Goal: Contribute content: Contribute content

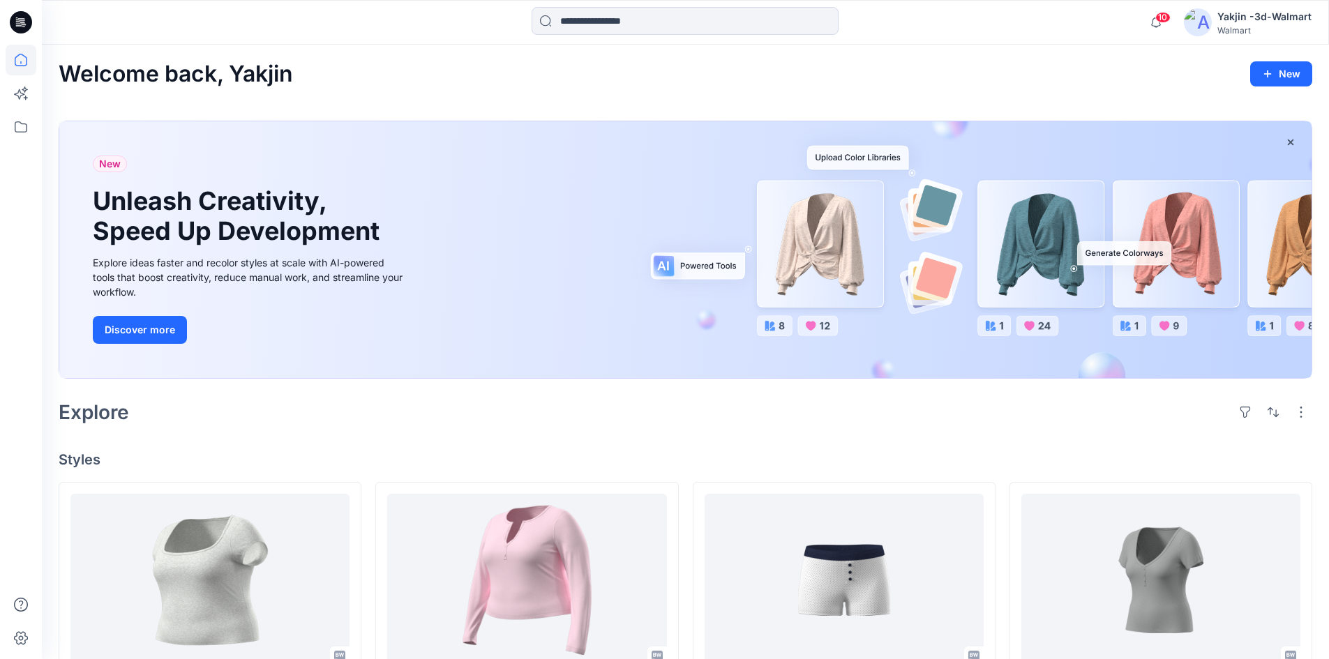
click at [437, 427] on div "Explore" at bounding box center [685, 411] width 1253 height 33
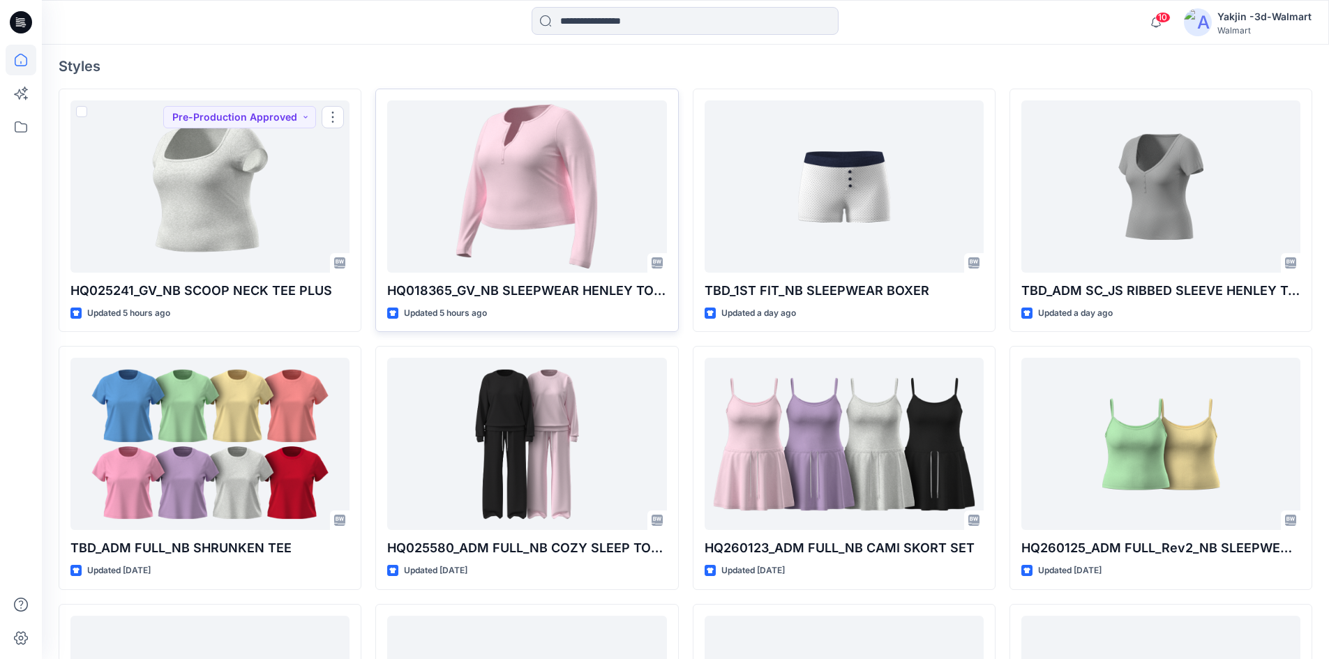
scroll to position [418, 0]
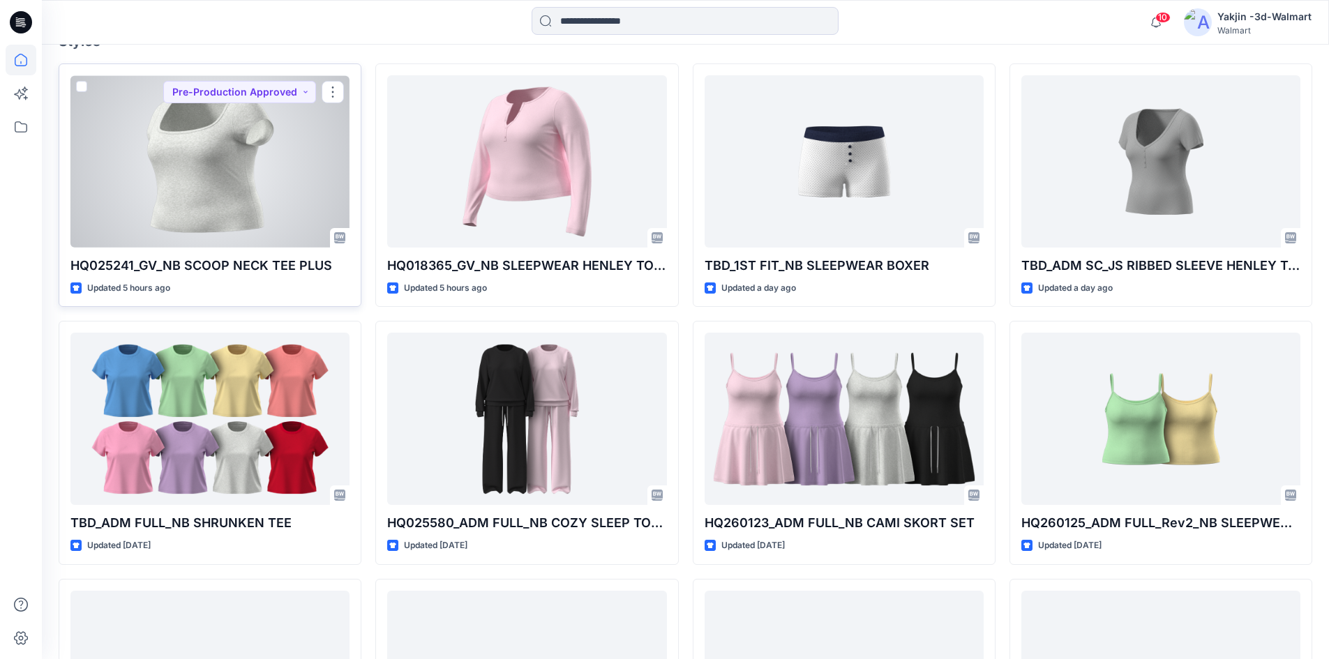
click at [249, 192] on div at bounding box center [209, 161] width 279 height 172
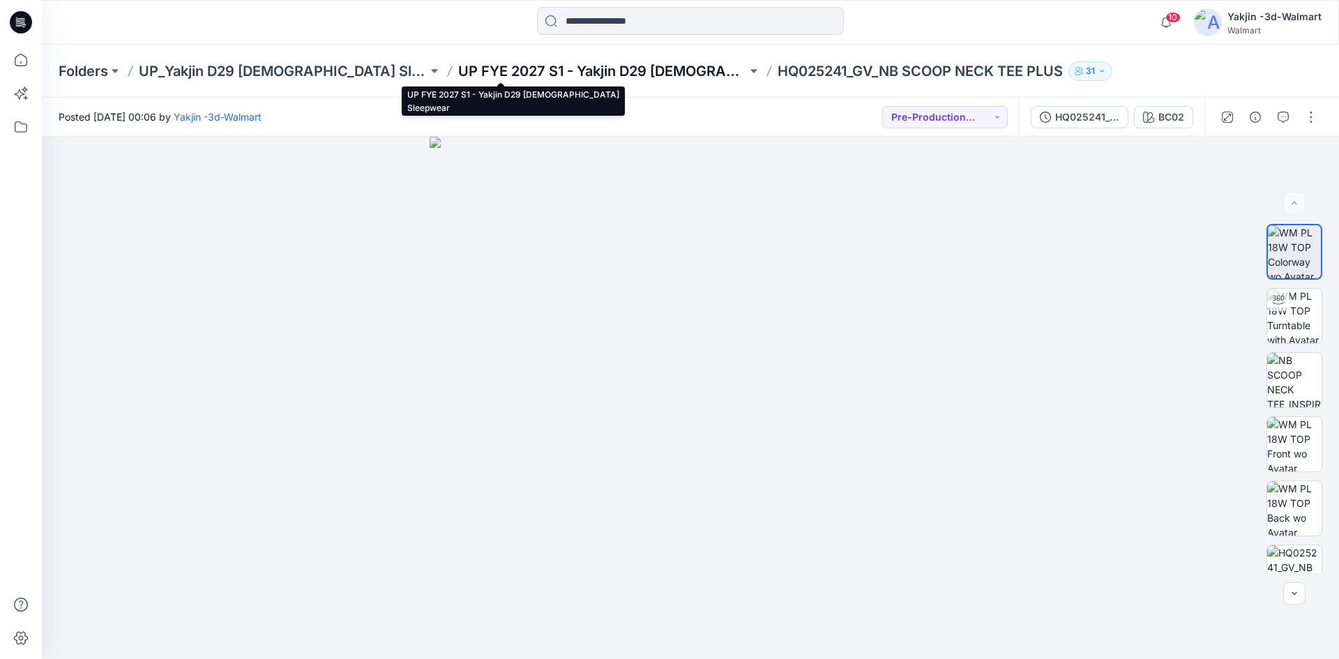
click at [609, 77] on p "UP FYE 2027 S1 - Yakjin D29 [DEMOGRAPHIC_DATA] Sleepwear" at bounding box center [602, 71] width 289 height 20
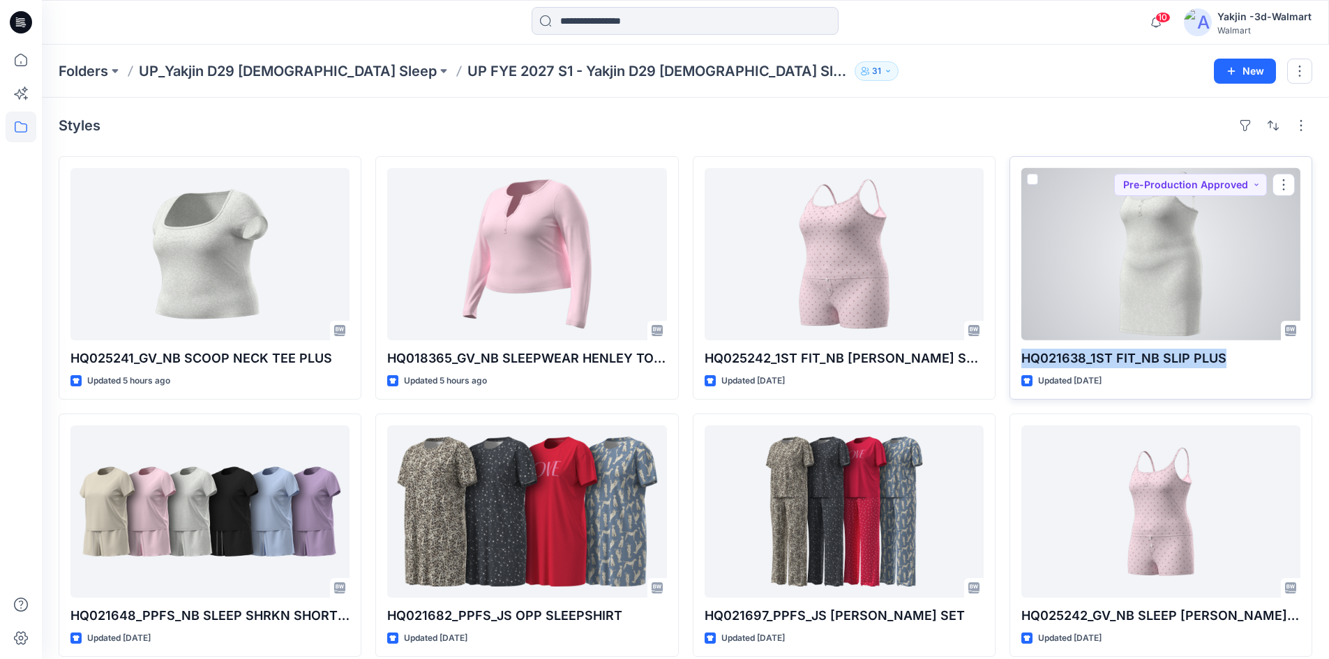
drag, startPoint x: 1233, startPoint y: 357, endPoint x: 1020, endPoint y: 357, distance: 212.7
click at [1021, 357] on p "HQ021638_1ST FIT_NB SLIP PLUS" at bounding box center [1160, 359] width 279 height 20
copy p "HQ021638_1ST FIT_NB SLIP PLUS"
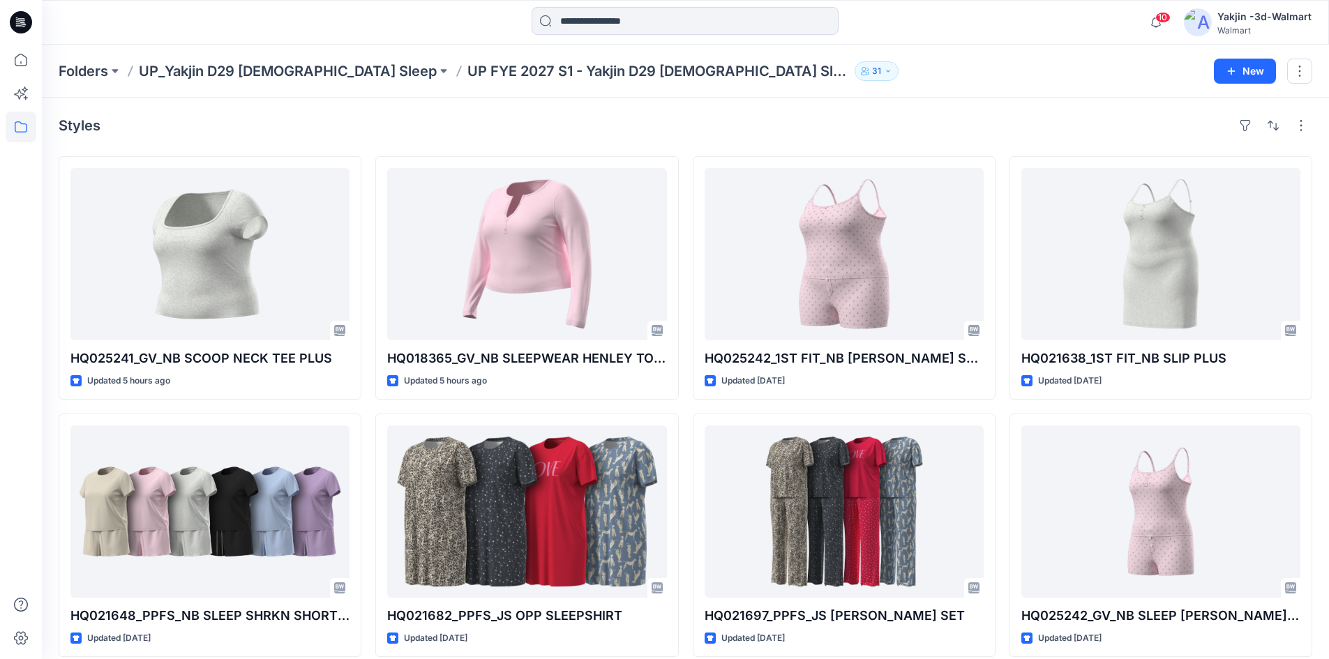
click at [464, 132] on div "Styles" at bounding box center [685, 125] width 1253 height 22
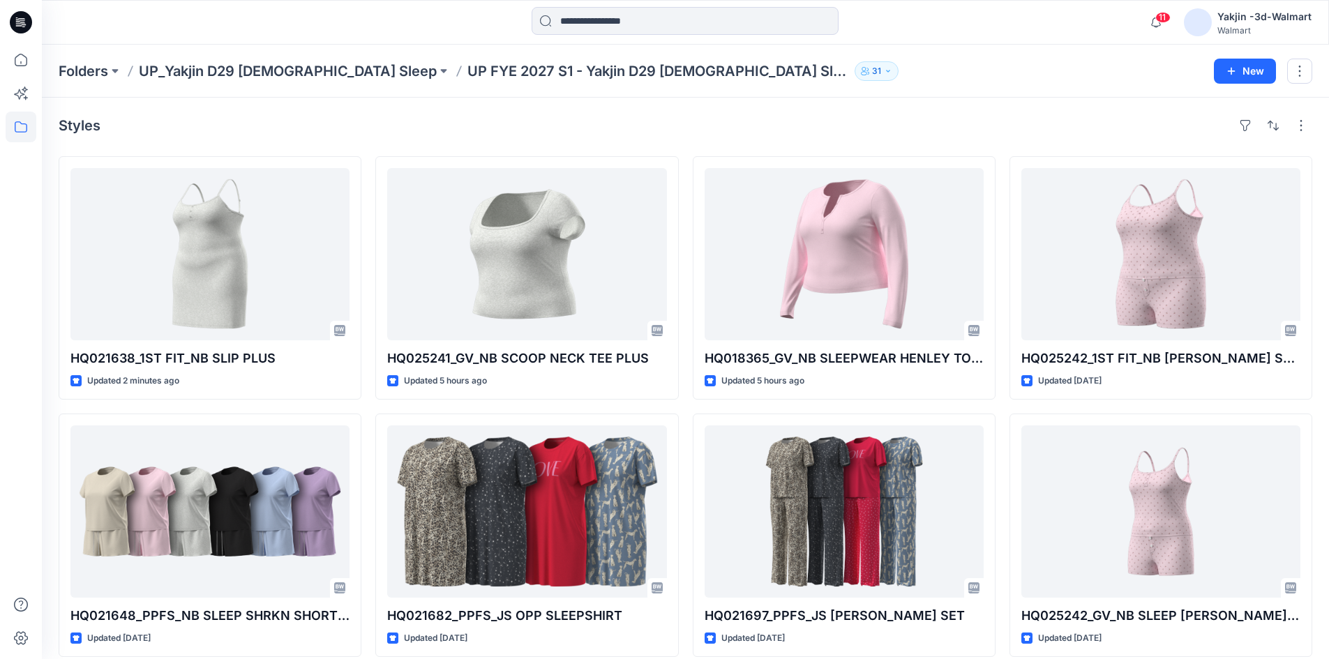
click at [441, 133] on div "Styles" at bounding box center [685, 125] width 1253 height 22
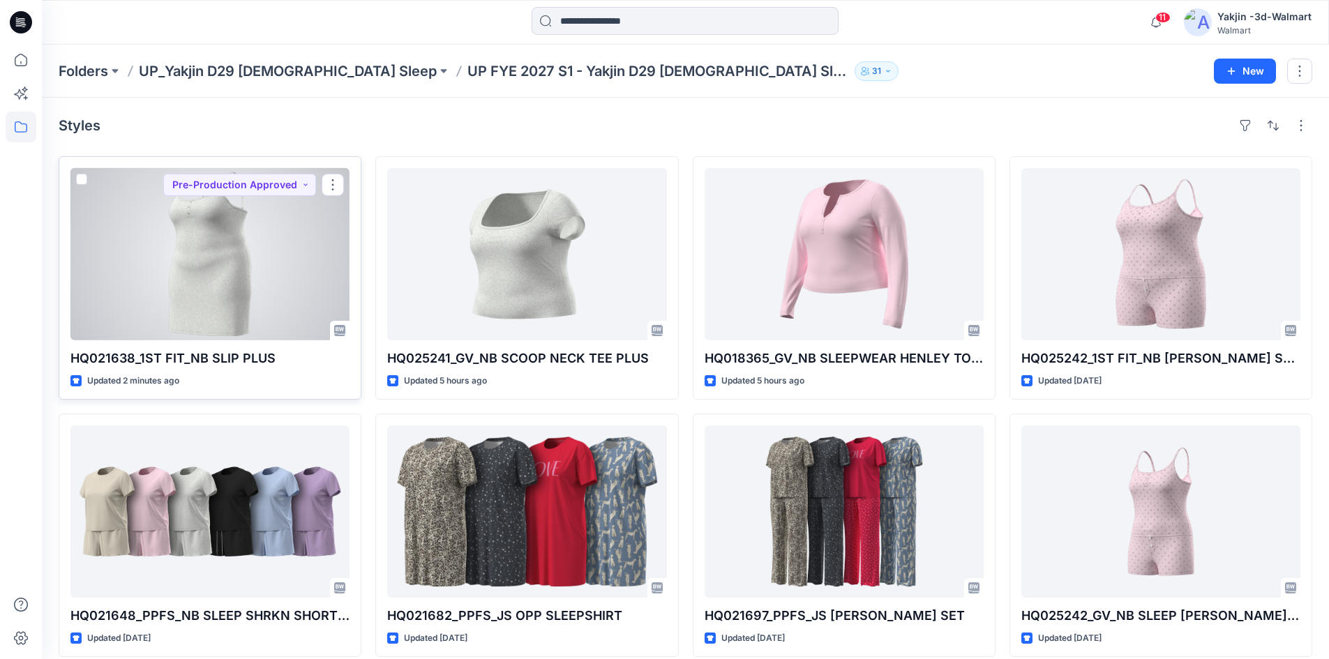
click at [165, 250] on div at bounding box center [209, 254] width 279 height 172
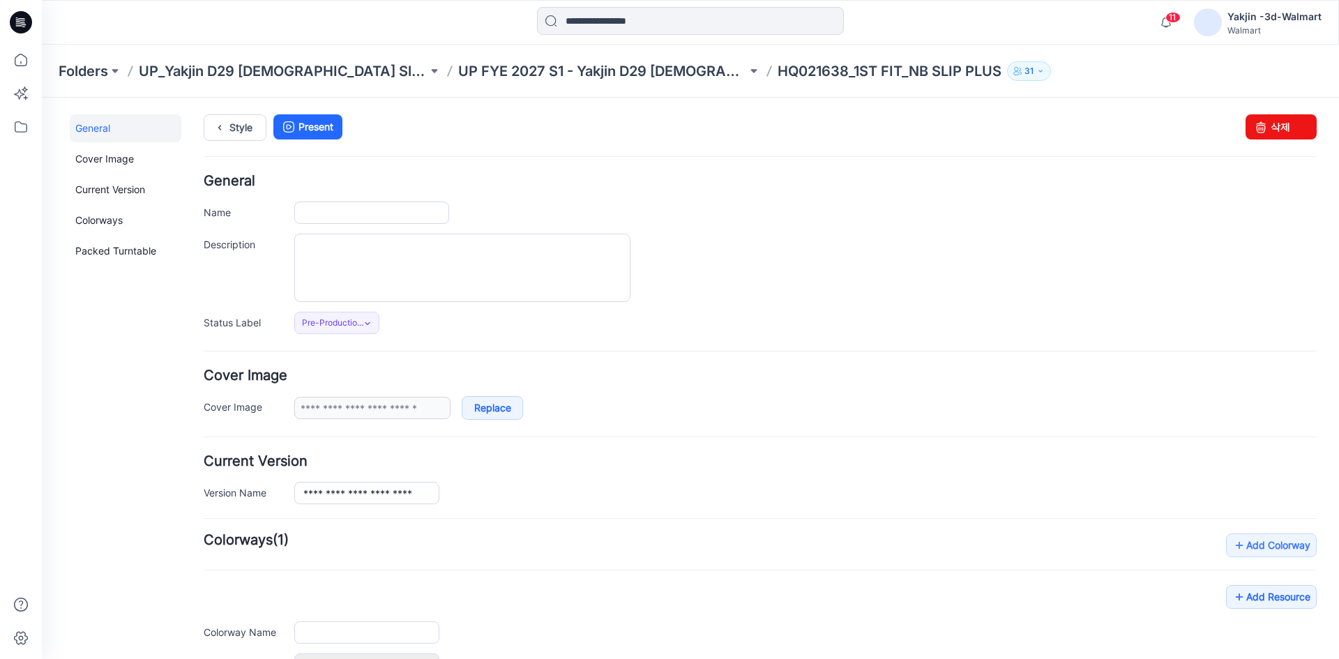
type input "**********"
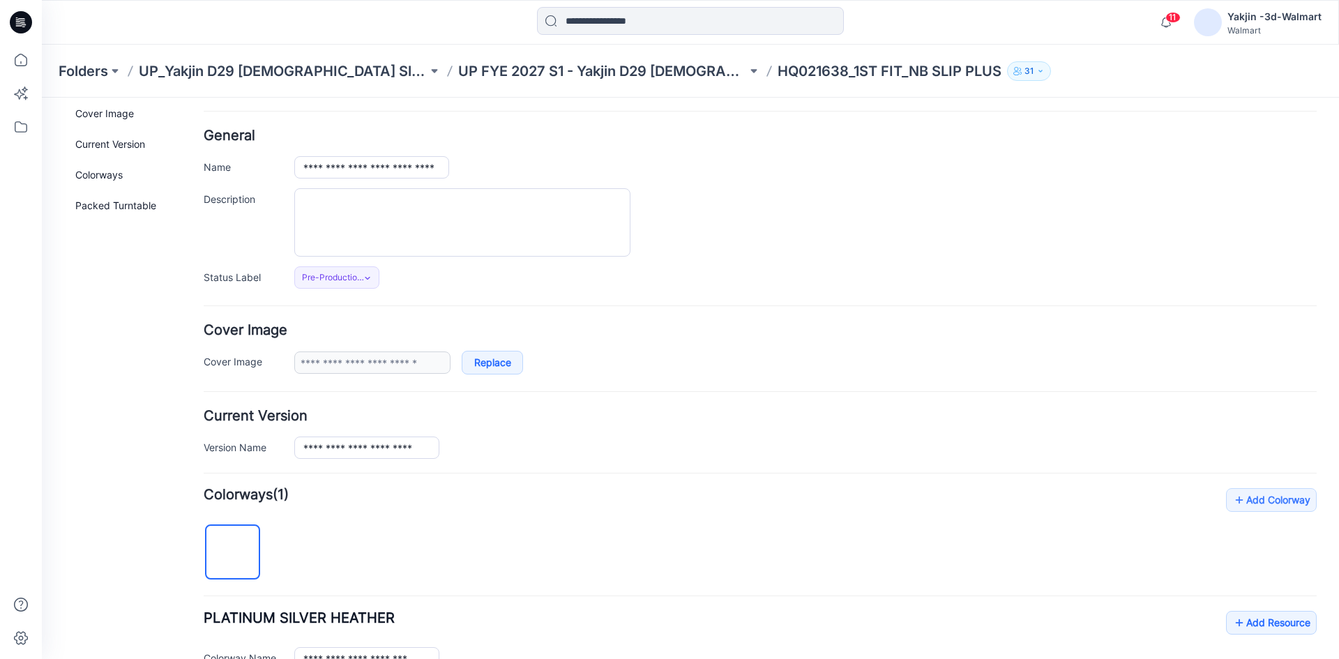
scroll to position [70, 0]
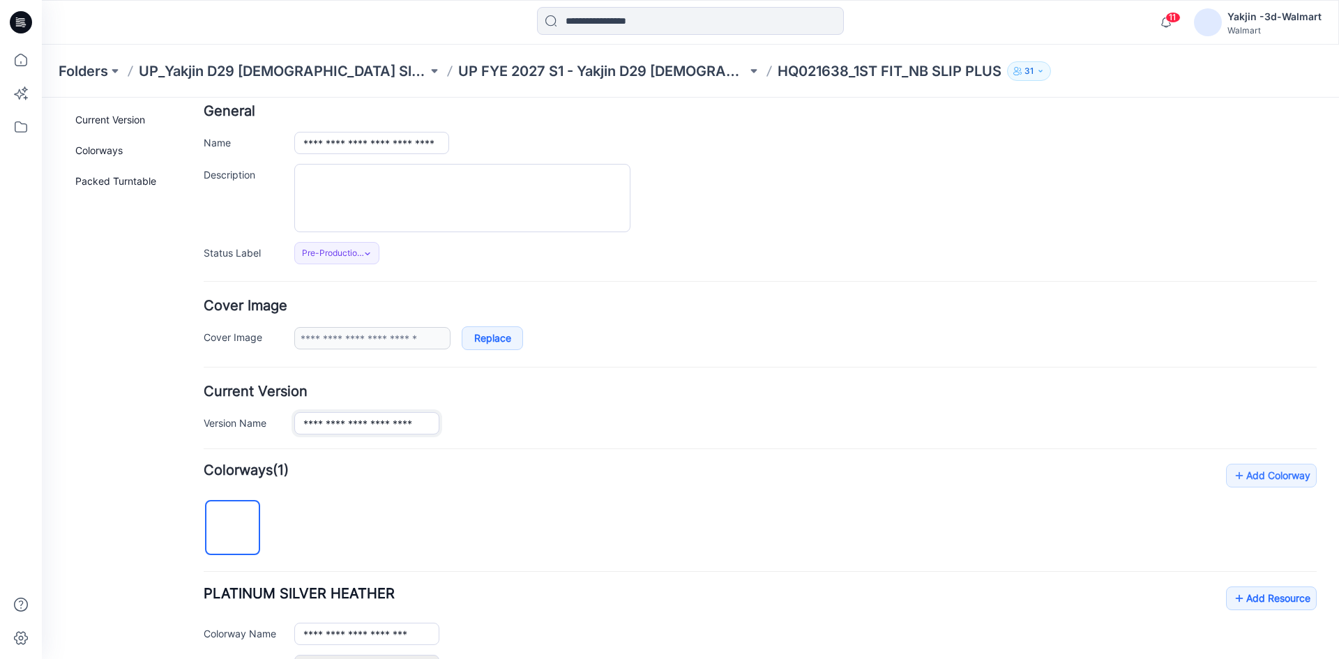
click at [402, 425] on input "**********" at bounding box center [366, 423] width 145 height 22
click at [513, 414] on div "**********" at bounding box center [805, 423] width 1022 height 22
click at [405, 138] on input "**********" at bounding box center [371, 143] width 155 height 22
paste input "text"
type input "**********"
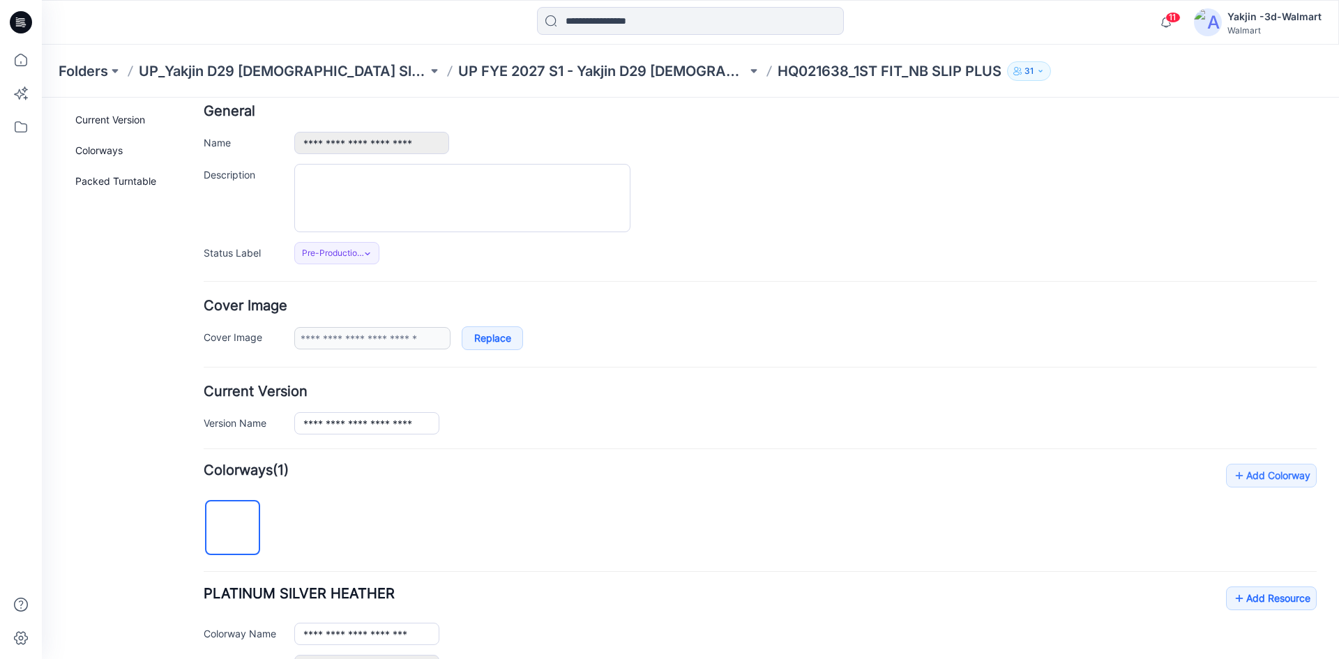
click at [506, 146] on div "**********" at bounding box center [805, 143] width 1022 height 22
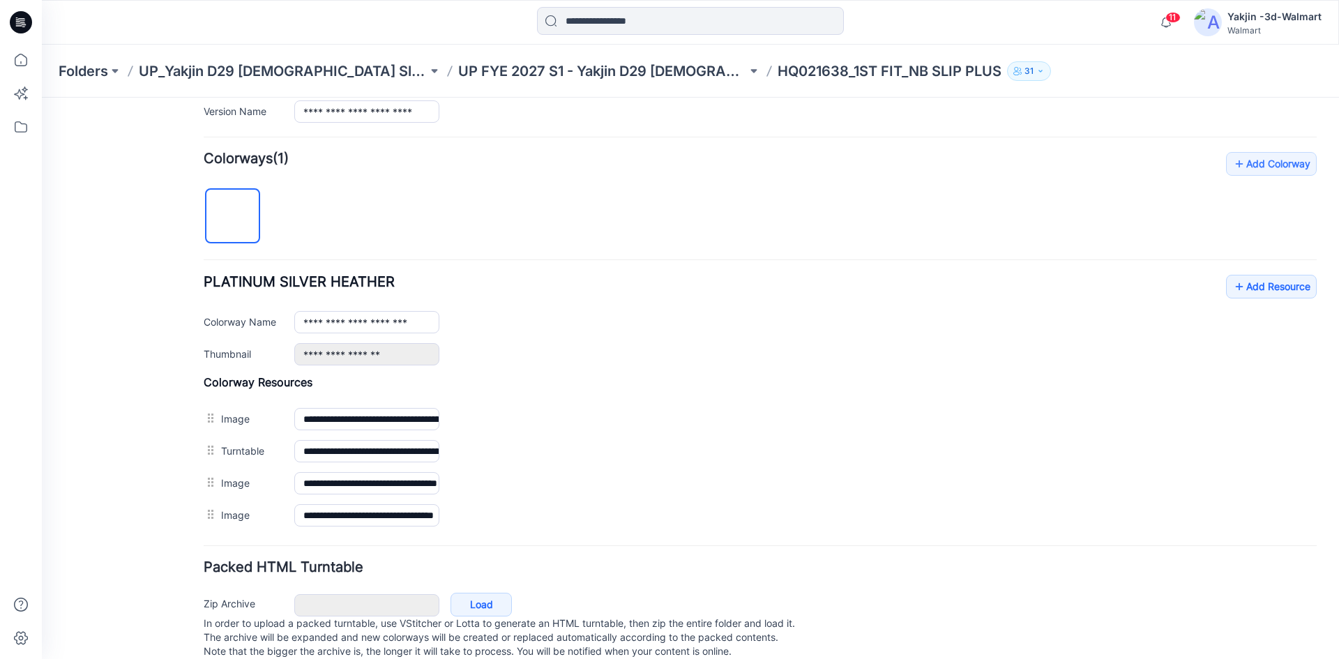
scroll to position [414, 0]
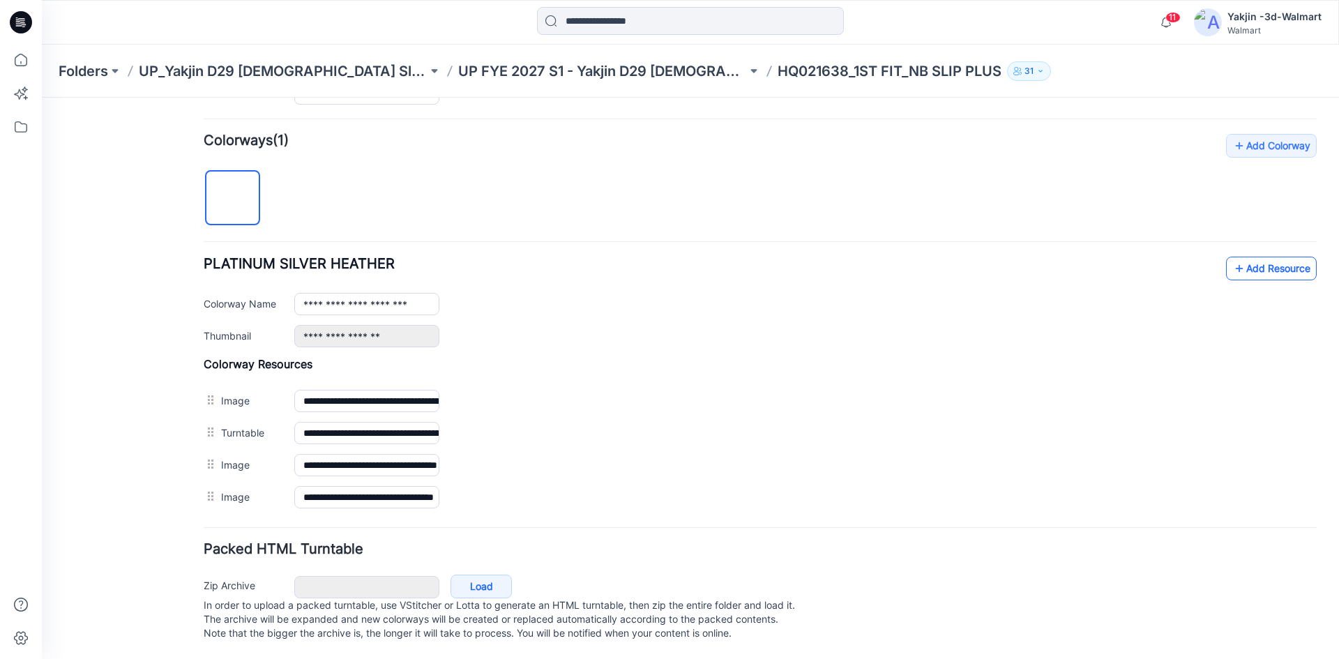
click at [1266, 257] on link "Add Resource" at bounding box center [1271, 269] width 91 height 24
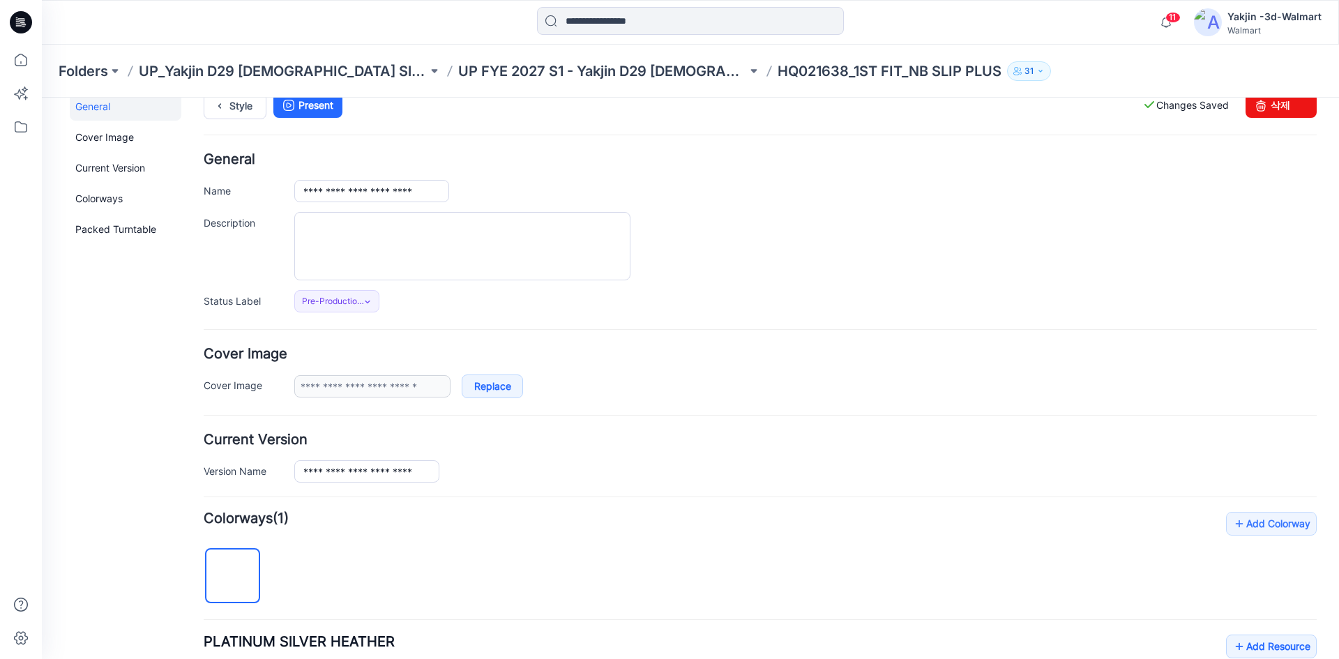
scroll to position [0, 0]
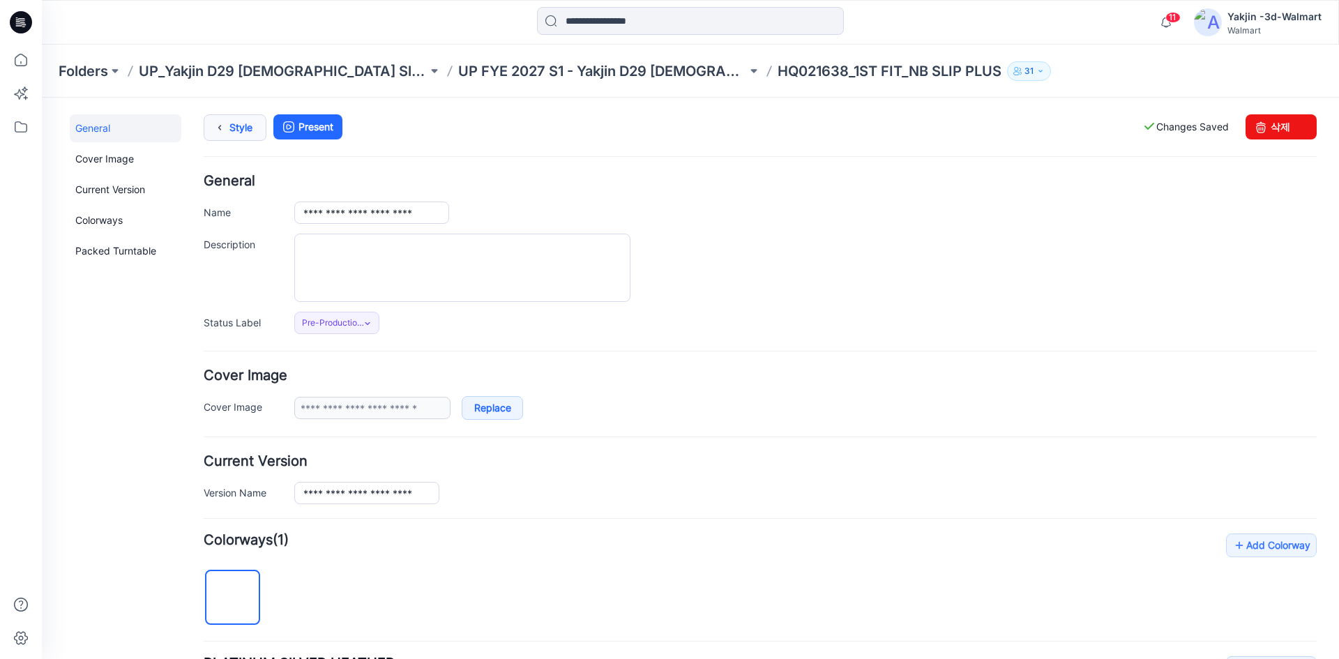
click at [230, 126] on link "Style" at bounding box center [235, 127] width 63 height 27
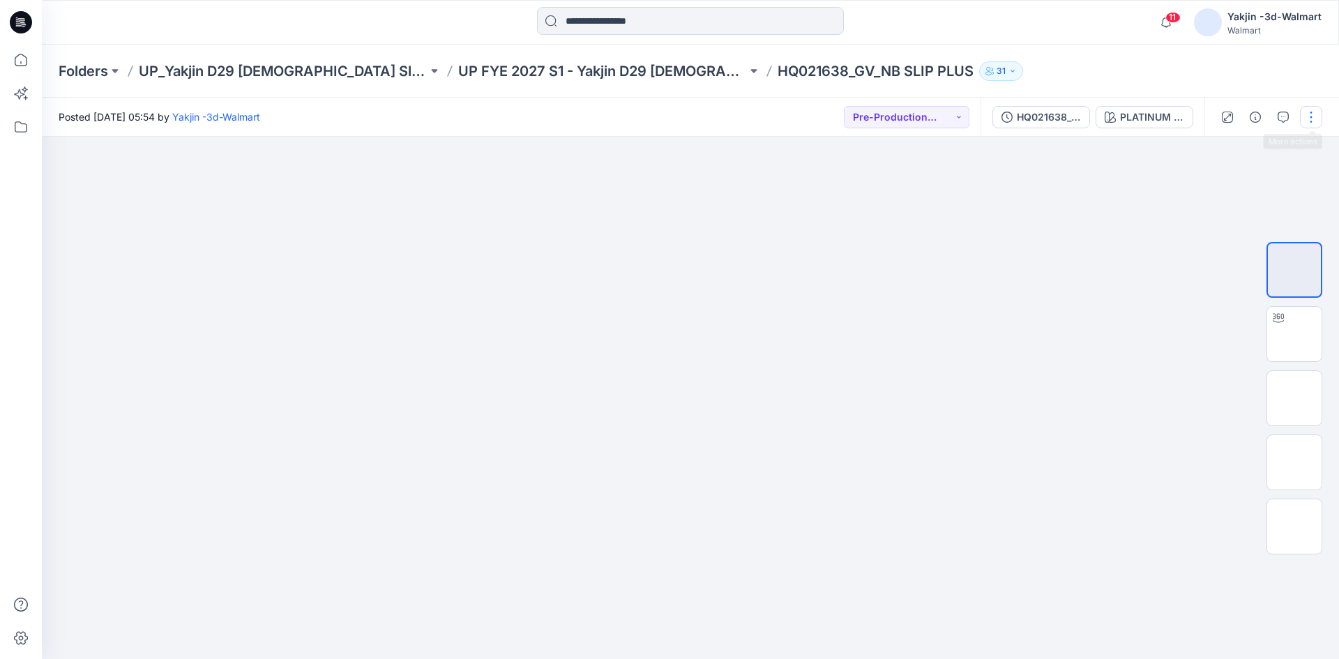
click at [1311, 112] on button "button" at bounding box center [1311, 117] width 22 height 22
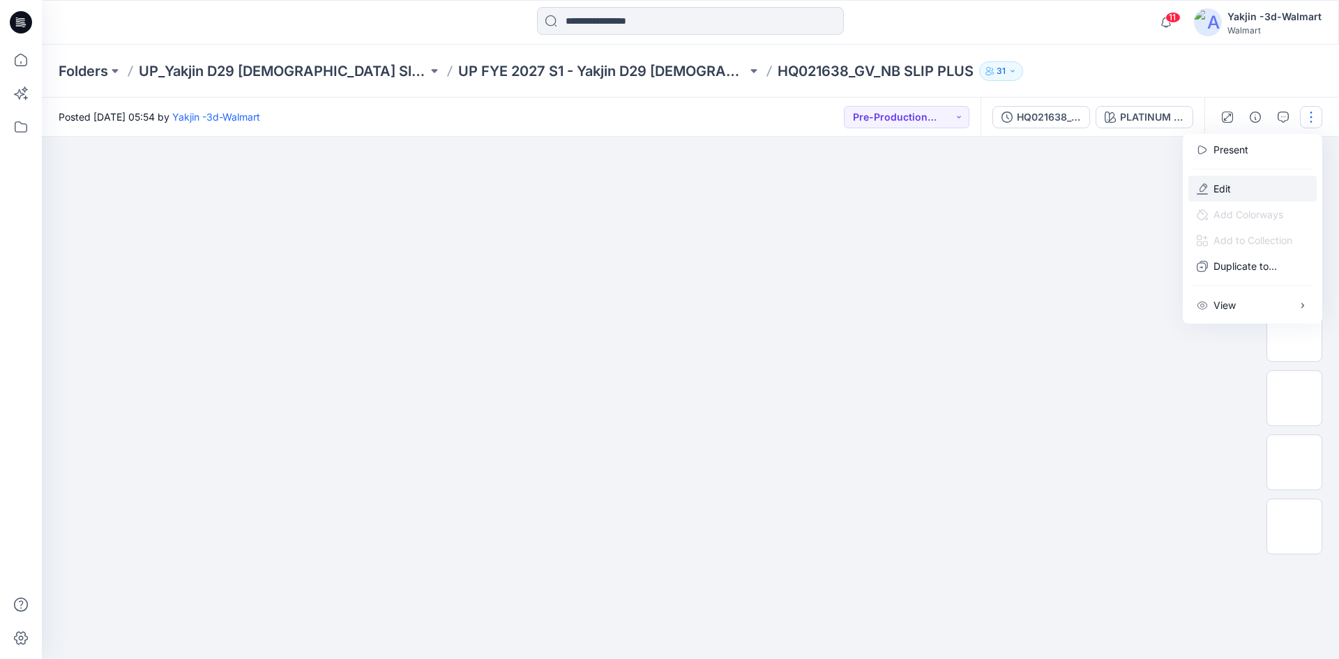
click at [1223, 186] on p "Edit" at bounding box center [1222, 188] width 17 height 15
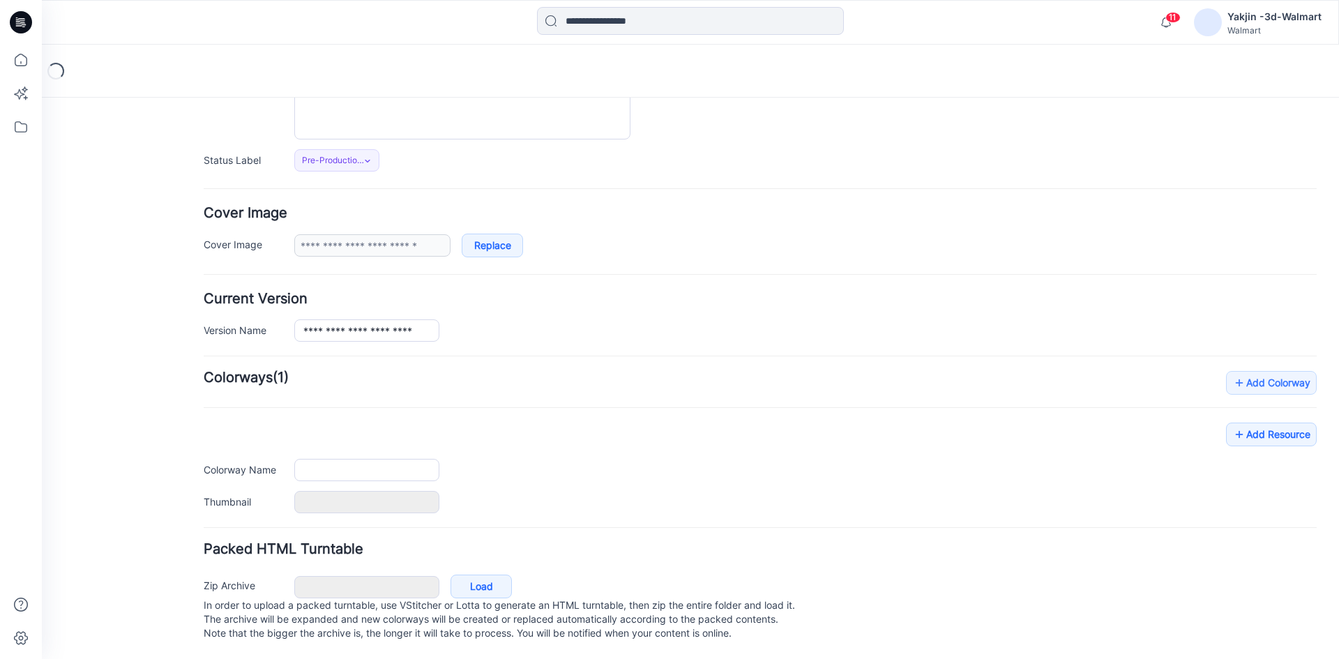
type input "**********"
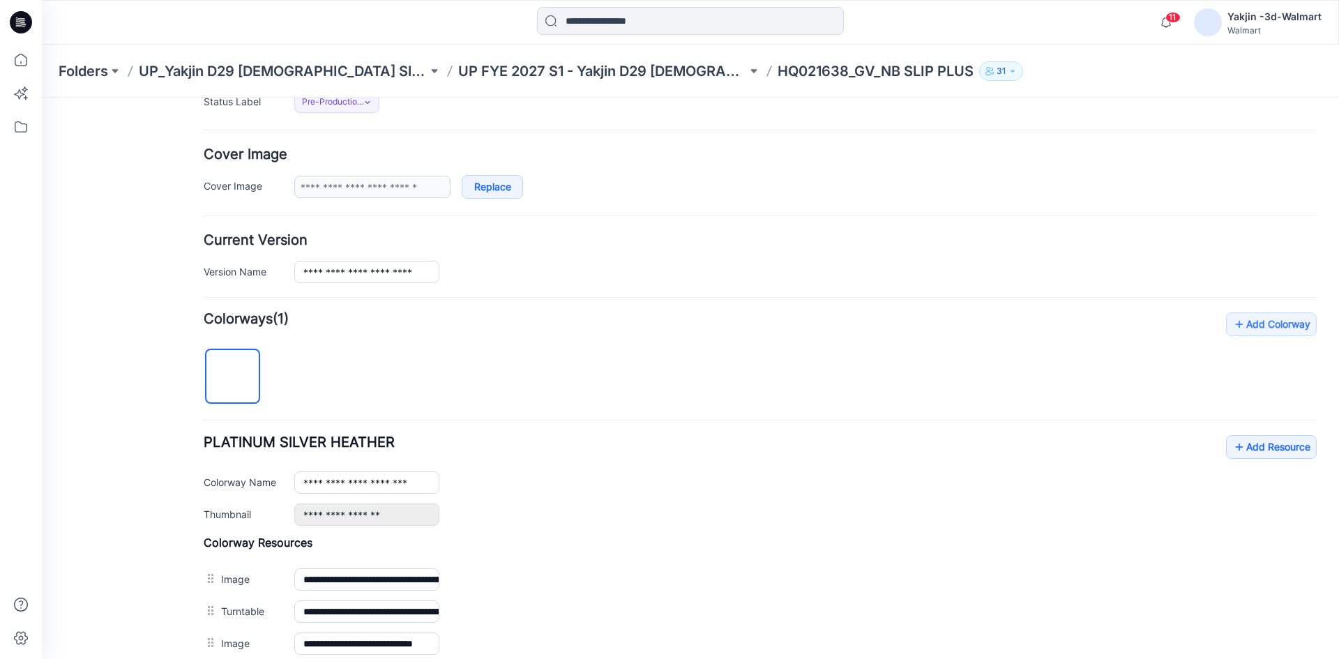
scroll to position [246, 0]
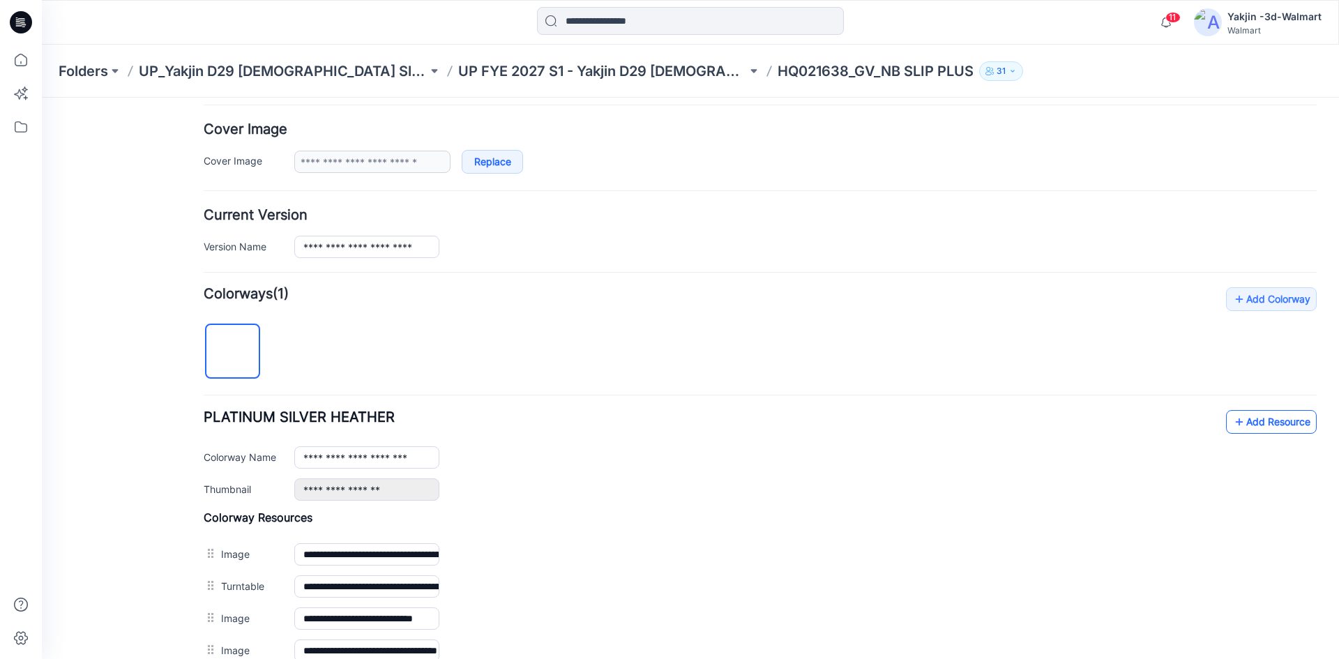
click at [1234, 420] on icon at bounding box center [1239, 422] width 14 height 22
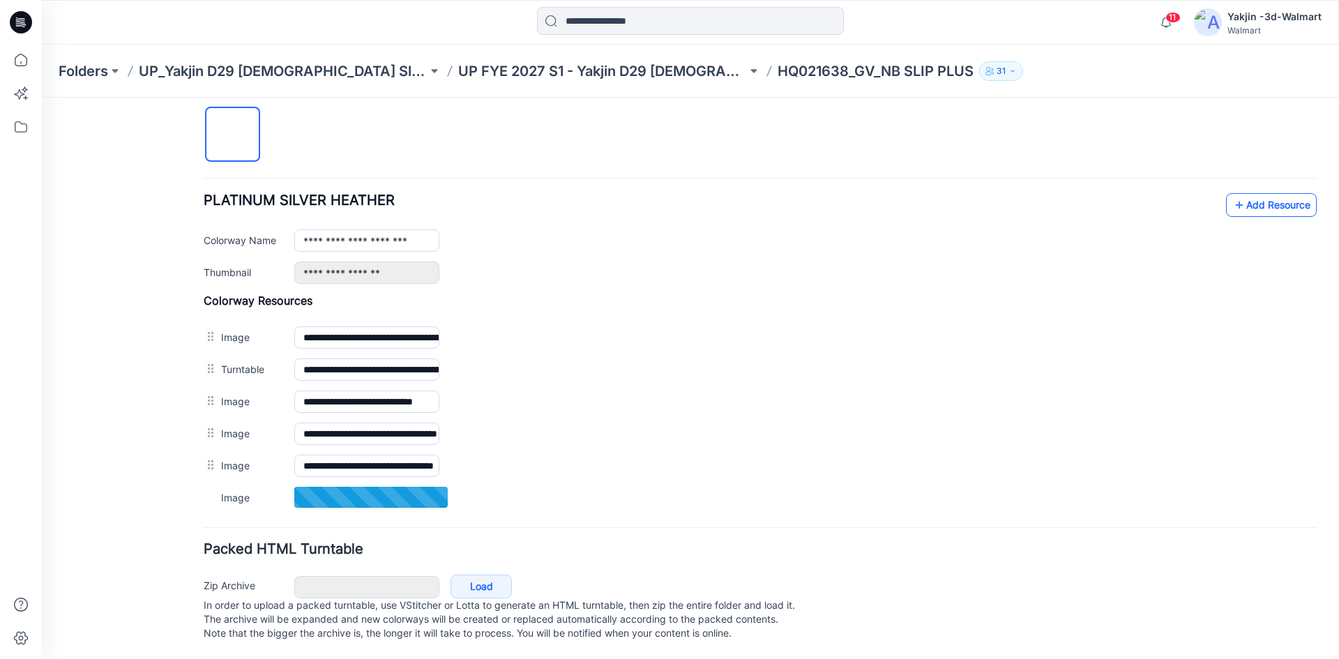
scroll to position [478, 0]
click at [1235, 192] on link "Add Resource" at bounding box center [1271, 204] width 91 height 24
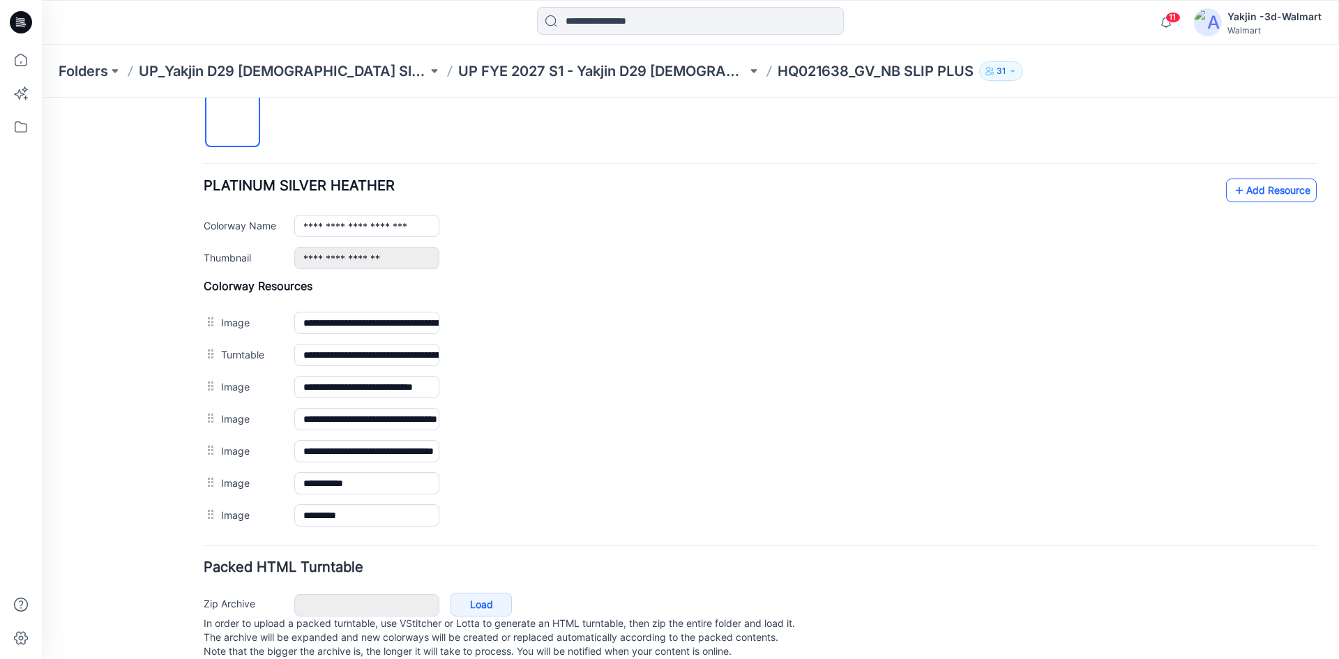
click at [1244, 188] on link "Add Resource" at bounding box center [1271, 191] width 91 height 24
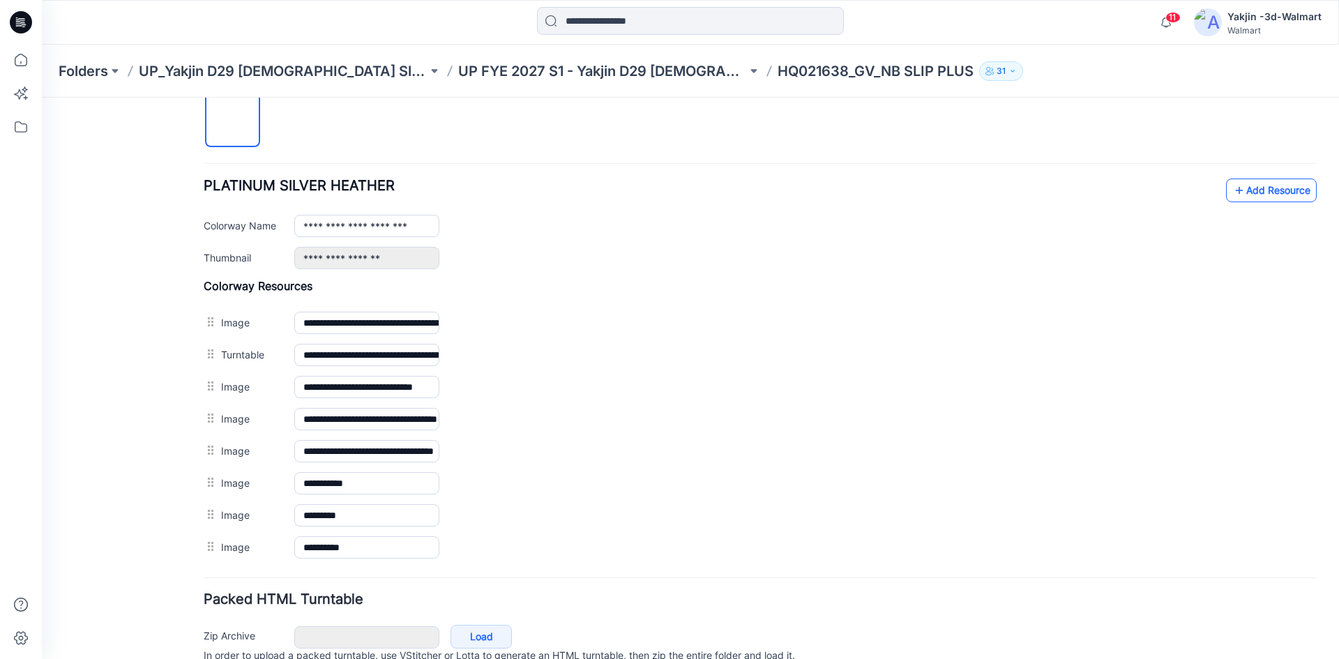
click at [1255, 184] on link "Add Resource" at bounding box center [1271, 191] width 91 height 24
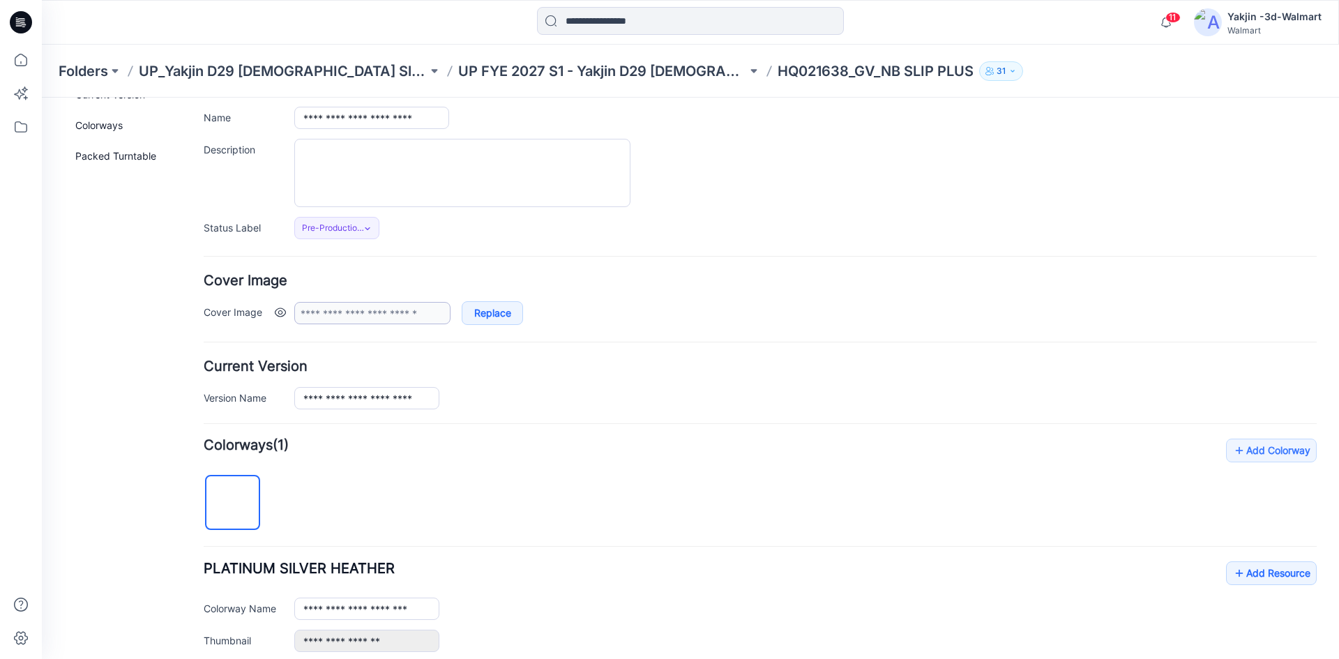
scroll to position [0, 0]
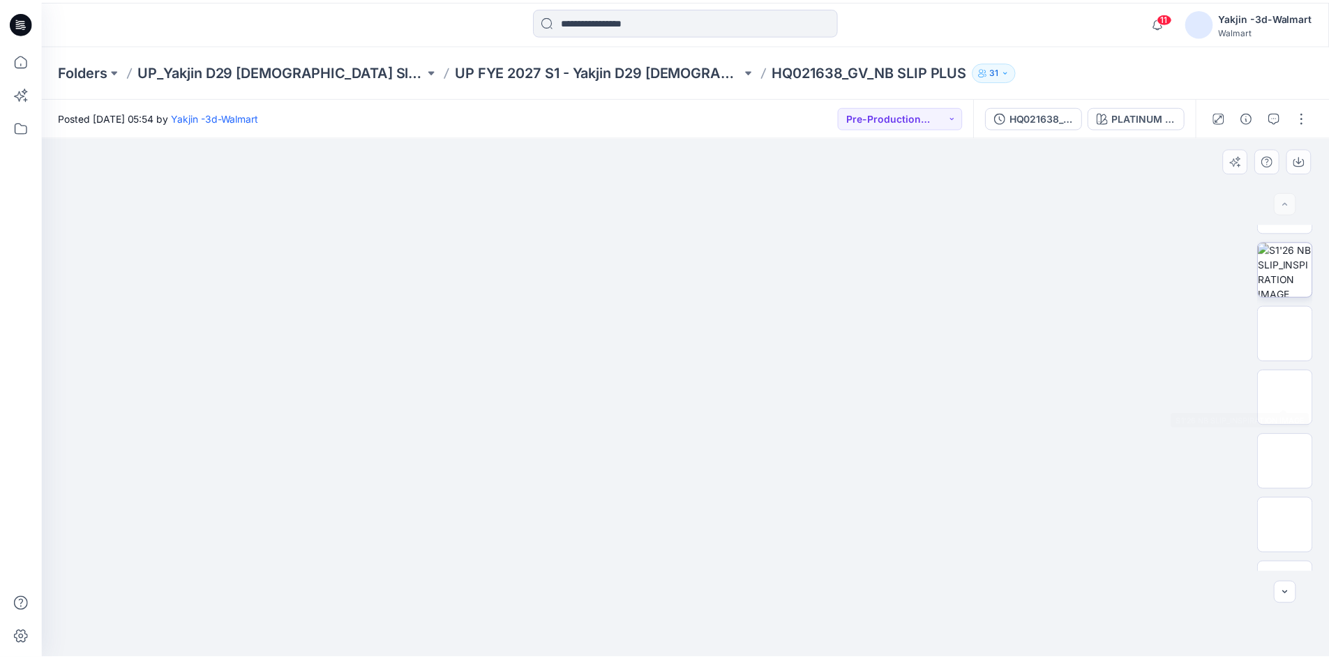
scroll to position [220, 0]
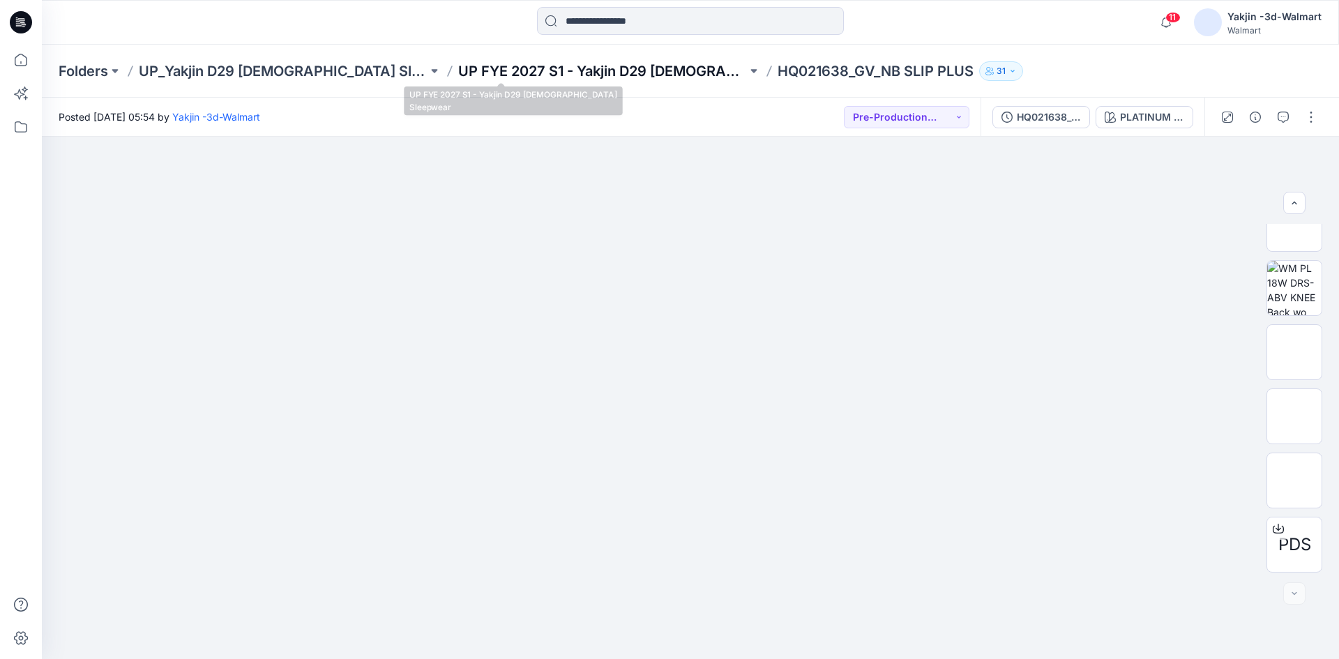
click at [556, 68] on p "UP FYE 2027 S1 - Yakjin D29 [DEMOGRAPHIC_DATA] Sleepwear" at bounding box center [602, 71] width 289 height 20
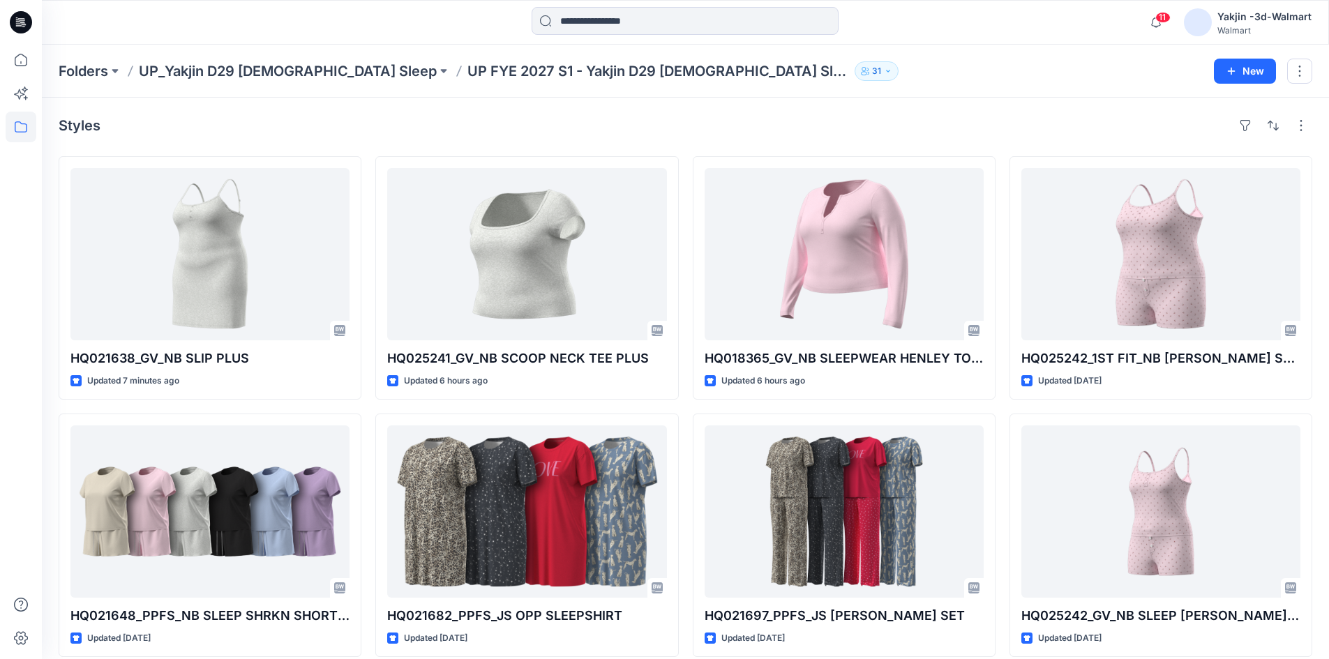
click at [813, 58] on div "Folders UP_Yakjin D29 [DEMOGRAPHIC_DATA] Sleep UP FYE 2027 S1 - Yakjin D29 [DEM…" at bounding box center [685, 71] width 1287 height 53
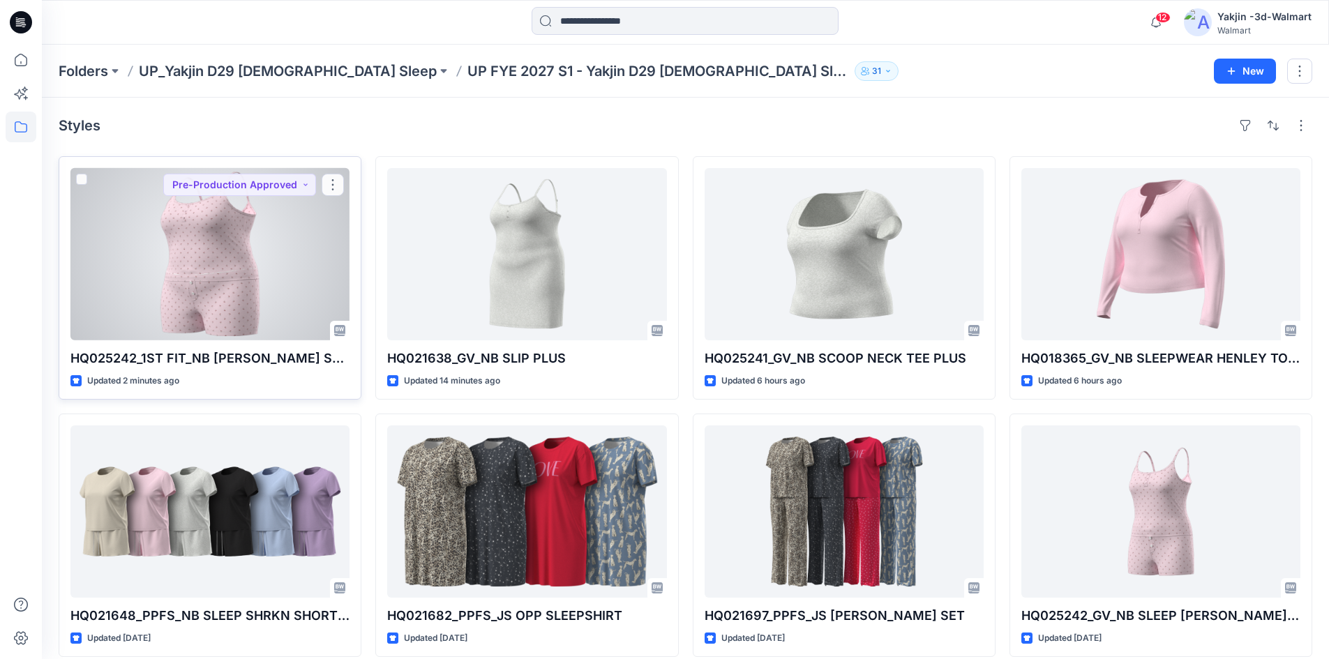
click at [262, 300] on div at bounding box center [209, 254] width 279 height 172
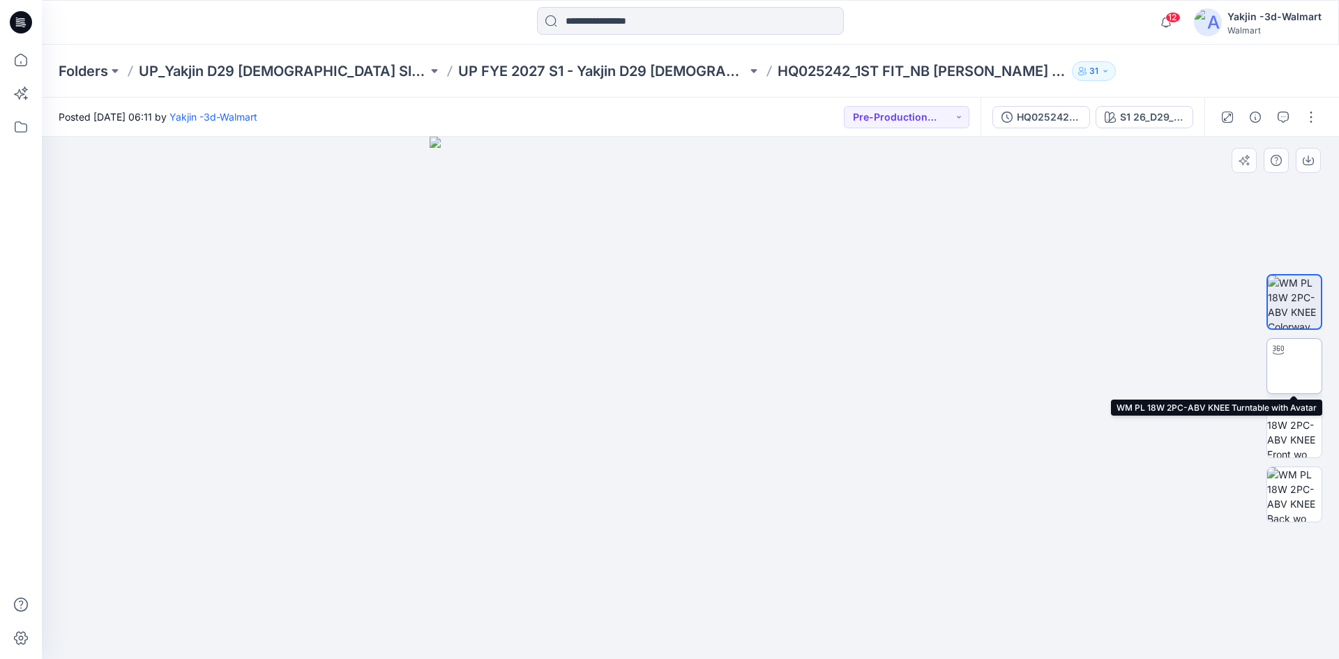
click at [1319, 372] on img at bounding box center [1294, 366] width 54 height 54
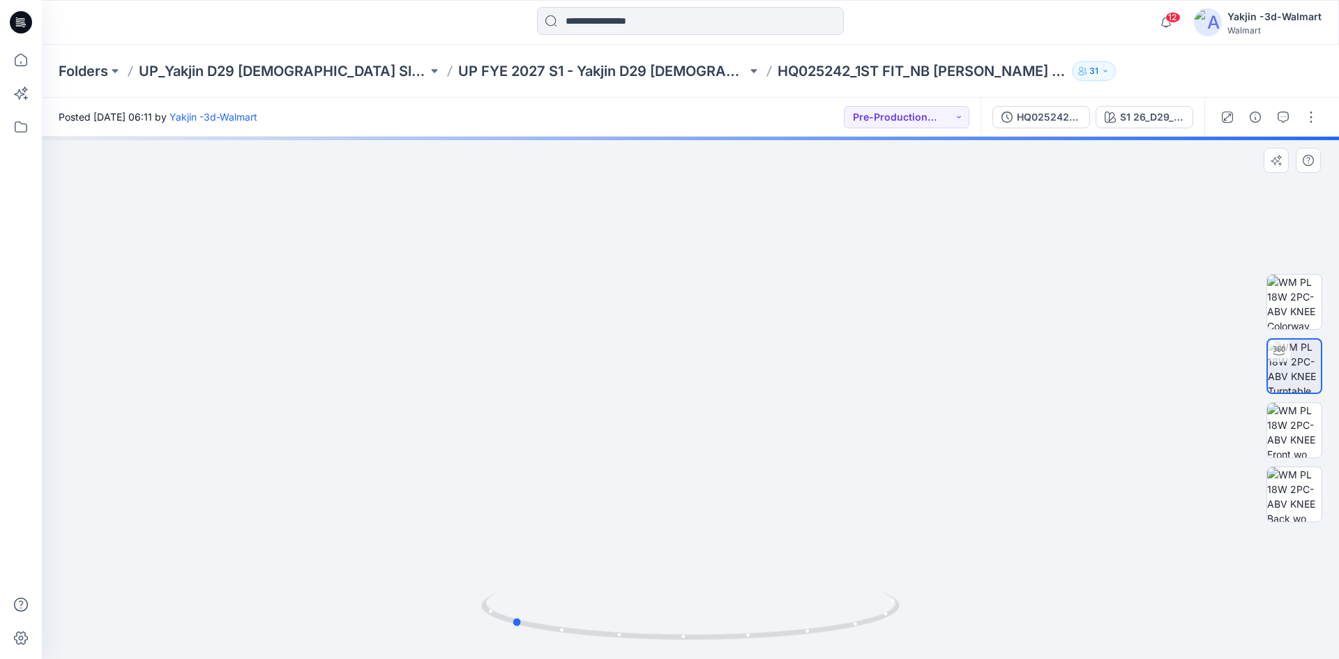
drag, startPoint x: 804, startPoint y: 640, endPoint x: 624, endPoint y: 647, distance: 180.1
click at [624, 647] on div at bounding box center [690, 624] width 418 height 70
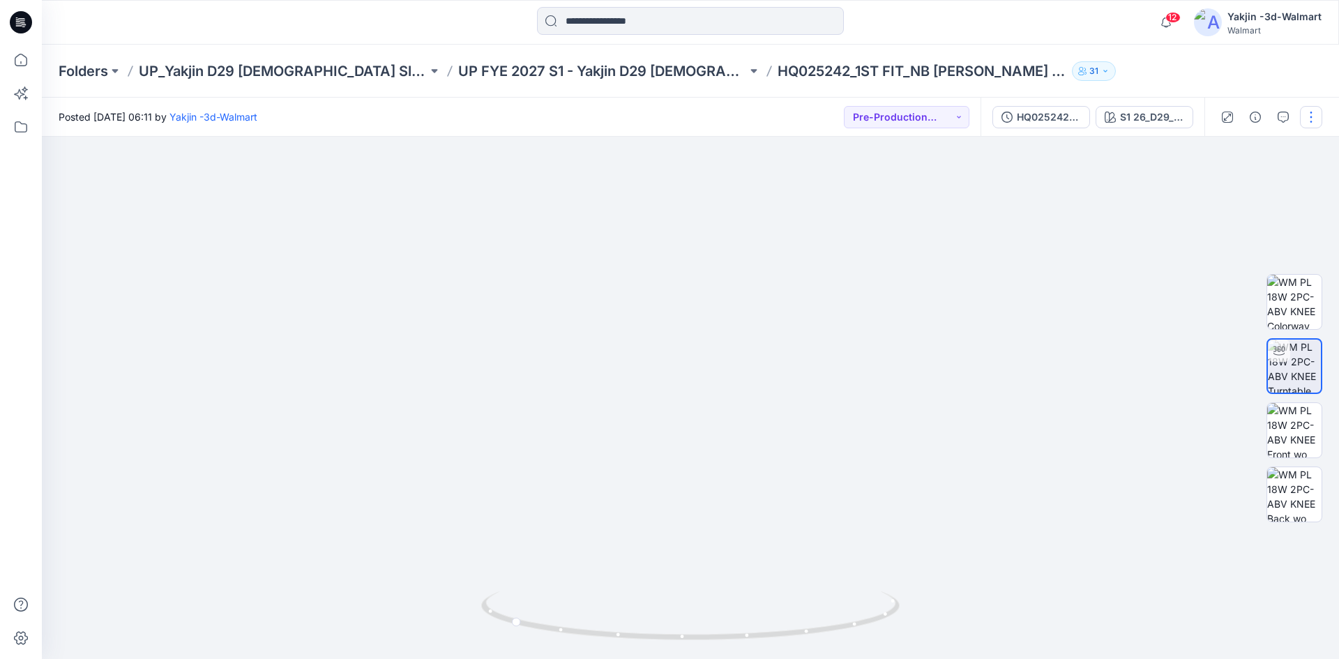
click at [1307, 121] on button "button" at bounding box center [1311, 117] width 22 height 22
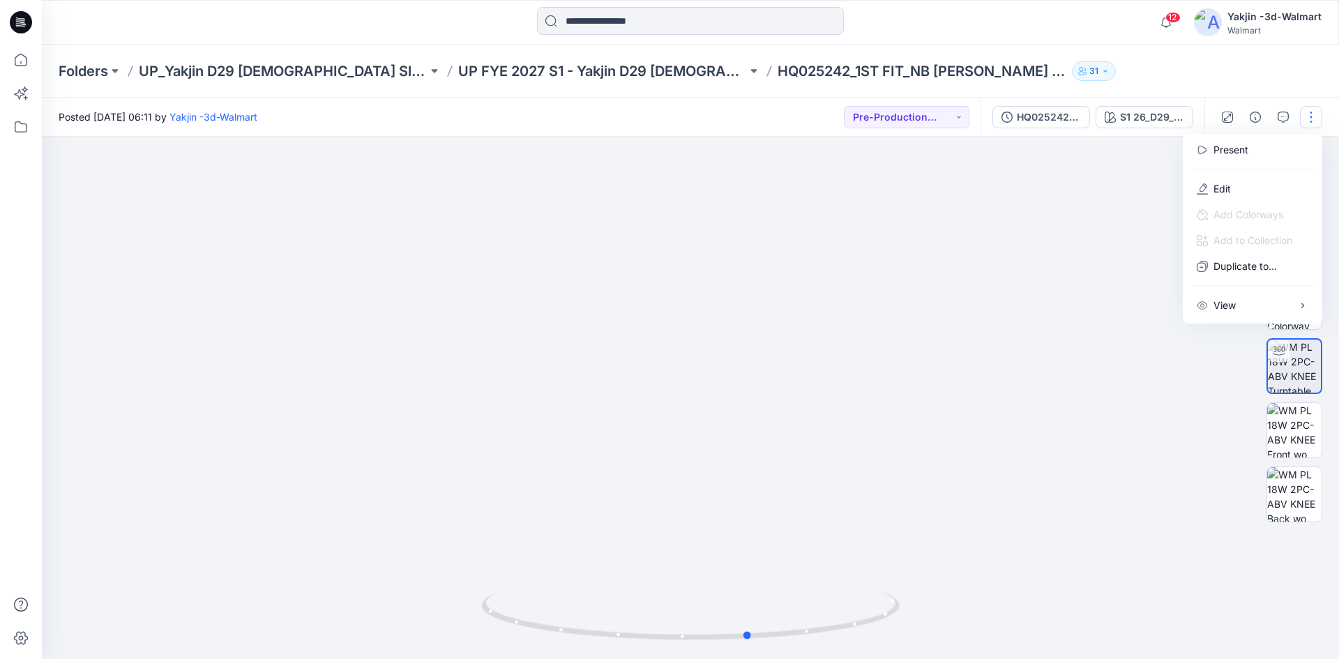
drag, startPoint x: 745, startPoint y: 644, endPoint x: 984, endPoint y: 614, distance: 241.0
click at [984, 614] on div at bounding box center [690, 398] width 1297 height 522
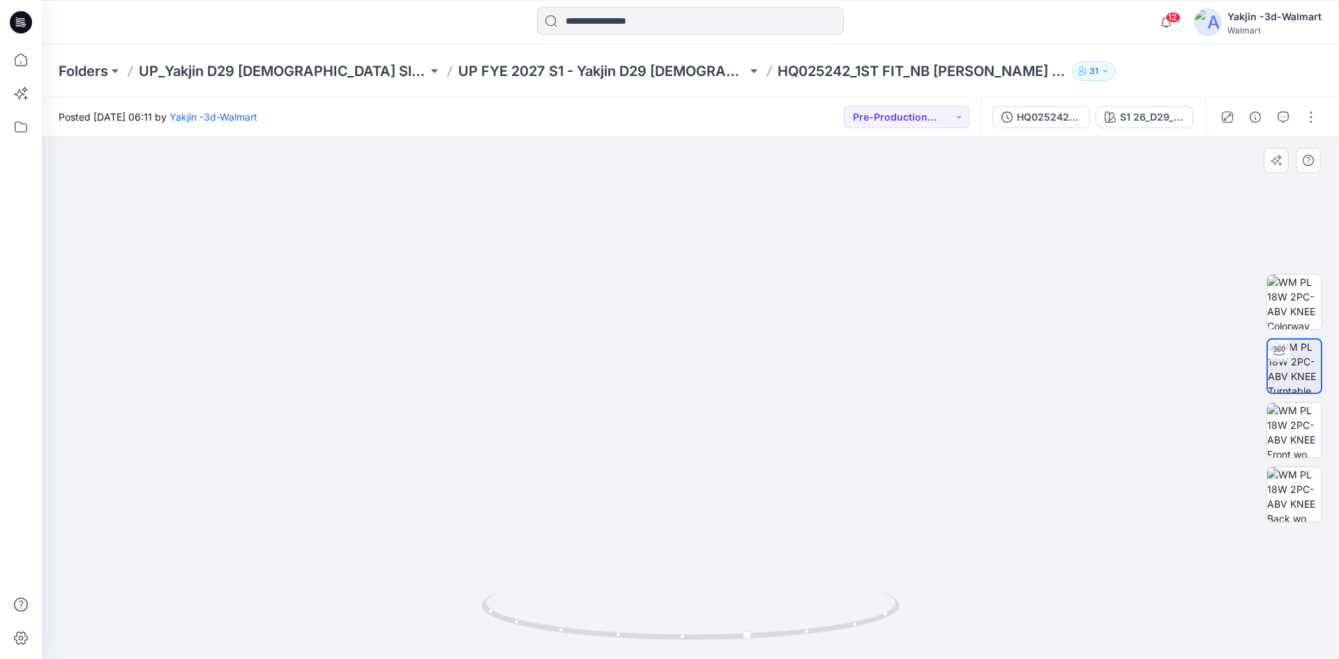
drag, startPoint x: 656, startPoint y: 244, endPoint x: 607, endPoint y: 386, distance: 150.0
click at [607, 386] on img at bounding box center [642, 205] width 1576 height 907
drag, startPoint x: 716, startPoint y: 304, endPoint x: 723, endPoint y: 407, distance: 103.4
click at [723, 407] on img at bounding box center [646, 246] width 1576 height 826
drag, startPoint x: 815, startPoint y: 630, endPoint x: 396, endPoint y: 675, distance: 421.5
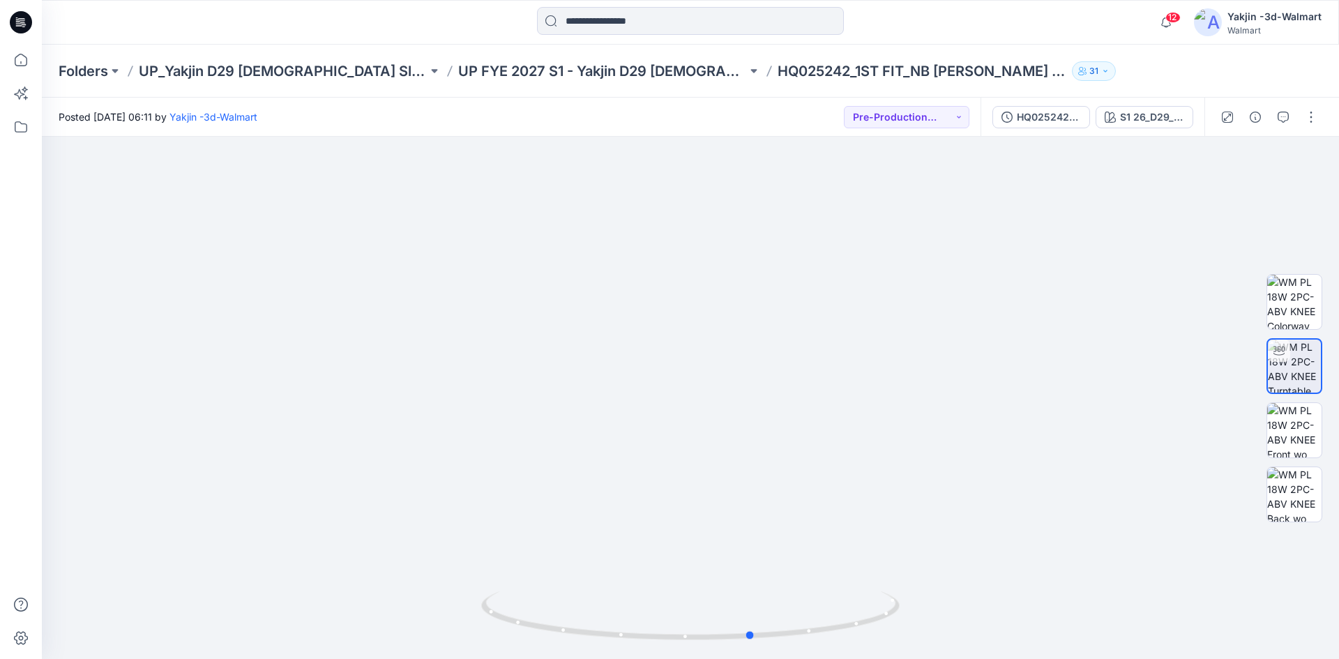
click at [396, 658] on html "12 Notifications Your style HQ025242_1ST FIT_NB CAMI BOXER SET PLUS has been up…" at bounding box center [669, 329] width 1339 height 659
drag, startPoint x: 599, startPoint y: 520, endPoint x: 624, endPoint y: 649, distance: 131.3
click at [624, 649] on div at bounding box center [690, 398] width 1297 height 522
click at [1316, 112] on button "button" at bounding box center [1311, 117] width 22 height 22
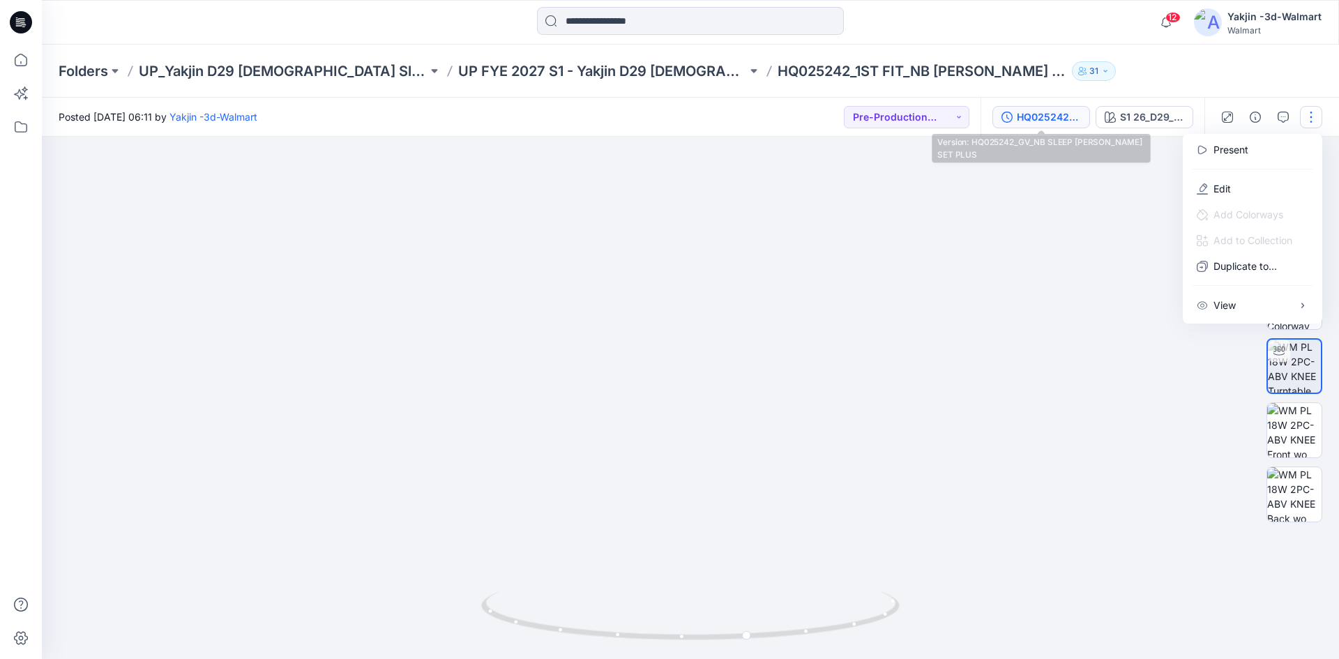
click at [1055, 127] on button "HQ025242_GV_NB SLEEP CAMI BOXER SET PLUS" at bounding box center [1041, 117] width 98 height 22
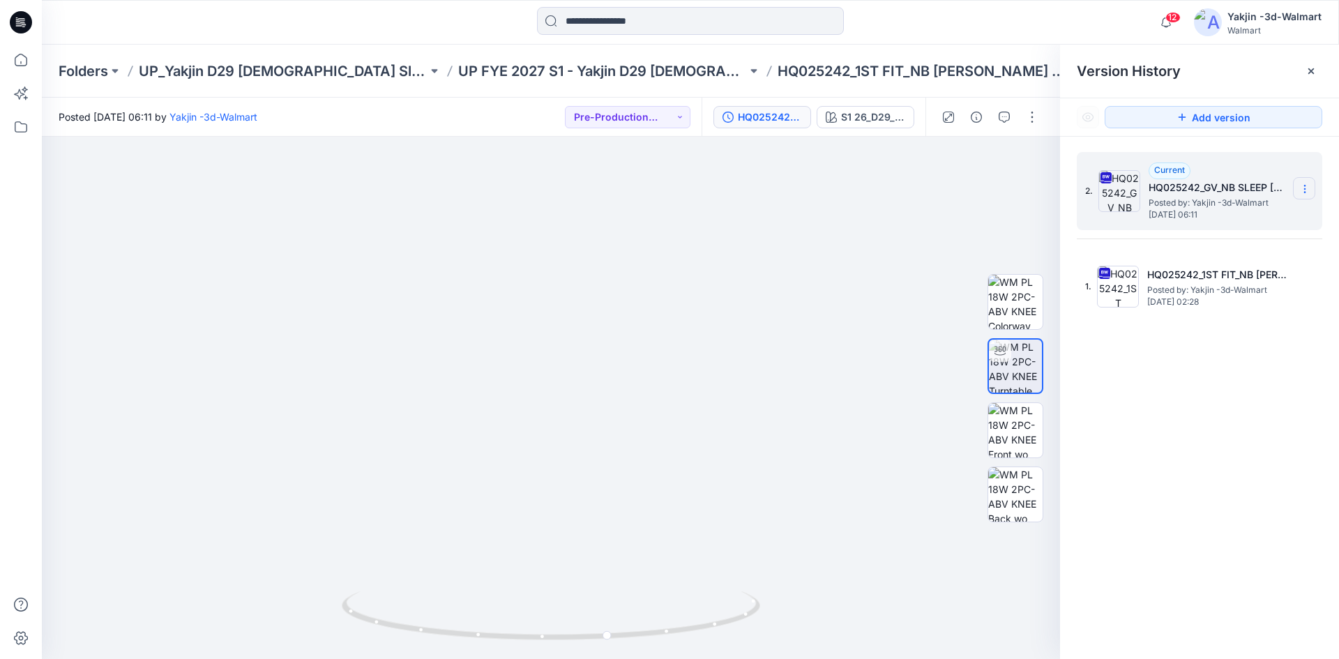
click at [1297, 187] on section at bounding box center [1304, 188] width 22 height 22
click at [1200, 308] on span "Delete Version" at bounding box center [1209, 306] width 66 height 17
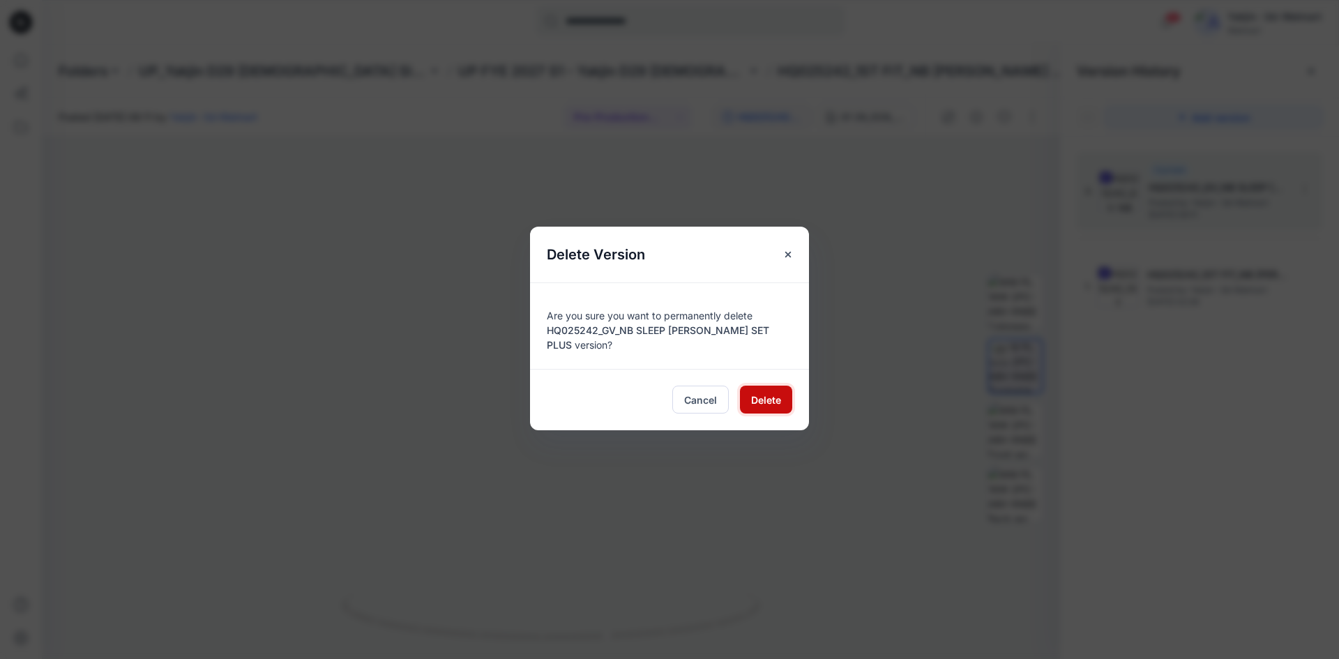
click at [776, 398] on span "Delete" at bounding box center [766, 400] width 30 height 15
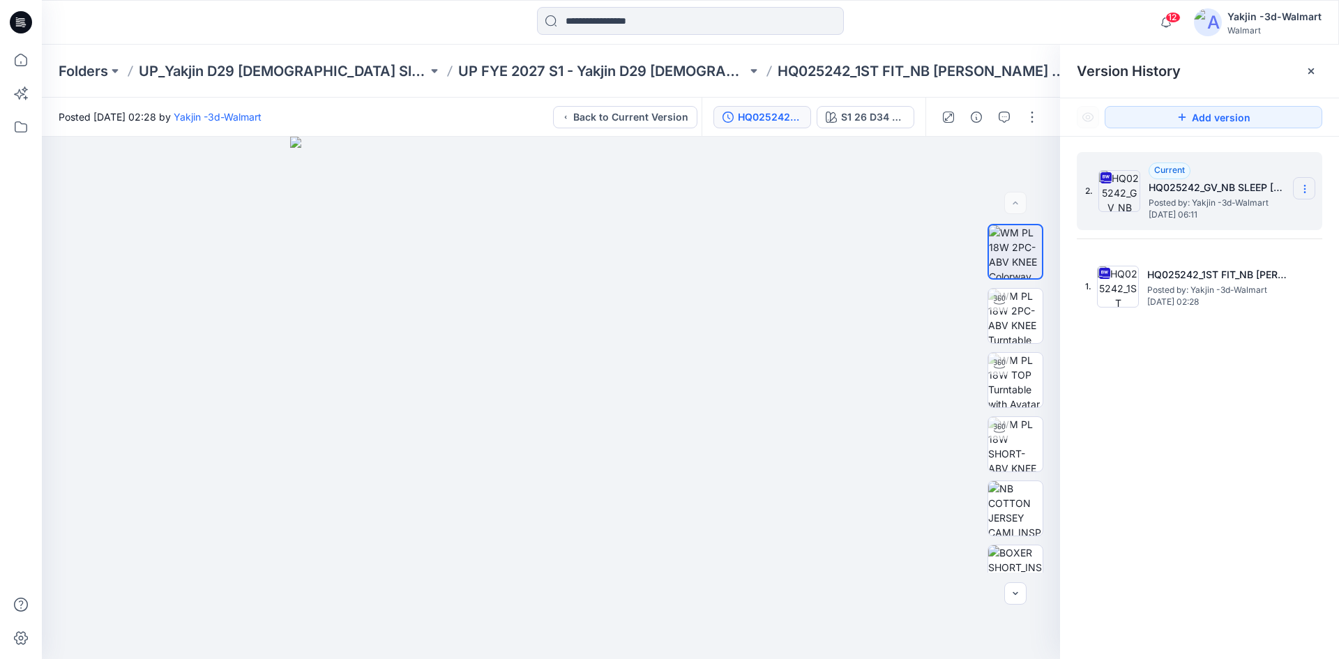
click at [1305, 192] on icon at bounding box center [1304, 192] width 1 height 1
click at [1209, 303] on span "Delete Version" at bounding box center [1209, 306] width 66 height 17
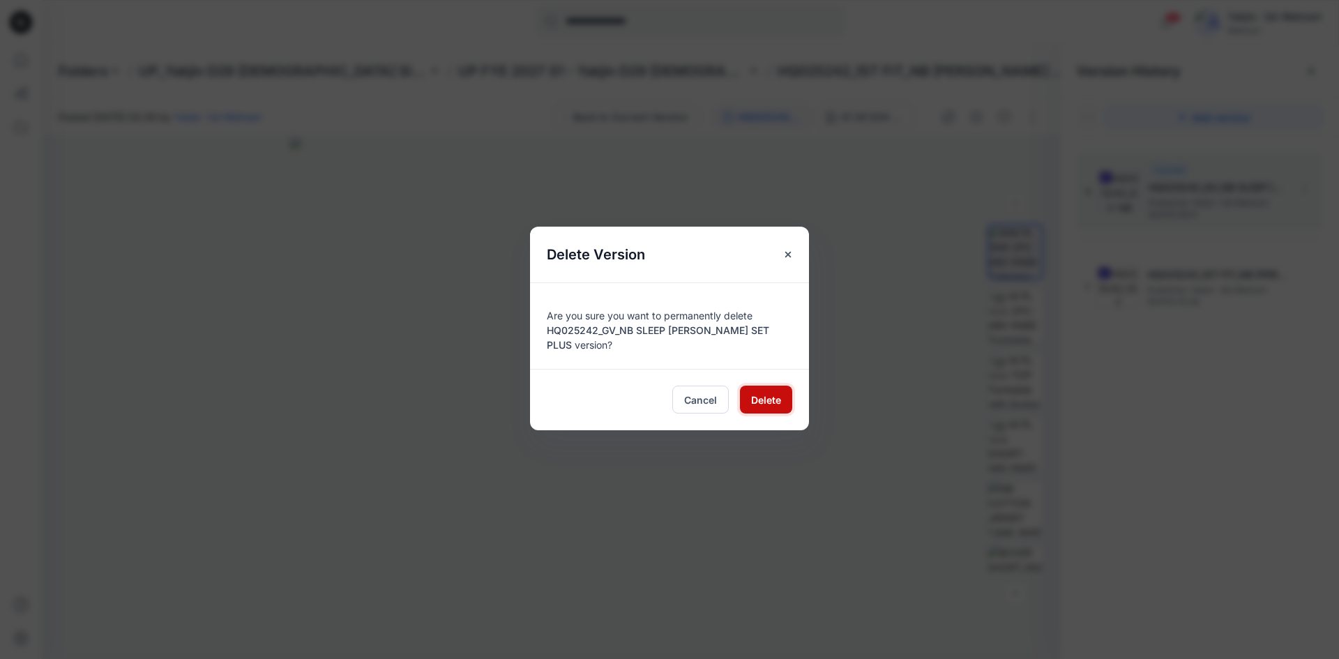
click at [767, 404] on span "Delete" at bounding box center [766, 400] width 30 height 15
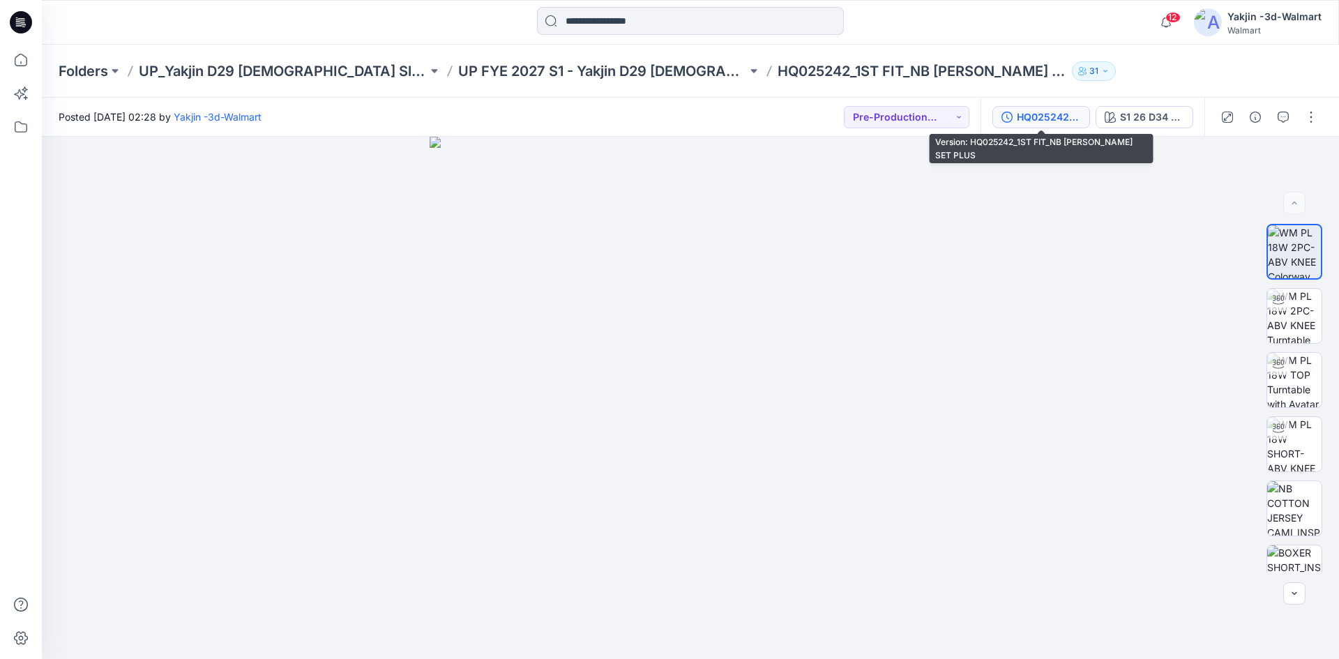
click at [1031, 116] on div "HQ025242_1ST FIT_NB [PERSON_NAME] SET PLUS" at bounding box center [1049, 116] width 64 height 15
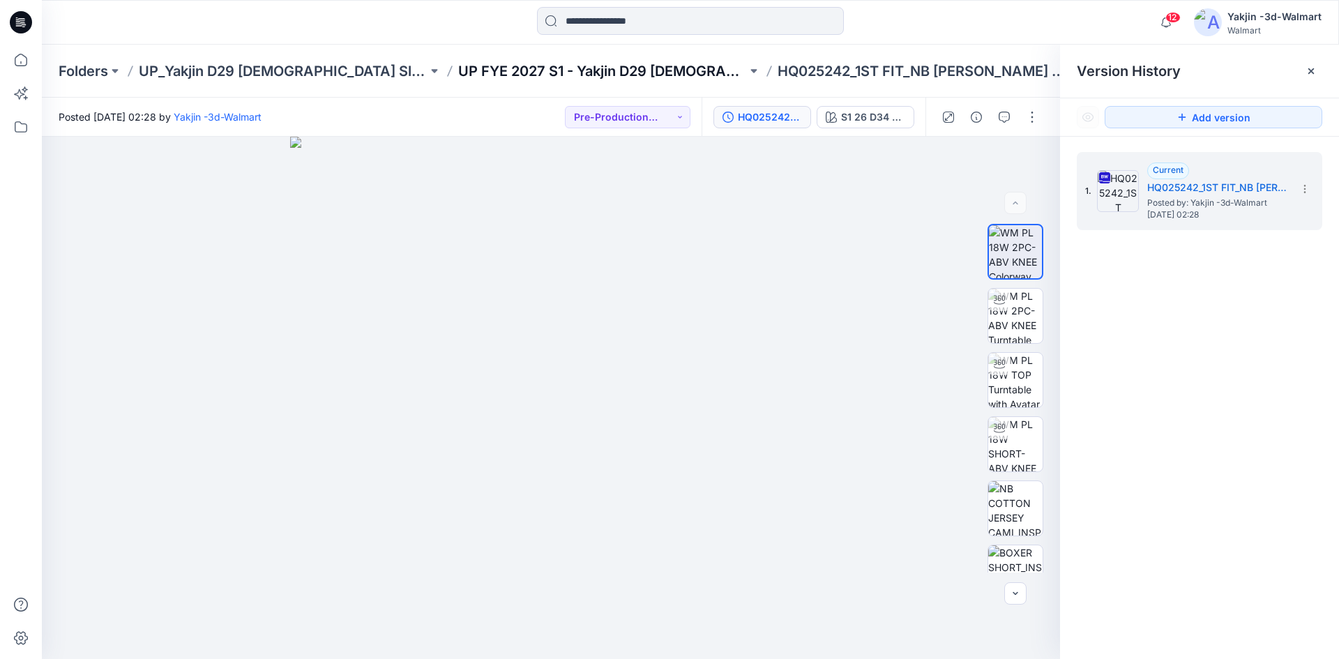
click at [502, 69] on p "UP FYE 2027 S1 - Yakjin D29 [DEMOGRAPHIC_DATA] Sleepwear" at bounding box center [602, 71] width 289 height 20
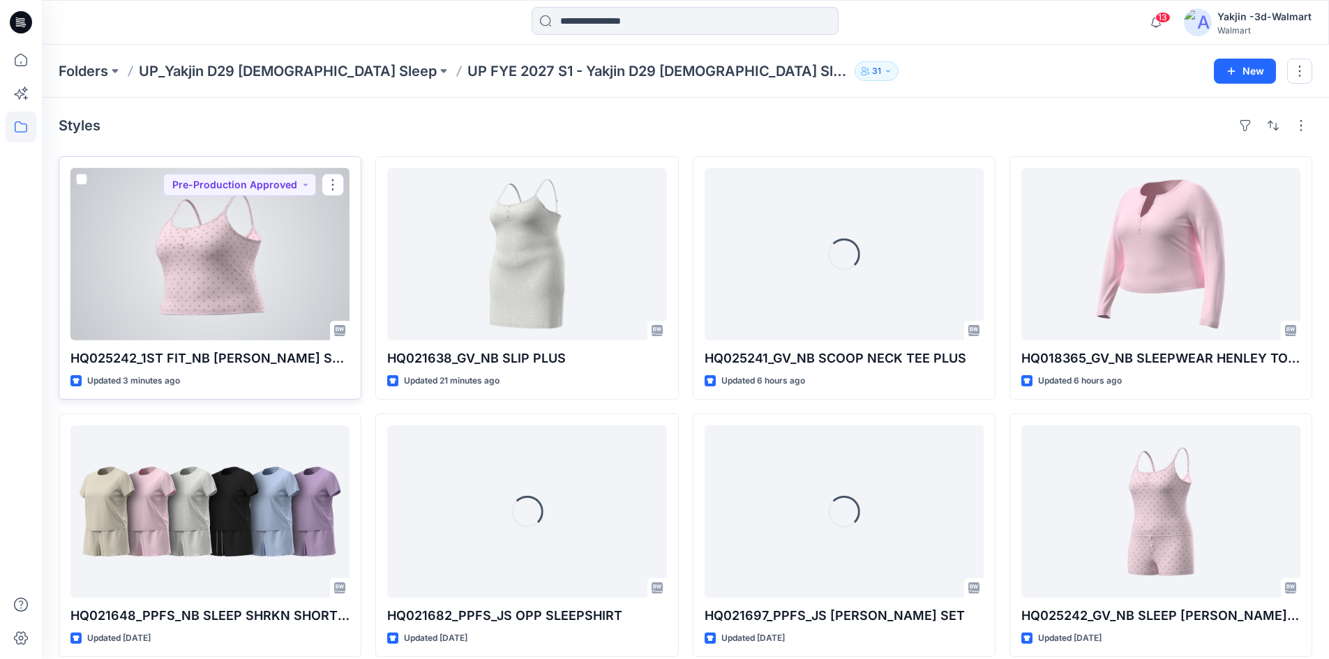
click at [233, 231] on div at bounding box center [209, 254] width 279 height 172
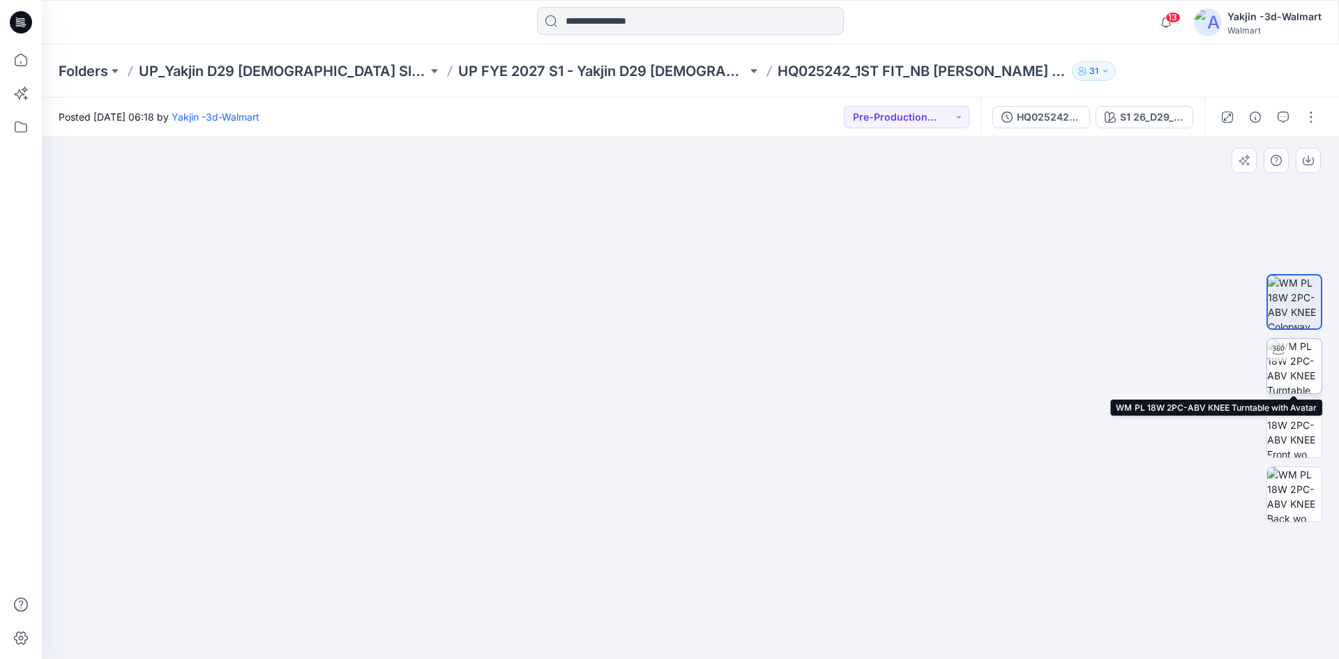
click at [1299, 358] on img at bounding box center [1294, 366] width 54 height 54
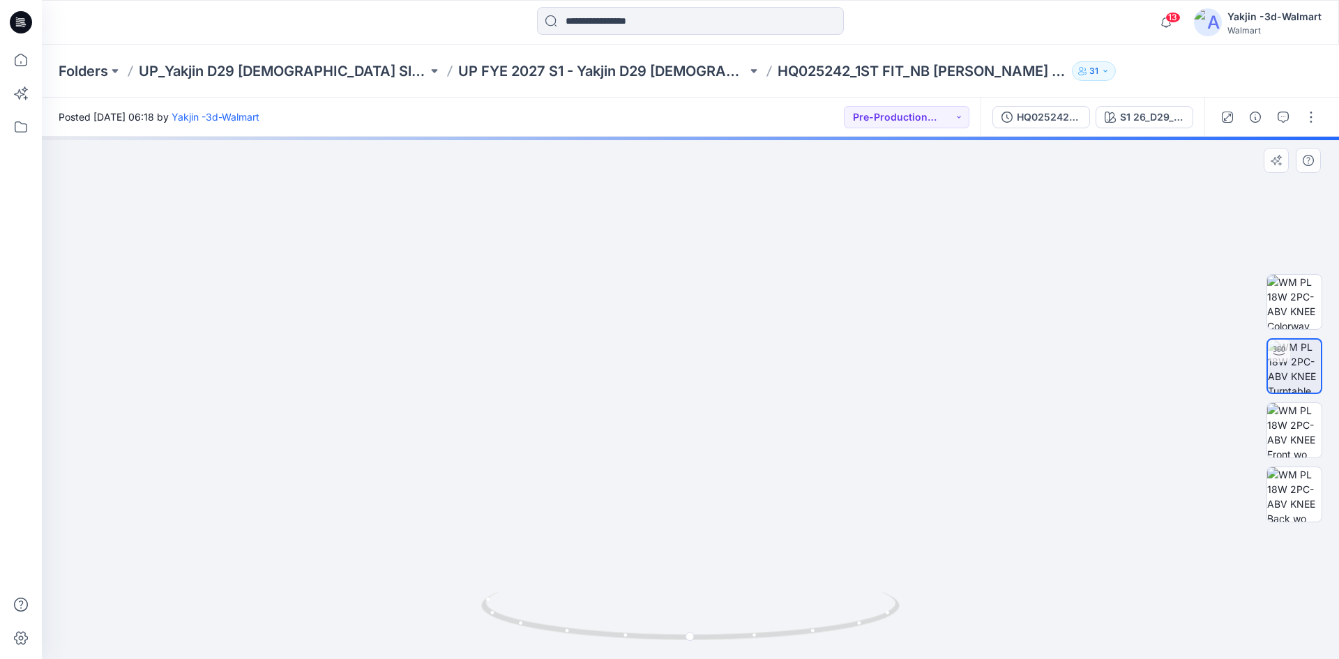
drag, startPoint x: 761, startPoint y: 363, endPoint x: 796, endPoint y: 534, distance: 175.1
drag, startPoint x: 792, startPoint y: 506, endPoint x: 785, endPoint y: 467, distance: 40.4
drag, startPoint x: 785, startPoint y: 467, endPoint x: 786, endPoint y: 453, distance: 14.0
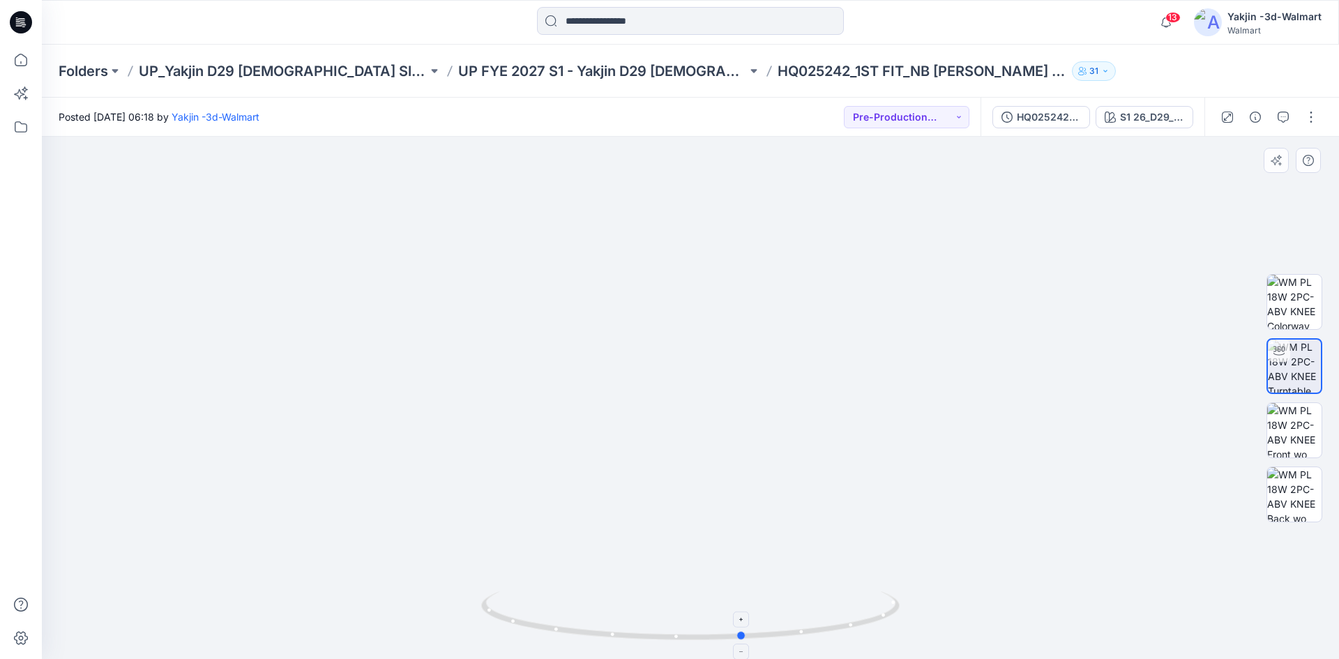
drag, startPoint x: 815, startPoint y: 634, endPoint x: 868, endPoint y: 606, distance: 59.9
click at [868, 606] on icon at bounding box center [692, 617] width 422 height 52
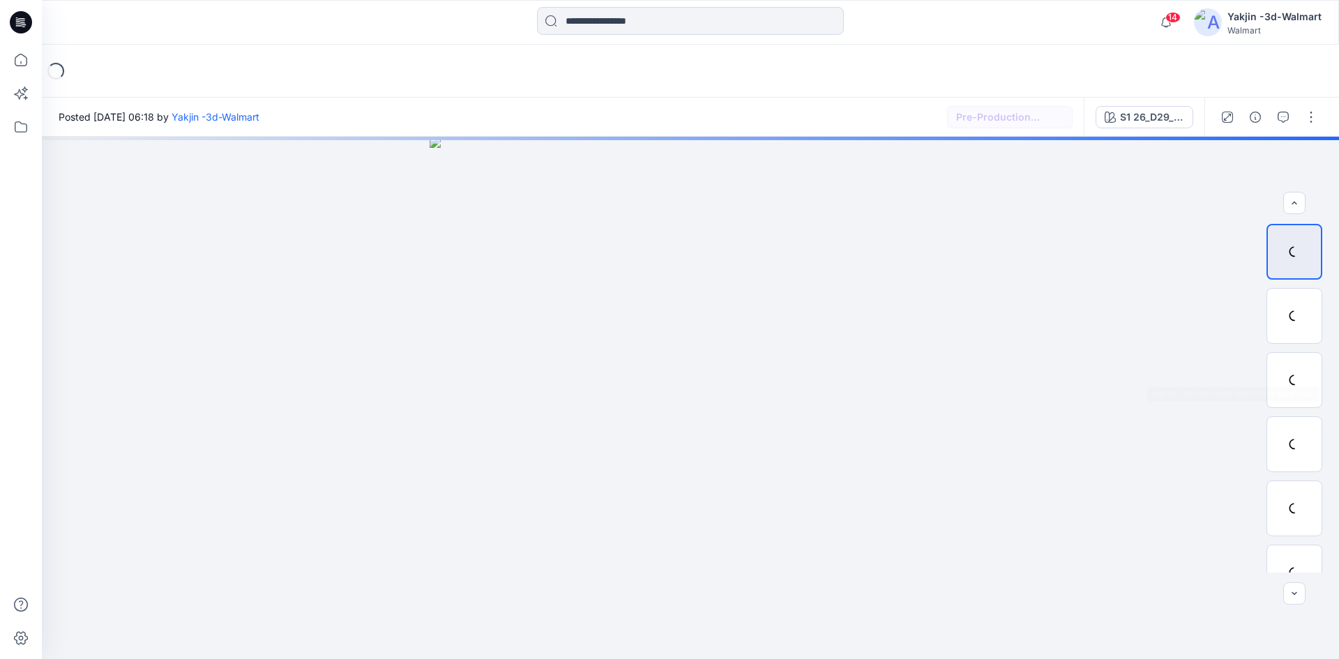
scroll to position [28, 0]
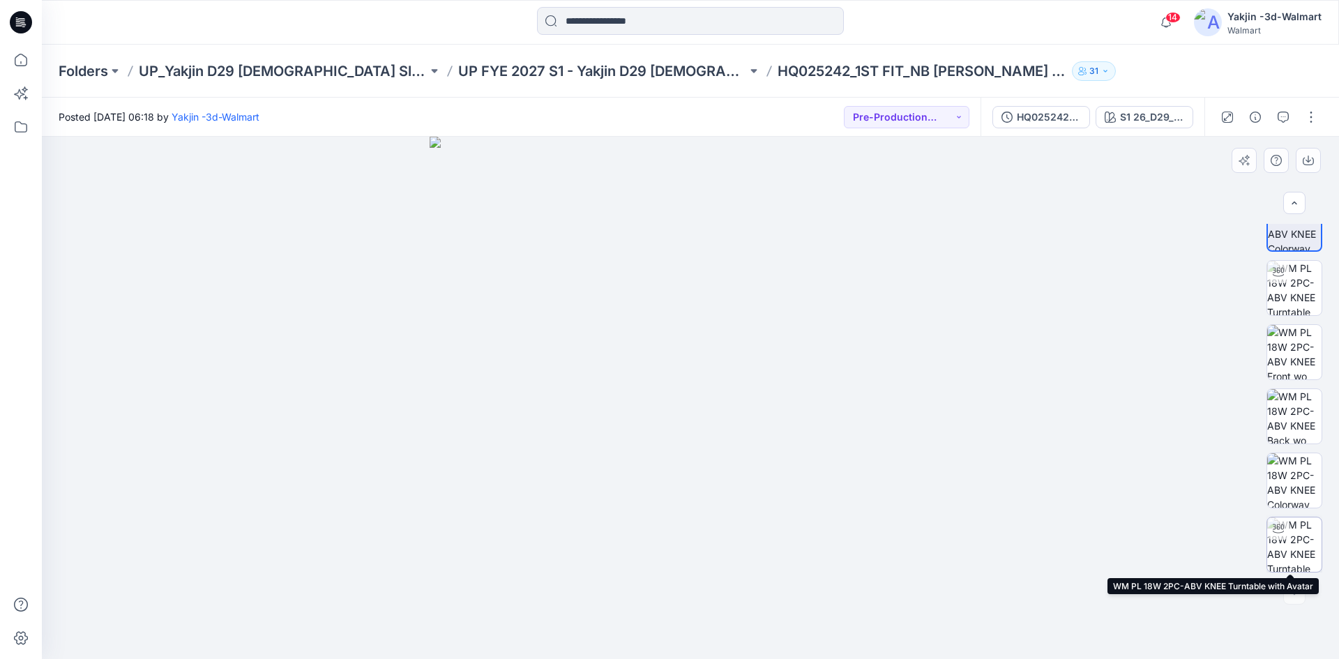
click at [1285, 524] on div at bounding box center [1278, 529] width 22 height 22
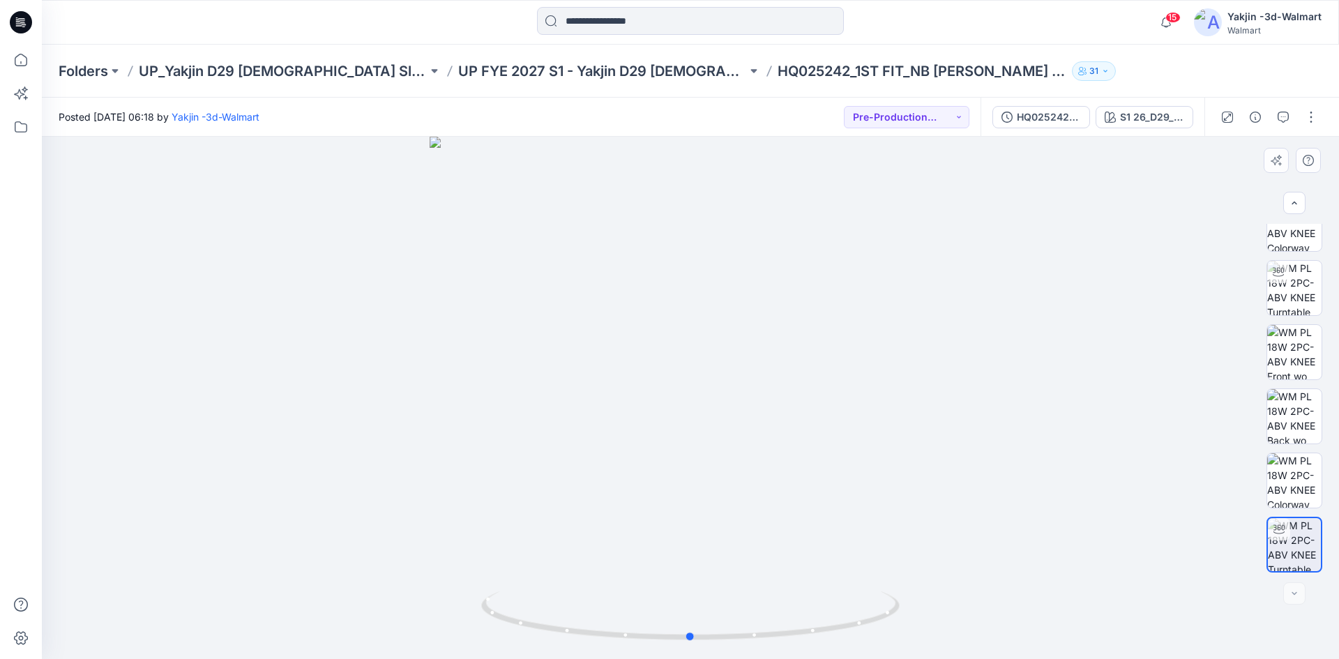
click at [363, 338] on div at bounding box center [690, 398] width 1297 height 522
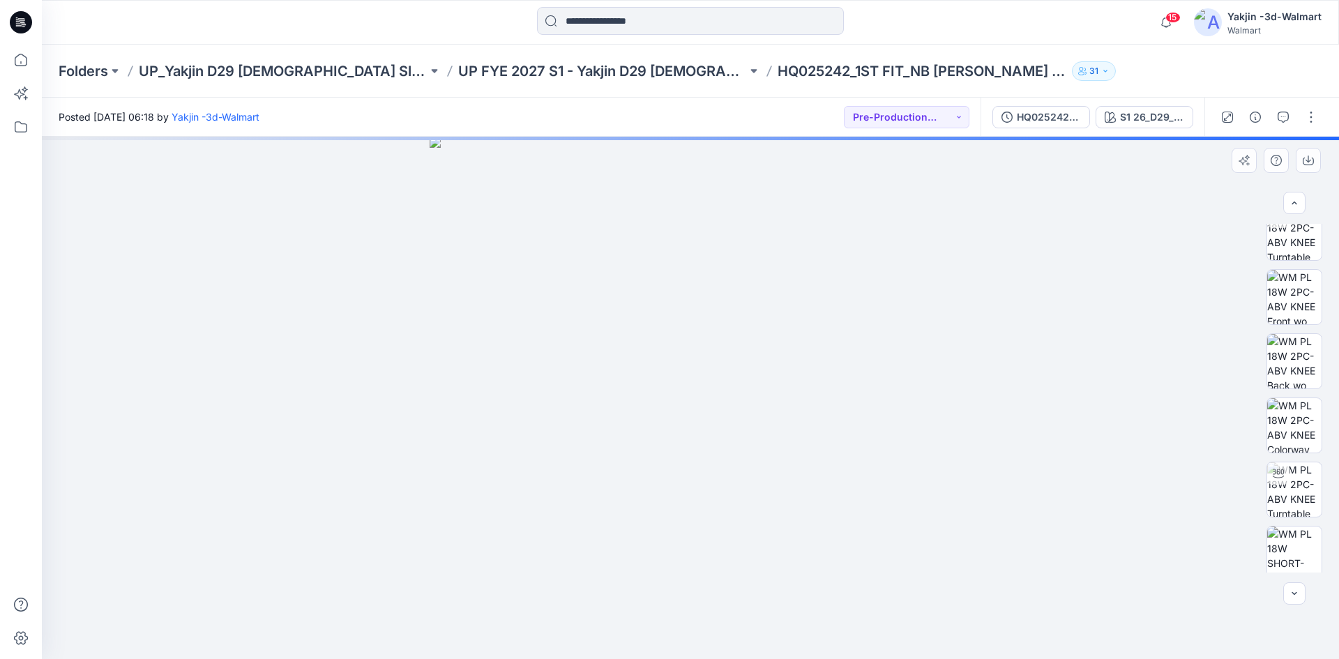
scroll to position [156, 0]
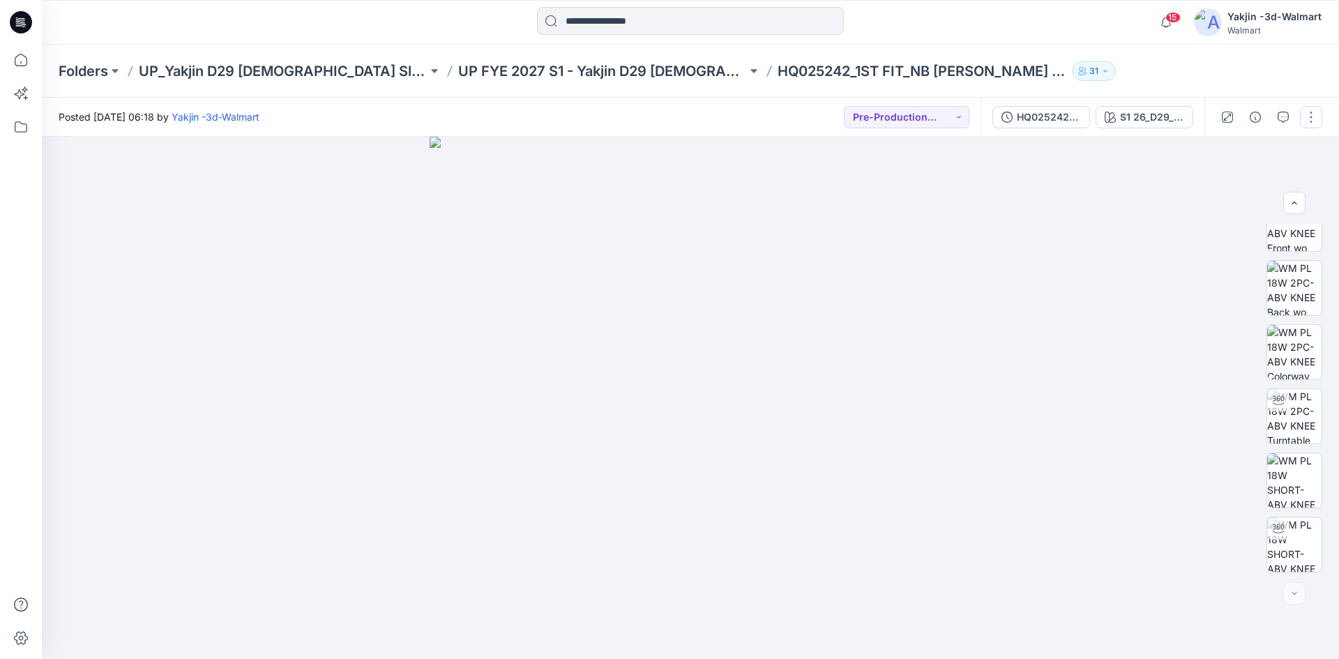
click at [1308, 123] on button "button" at bounding box center [1311, 117] width 22 height 22
click at [1199, 190] on icon "button" at bounding box center [1202, 188] width 11 height 11
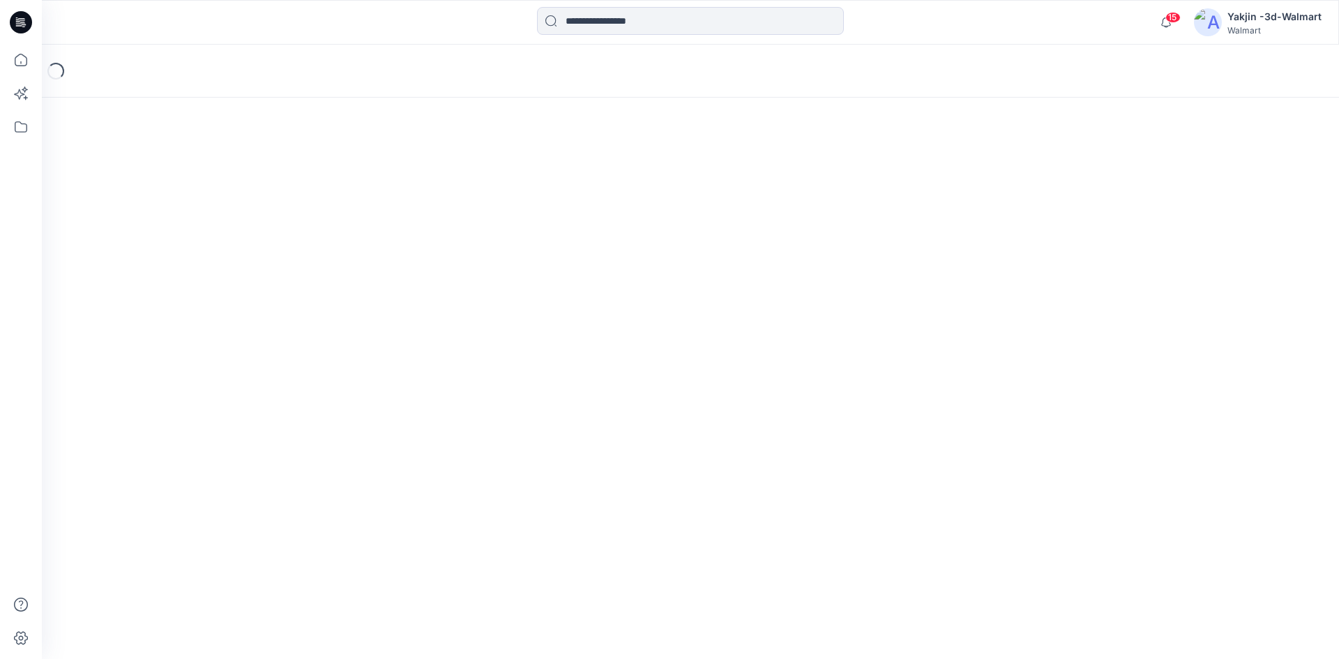
scroll to position [105, 0]
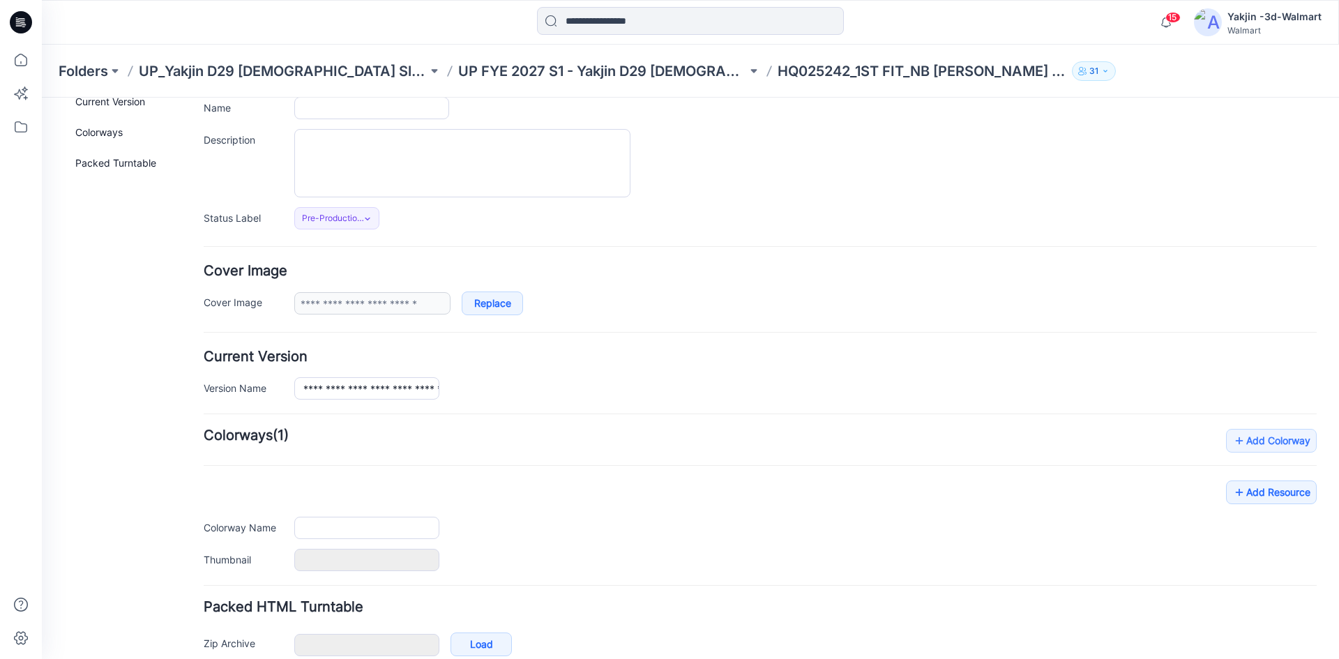
type input "**********"
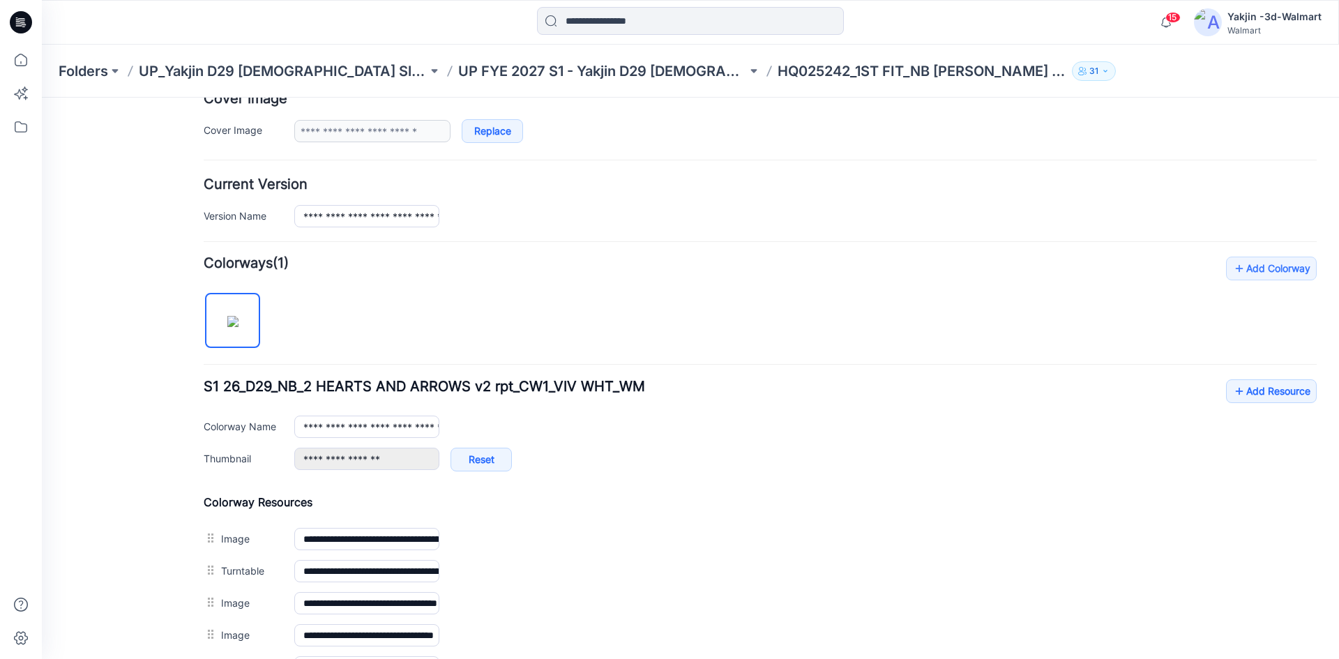
scroll to position [453, 0]
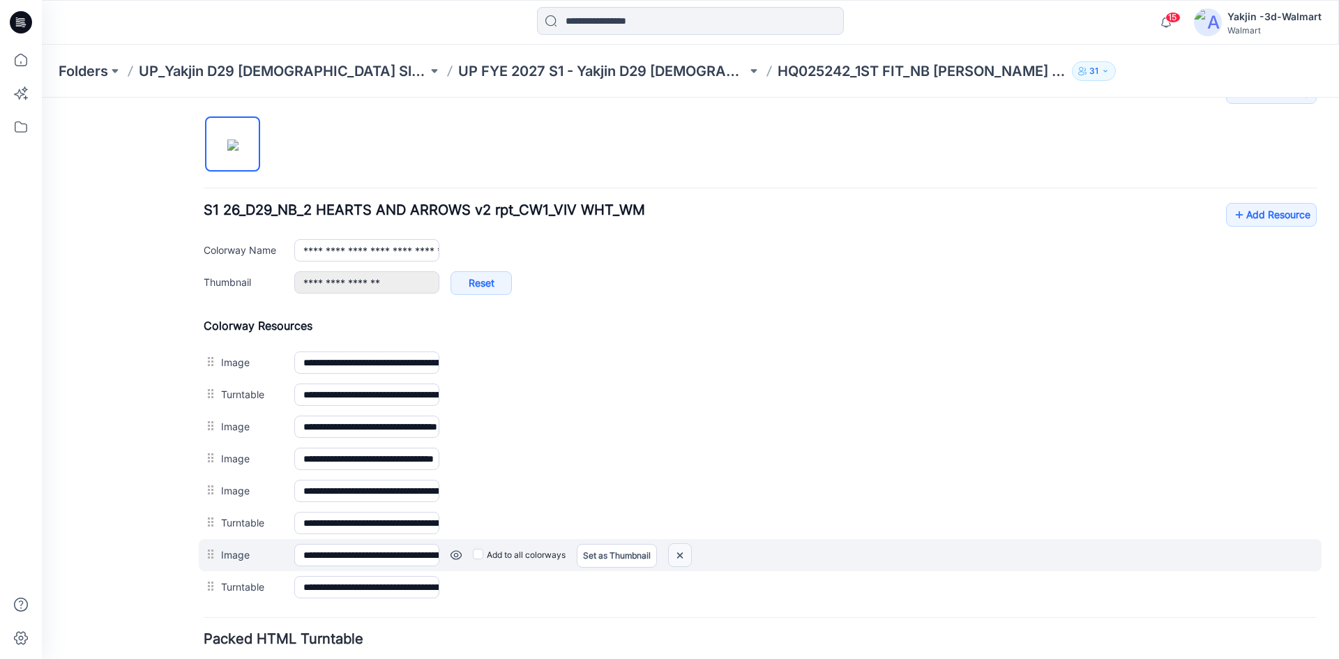
click at [683, 557] on img at bounding box center [680, 555] width 22 height 23
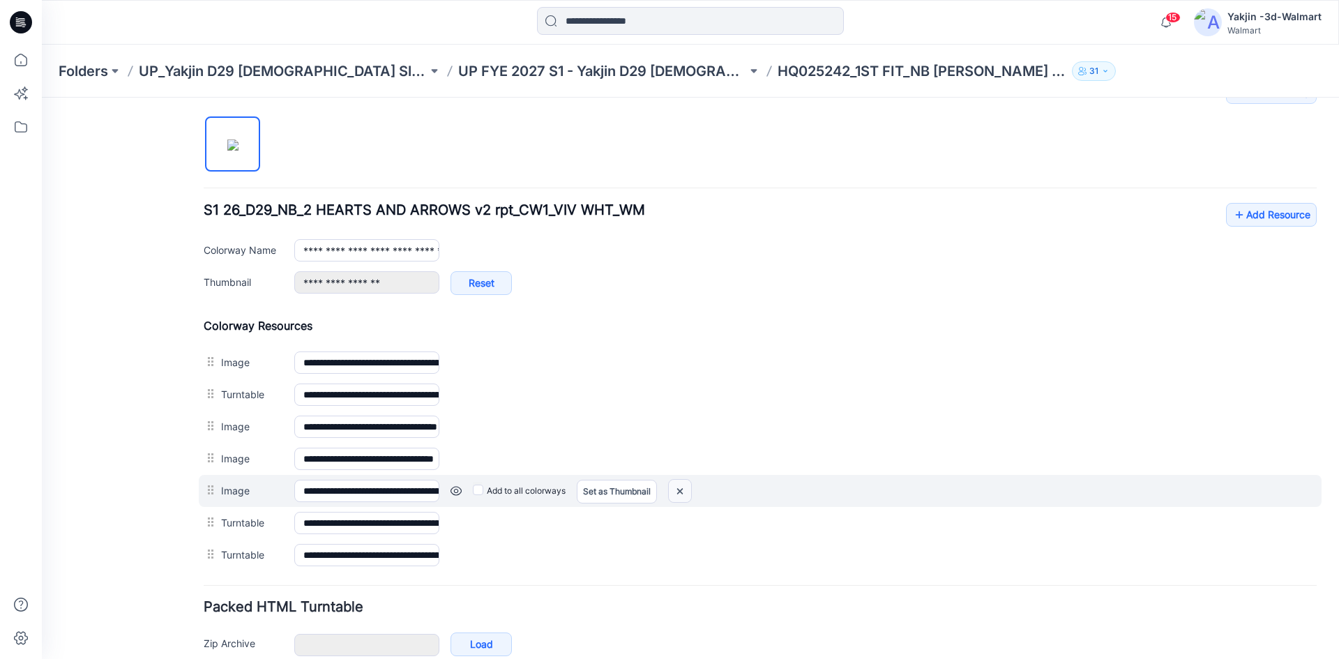
click at [678, 492] on img at bounding box center [680, 491] width 22 height 23
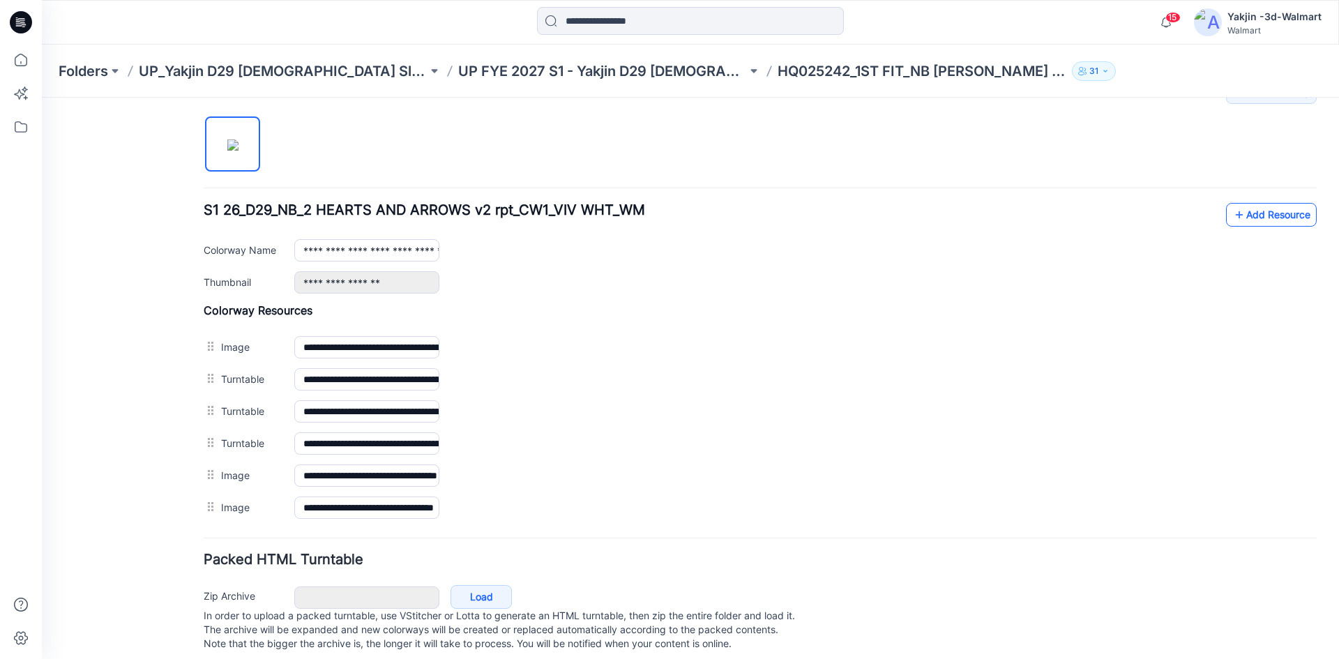
click at [1279, 219] on link "Add Resource" at bounding box center [1271, 215] width 91 height 24
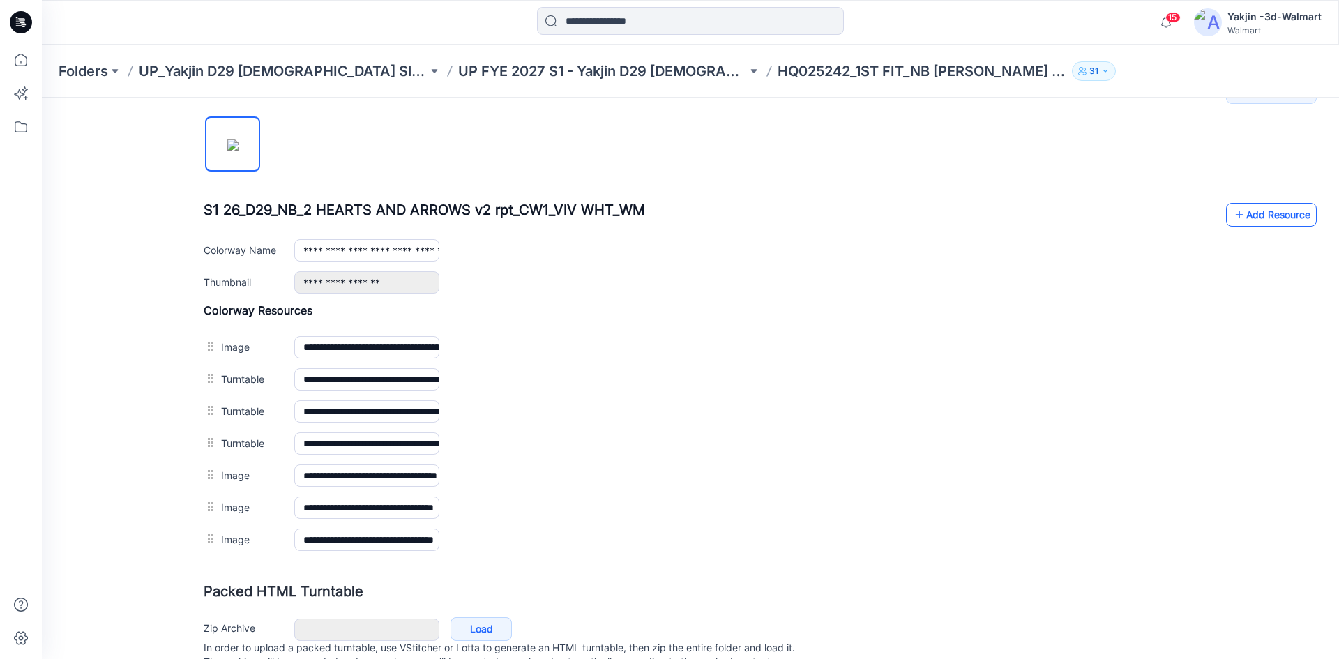
click at [1244, 216] on link "Add Resource" at bounding box center [1271, 215] width 91 height 24
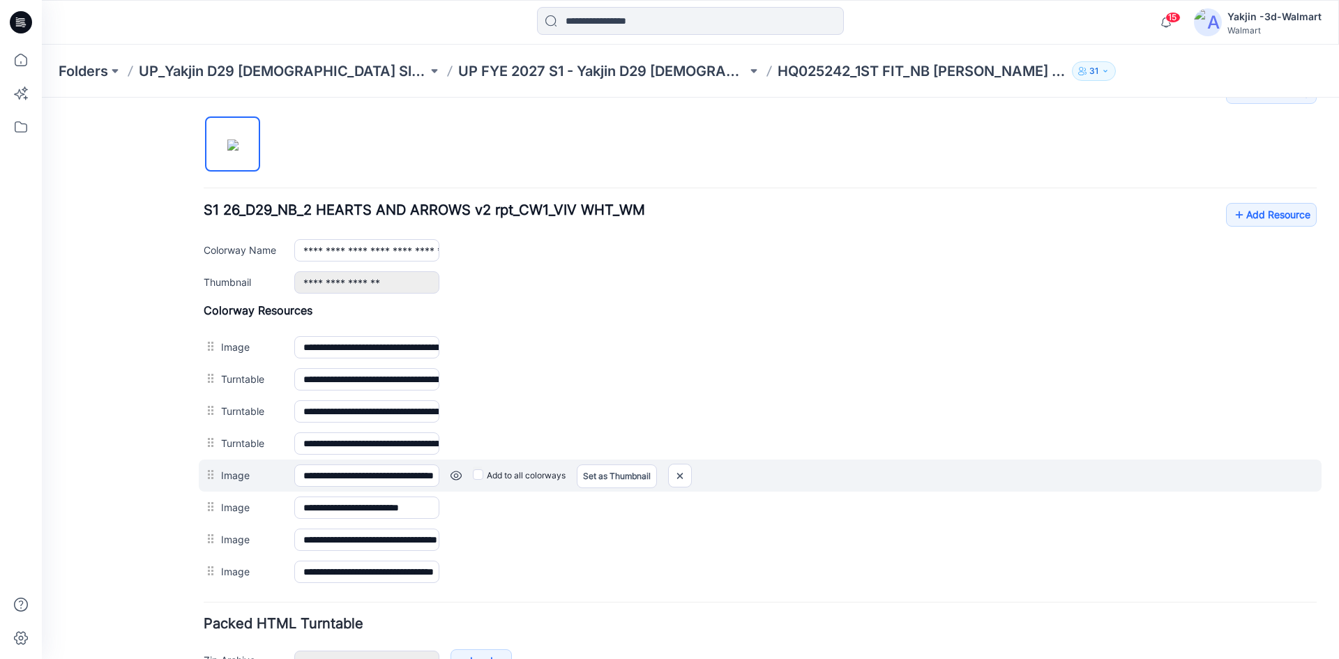
click at [455, 478] on link at bounding box center [456, 475] width 11 height 11
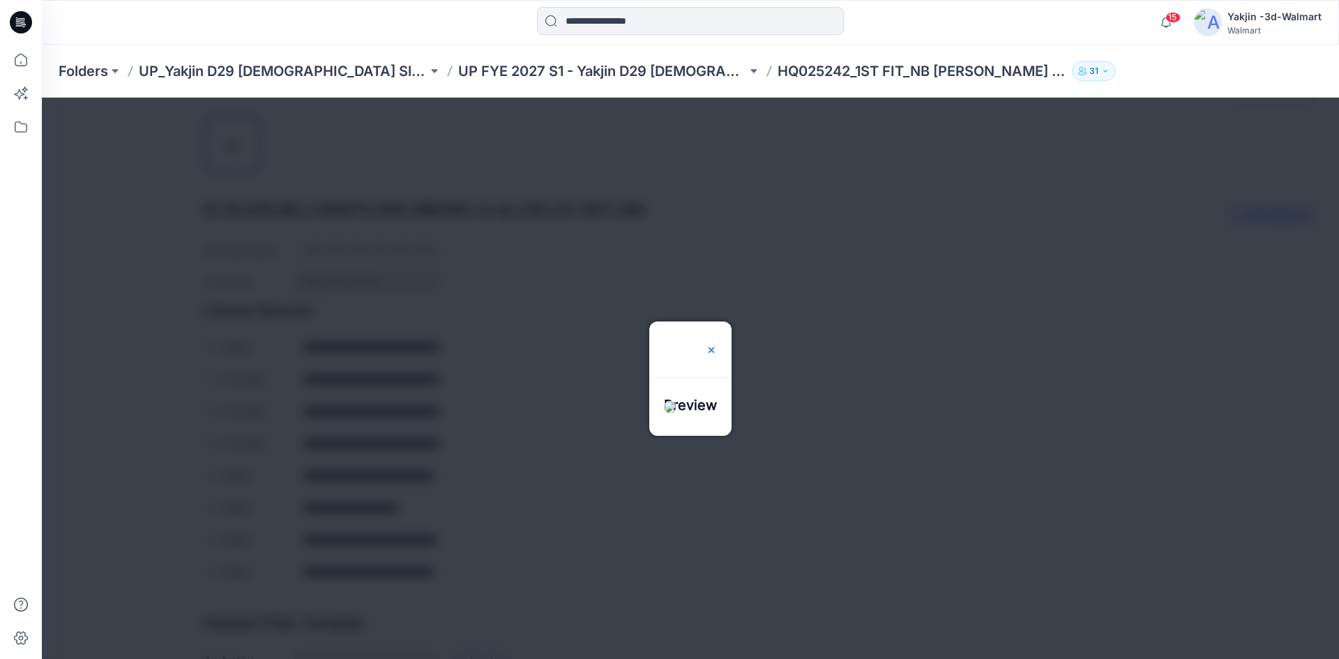
click at [717, 345] on img at bounding box center [711, 350] width 11 height 11
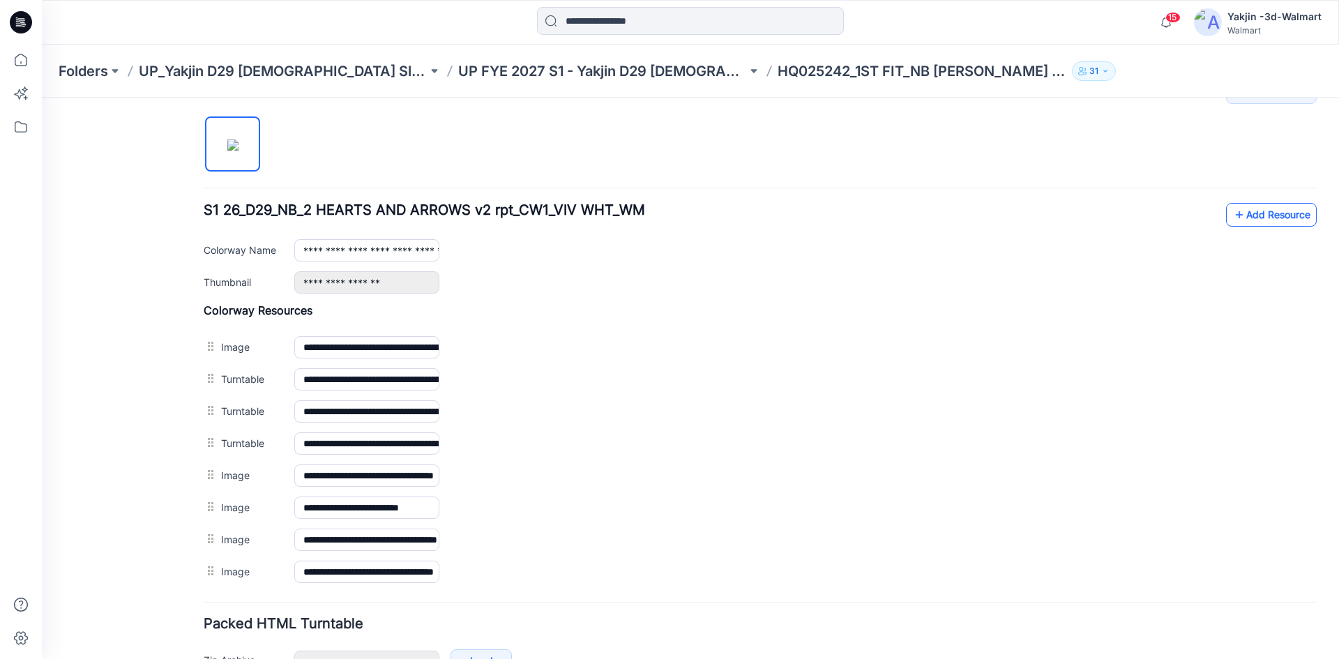
click at [1251, 210] on link "Add Resource" at bounding box center [1271, 215] width 91 height 24
click at [1264, 216] on link "Add Resource" at bounding box center [1271, 215] width 91 height 24
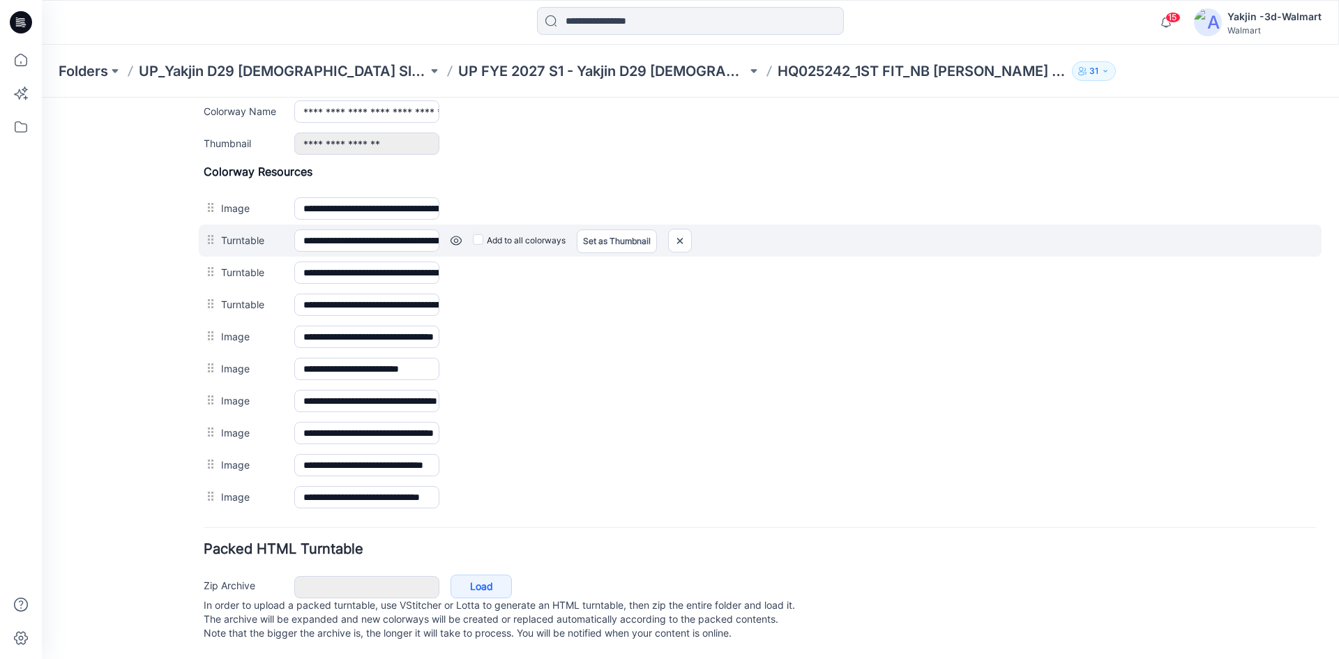
scroll to position [523, 0]
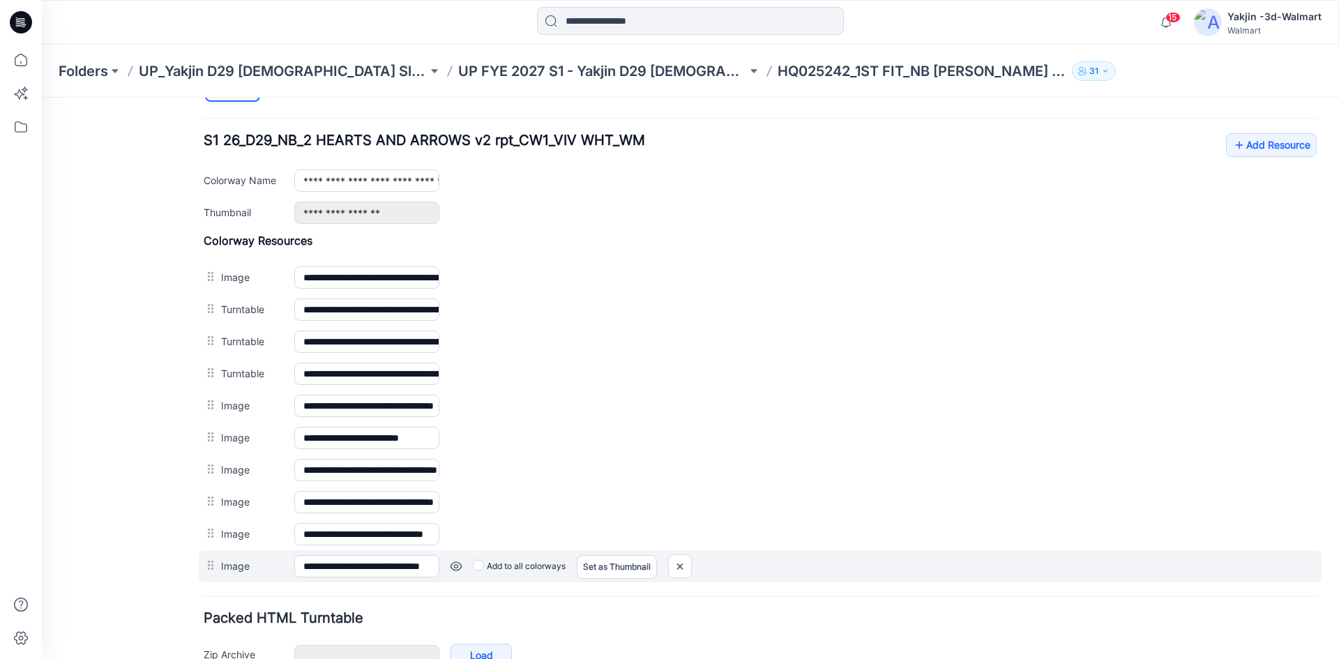
click at [451, 567] on link at bounding box center [456, 566] width 11 height 11
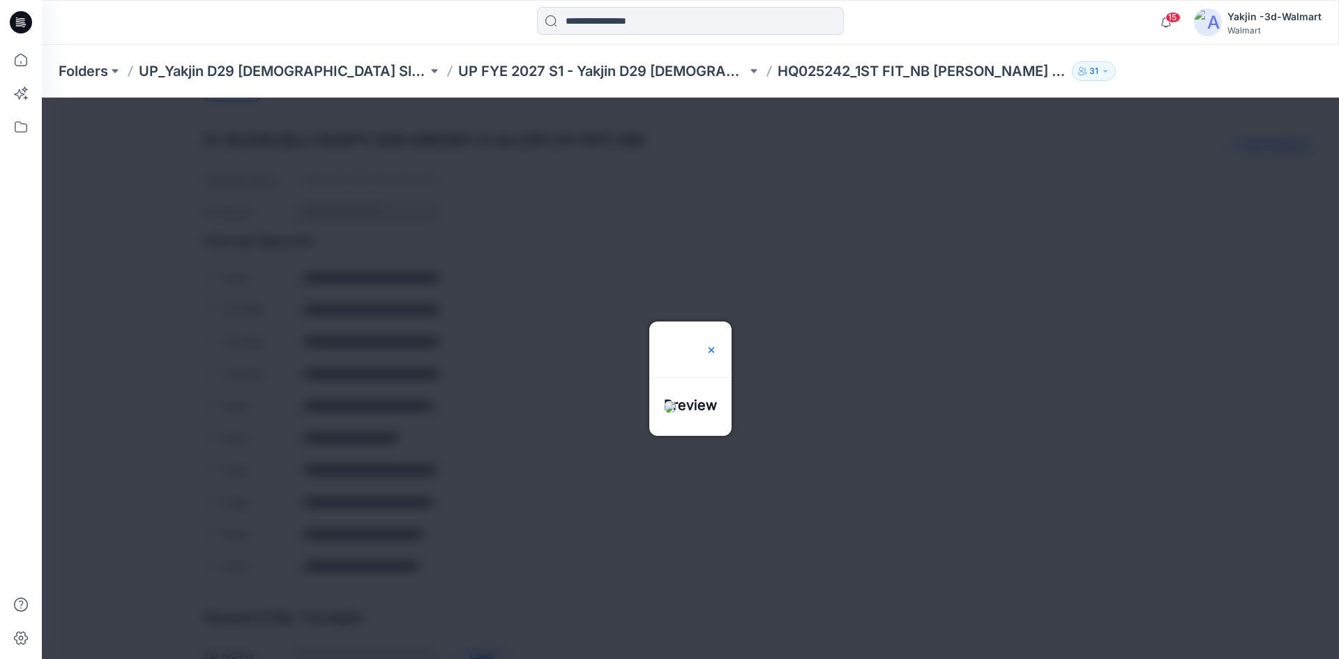
click at [717, 345] on img at bounding box center [711, 350] width 11 height 11
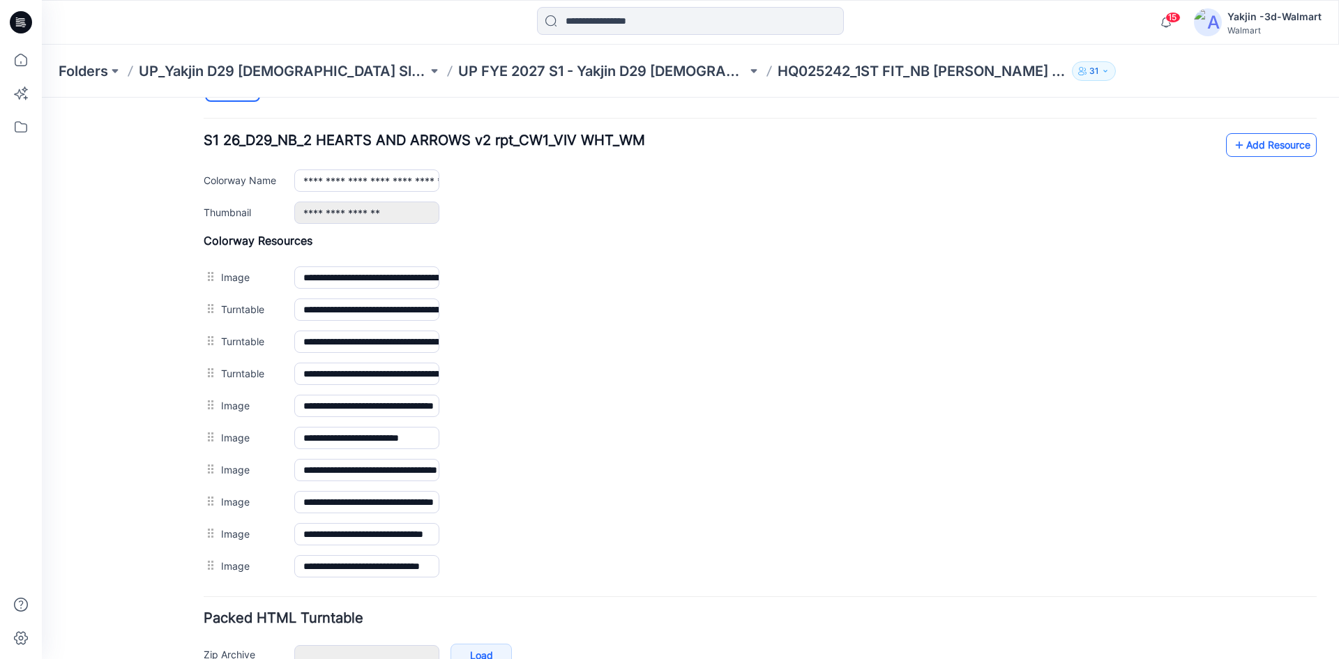
click at [1240, 142] on link "Add Resource" at bounding box center [1271, 145] width 91 height 24
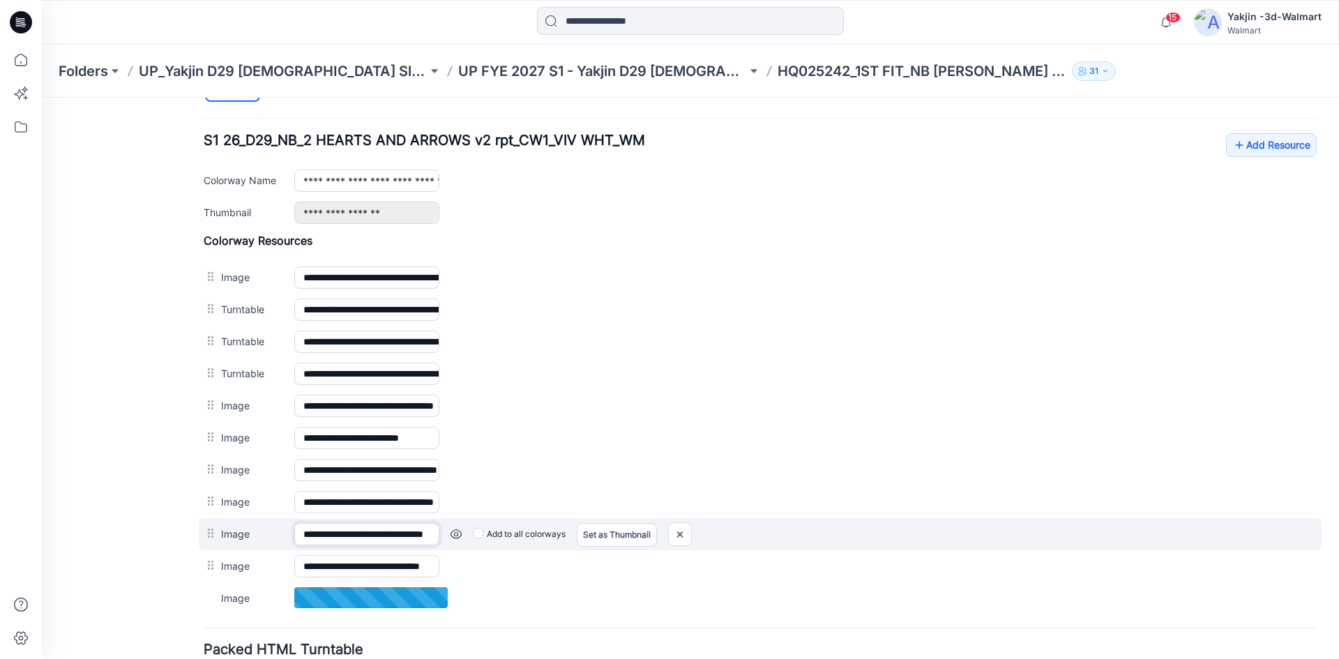
scroll to position [0, 50]
drag, startPoint x: 400, startPoint y: 532, endPoint x: 448, endPoint y: 534, distance: 47.5
click at [448, 534] on div "**********" at bounding box center [760, 534] width 1123 height 32
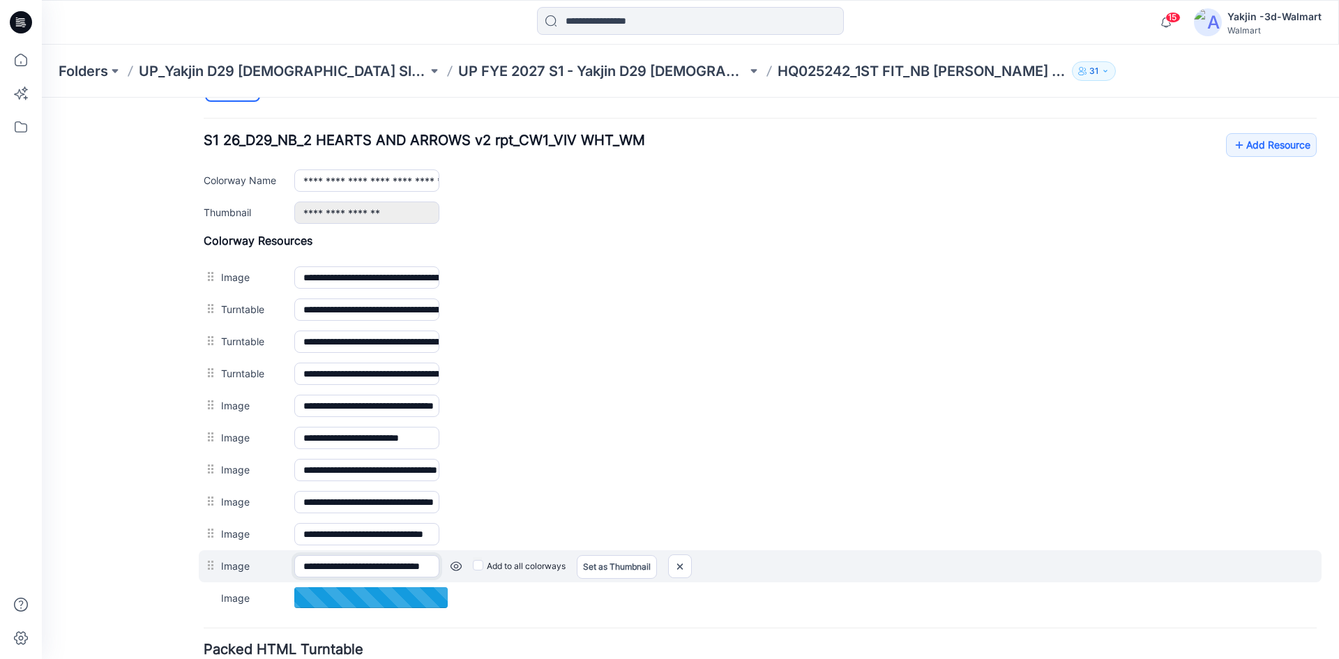
click at [390, 564] on input "**********" at bounding box center [366, 566] width 145 height 22
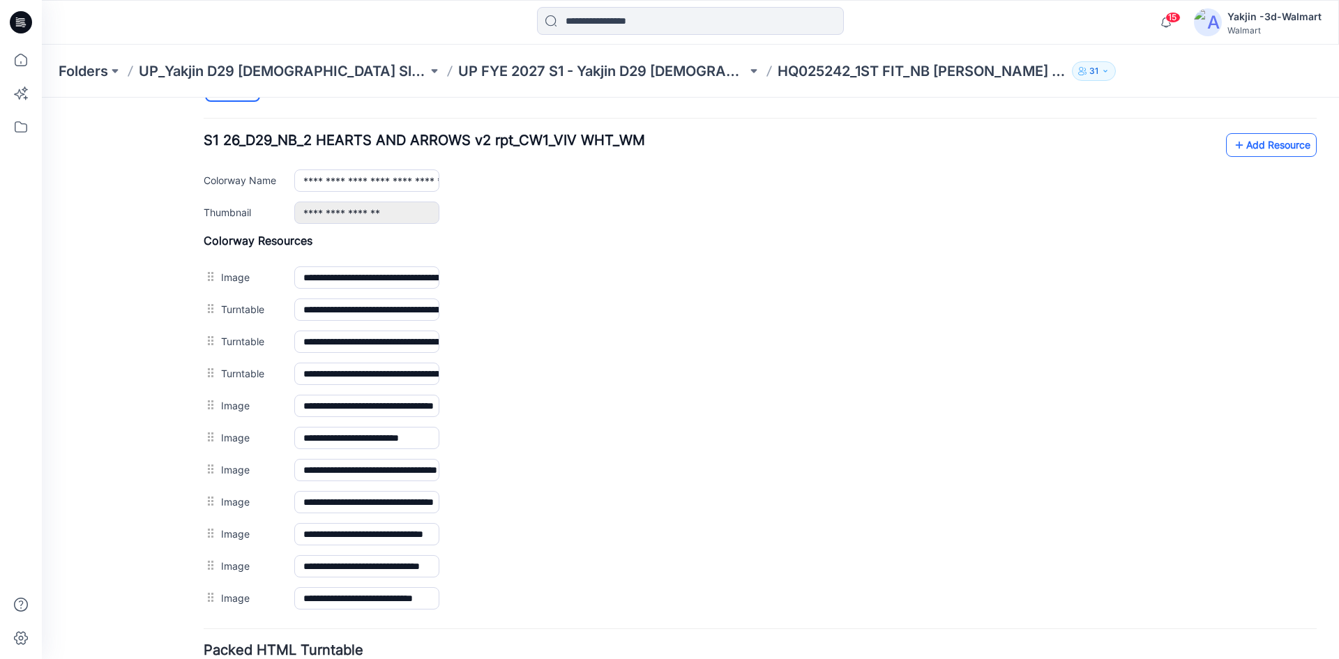
click at [1262, 146] on link "Add Resource" at bounding box center [1271, 145] width 91 height 24
click at [1258, 142] on link "Add Resource" at bounding box center [1271, 145] width 91 height 24
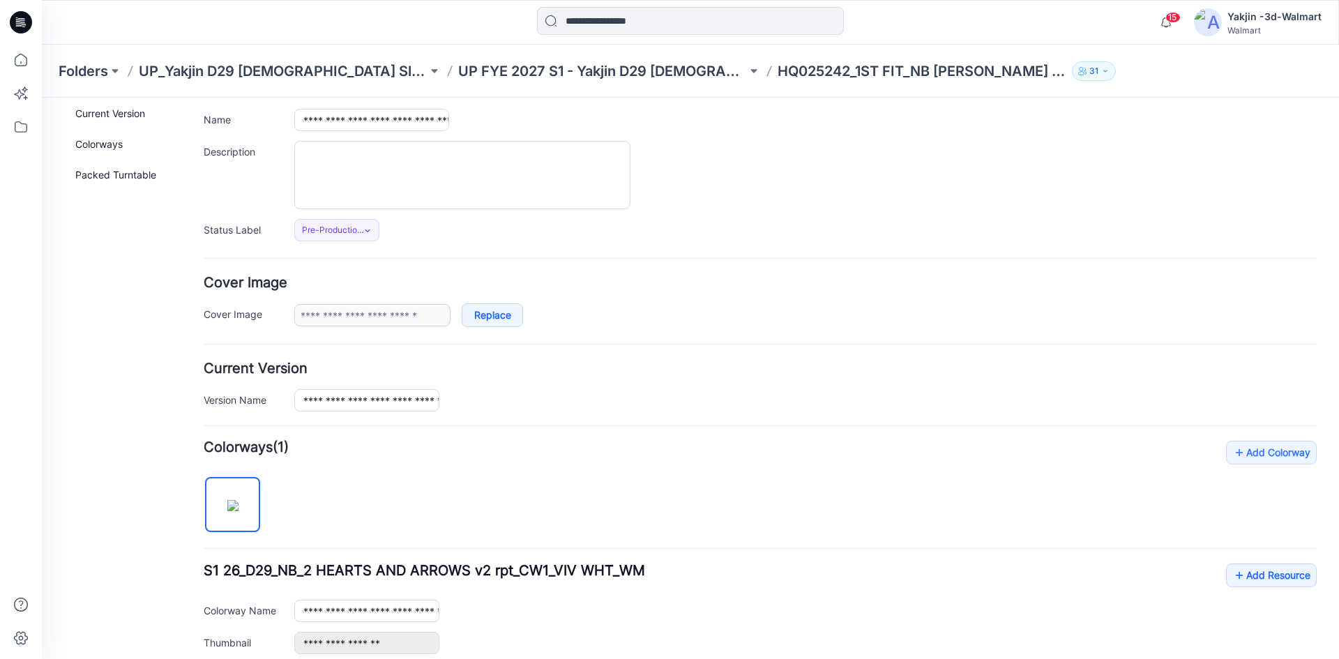
scroll to position [35, 0]
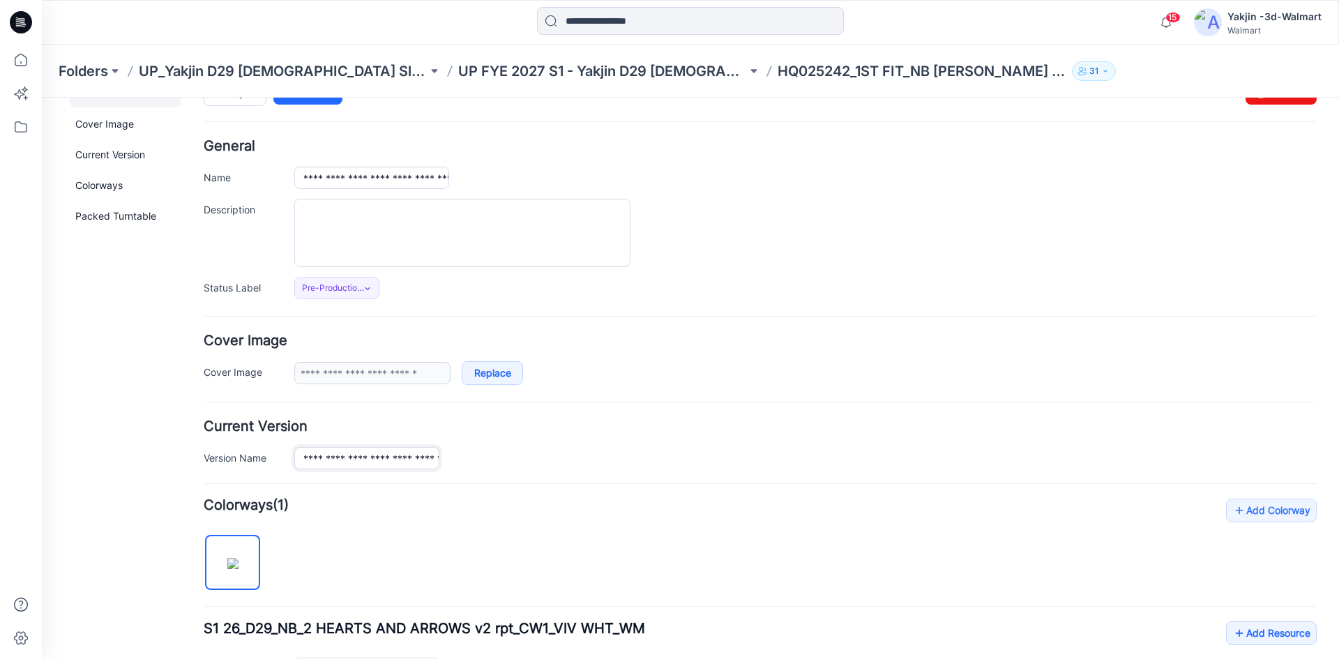
click at [362, 462] on input "**********" at bounding box center [366, 458] width 145 height 22
click at [390, 178] on input "**********" at bounding box center [371, 178] width 155 height 22
paste input "*"
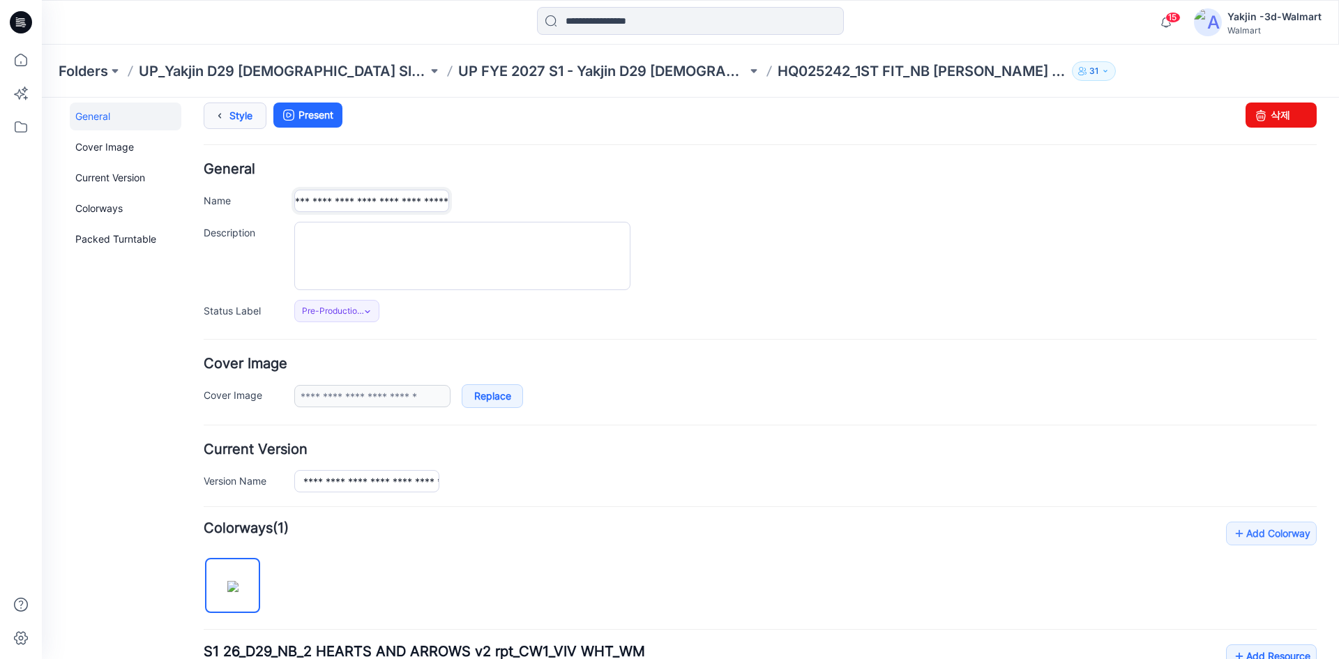
scroll to position [0, 0]
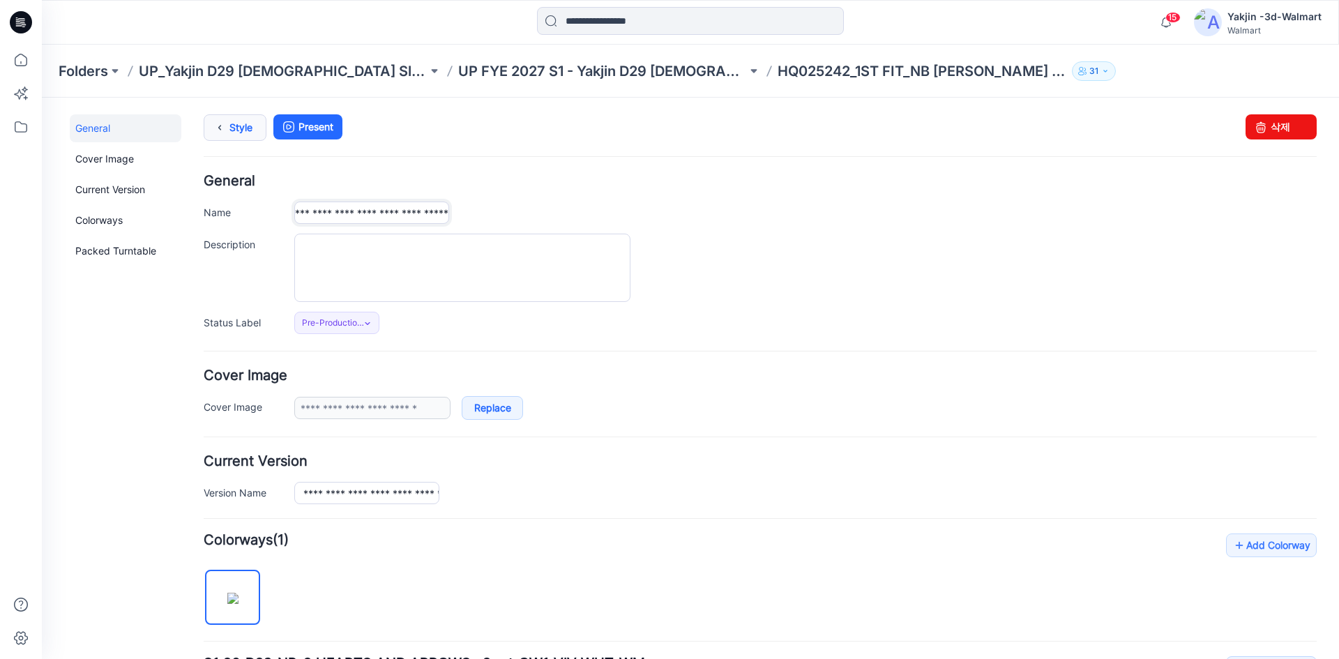
type input "**********"
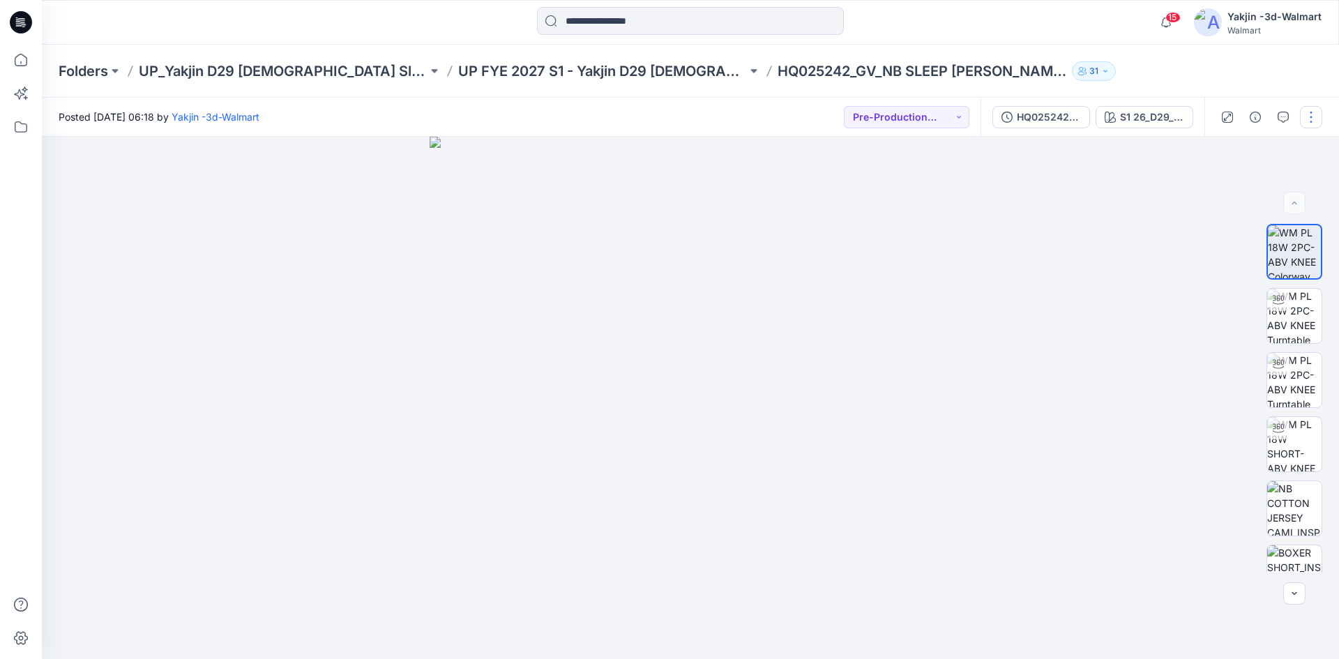
click at [1314, 117] on button "button" at bounding box center [1311, 117] width 22 height 22
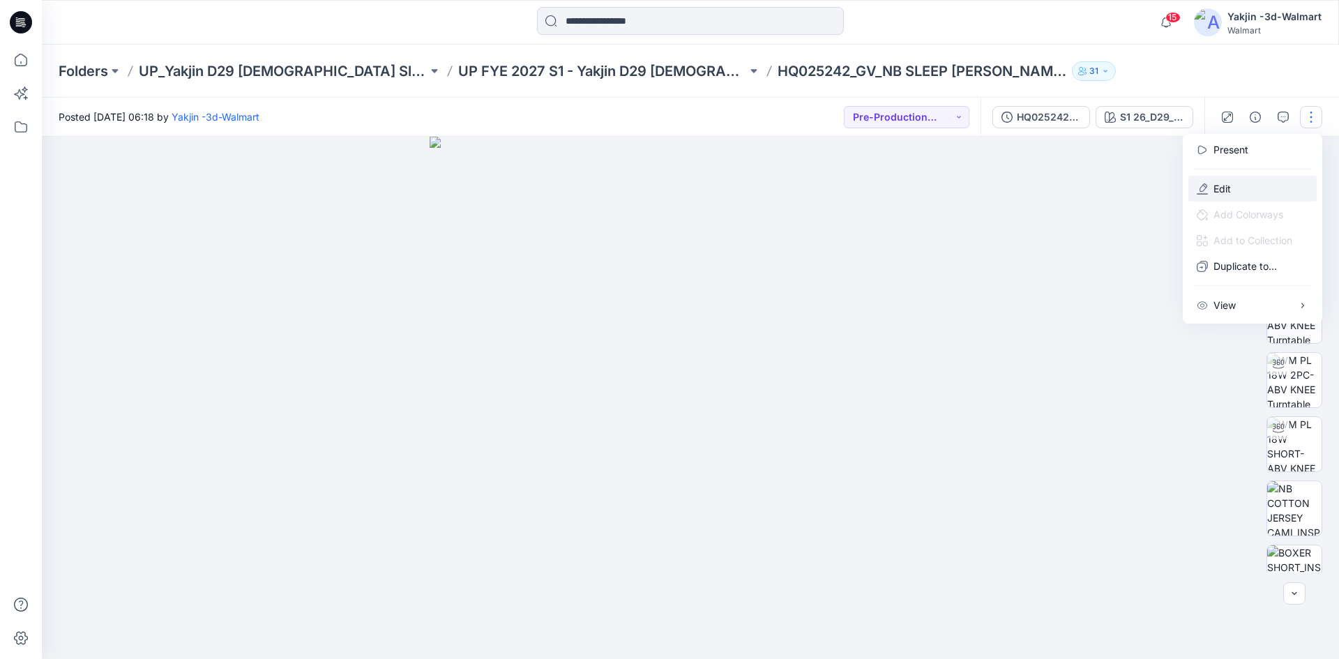
click at [1207, 184] on icon "button" at bounding box center [1202, 188] width 11 height 11
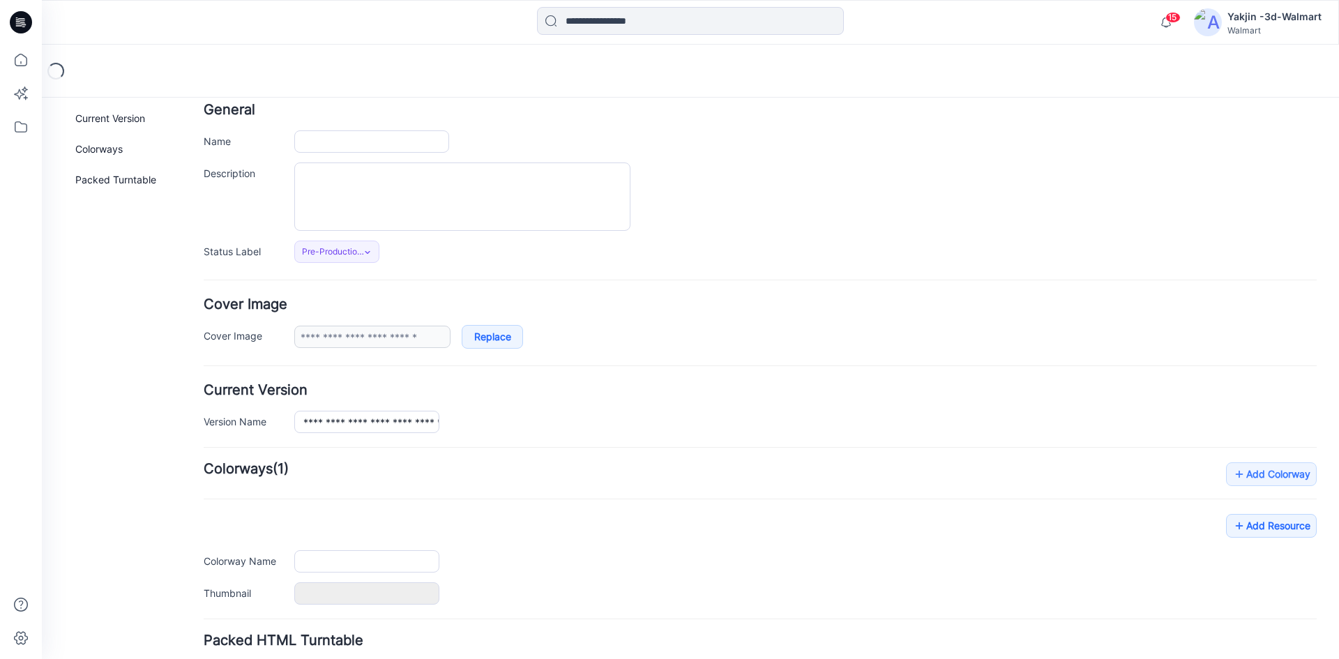
type input "**********"
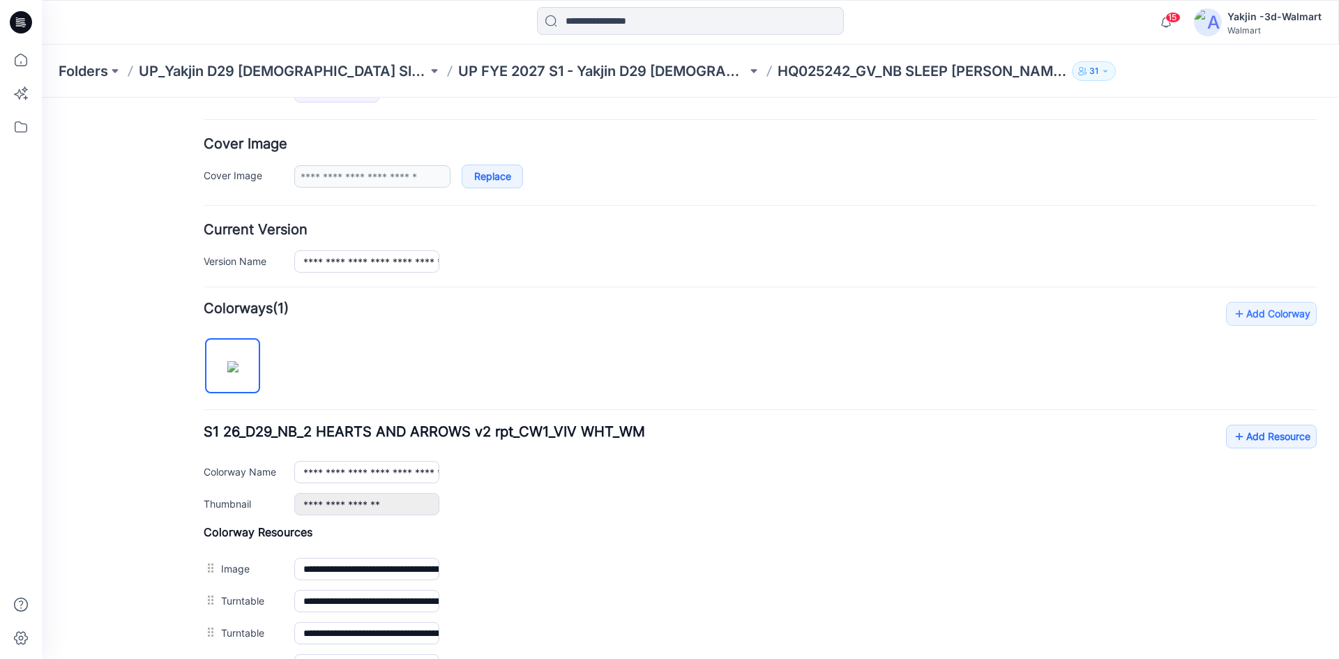
scroll to position [349, 0]
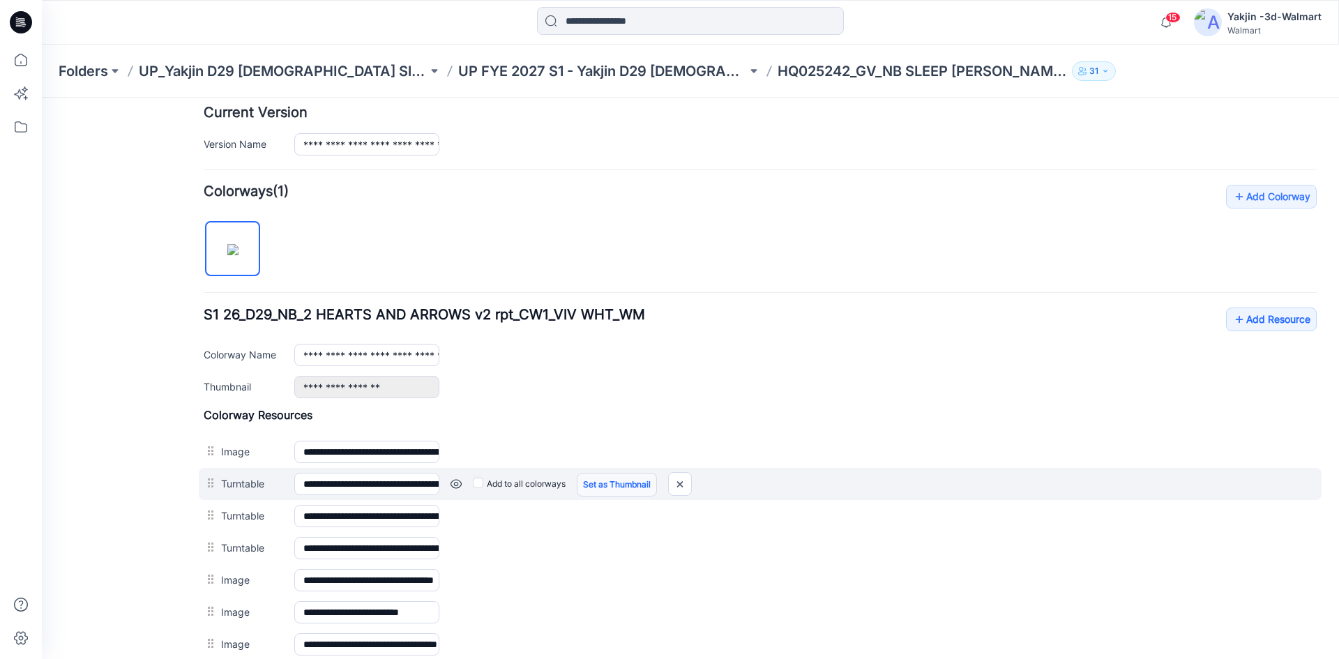
click at [614, 485] on link "Set as Thumbnail" at bounding box center [617, 485] width 80 height 24
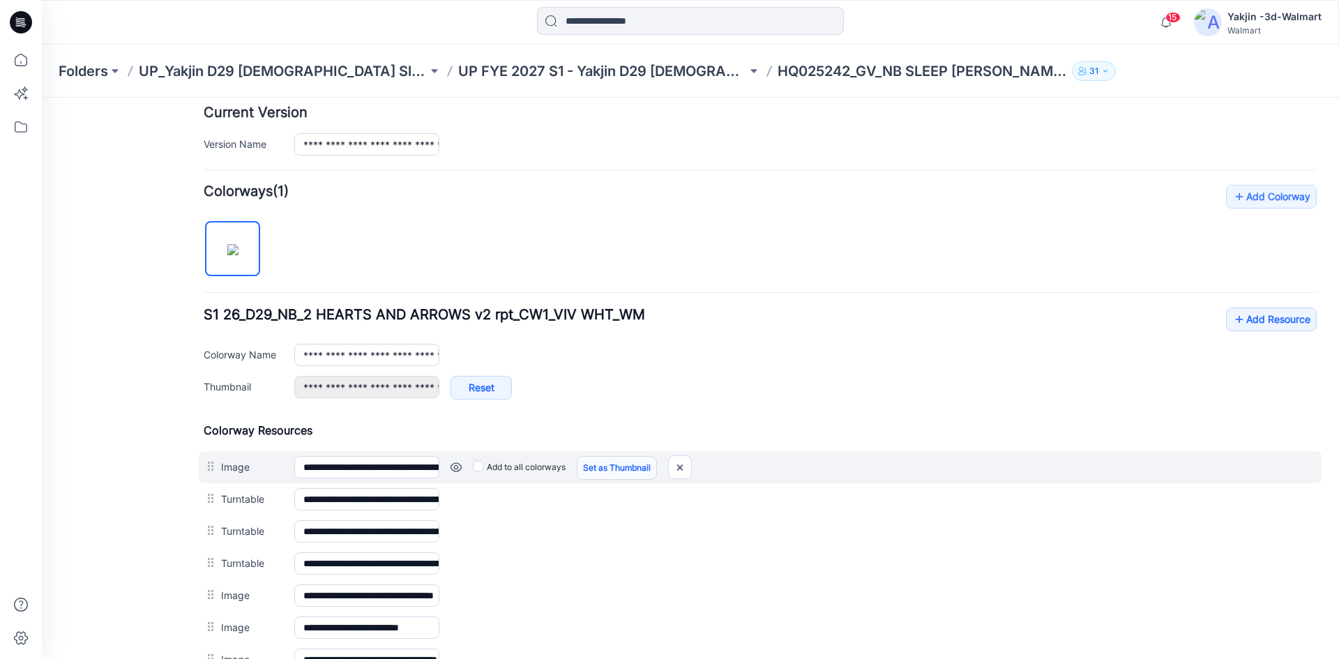
click at [615, 464] on link "Set as Thumbnail" at bounding box center [617, 468] width 80 height 24
type input "**********"
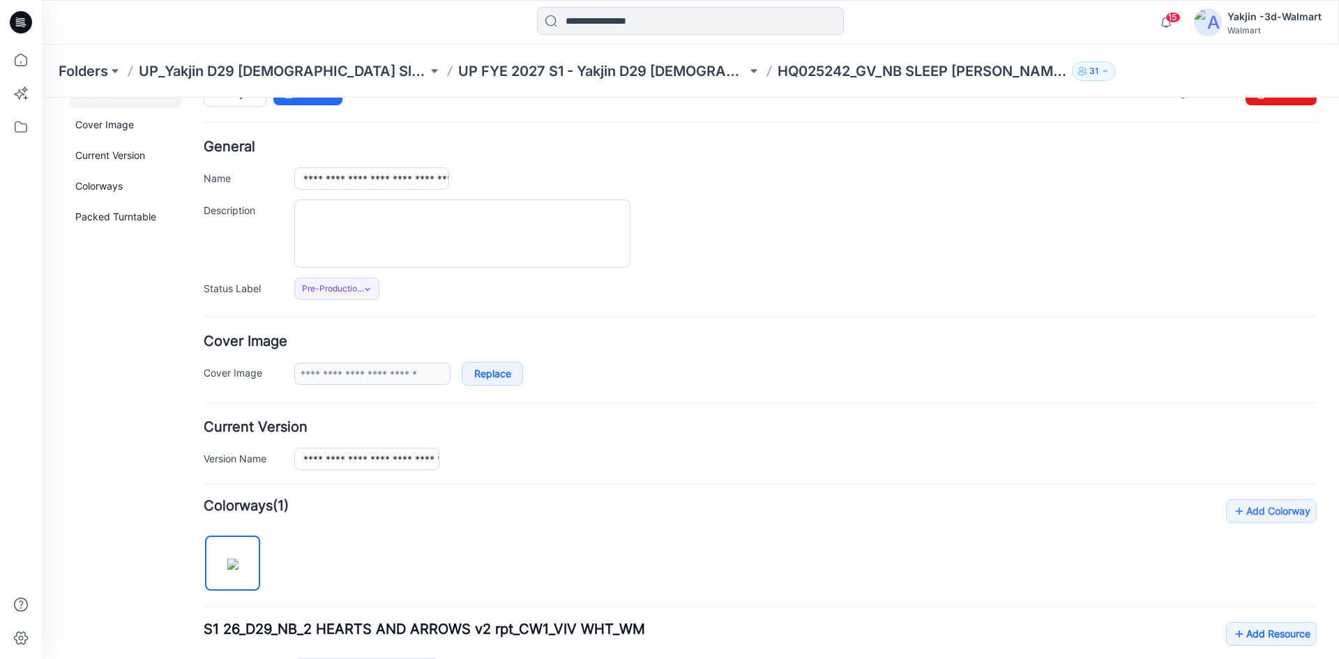
scroll to position [0, 0]
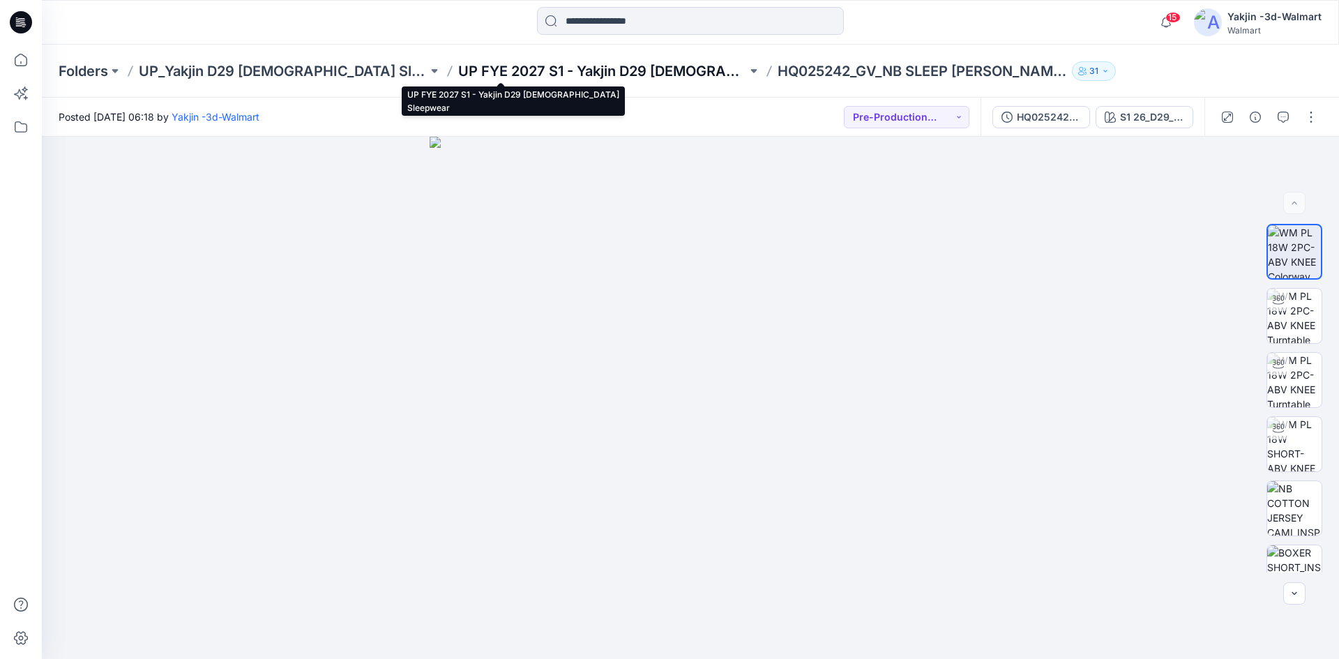
click at [545, 78] on p "UP FYE 2027 S1 - Yakjin D29 [DEMOGRAPHIC_DATA] Sleepwear" at bounding box center [602, 71] width 289 height 20
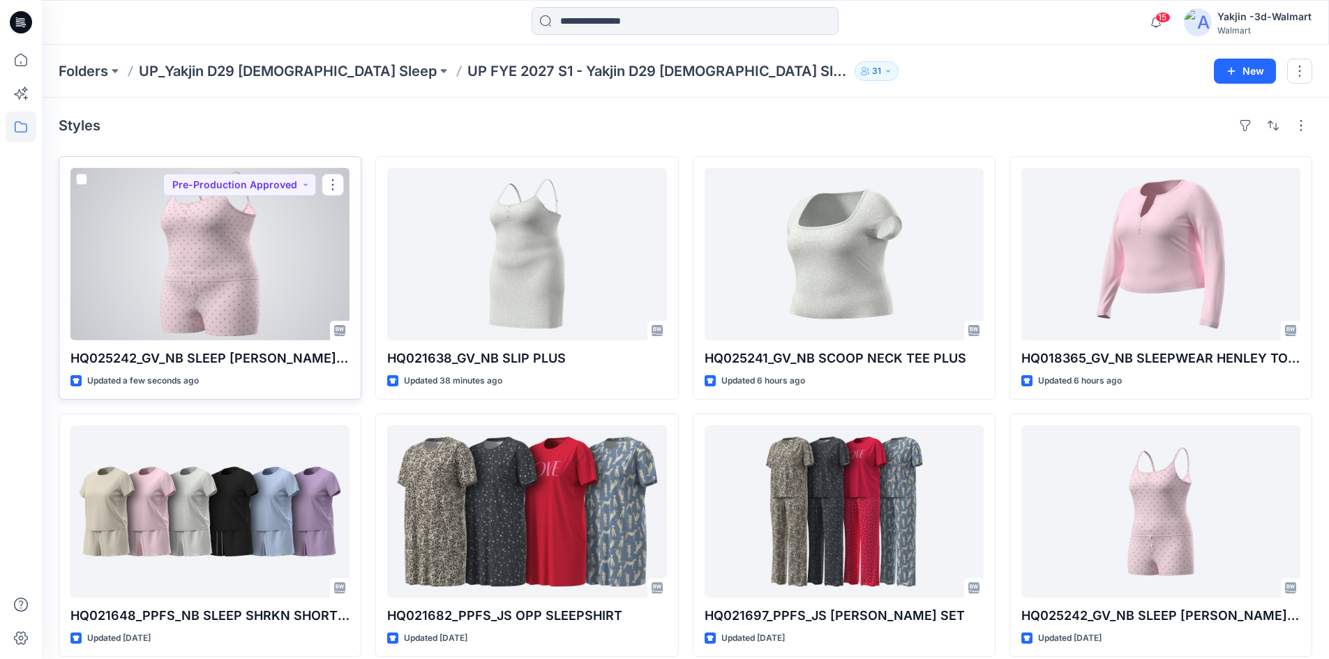
click at [277, 264] on div at bounding box center [209, 254] width 279 height 172
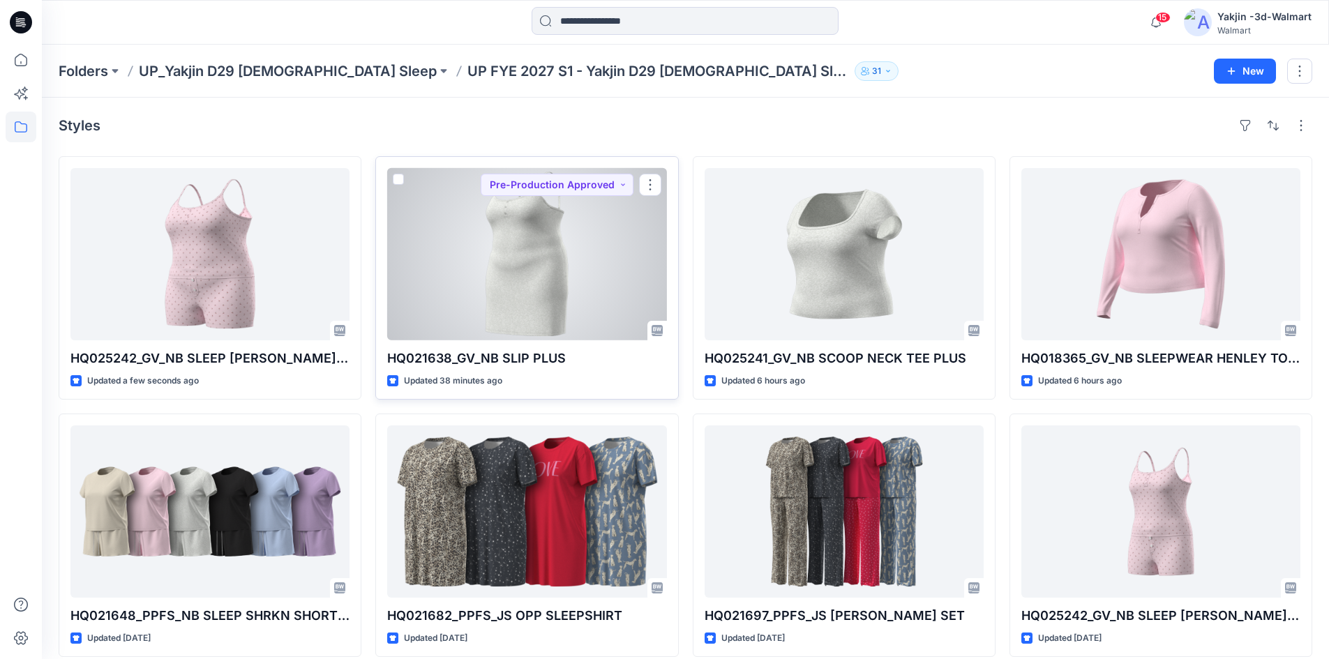
click at [541, 248] on div at bounding box center [526, 254] width 279 height 172
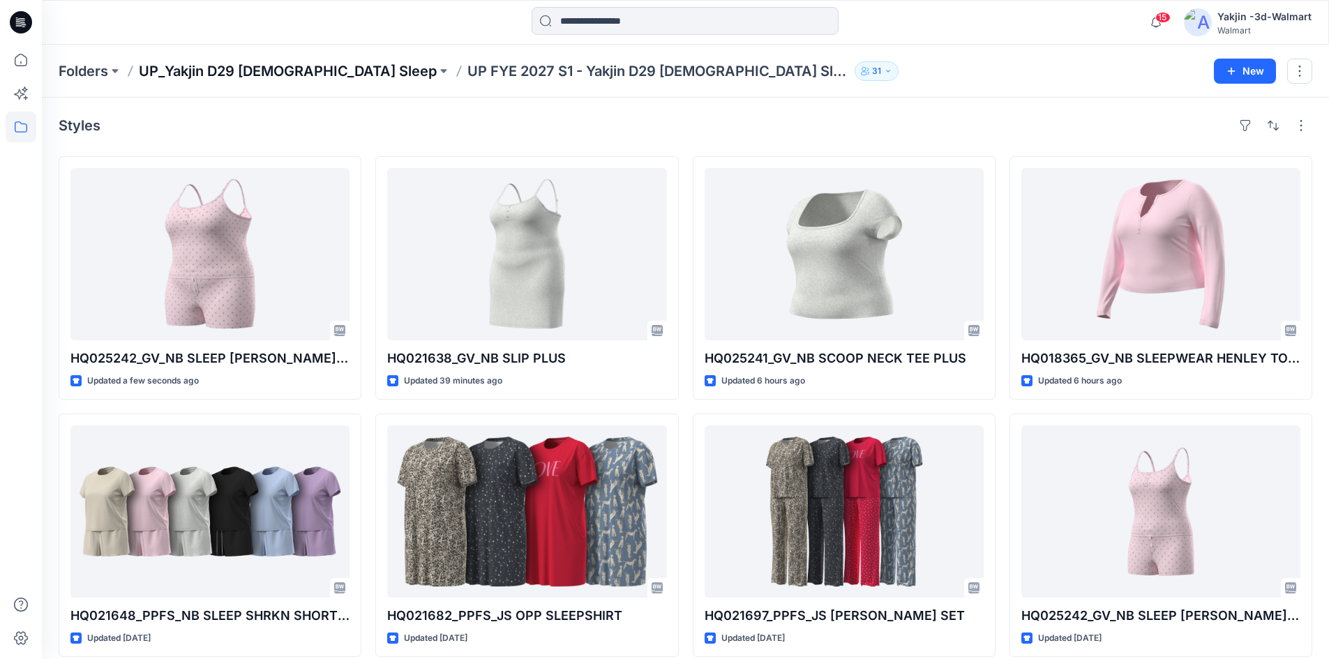
click at [291, 68] on p "UP_Yakjin D29 [DEMOGRAPHIC_DATA] Sleep" at bounding box center [288, 71] width 298 height 20
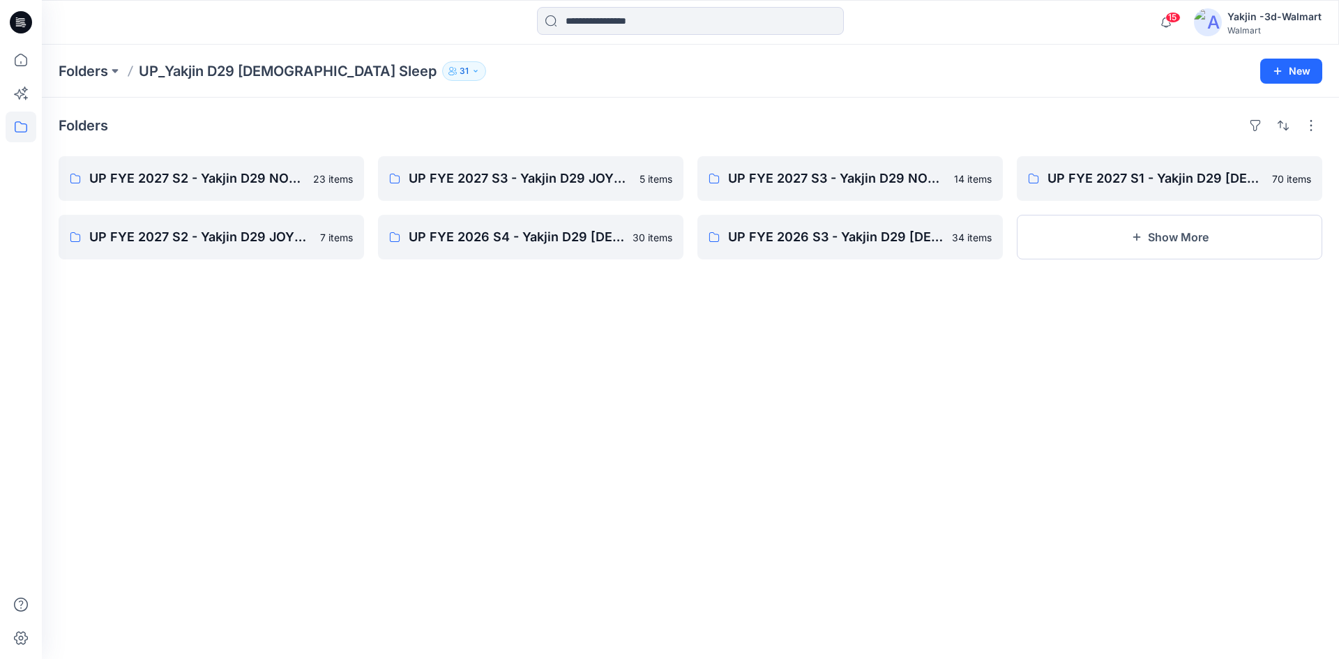
click at [22, 22] on icon at bounding box center [21, 22] width 22 height 22
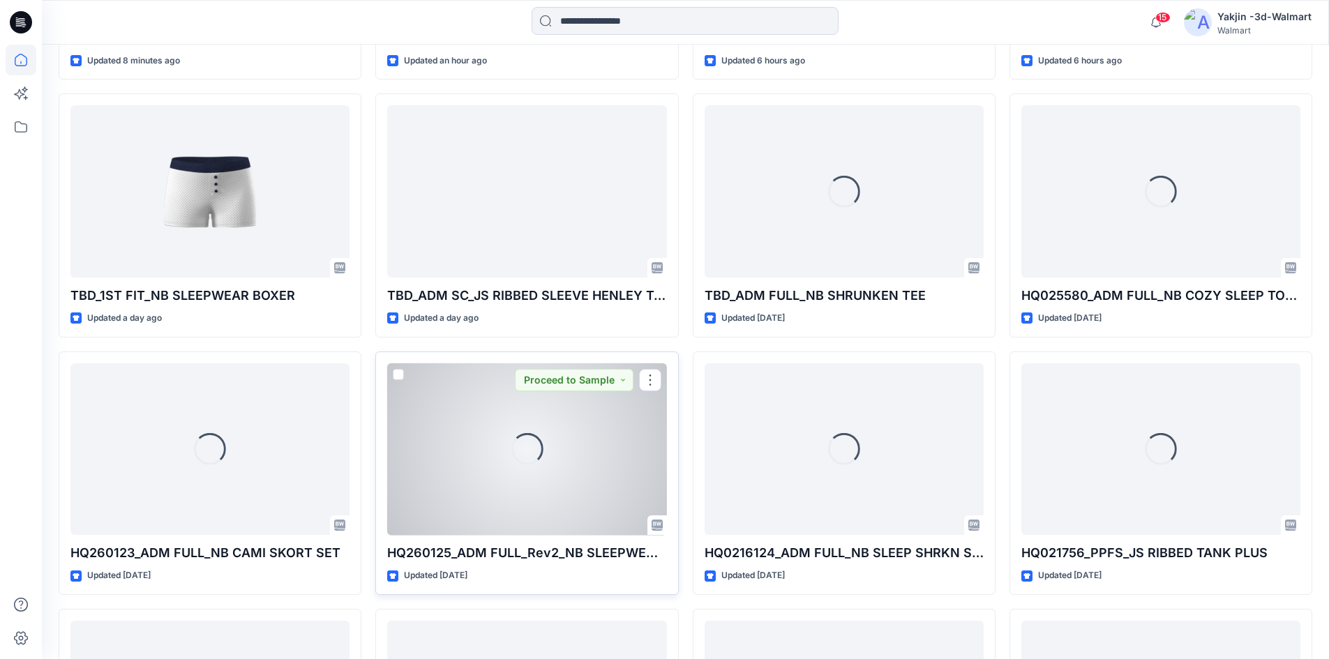
scroll to position [649, 0]
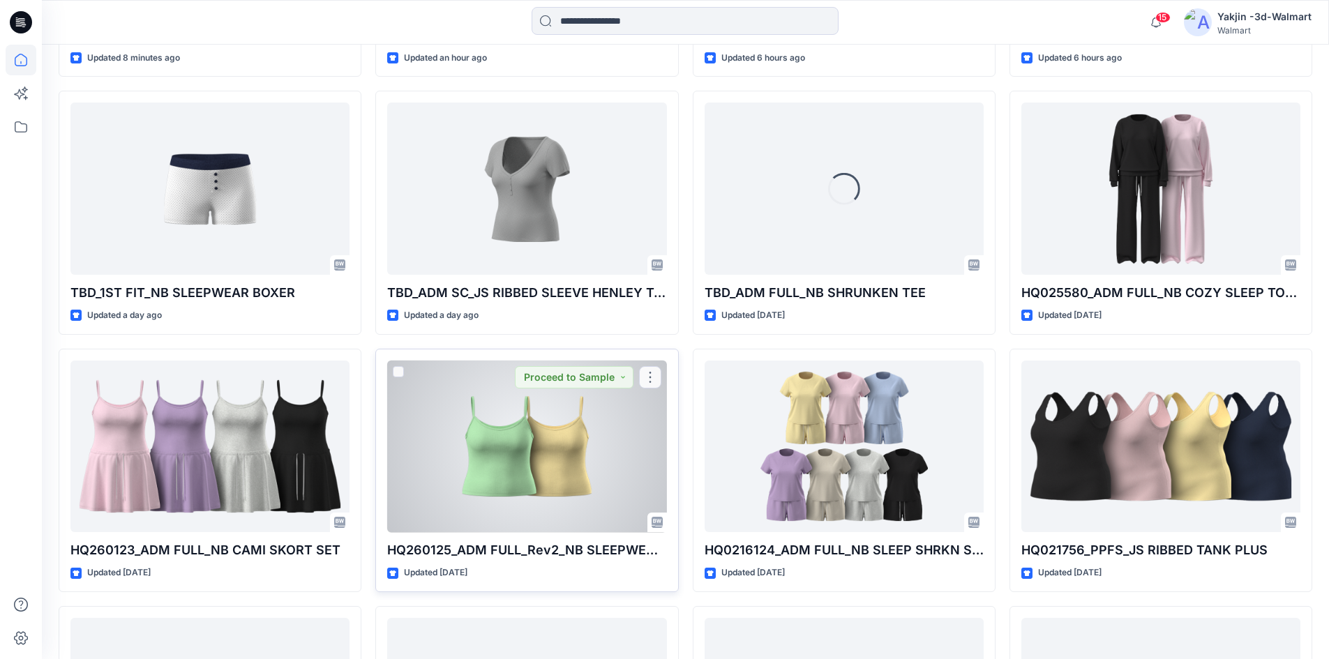
click at [537, 460] on div at bounding box center [526, 447] width 279 height 172
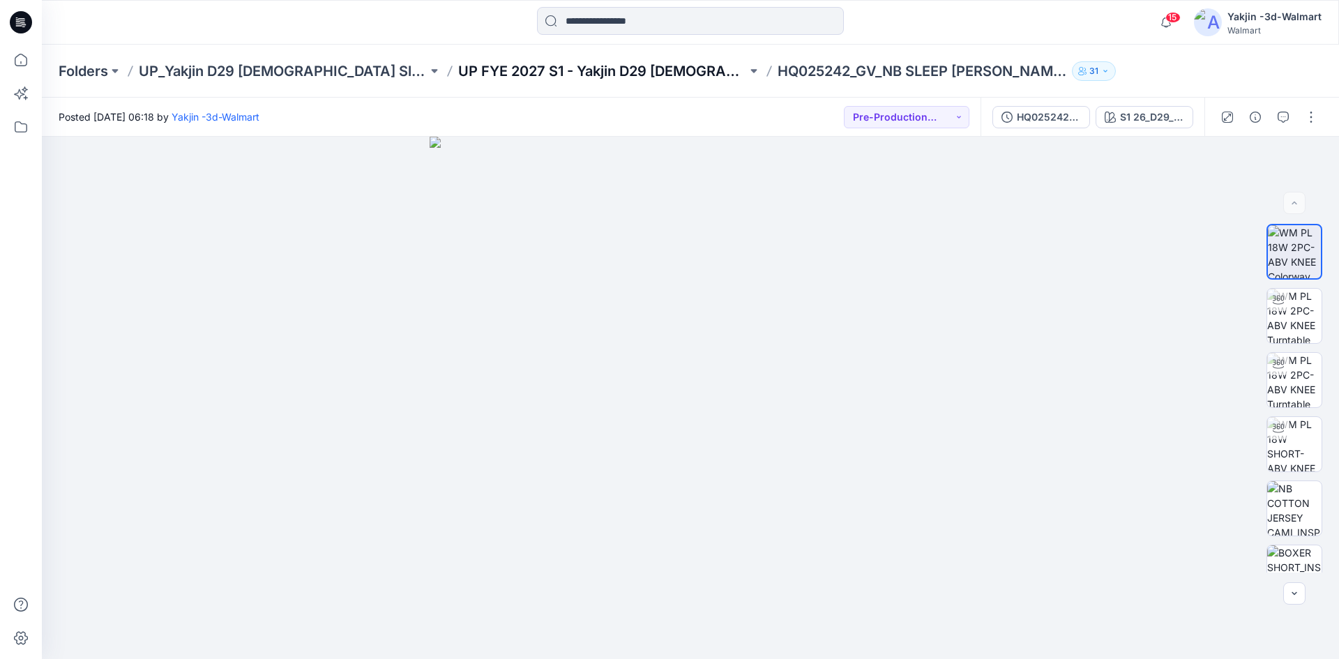
click at [561, 75] on p "UP FYE 2027 S1 - Yakjin D29 [DEMOGRAPHIC_DATA] Sleepwear" at bounding box center [602, 71] width 289 height 20
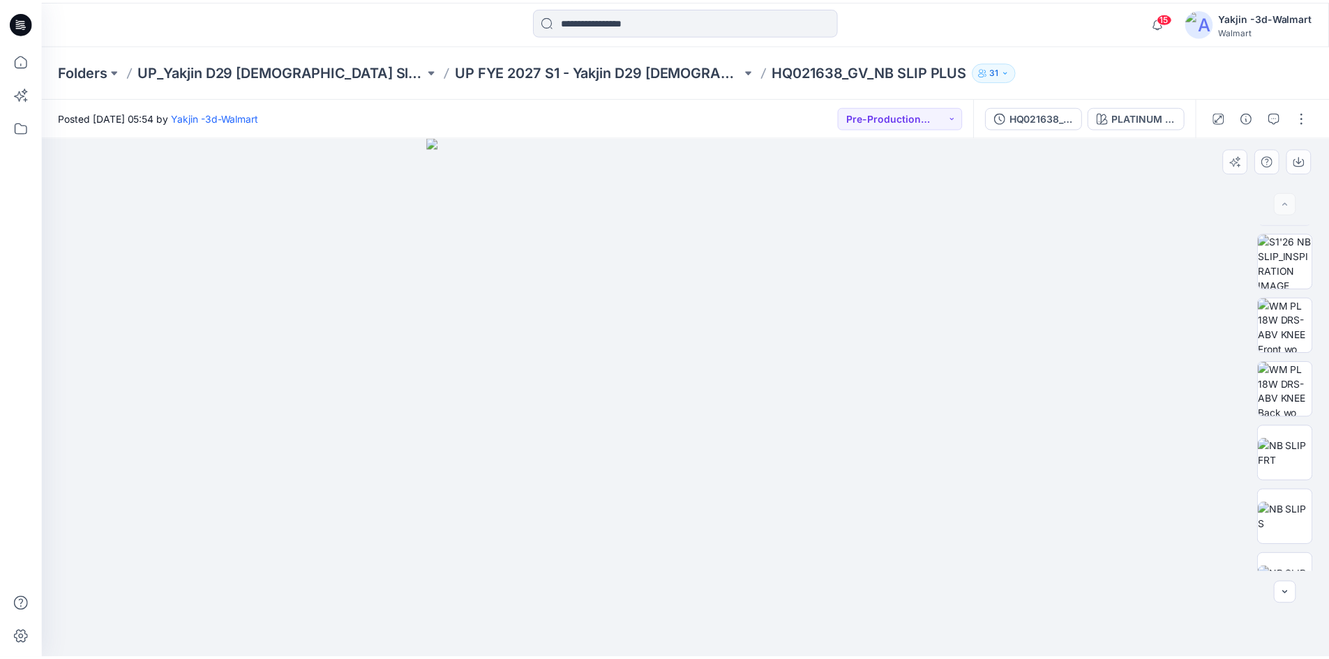
scroll to position [220, 0]
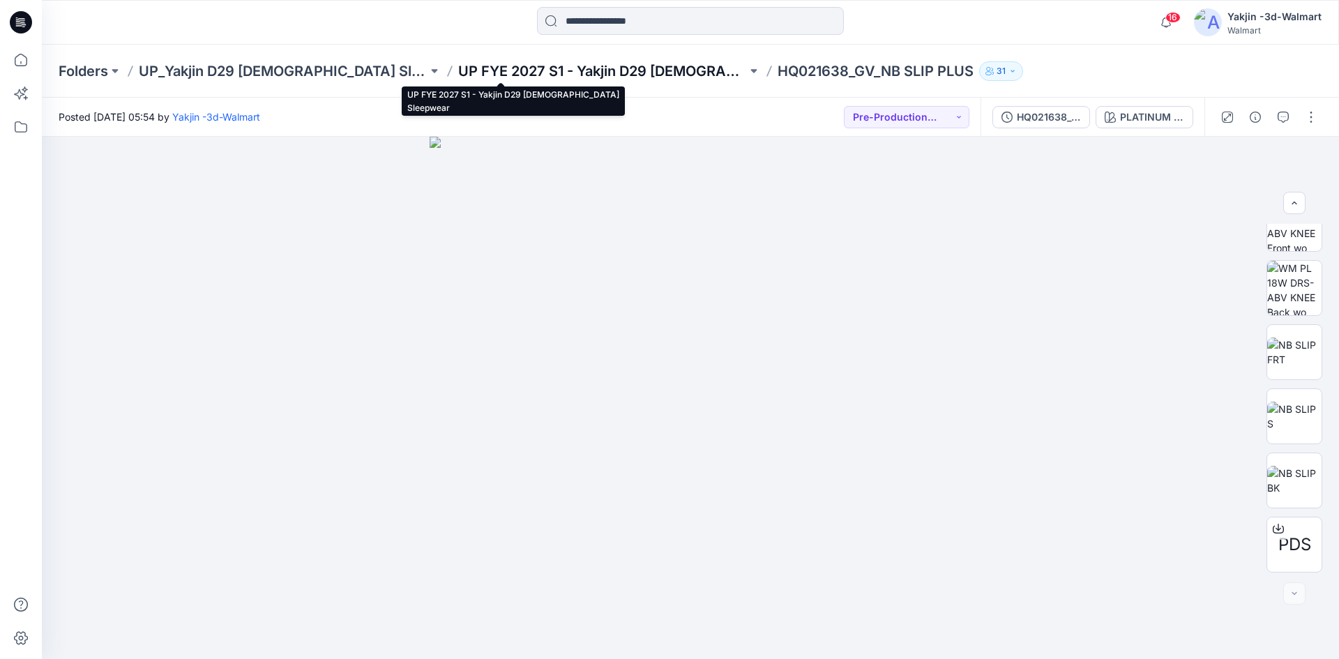
click at [605, 62] on p "UP FYE 2027 S1 - Yakjin D29 [DEMOGRAPHIC_DATA] Sleepwear" at bounding box center [602, 71] width 289 height 20
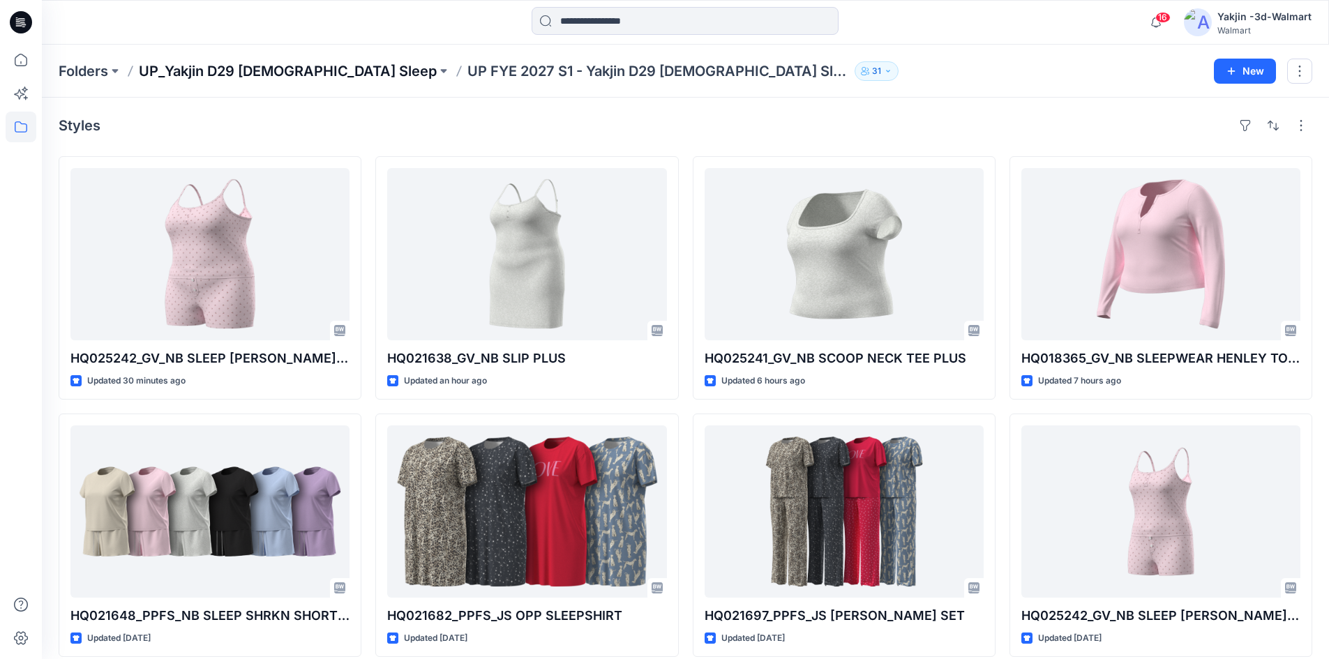
click at [262, 77] on p "UP_Yakjin D29 [DEMOGRAPHIC_DATA] Sleep" at bounding box center [288, 71] width 298 height 20
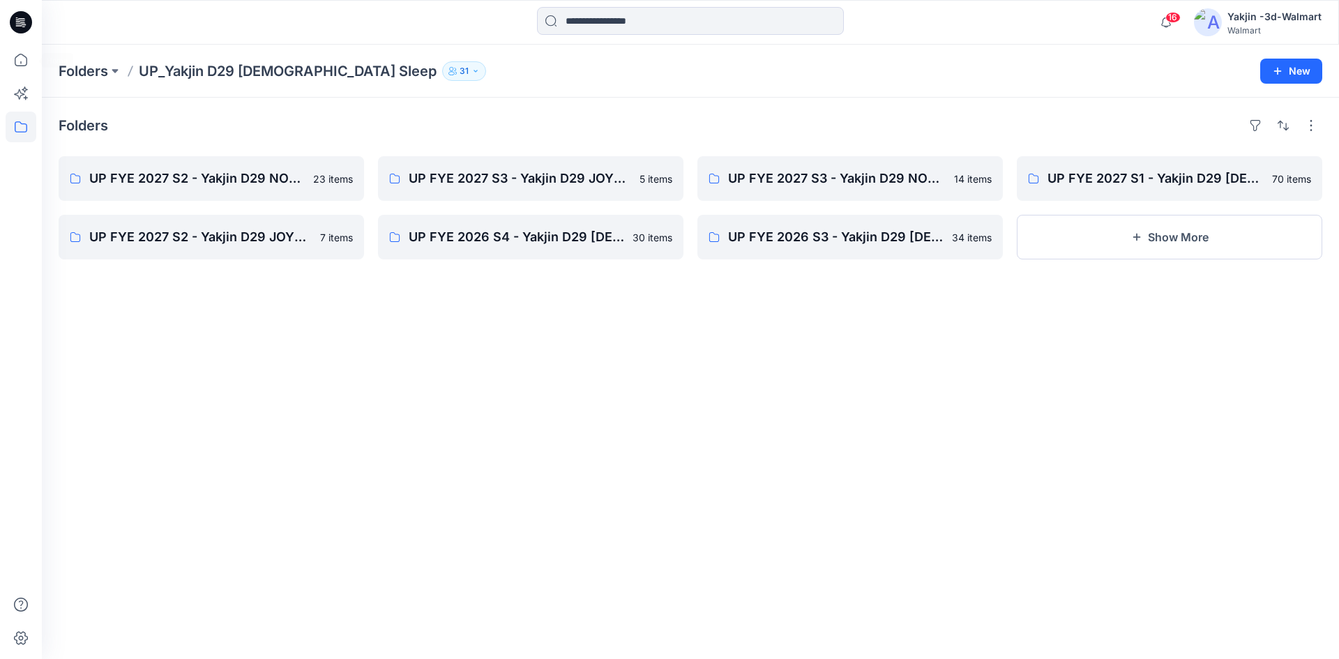
click at [21, 23] on icon at bounding box center [21, 22] width 22 height 45
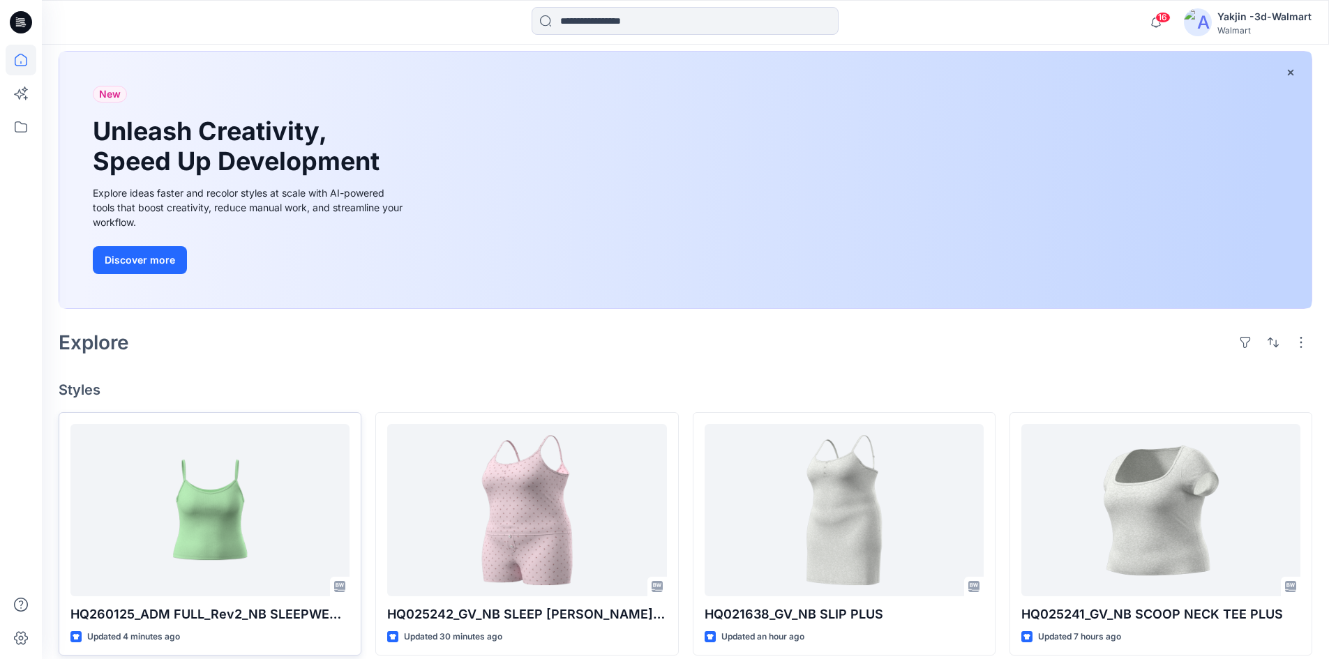
scroll to position [139, 0]
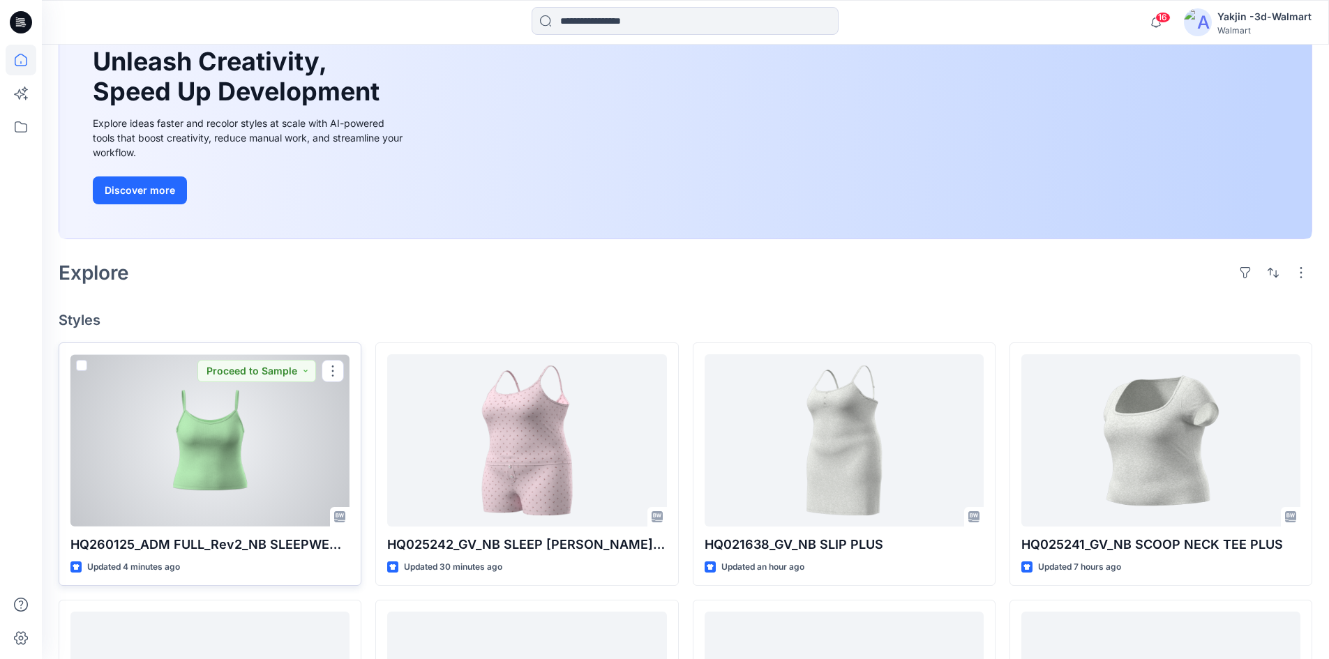
click at [241, 432] on div at bounding box center [209, 440] width 279 height 172
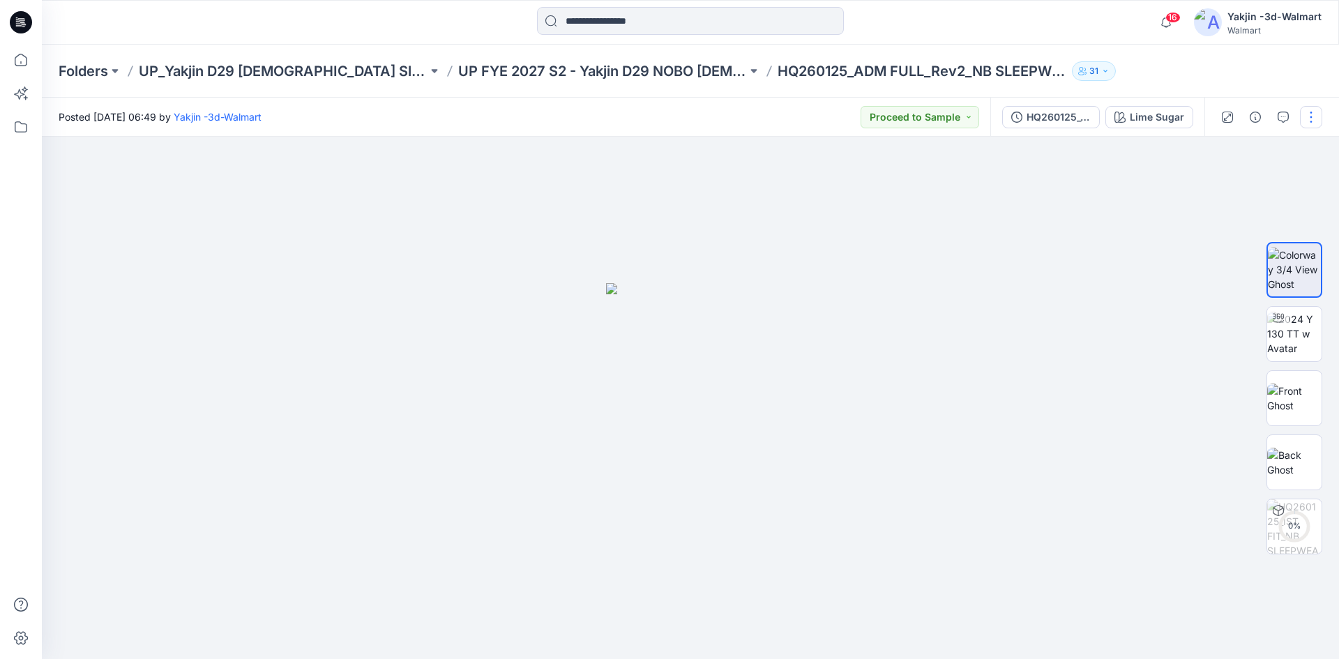
click at [1311, 117] on button "button" at bounding box center [1311, 117] width 22 height 22
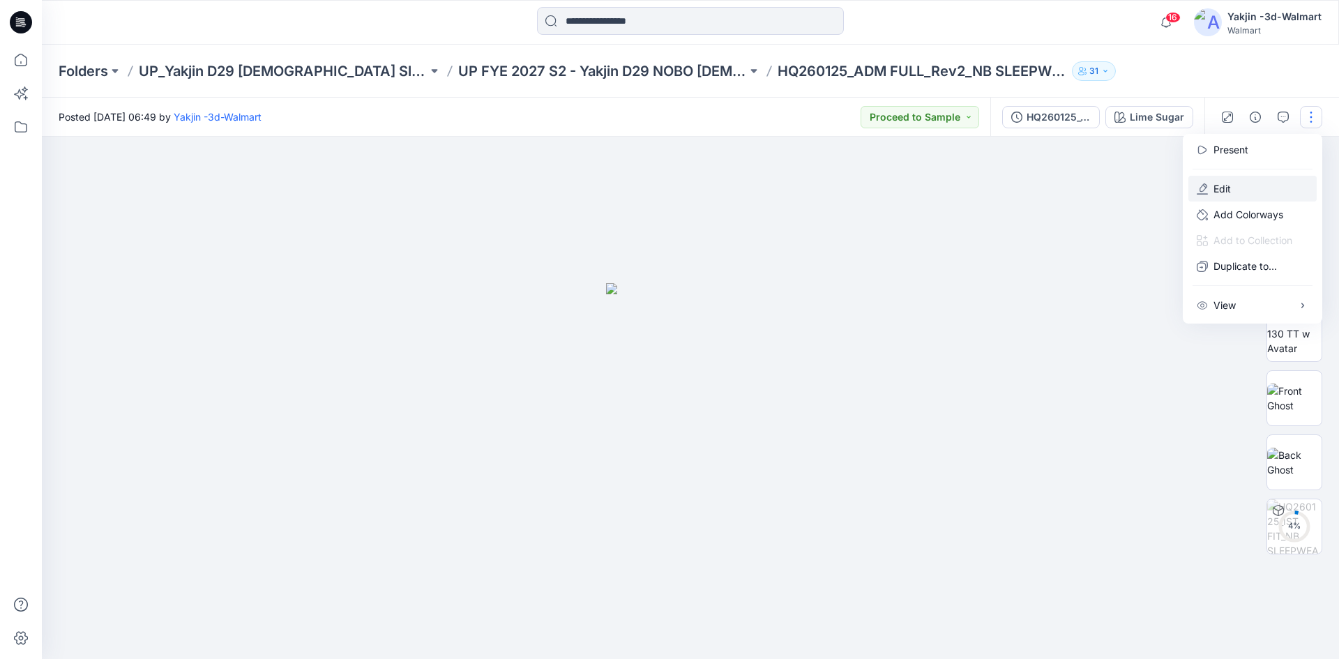
click at [1226, 193] on p "Edit" at bounding box center [1222, 188] width 17 height 15
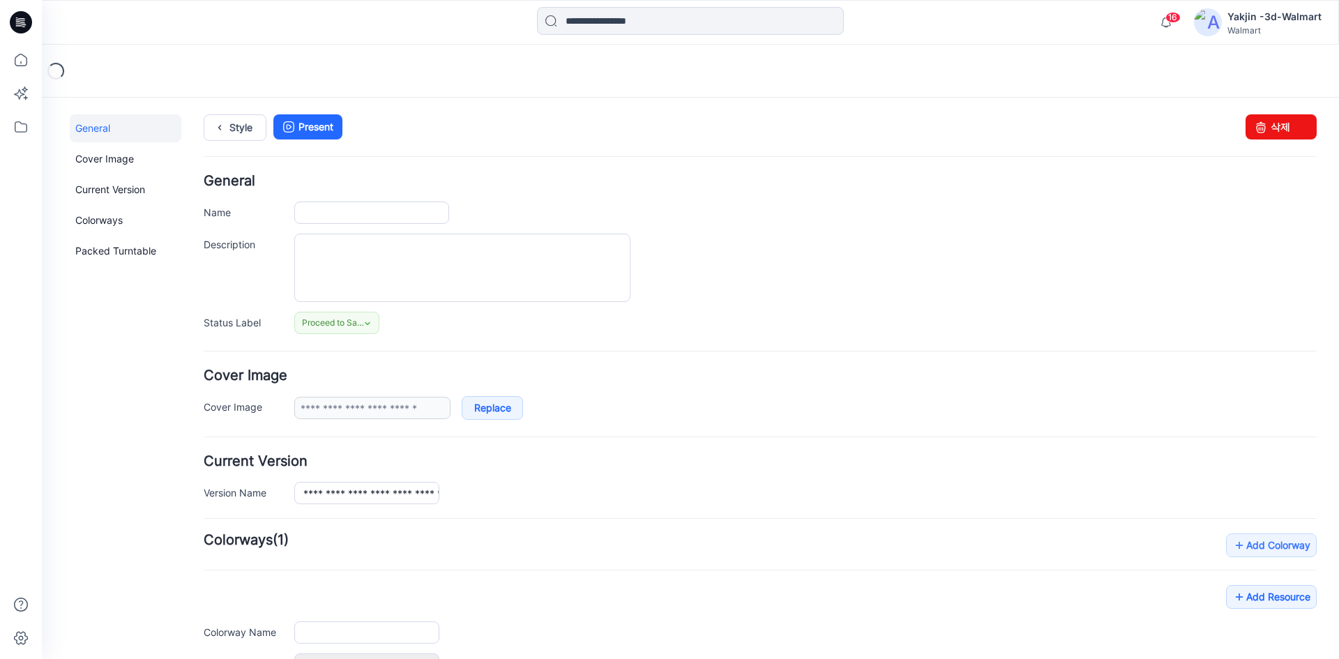
type input "**********"
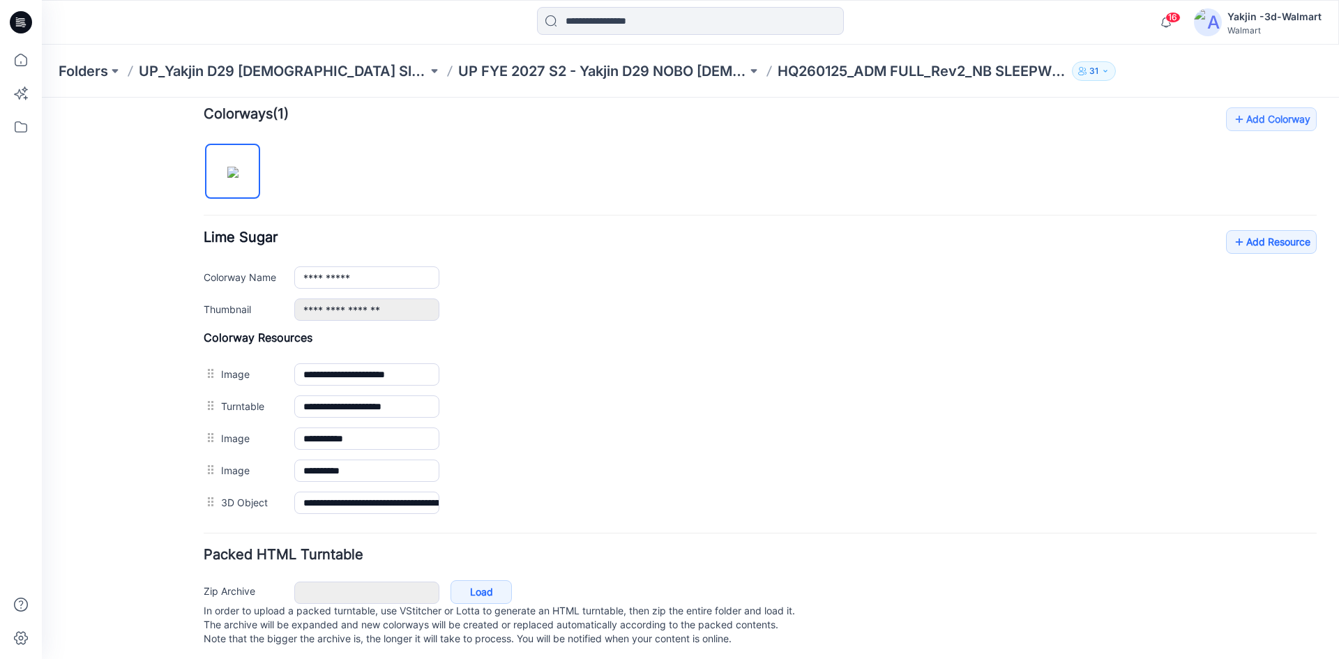
scroll to position [446, 0]
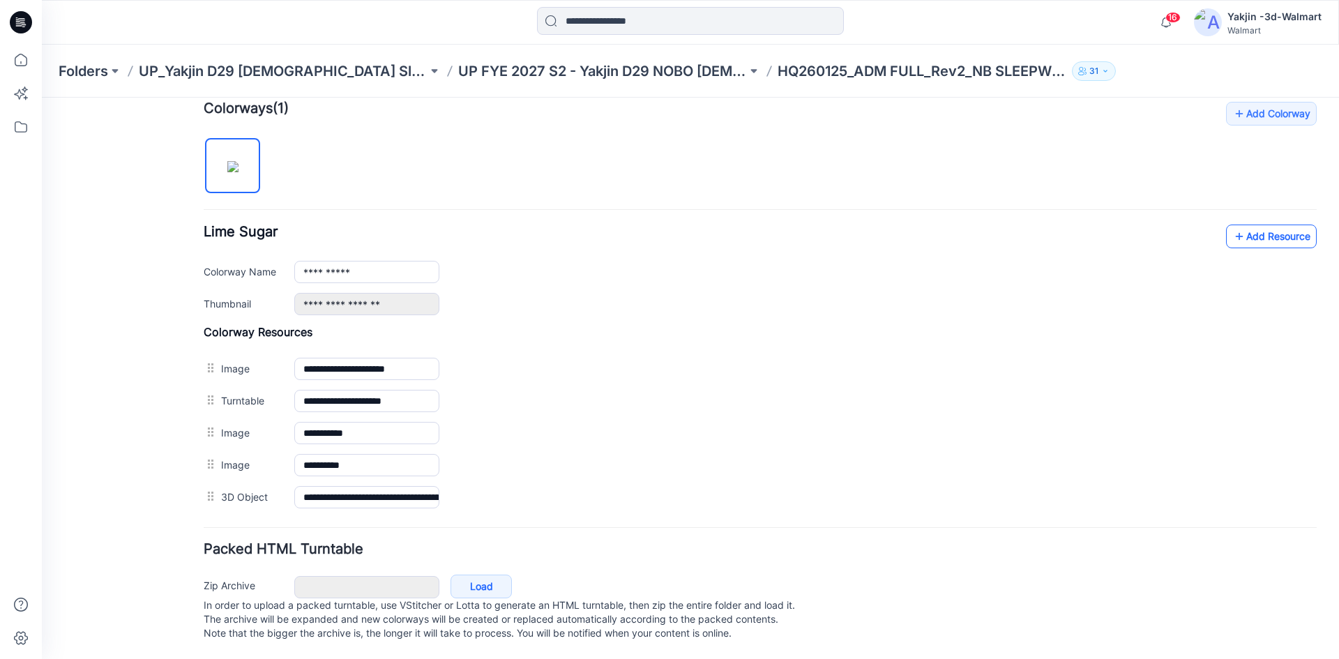
click at [1249, 225] on link "Add Resource" at bounding box center [1271, 237] width 91 height 24
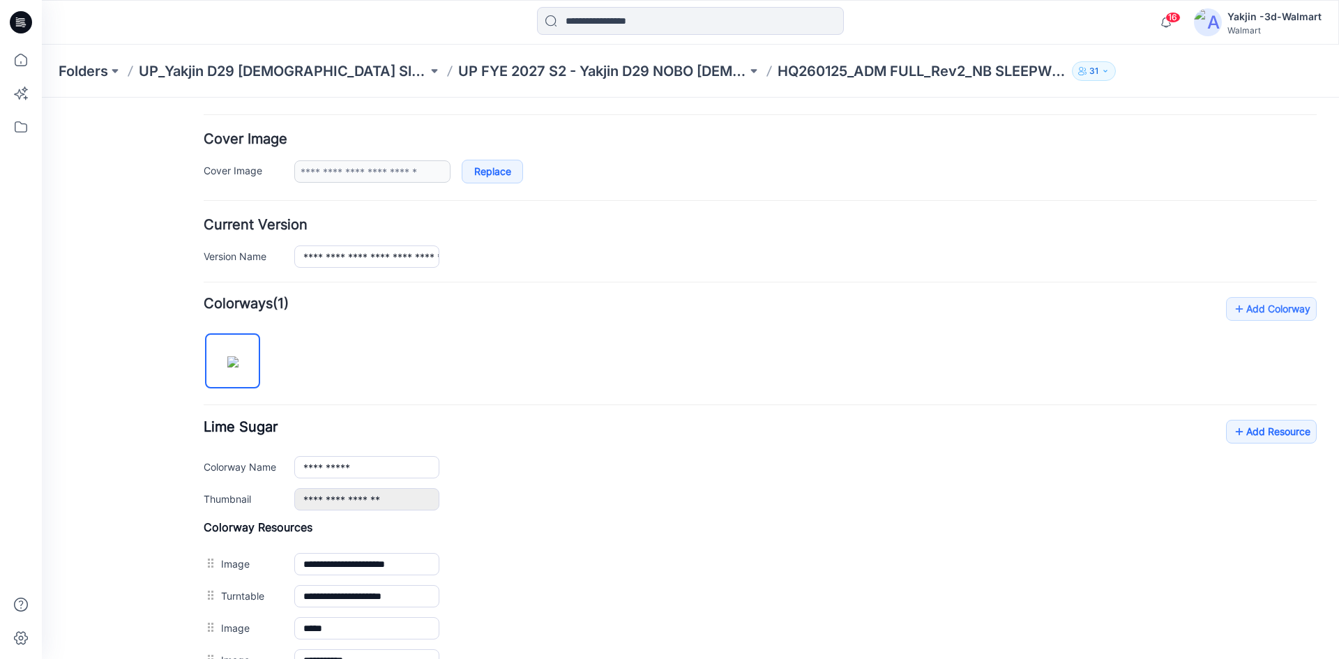
scroll to position [0, 0]
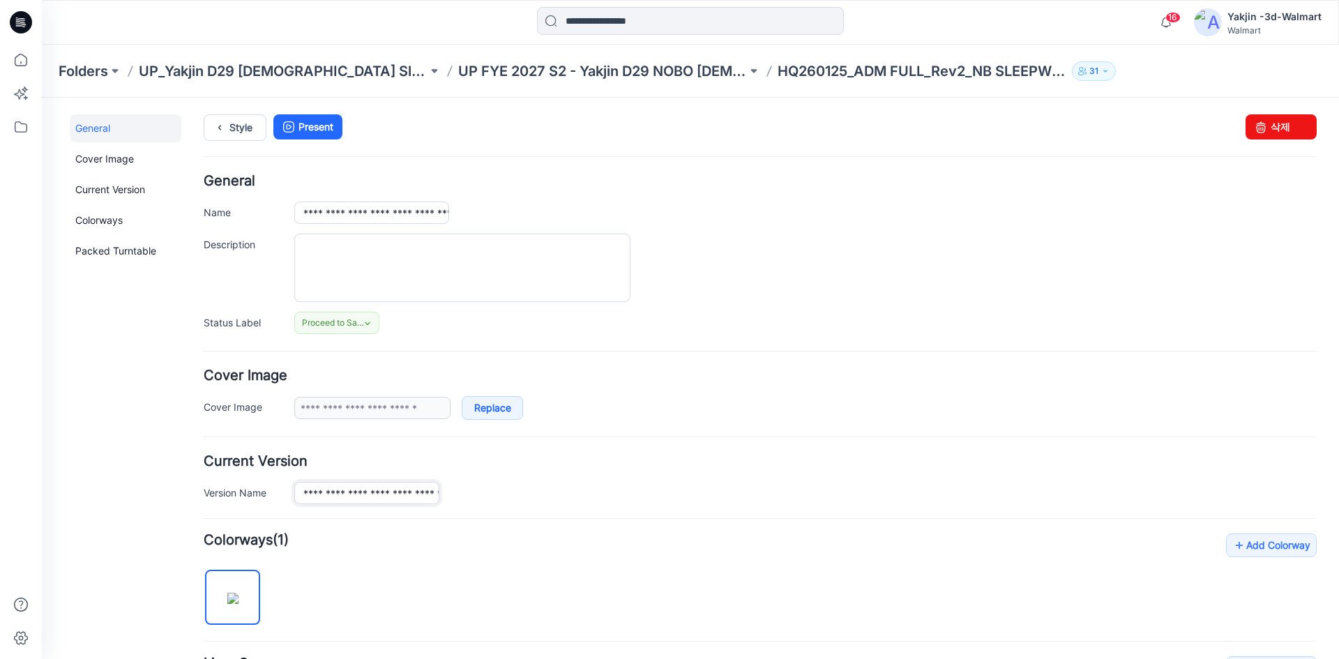
click at [395, 492] on input "**********" at bounding box center [366, 493] width 145 height 22
click at [371, 210] on input "**********" at bounding box center [371, 213] width 155 height 22
paste input "text"
type input "**********"
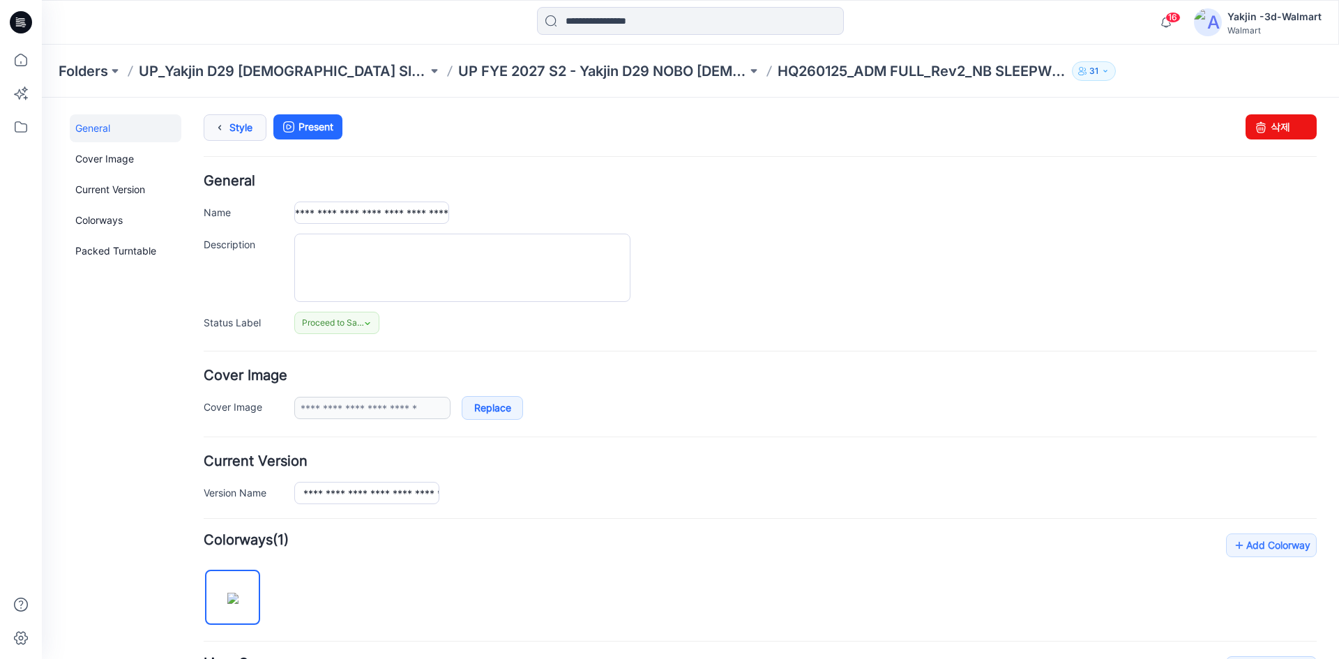
scroll to position [0, 0]
click at [230, 123] on link "Style" at bounding box center [235, 127] width 63 height 27
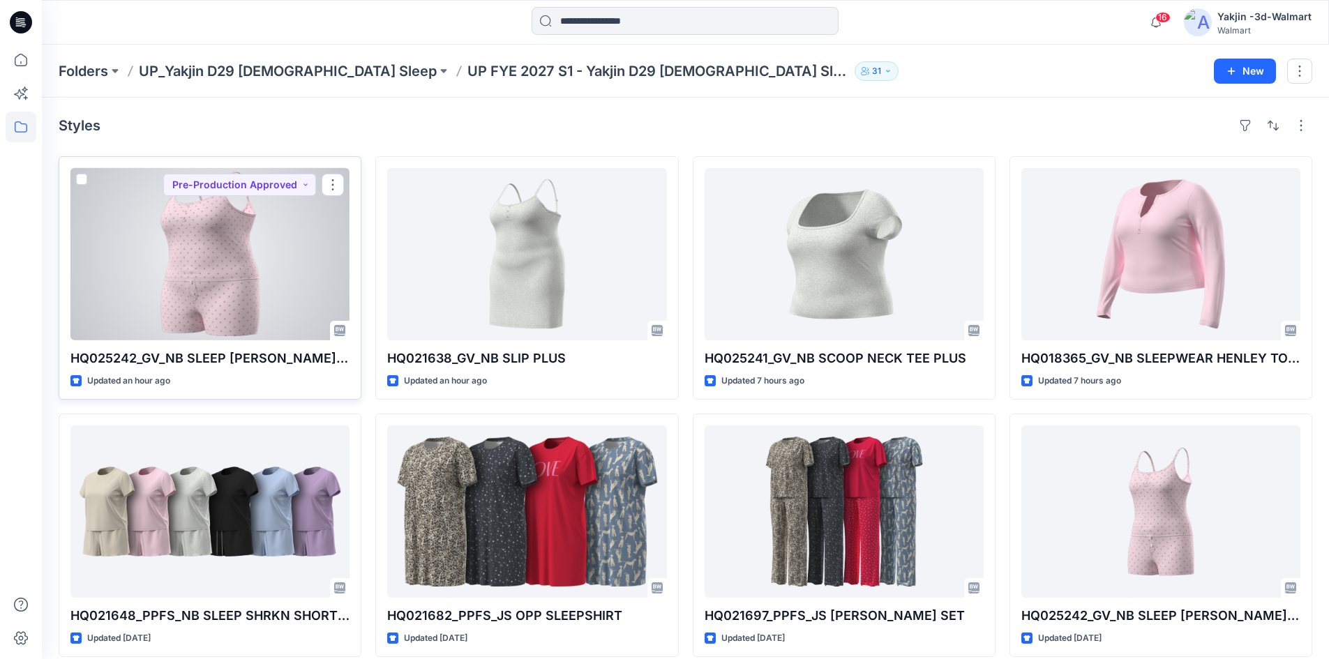
click at [324, 275] on div at bounding box center [209, 254] width 279 height 172
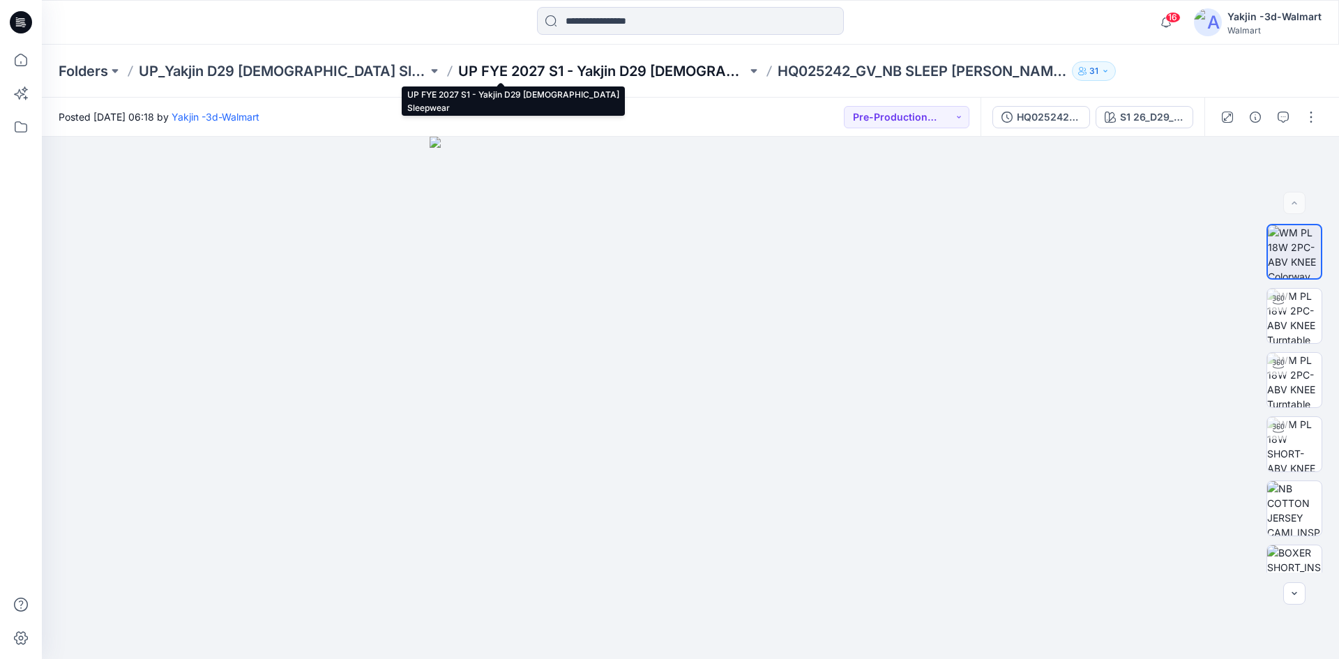
click at [587, 62] on p "UP FYE 2027 S1 - Yakjin D29 [DEMOGRAPHIC_DATA] Sleepwear" at bounding box center [602, 71] width 289 height 20
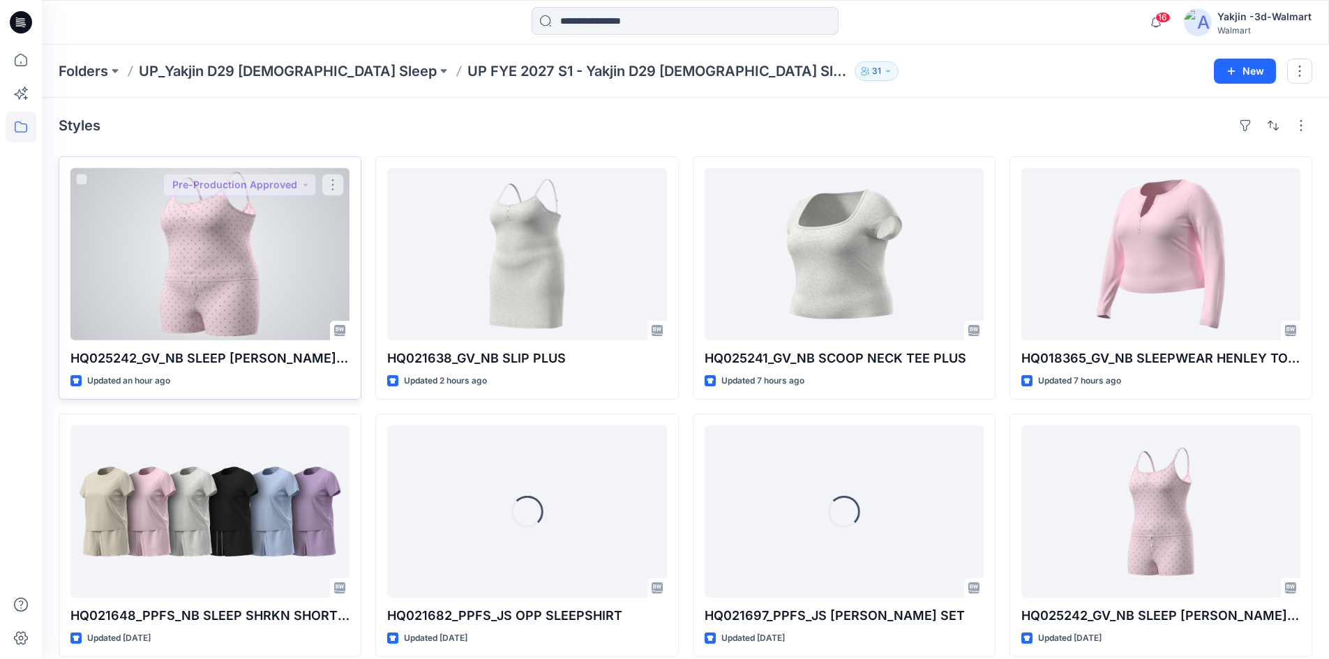
click at [209, 265] on div at bounding box center [209, 254] width 279 height 172
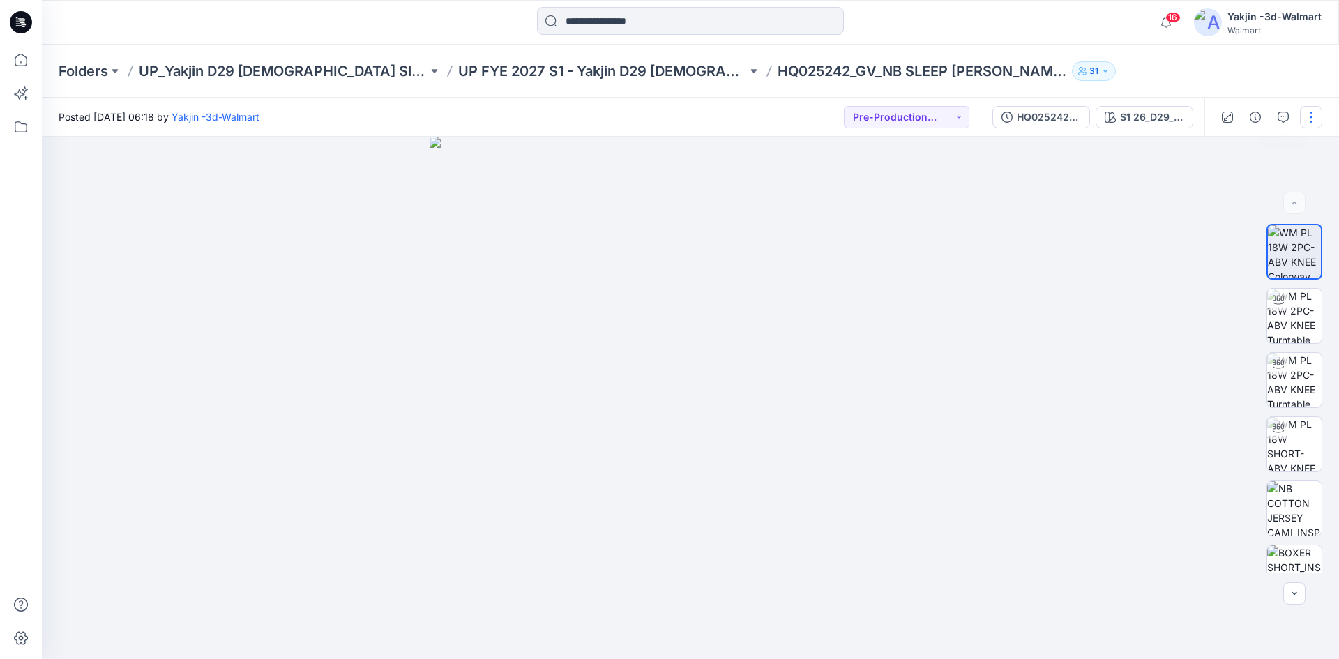
click at [1321, 109] on button "button" at bounding box center [1311, 117] width 22 height 22
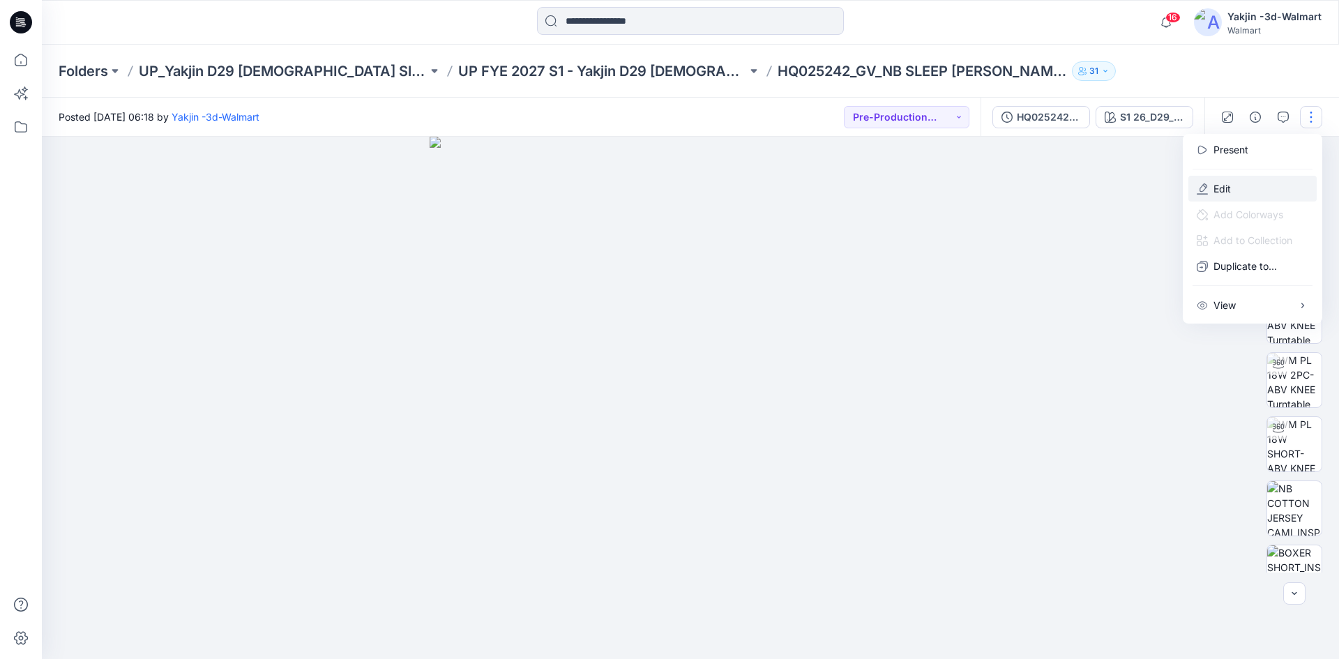
click at [1227, 185] on p "Edit" at bounding box center [1222, 188] width 17 height 15
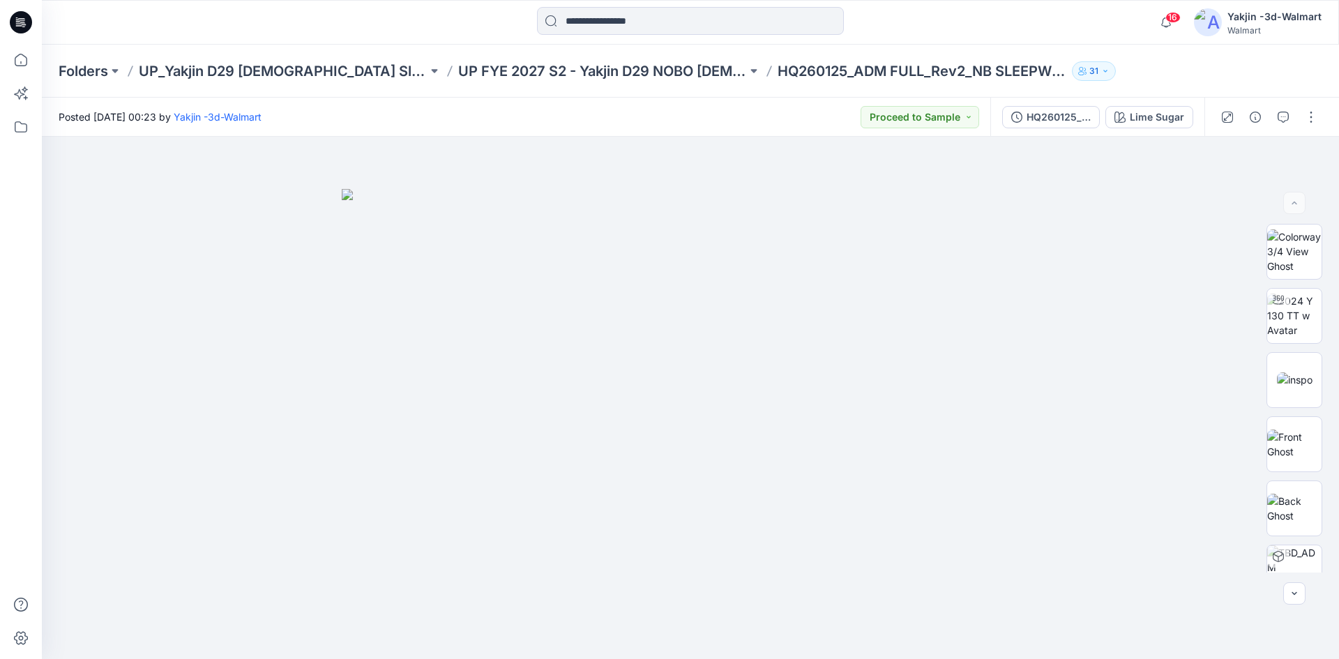
click at [20, 24] on icon at bounding box center [18, 23] width 5 height 1
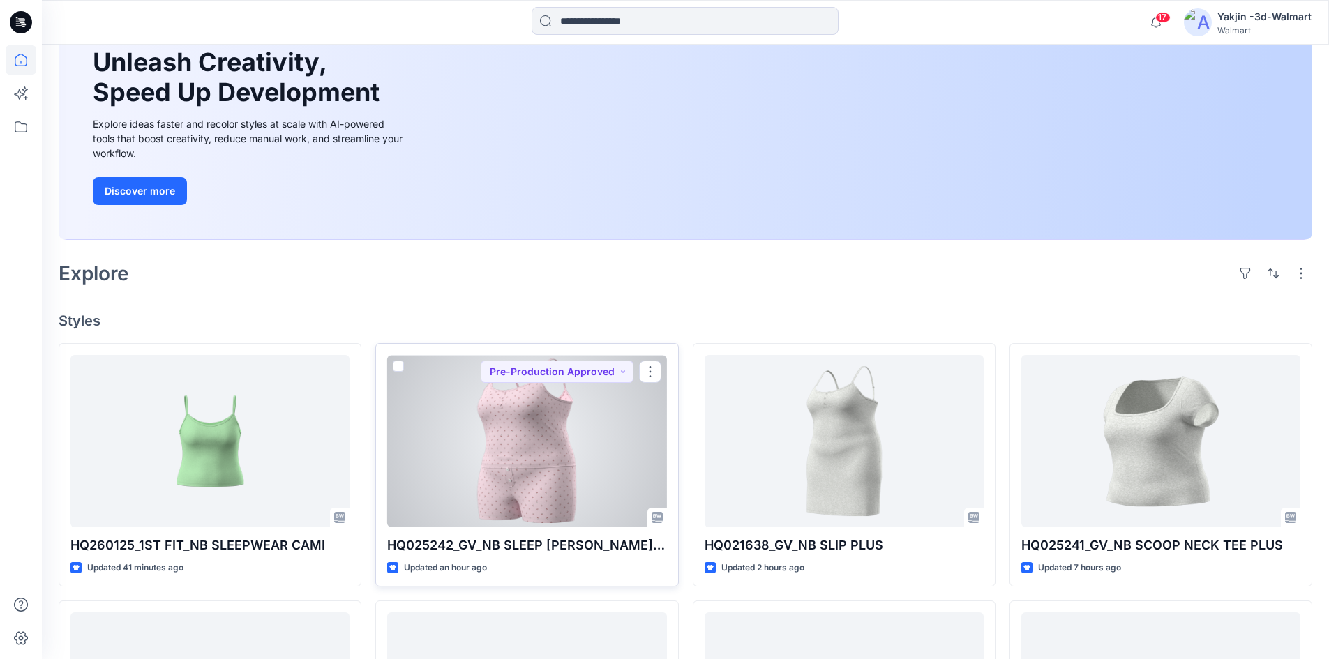
scroll to position [139, 0]
click at [488, 415] on div at bounding box center [526, 440] width 279 height 172
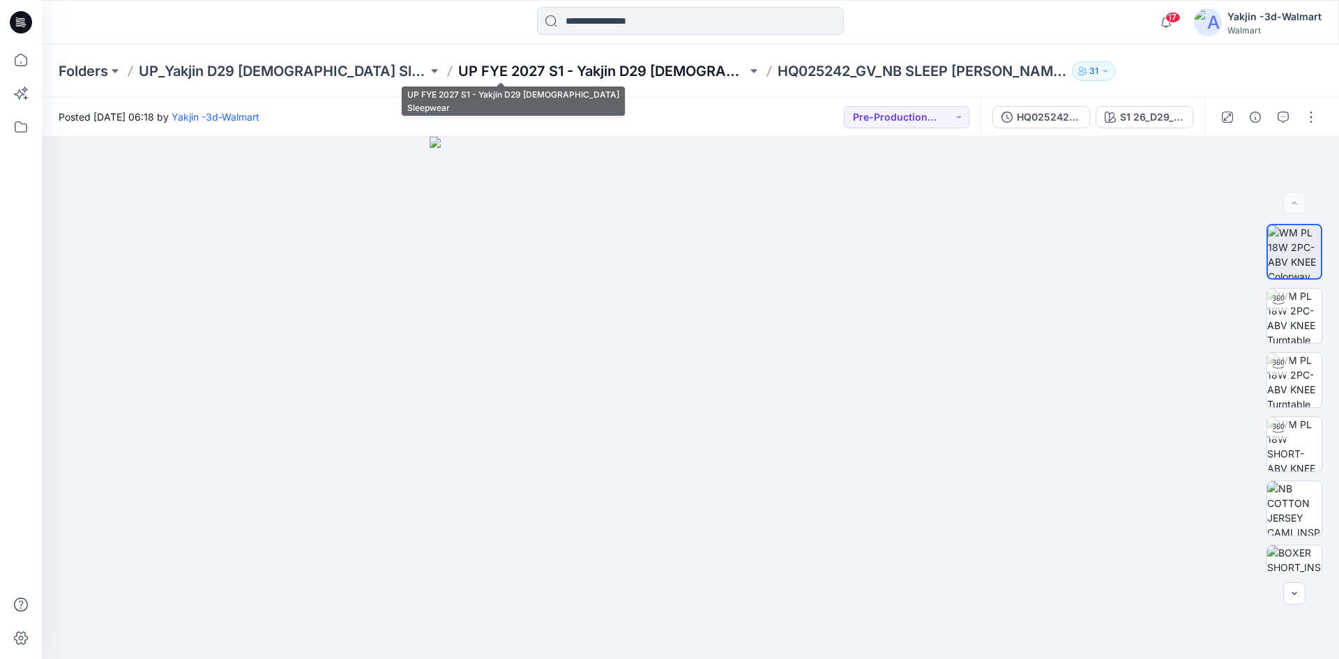
click at [583, 69] on p "UP FYE 2027 S1 - Yakjin D29 [DEMOGRAPHIC_DATA] Sleepwear" at bounding box center [602, 71] width 289 height 20
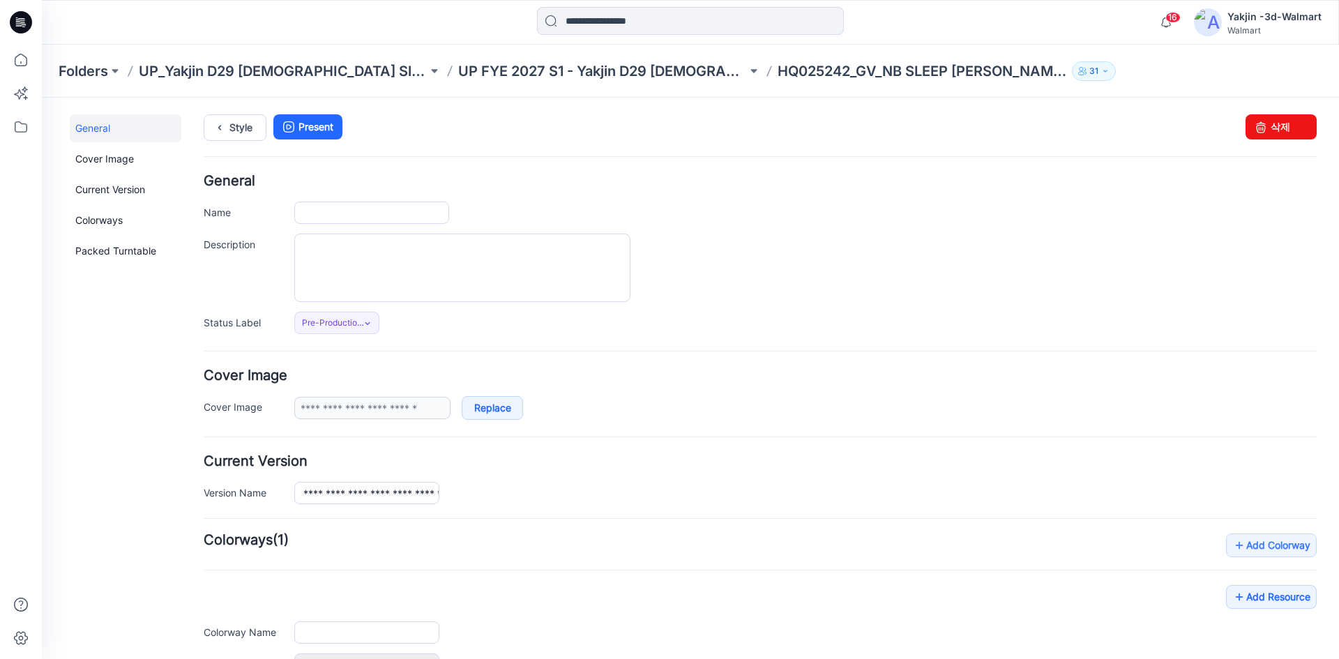
type input "**********"
click at [545, 75] on p "UP FYE 2027 S1 - Yakjin D29 [DEMOGRAPHIC_DATA] Sleepwear" at bounding box center [602, 71] width 289 height 20
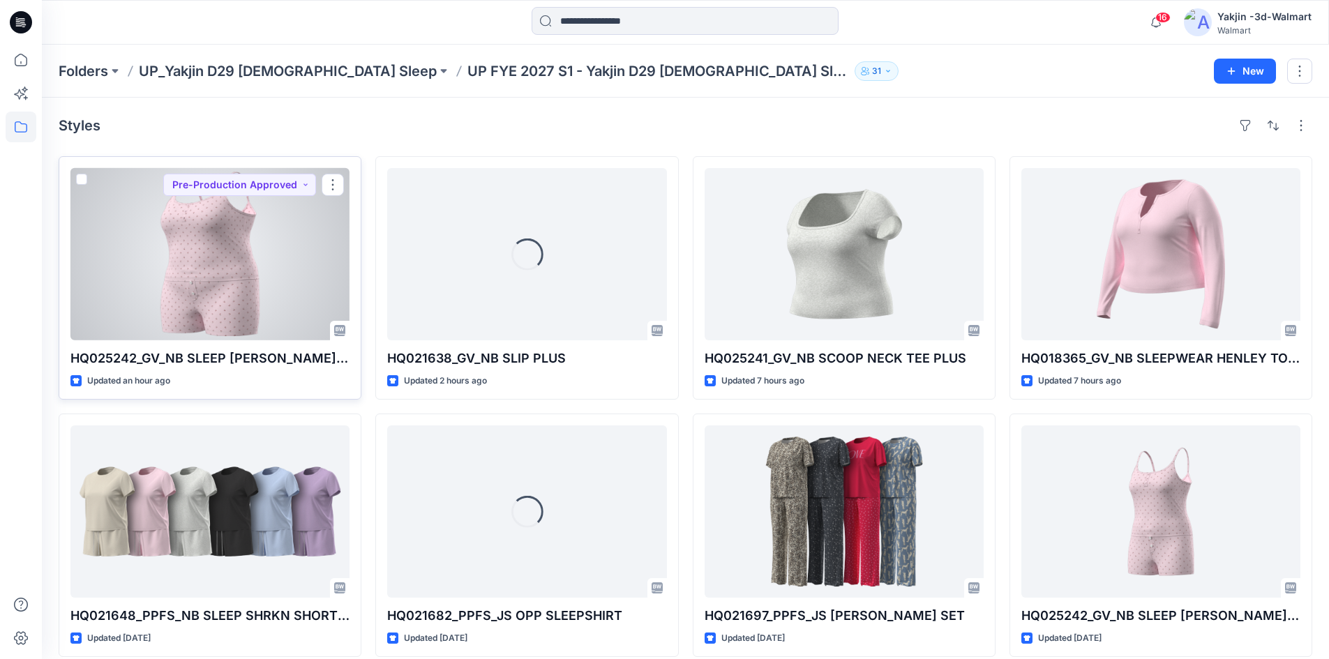
click at [169, 301] on div at bounding box center [209, 254] width 279 height 172
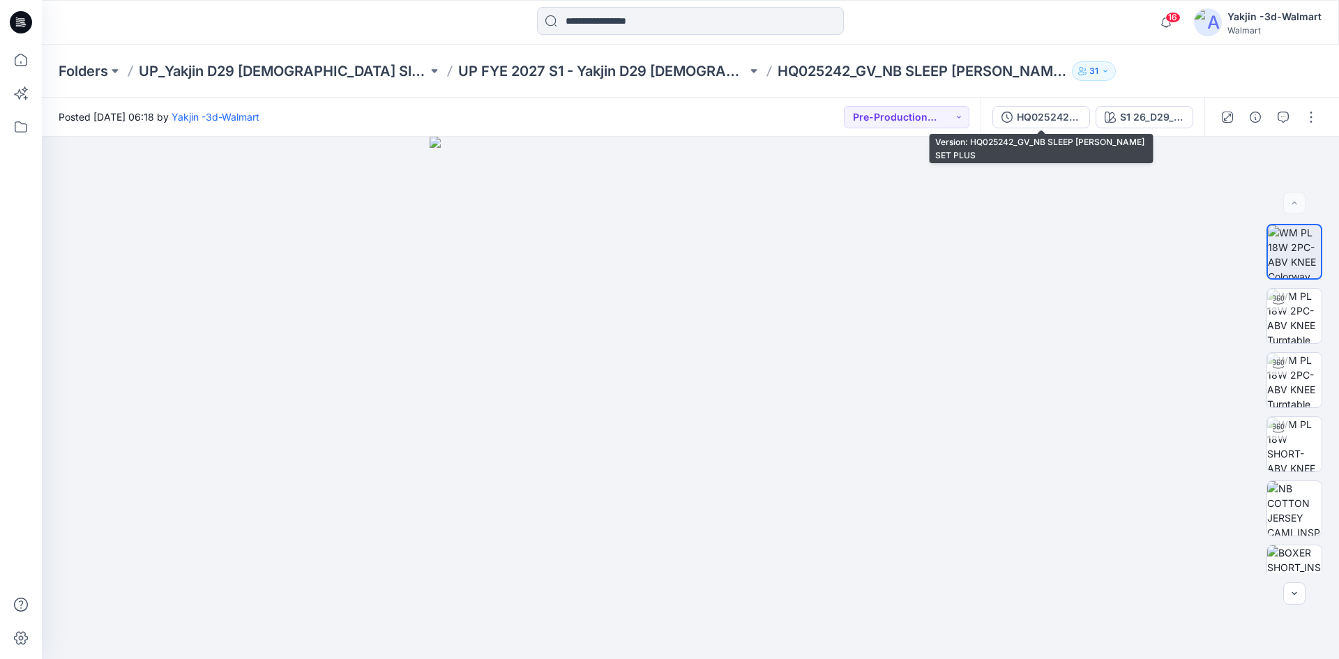
click at [1069, 115] on div "HQ025242_GV_NB SLEEP [PERSON_NAME] SET PLUS" at bounding box center [1049, 116] width 64 height 15
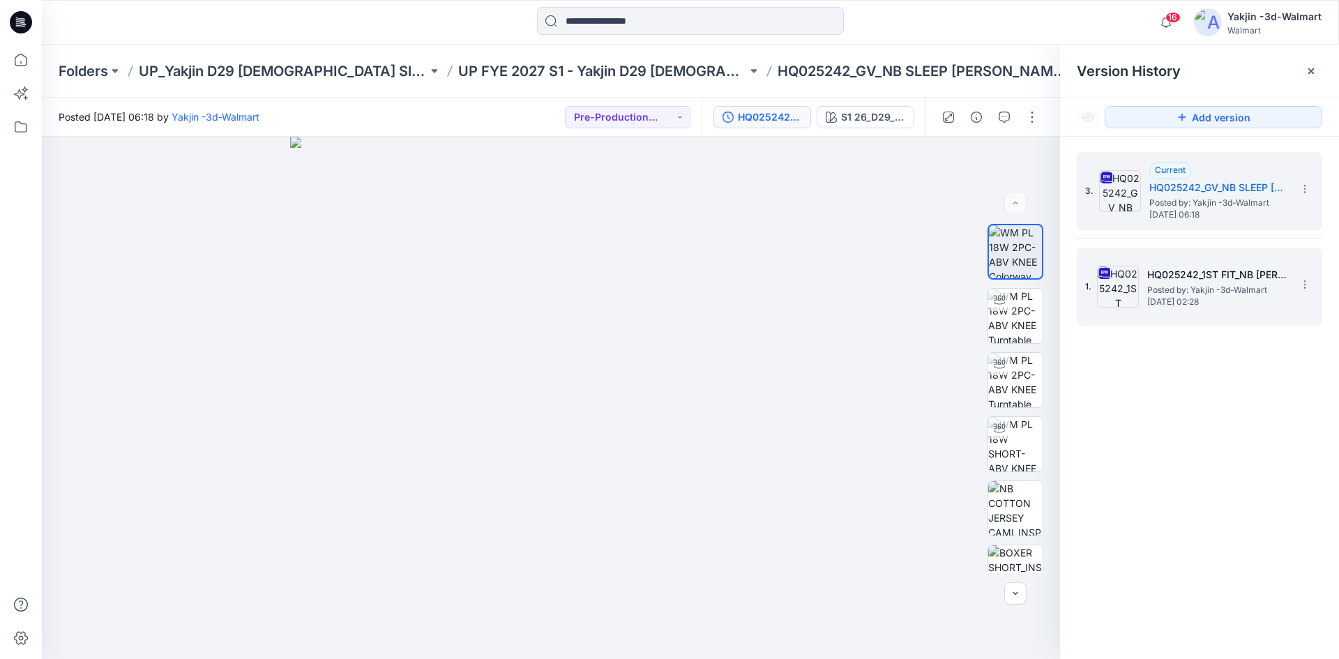
click at [1211, 275] on h5 "HQ025242_1ST FIT_NB [PERSON_NAME] SET PLUS" at bounding box center [1216, 274] width 139 height 17
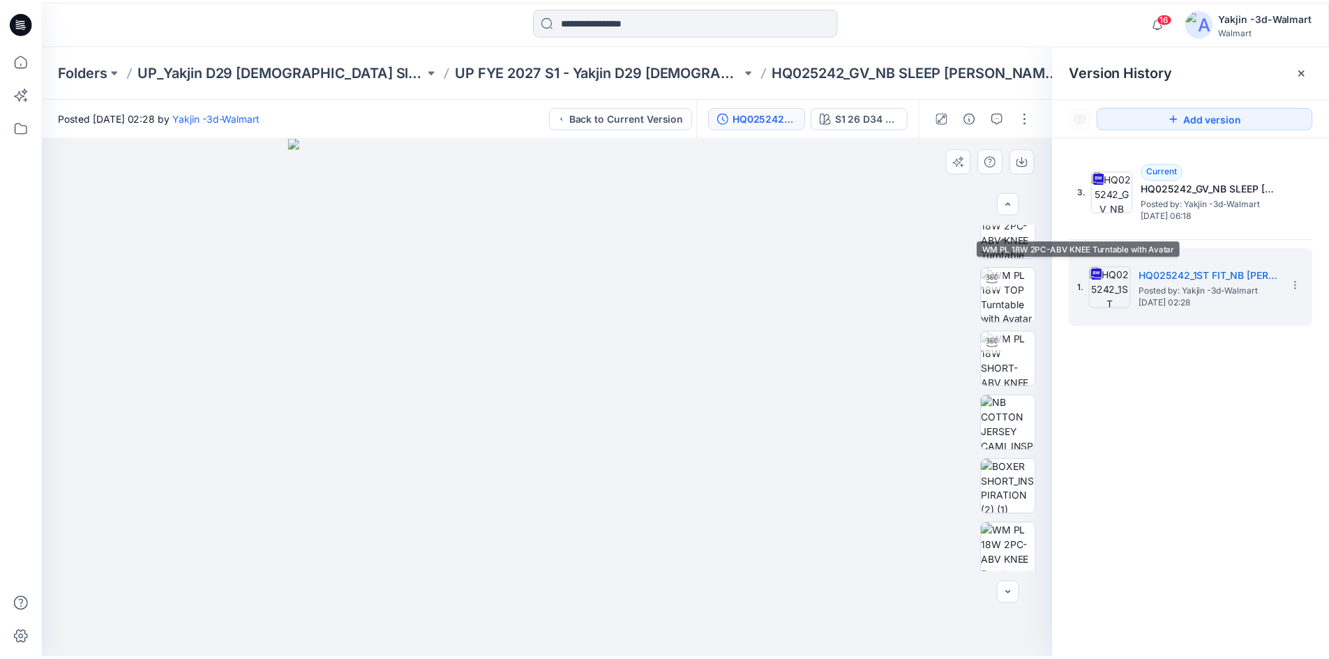
scroll to position [156, 0]
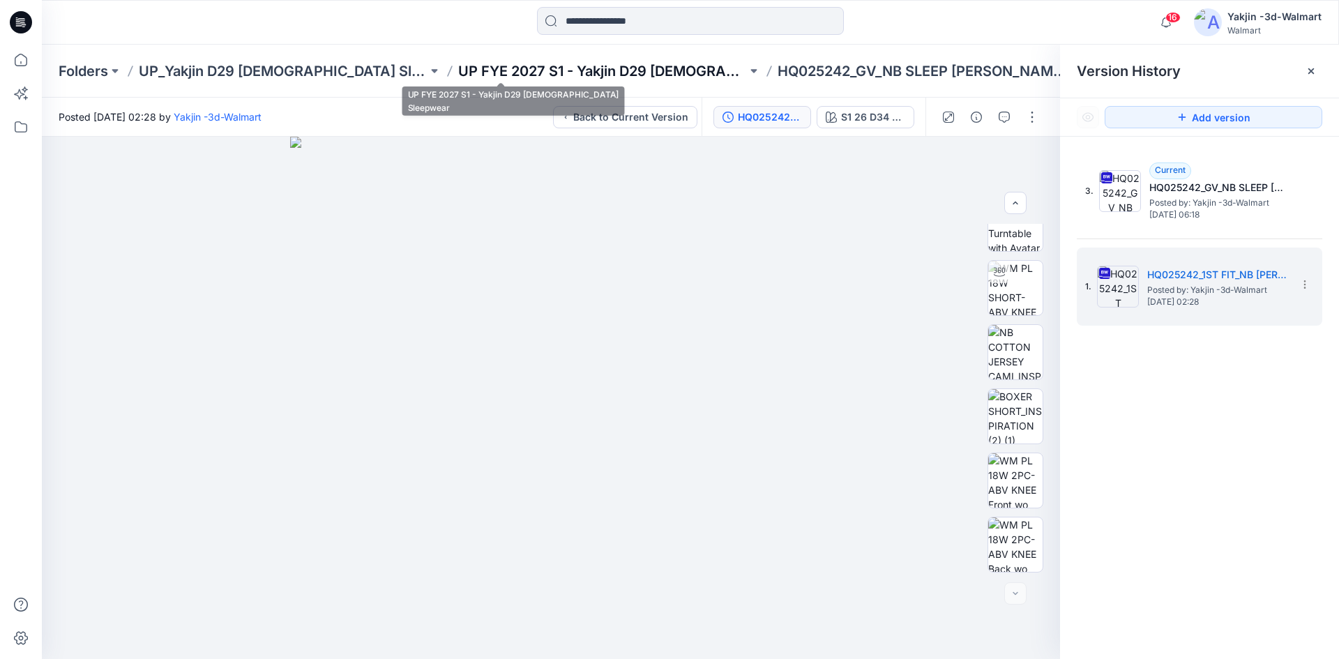
click at [543, 67] on p "UP FYE 2027 S1 - Yakjin D29 [DEMOGRAPHIC_DATA] Sleepwear" at bounding box center [602, 71] width 289 height 20
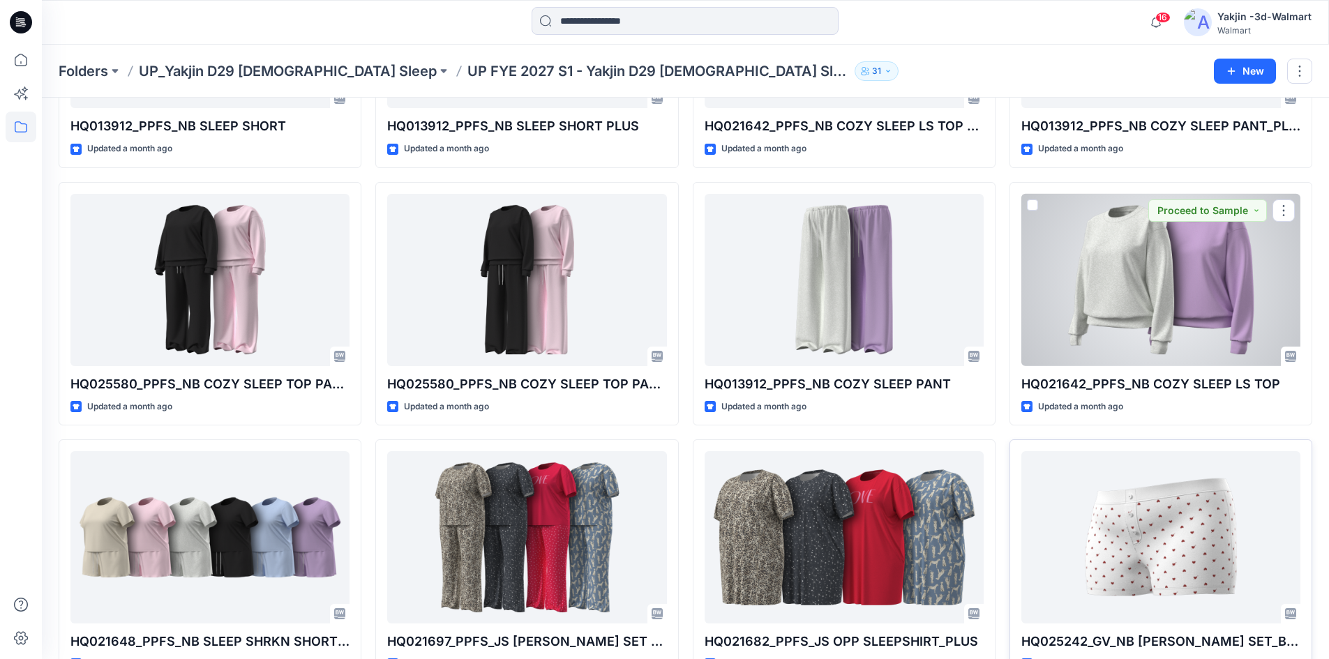
scroll to position [1465, 0]
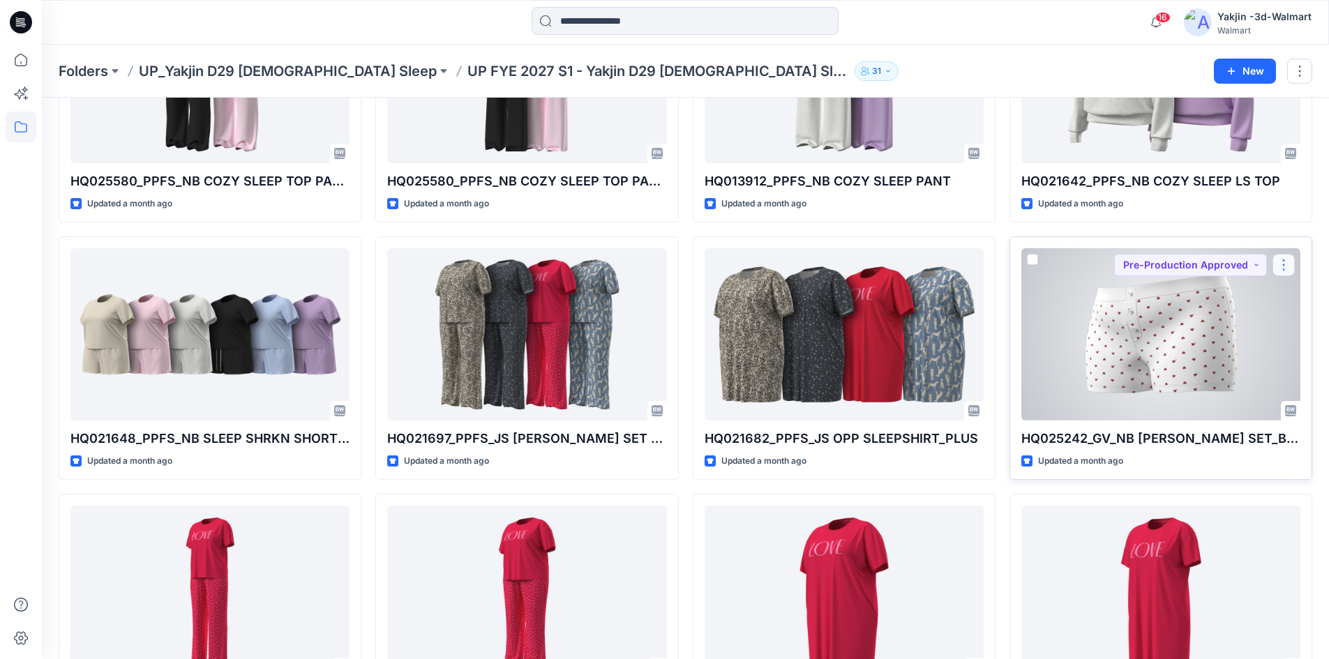
click at [1290, 260] on button "button" at bounding box center [1283, 265] width 22 height 22
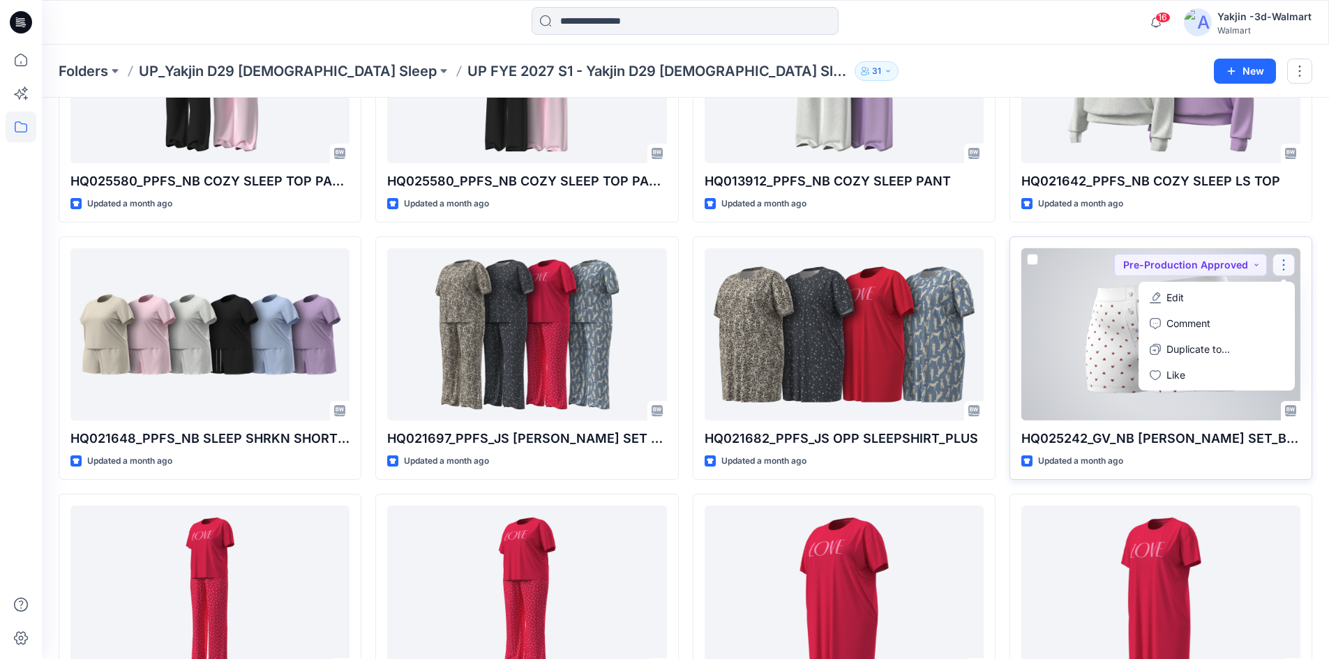
click at [1035, 308] on div at bounding box center [1160, 334] width 279 height 172
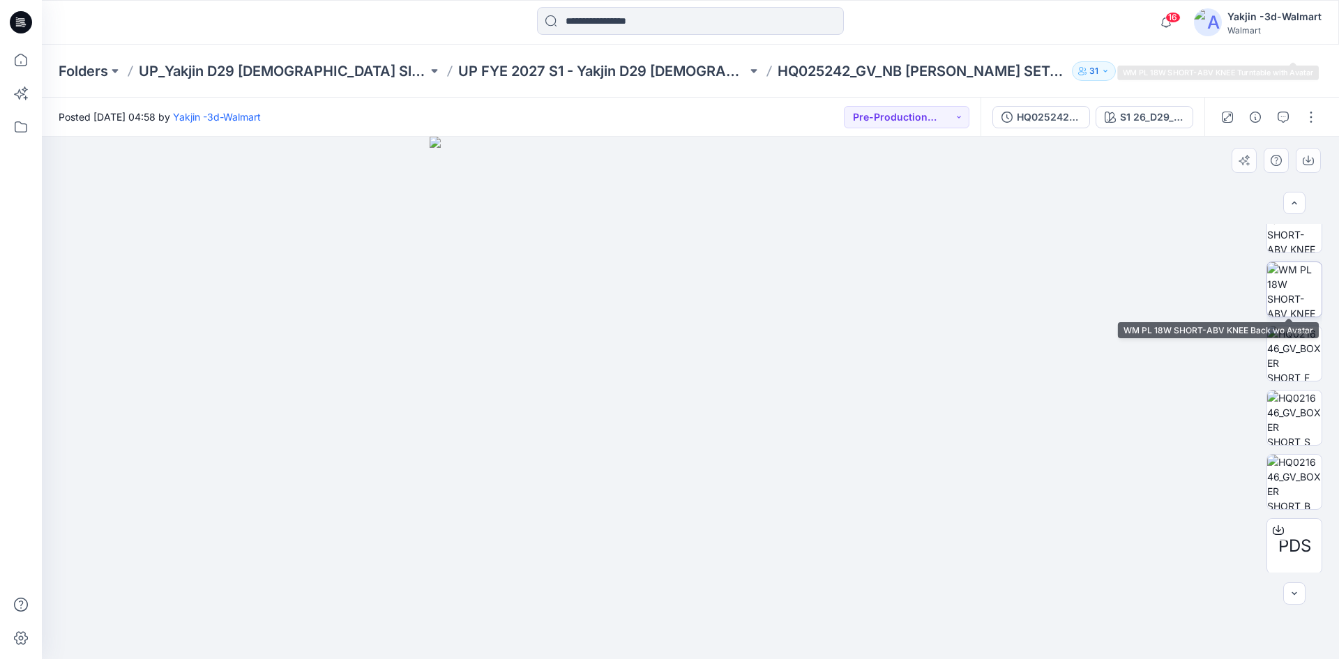
scroll to position [285, 0]
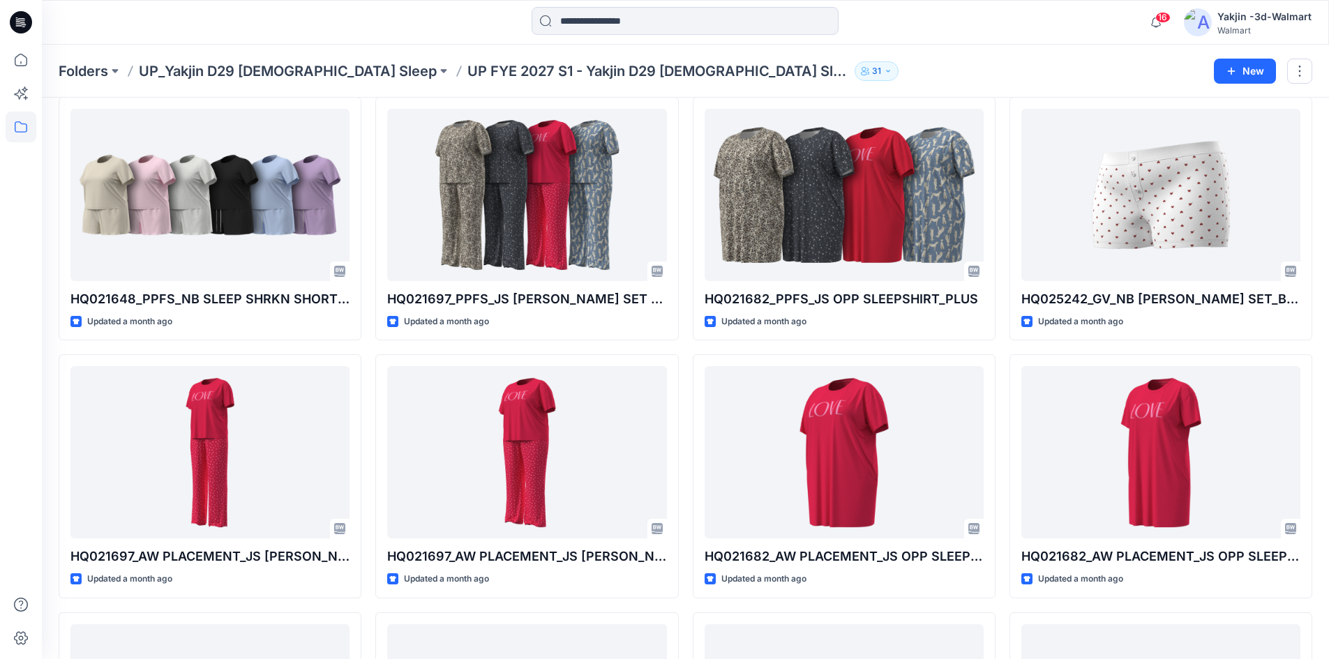
scroll to position [1534, 0]
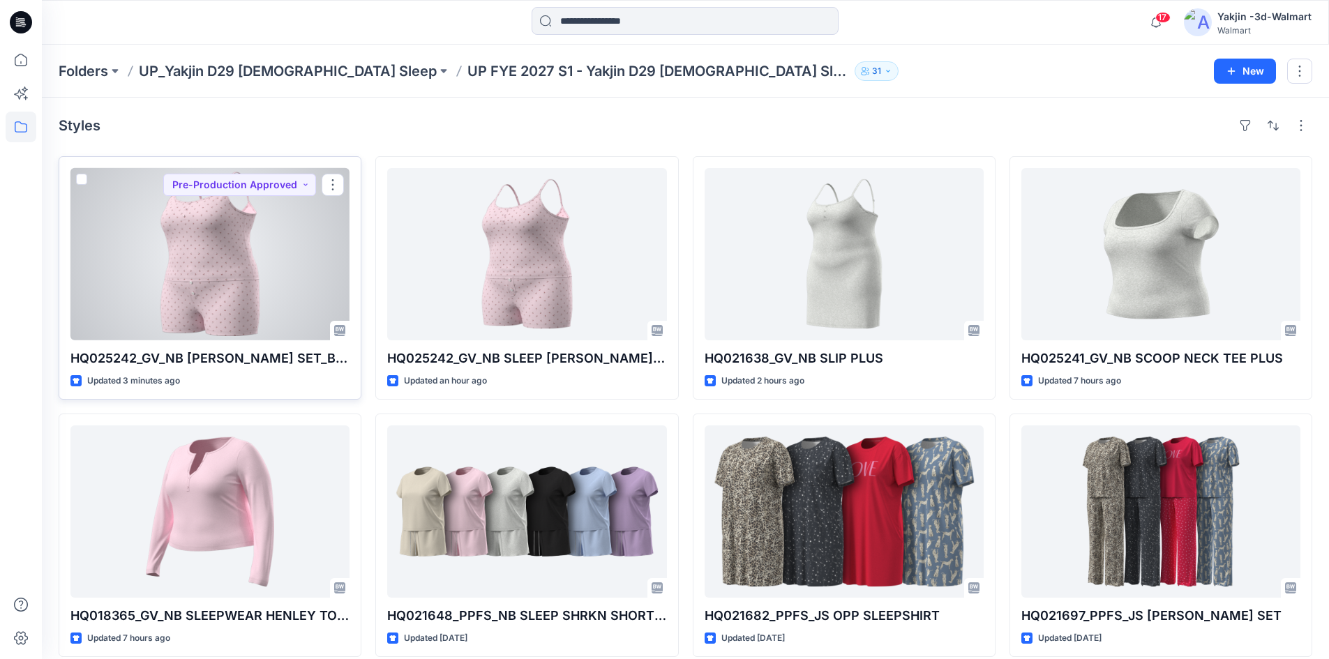
click at [237, 312] on div at bounding box center [209, 254] width 279 height 172
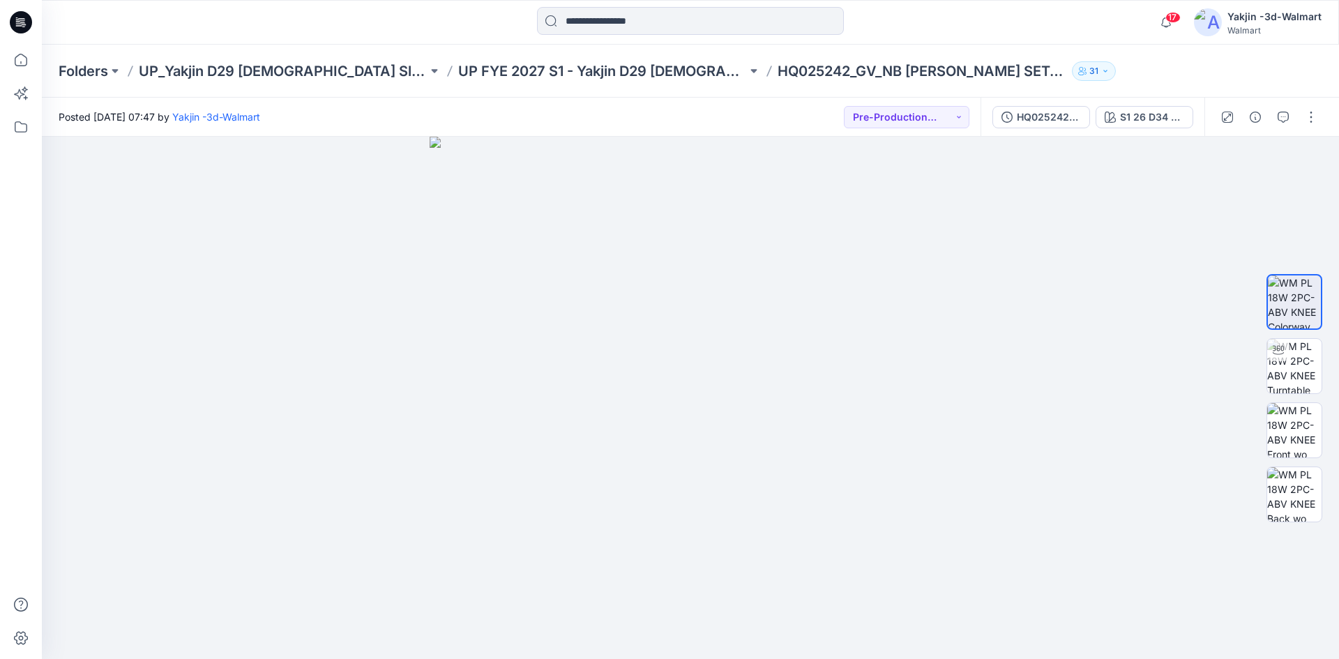
click at [553, 81] on div "Folders UP_Yakjin D29 [DEMOGRAPHIC_DATA] Sleep UP FYE 2027 S1 - Yakjin D29 [DEM…" at bounding box center [690, 71] width 1297 height 53
click at [555, 74] on p "UP FYE 2027 S1 - Yakjin D29 [DEMOGRAPHIC_DATA] Sleepwear" at bounding box center [602, 71] width 289 height 20
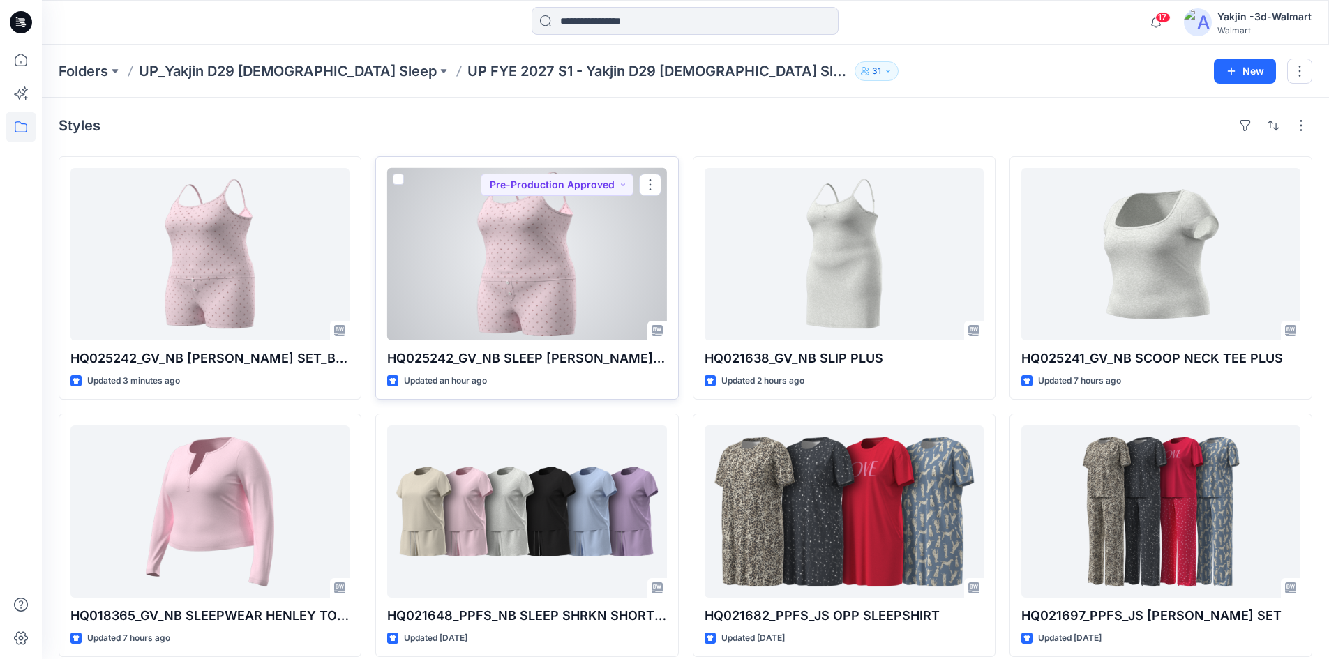
click at [584, 280] on div at bounding box center [526, 254] width 279 height 172
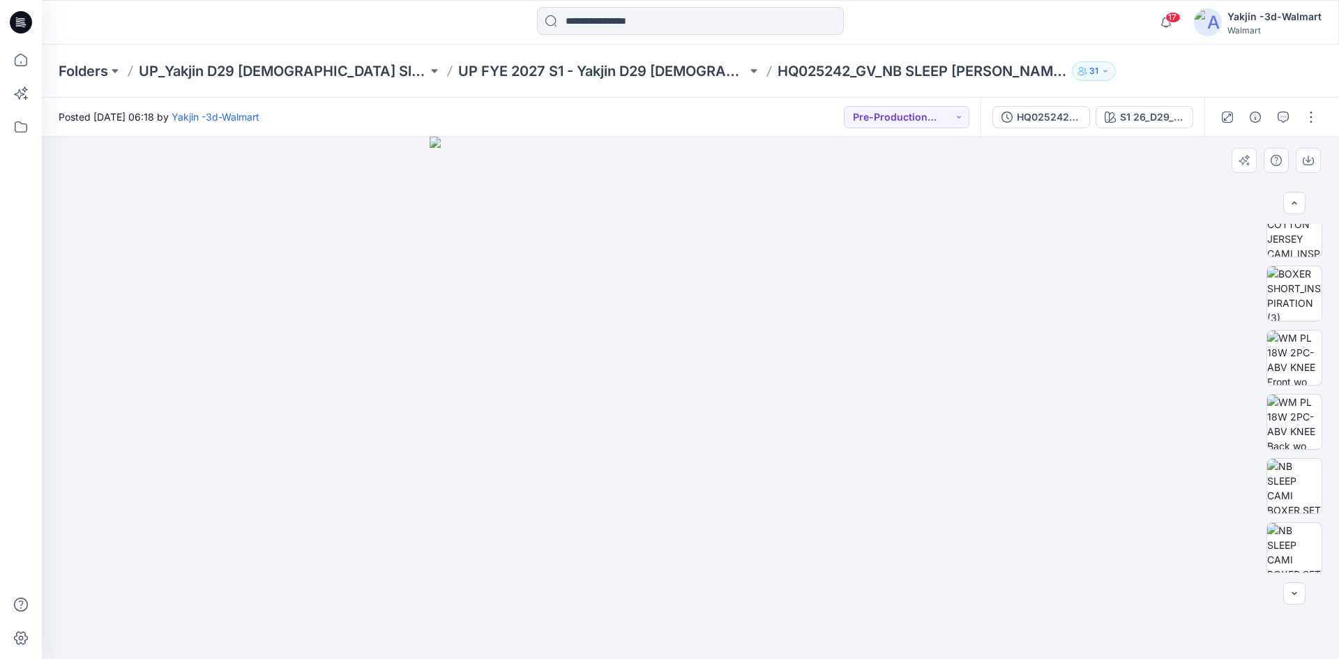
scroll to position [477, 0]
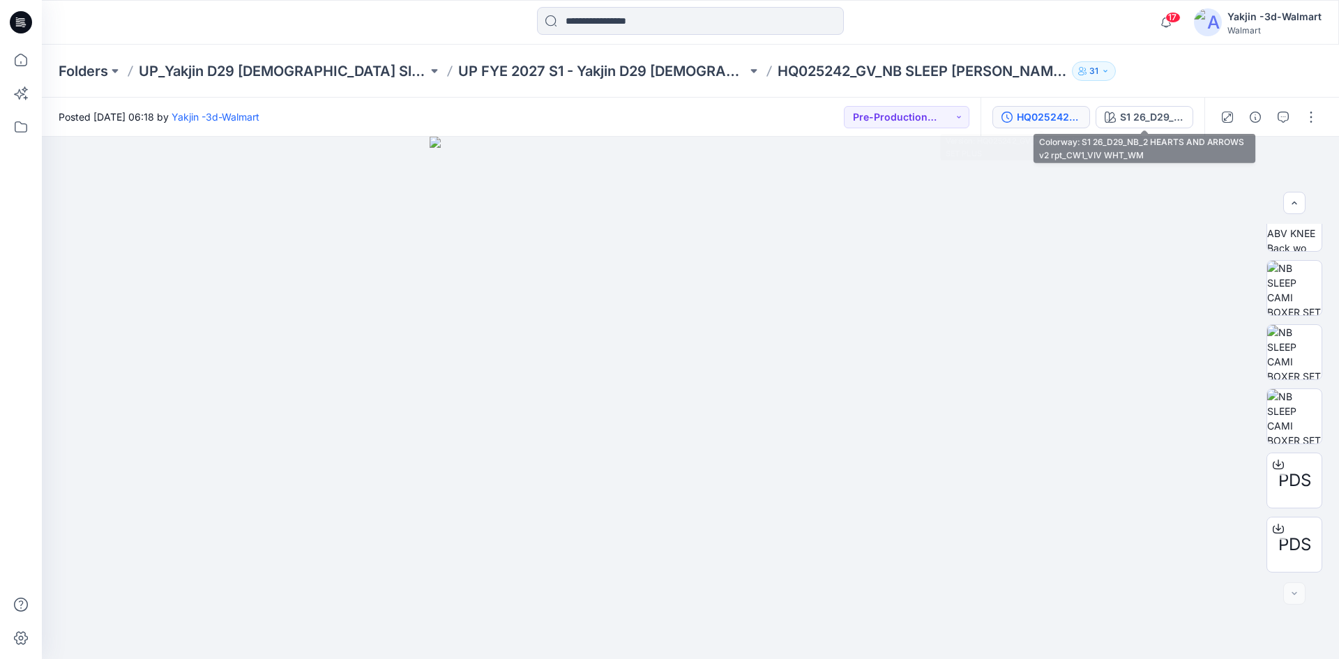
click at [1076, 118] on div "HQ025242_GV_NB SLEEP [PERSON_NAME] SET PLUS" at bounding box center [1049, 116] width 64 height 15
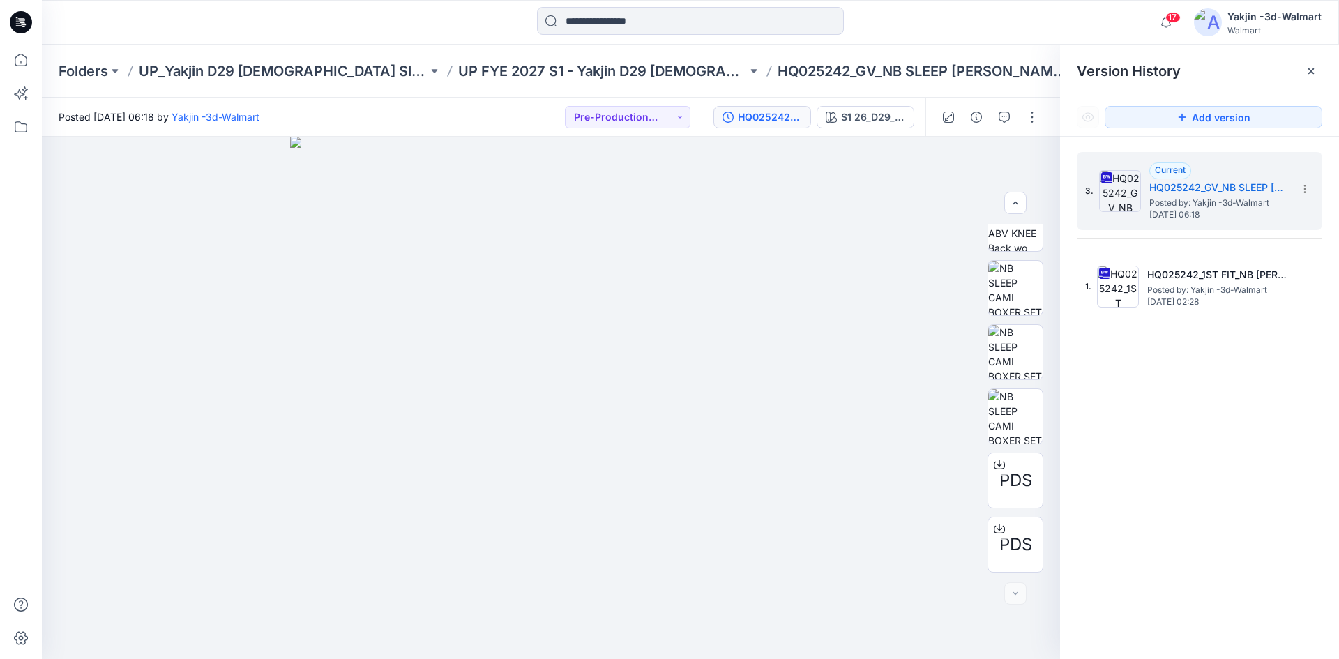
click at [1170, 328] on div "3. Current HQ025242_GV_NB SLEEP CAMI BOXER SET PLUS Posted by: Yakjin -3d-Walma…" at bounding box center [1199, 408] width 279 height 543
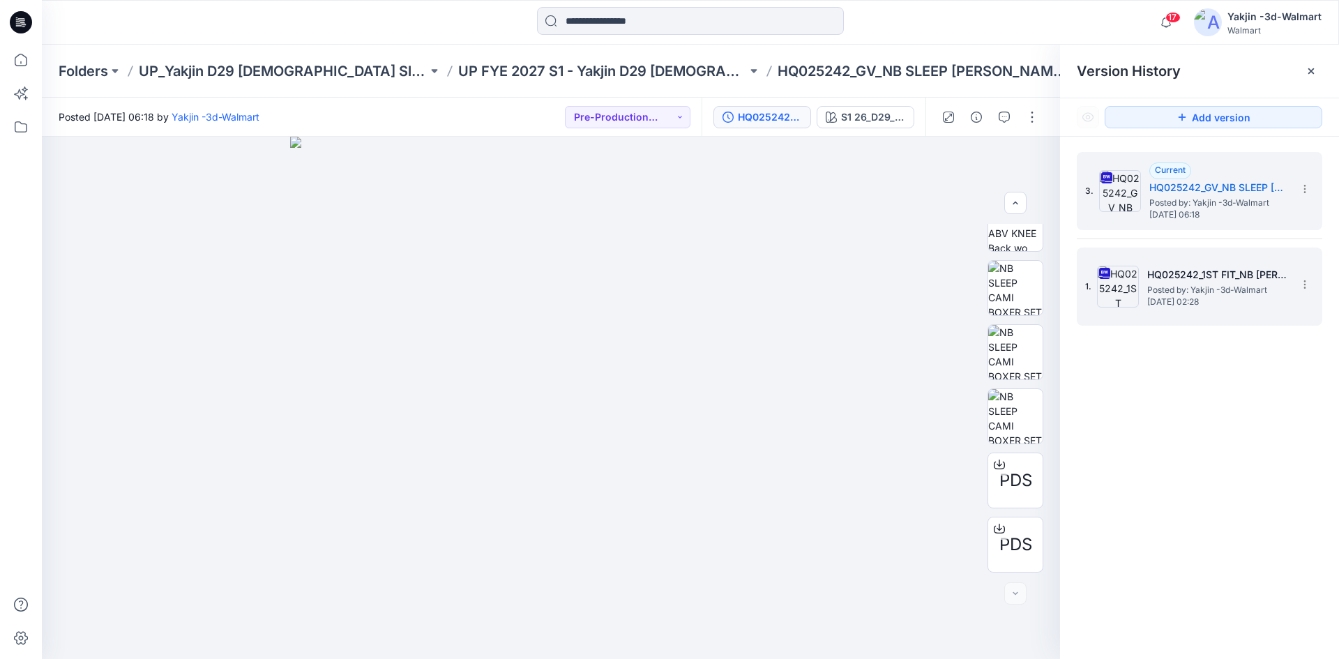
click at [1177, 300] on span "Tuesday, September 02, 2025 02:28" at bounding box center [1216, 302] width 139 height 10
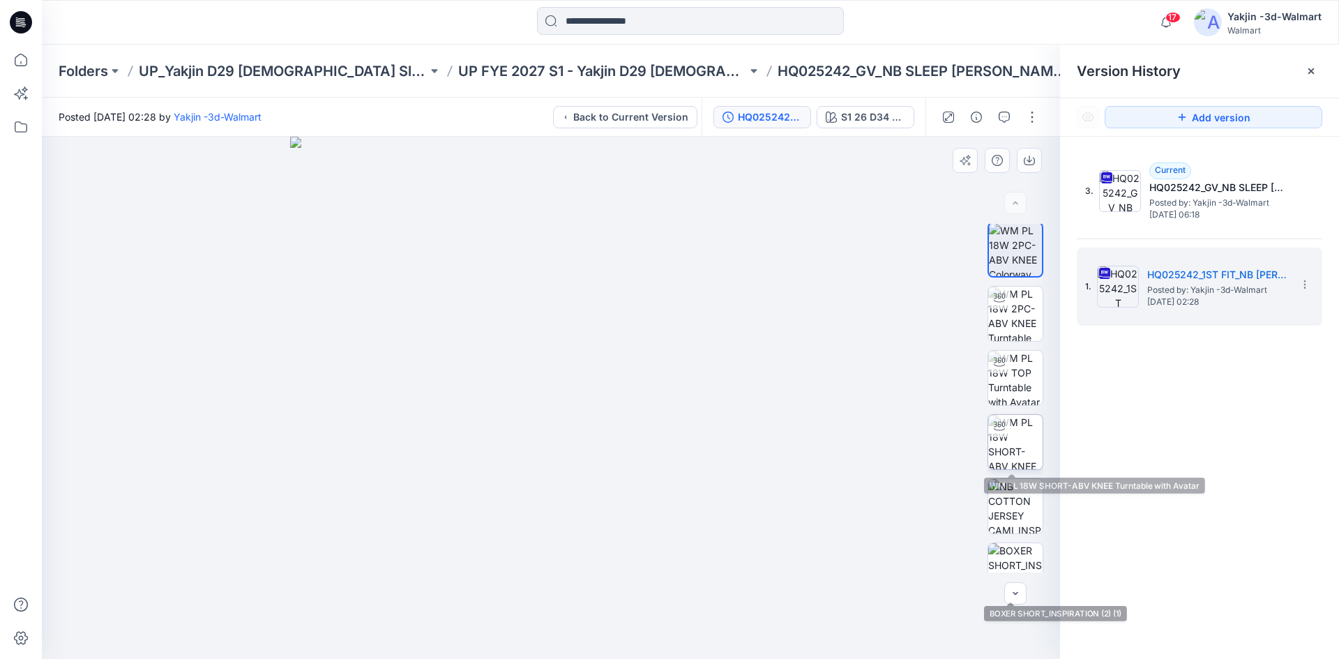
scroll to position [0, 0]
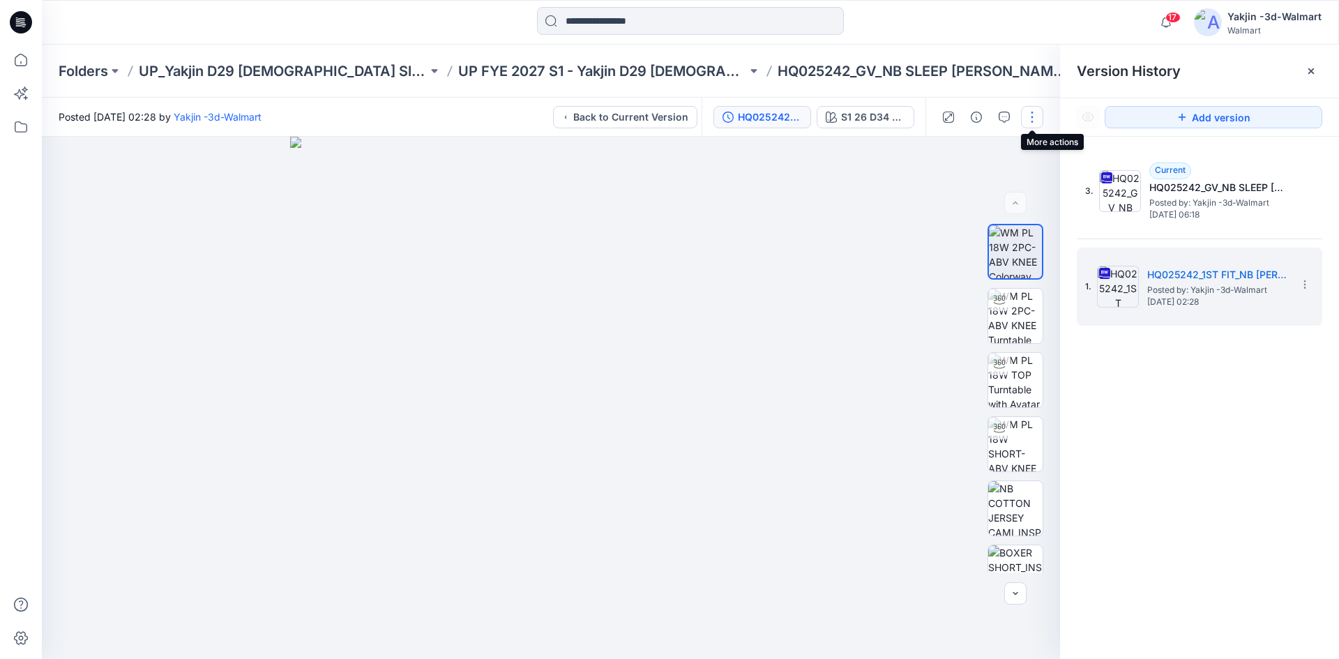
click at [1029, 120] on button "button" at bounding box center [1032, 117] width 22 height 22
click at [824, 233] on div at bounding box center [551, 398] width 1018 height 522
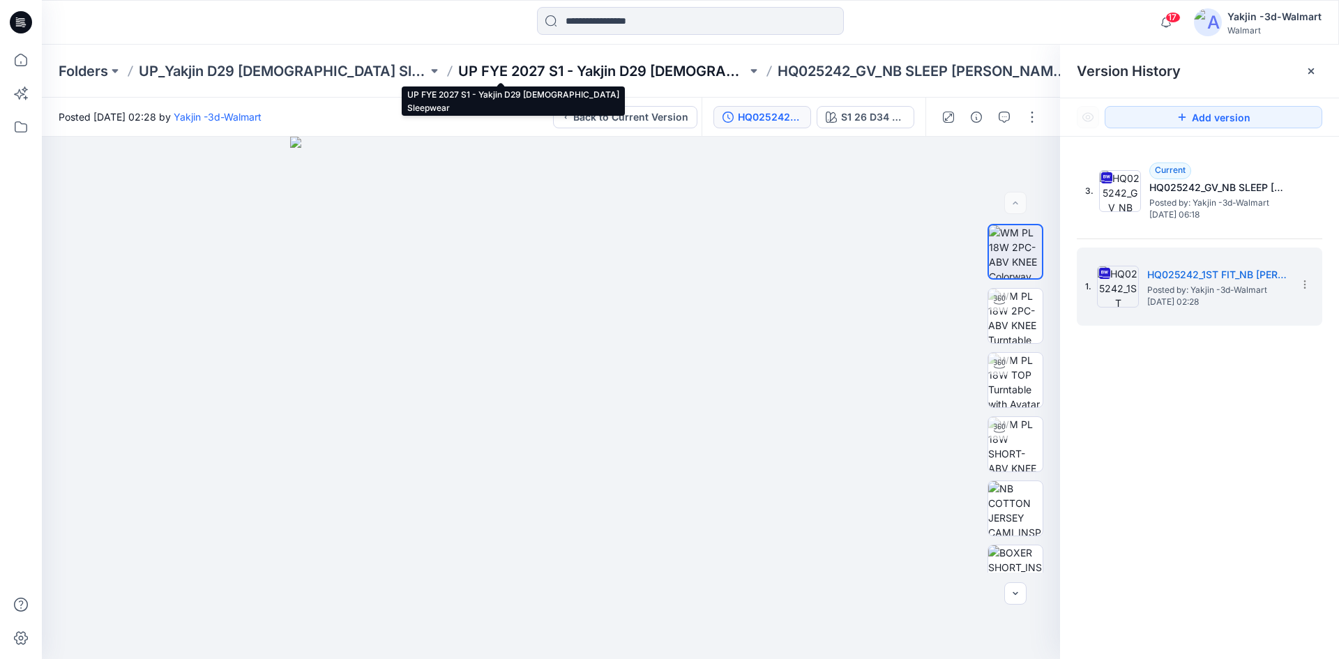
click at [554, 75] on p "UP FYE 2027 S1 - Yakjin D29 [DEMOGRAPHIC_DATA] Sleepwear" at bounding box center [602, 71] width 289 height 20
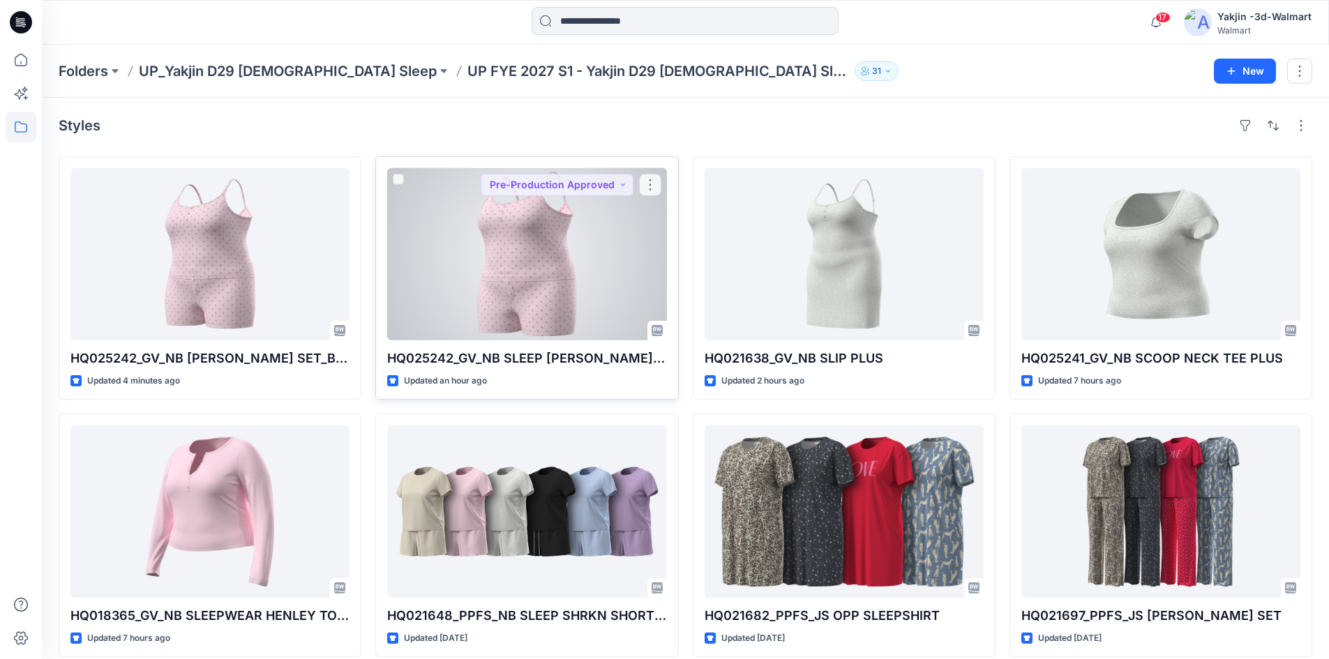
click at [596, 254] on div at bounding box center [526, 254] width 279 height 172
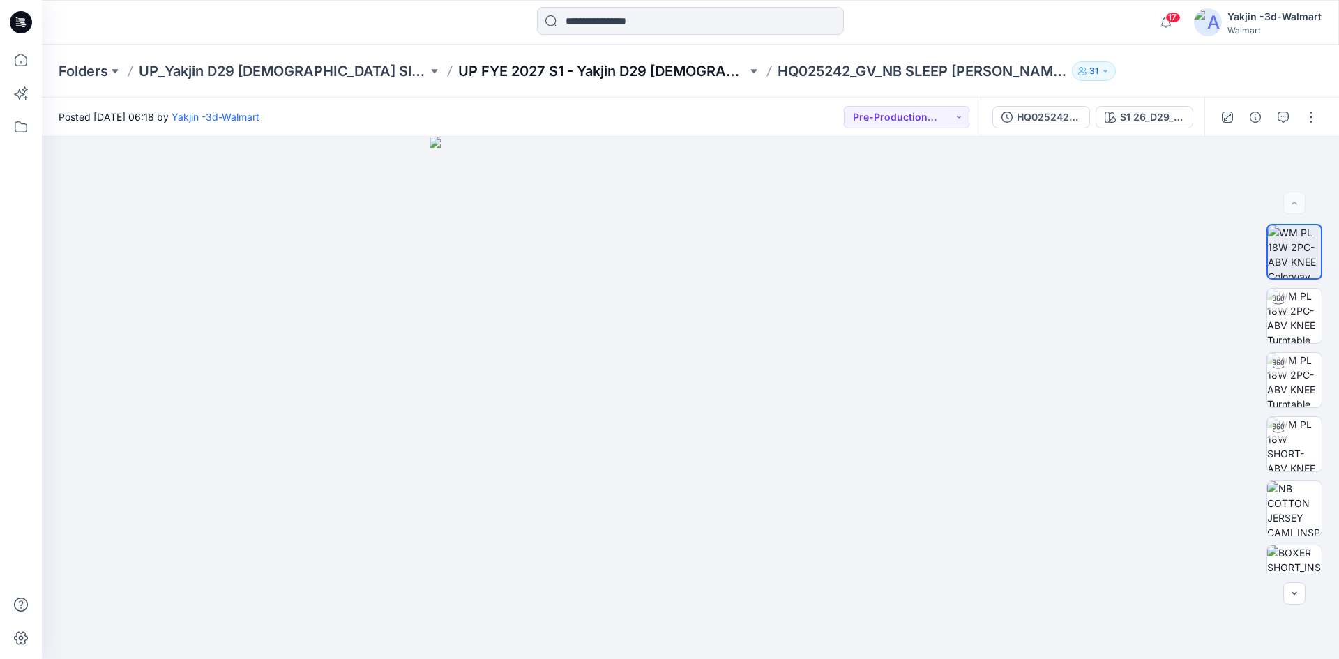
click at [575, 72] on p "UP FYE 2027 S1 - Yakjin D29 [DEMOGRAPHIC_DATA] Sleepwear" at bounding box center [602, 71] width 289 height 20
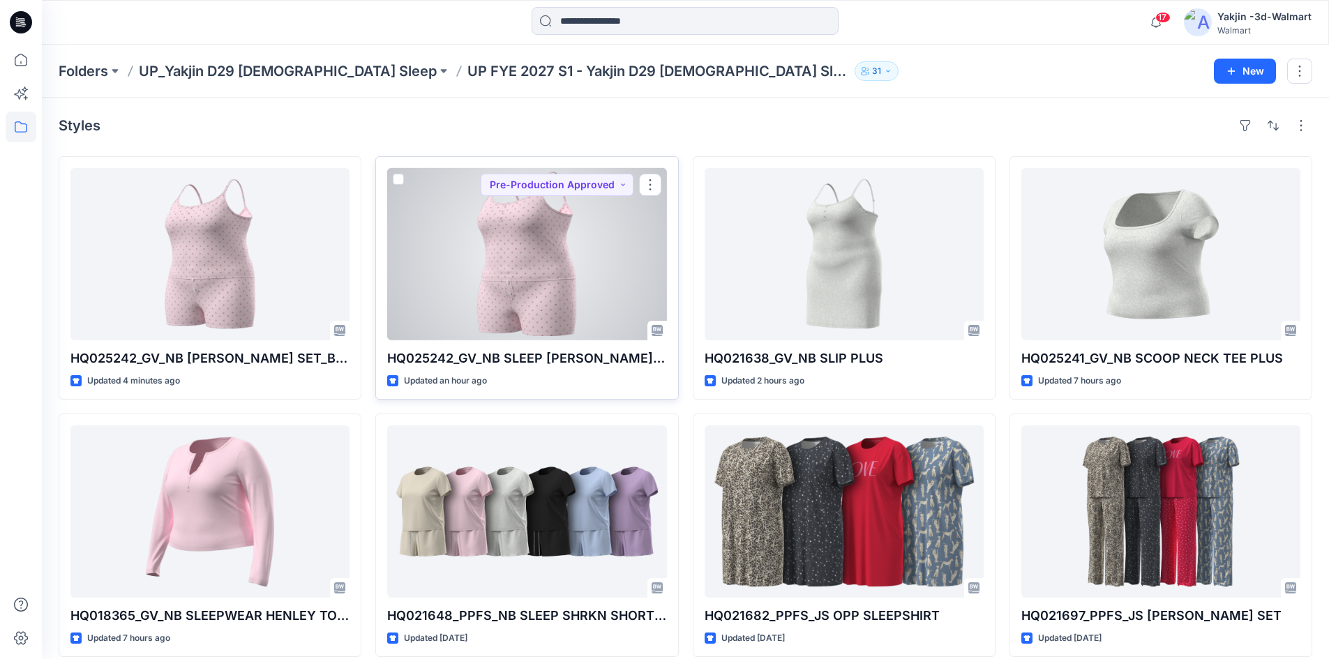
click at [612, 231] on div at bounding box center [526, 254] width 279 height 172
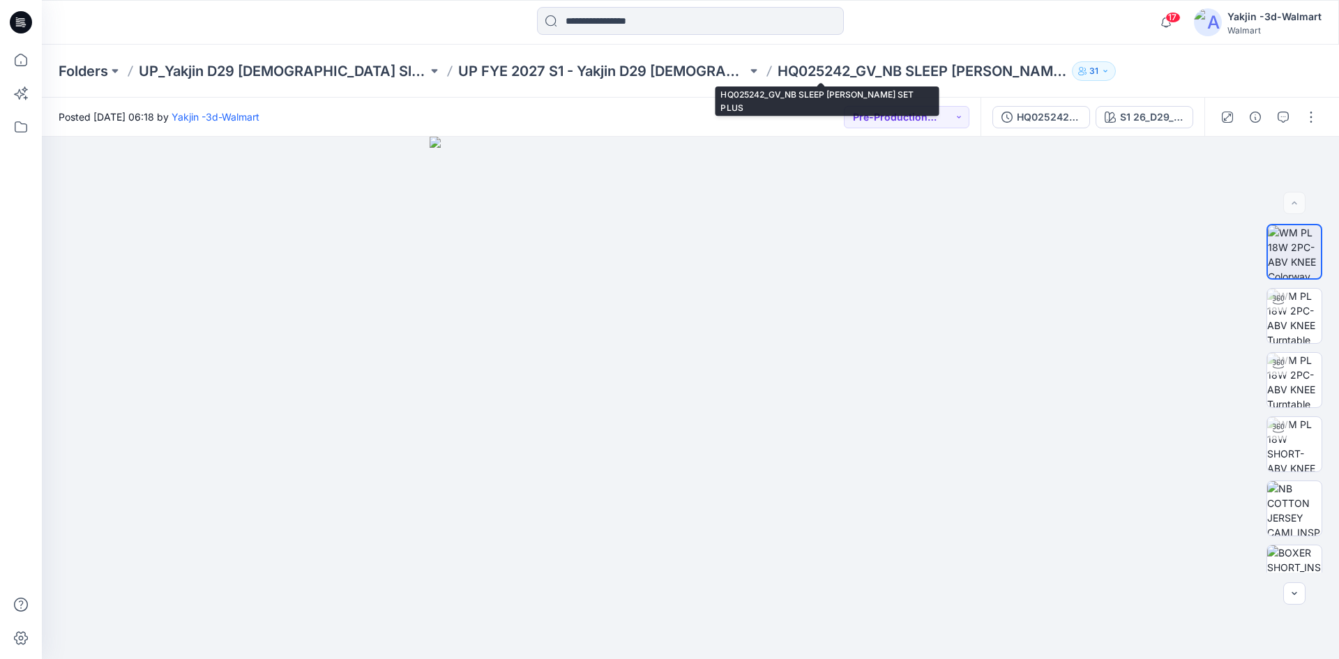
click at [821, 68] on p "HQ025242_GV_NB SLEEP [PERSON_NAME] SET PLUS" at bounding box center [922, 71] width 289 height 20
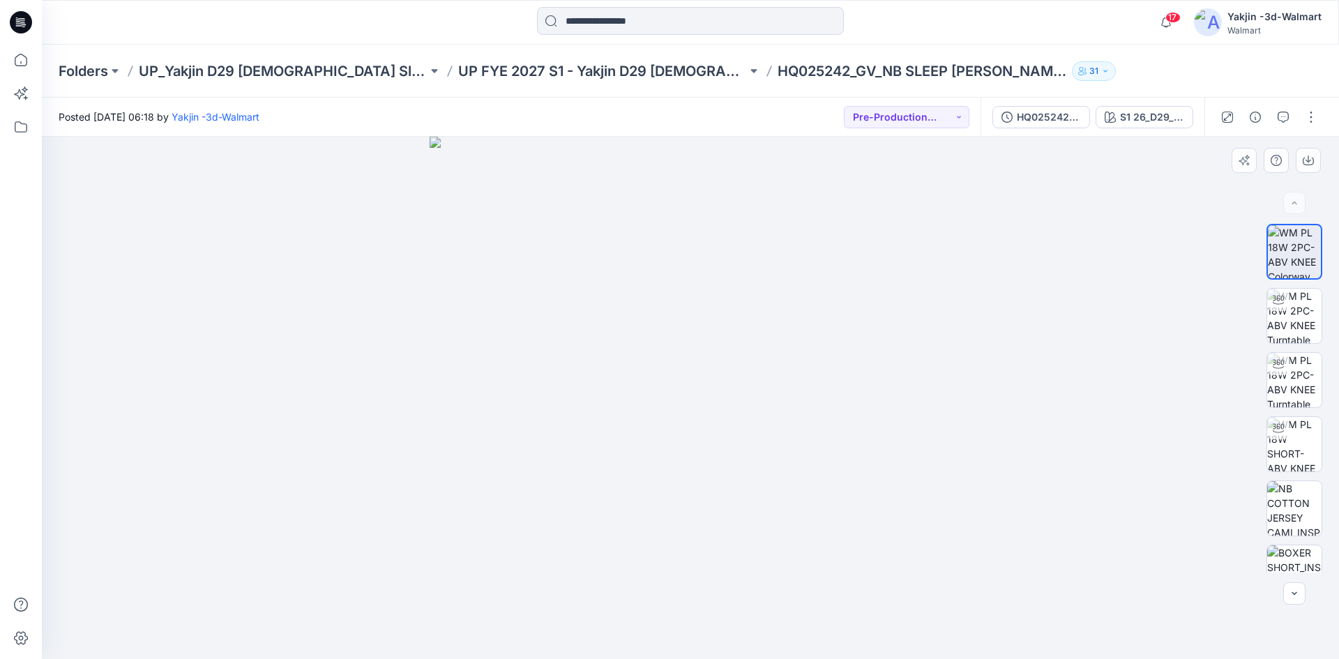
drag, startPoint x: 937, startPoint y: 180, endPoint x: 902, endPoint y: 190, distance: 36.2
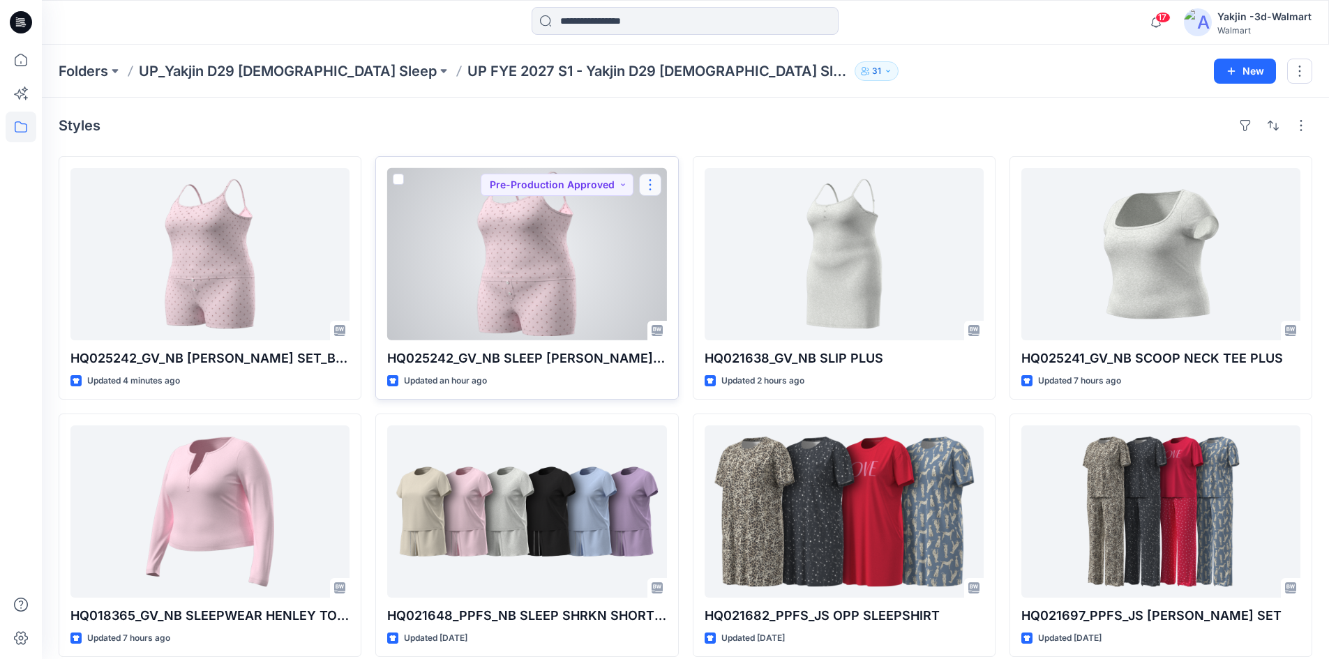
click at [654, 194] on button "button" at bounding box center [650, 185] width 22 height 22
click at [693, 219] on button "Edit" at bounding box center [717, 217] width 151 height 26
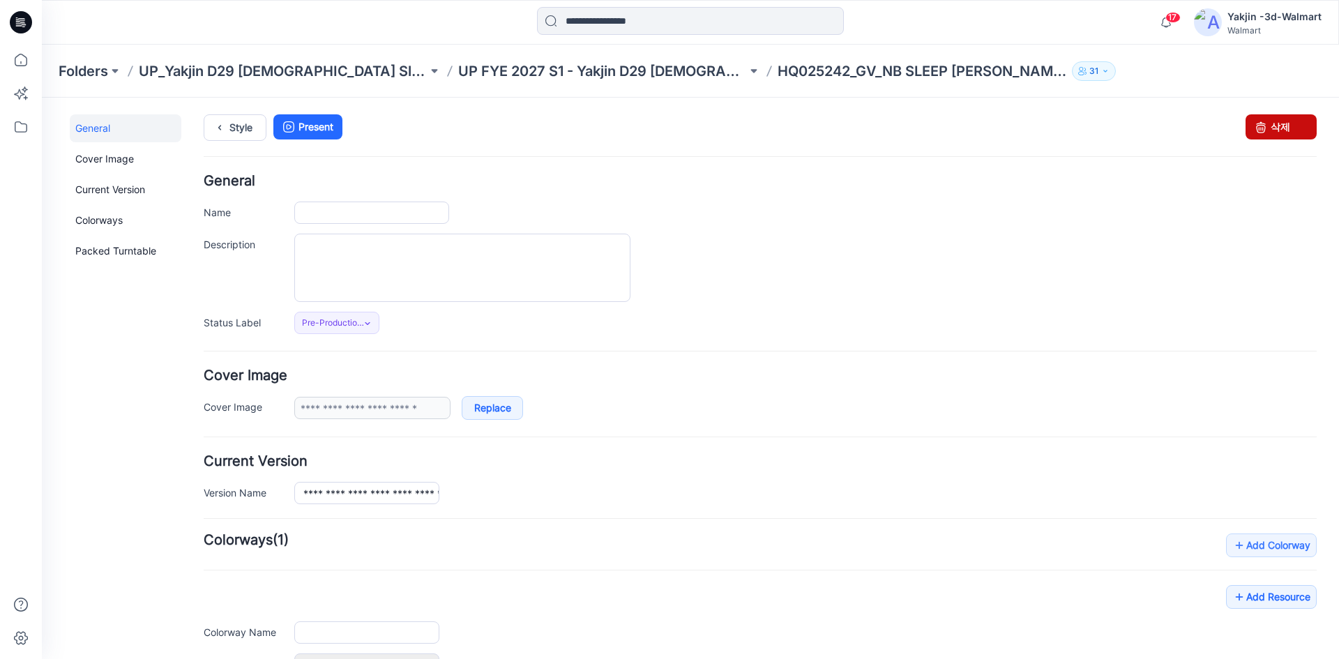
type input "**********"
click at [1271, 121] on link "삭제" at bounding box center [1281, 126] width 71 height 25
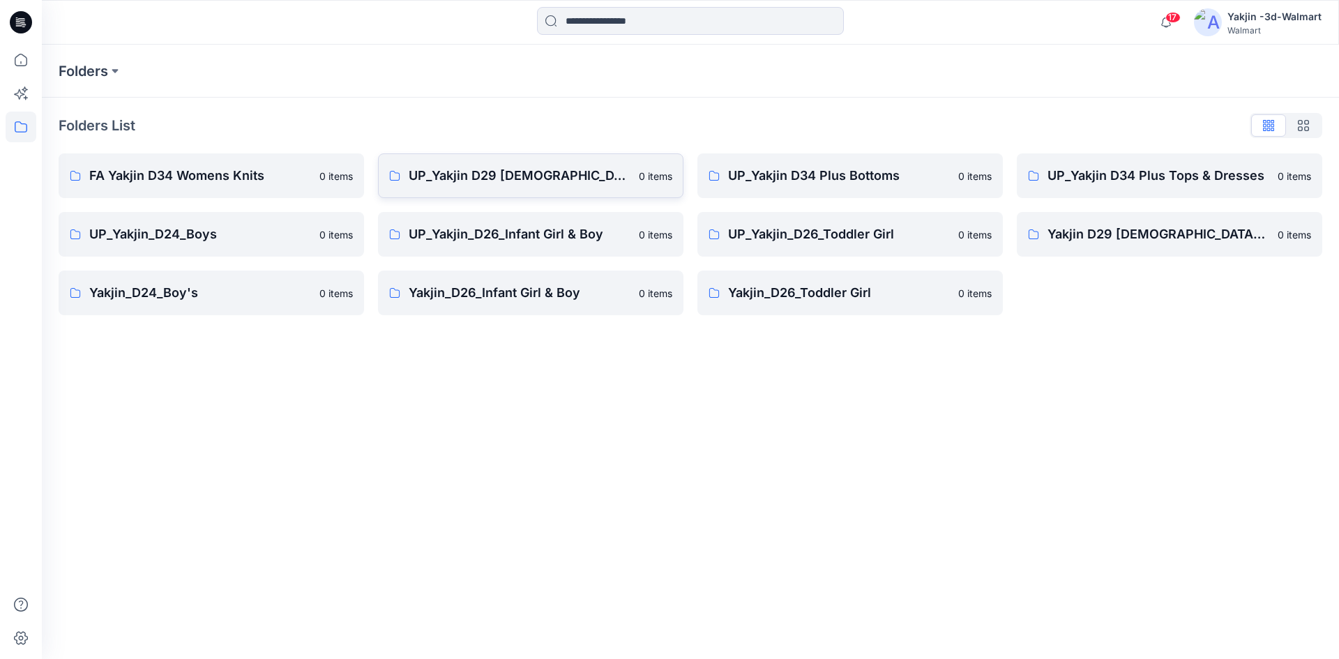
click at [485, 181] on p "UP_Yakjin D29 [DEMOGRAPHIC_DATA] Sleep" at bounding box center [520, 176] width 222 height 20
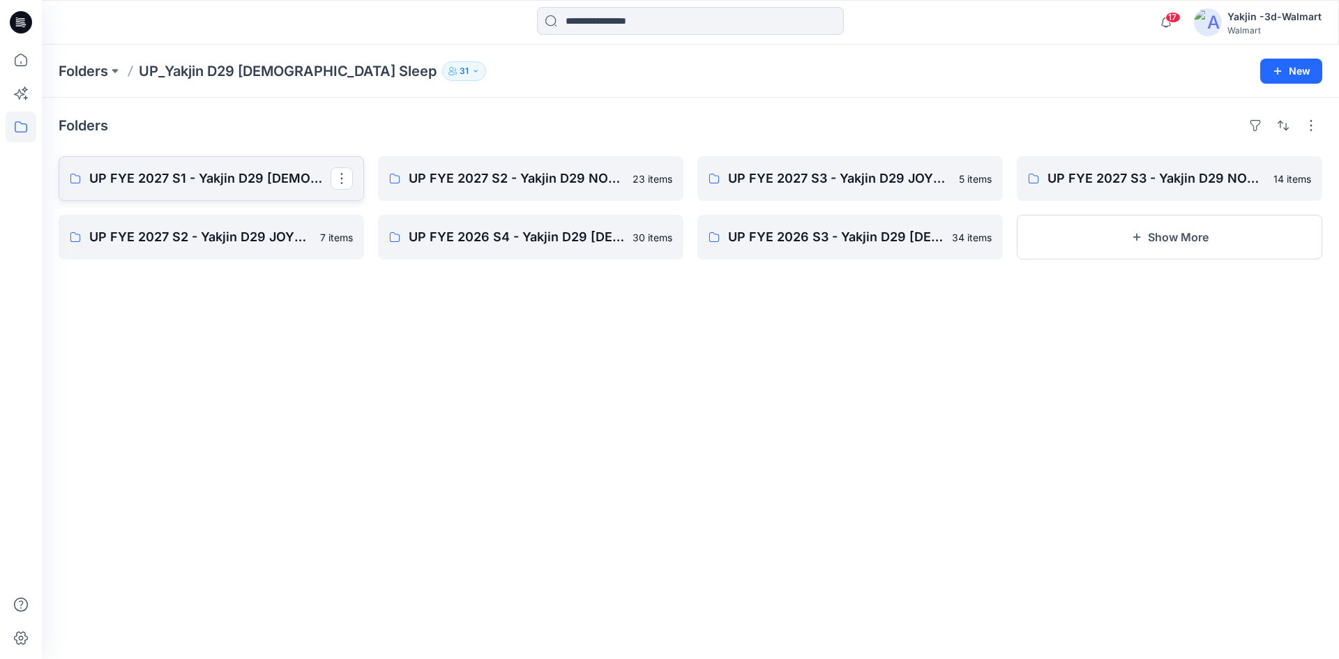
click at [282, 185] on p "UP FYE 2027 S1 - Yakjin D29 [DEMOGRAPHIC_DATA] Sleepwear" at bounding box center [209, 179] width 241 height 20
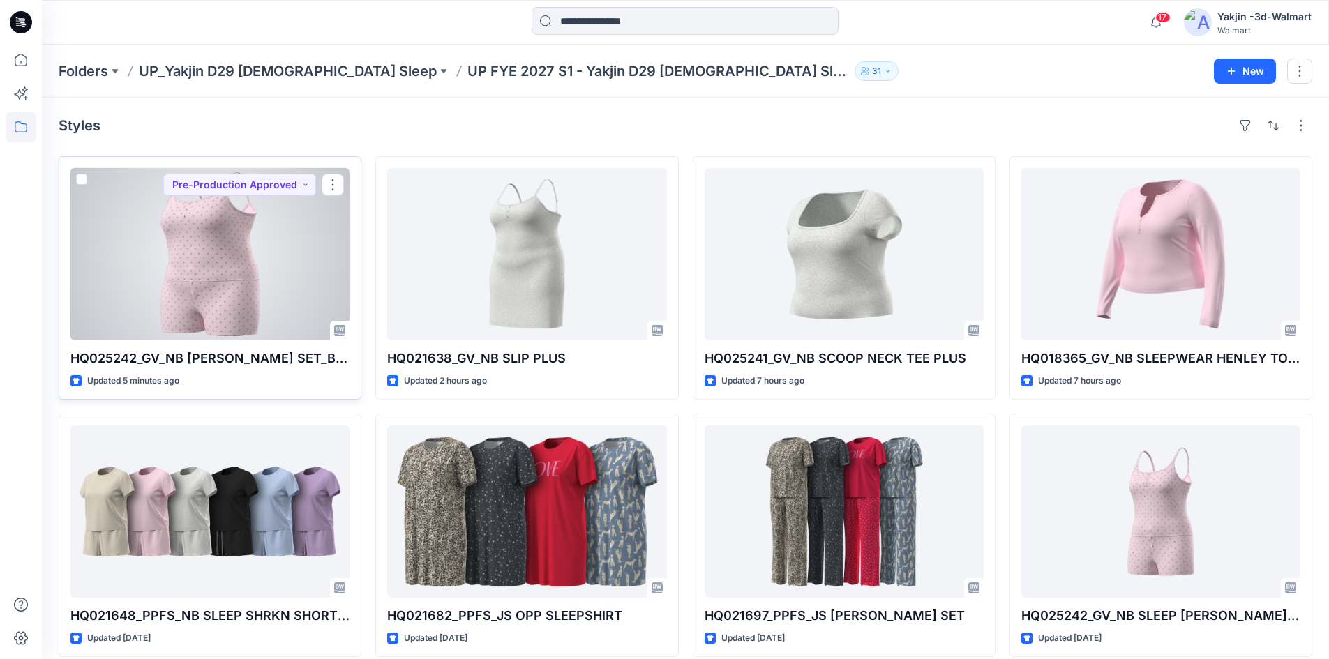
click at [248, 278] on div at bounding box center [209, 254] width 279 height 172
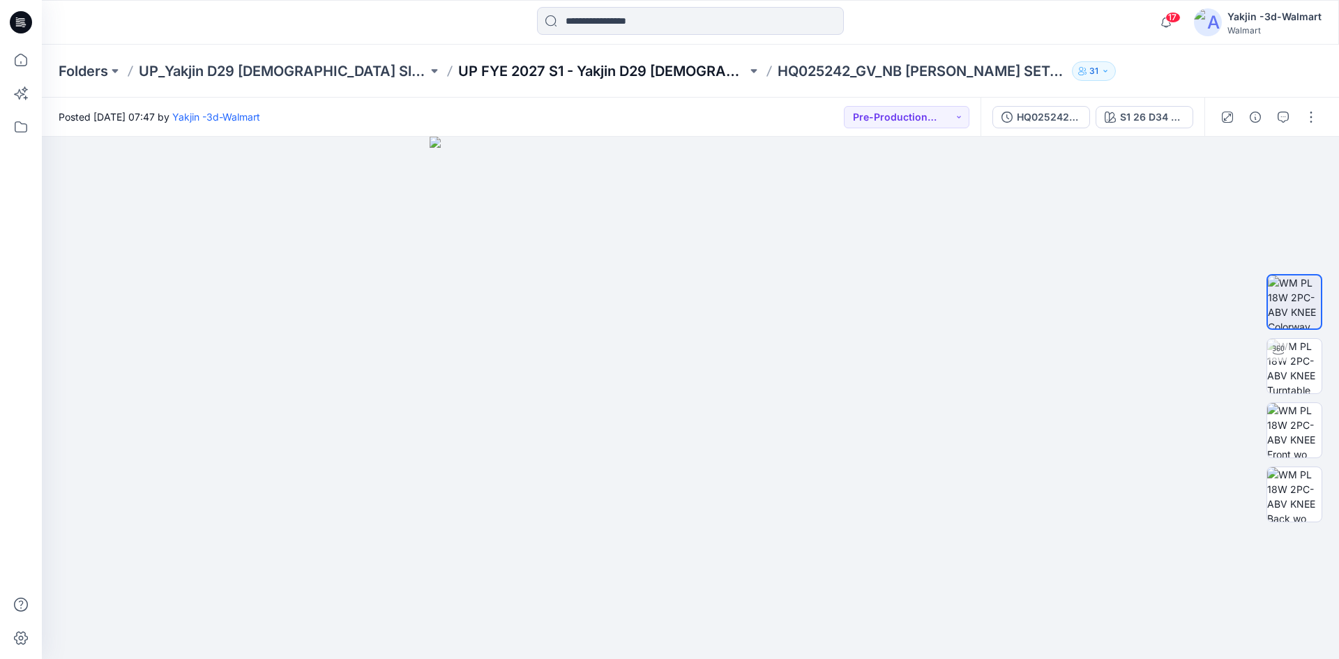
click at [580, 75] on p "UP FYE 2027 S1 - Yakjin D29 [DEMOGRAPHIC_DATA] Sleepwear" at bounding box center [602, 71] width 289 height 20
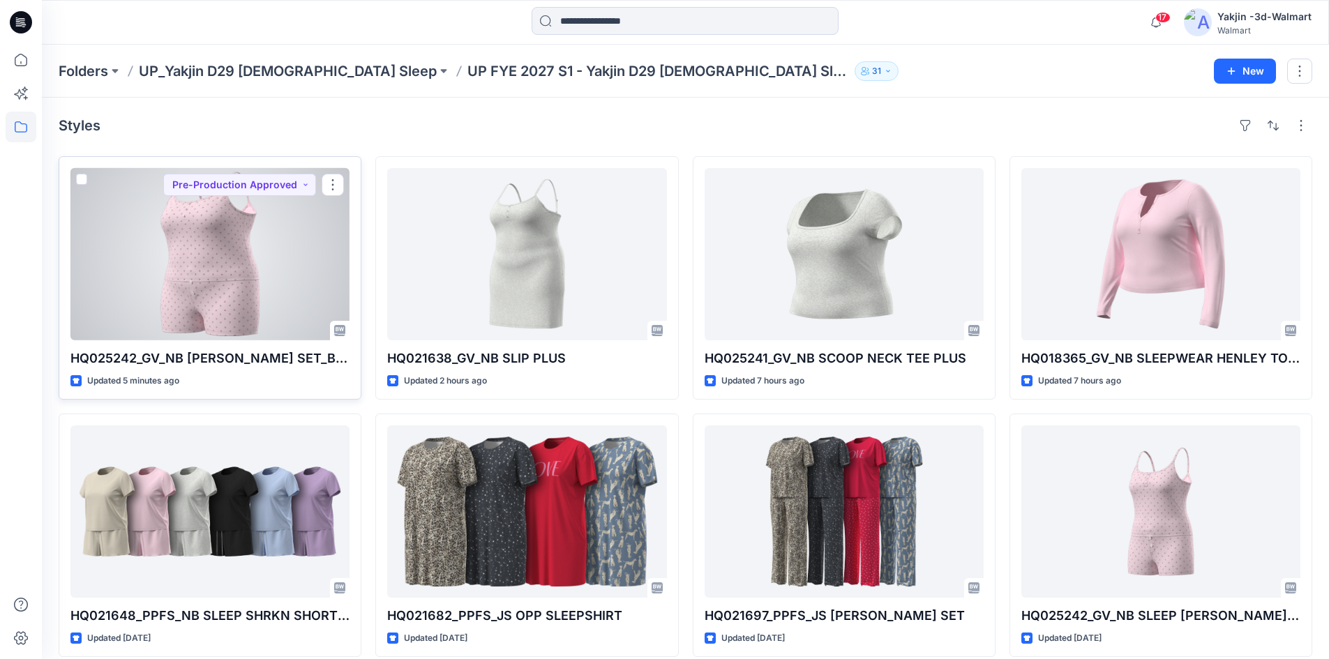
click at [286, 286] on div at bounding box center [209, 254] width 279 height 172
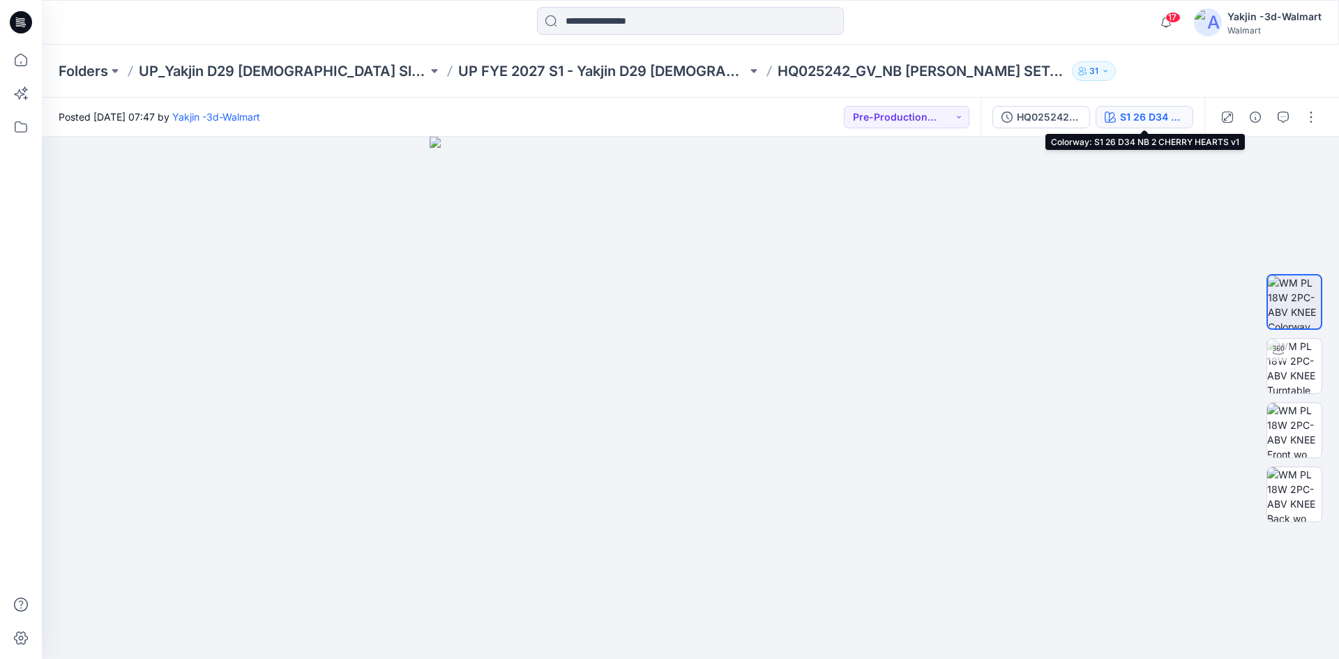
click at [1159, 115] on div "S1 26 D34 NB 2 CHERRY HEARTS v1" at bounding box center [1152, 116] width 64 height 15
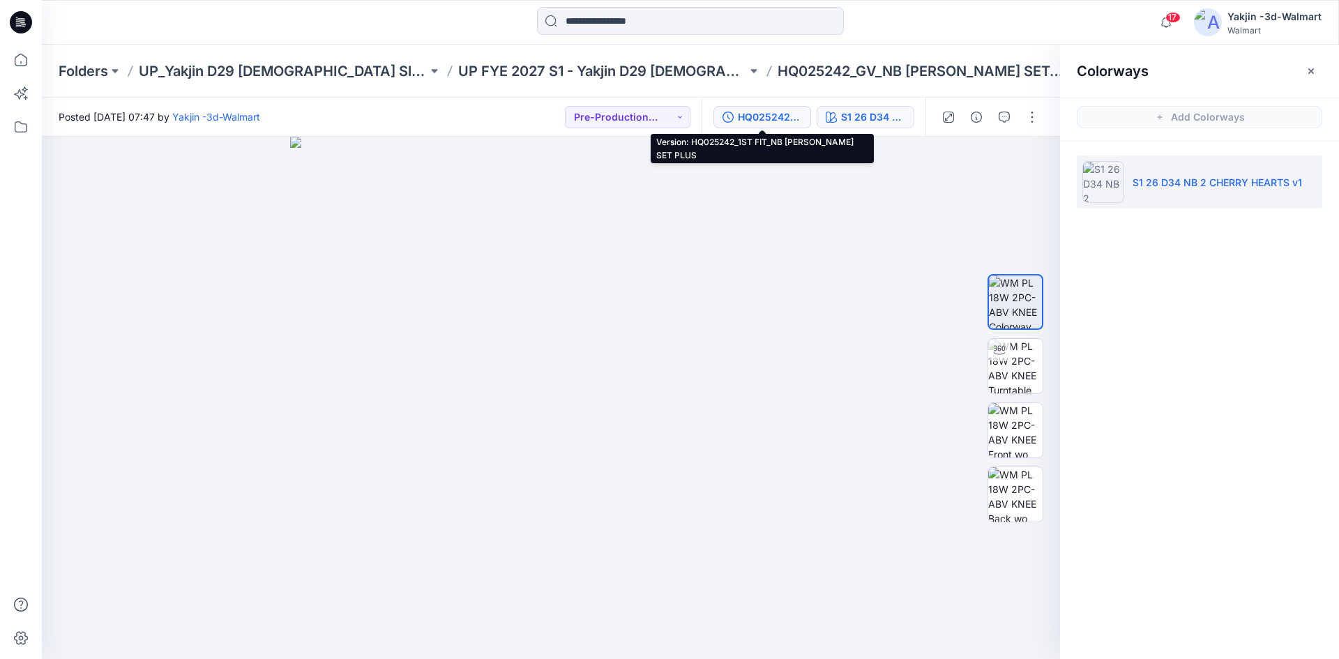
click at [783, 119] on div "HQ025242_1ST FIT_NB [PERSON_NAME] SET PLUS" at bounding box center [770, 116] width 64 height 15
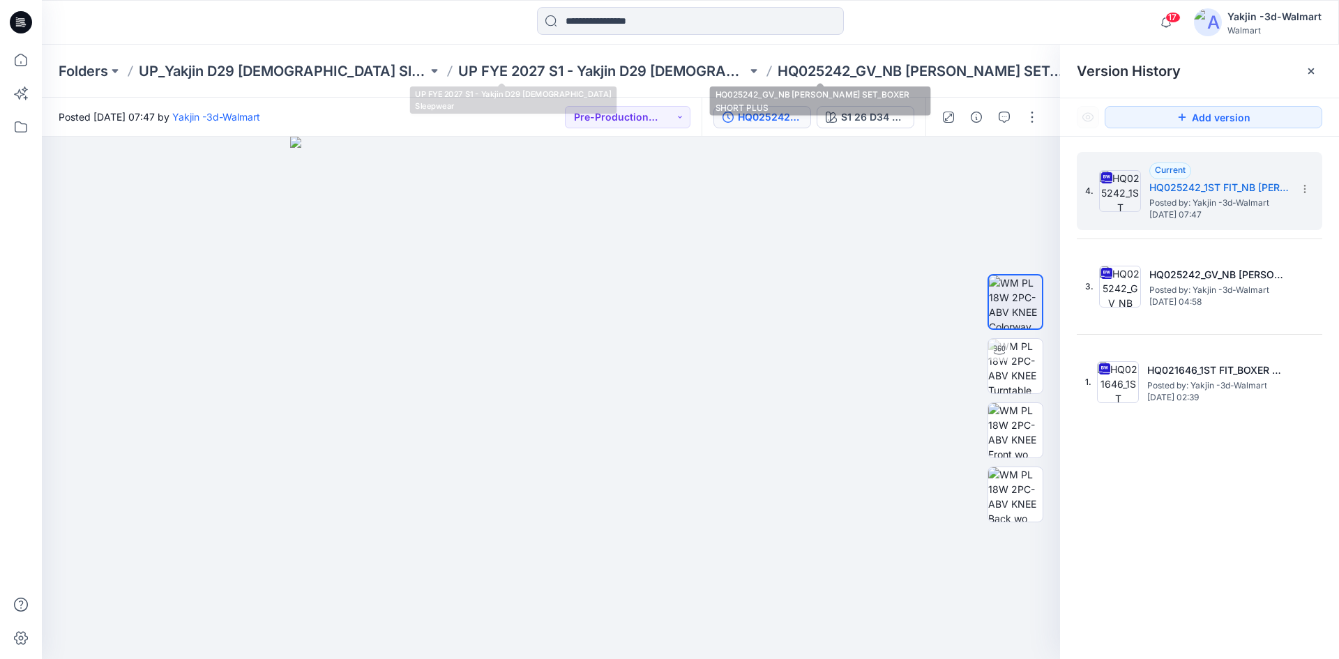
click at [794, 61] on p "HQ025242_GV_NB [PERSON_NAME] SET_BOXER SHORT PLUS" at bounding box center [922, 71] width 289 height 20
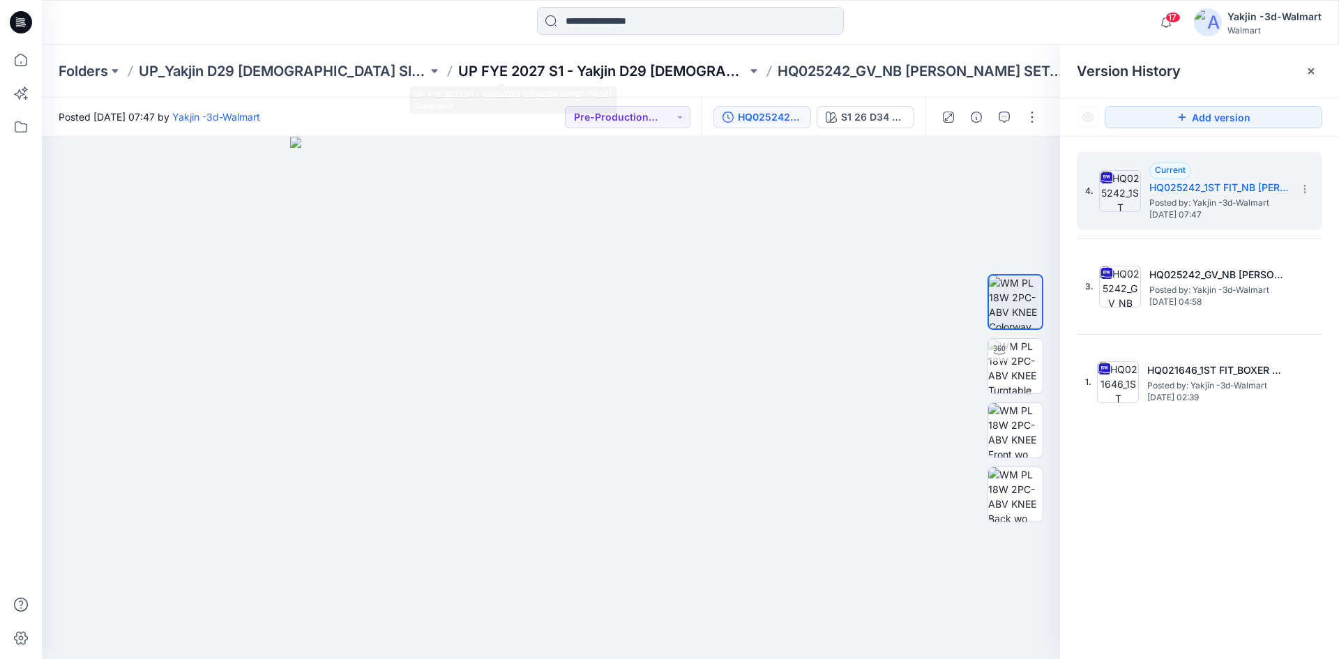
drag, startPoint x: 573, startPoint y: 54, endPoint x: 564, endPoint y: 63, distance: 13.3
click at [572, 54] on div "Folders UP_Yakjin D29 Ladies Sleep UP FYE 2027 S1 - Yakjin D29 Ladies Sleepwear…" at bounding box center [690, 71] width 1297 height 53
click at [559, 69] on p "UP FYE 2027 S1 - Yakjin D29 [DEMOGRAPHIC_DATA] Sleepwear" at bounding box center [602, 71] width 289 height 20
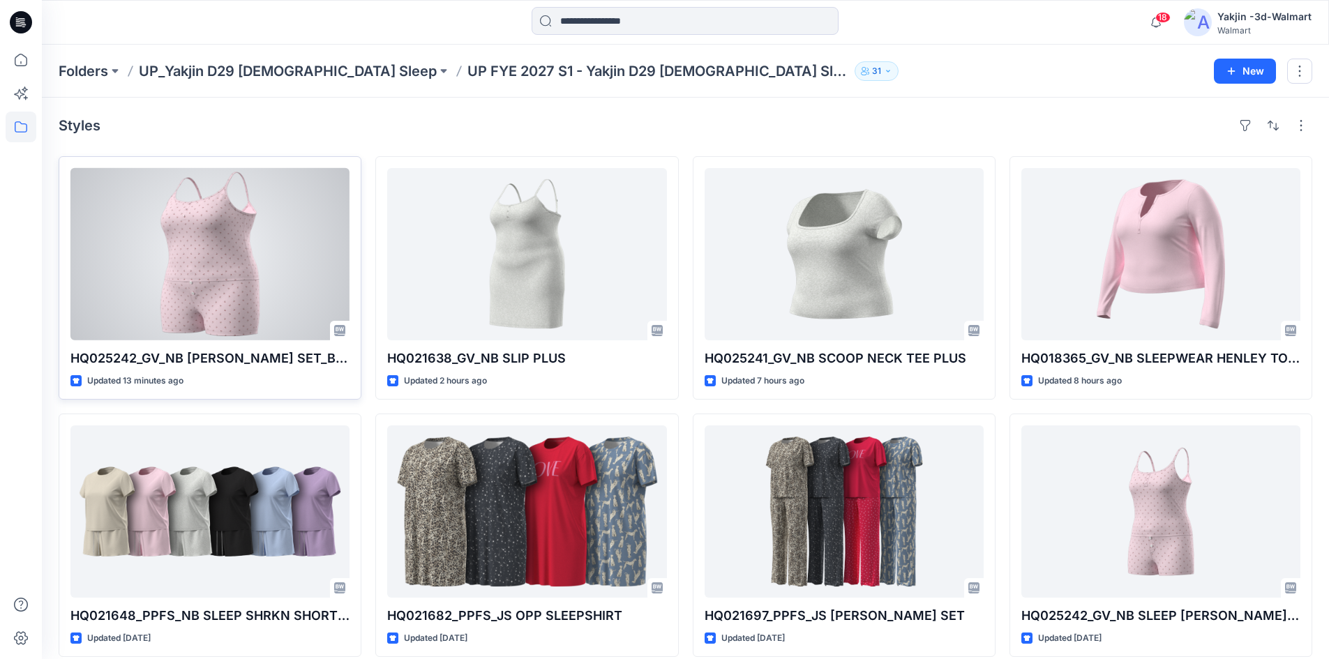
click at [203, 206] on div at bounding box center [209, 254] width 279 height 172
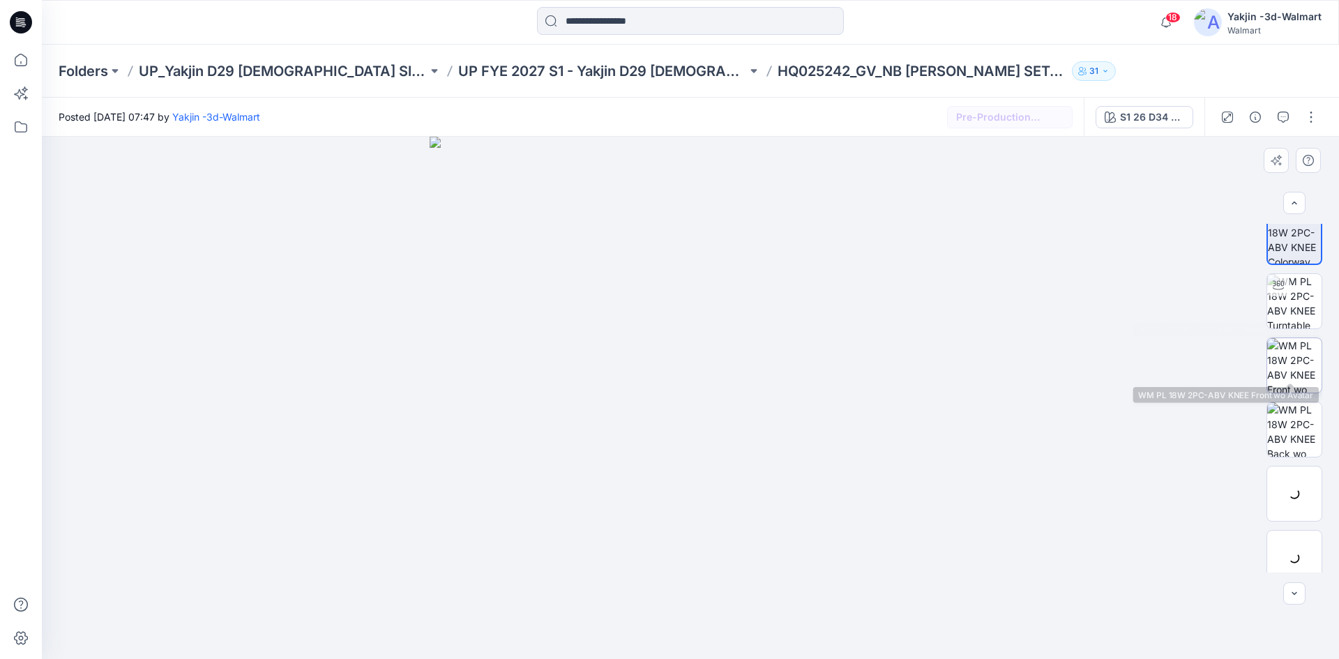
scroll to position [28, 0]
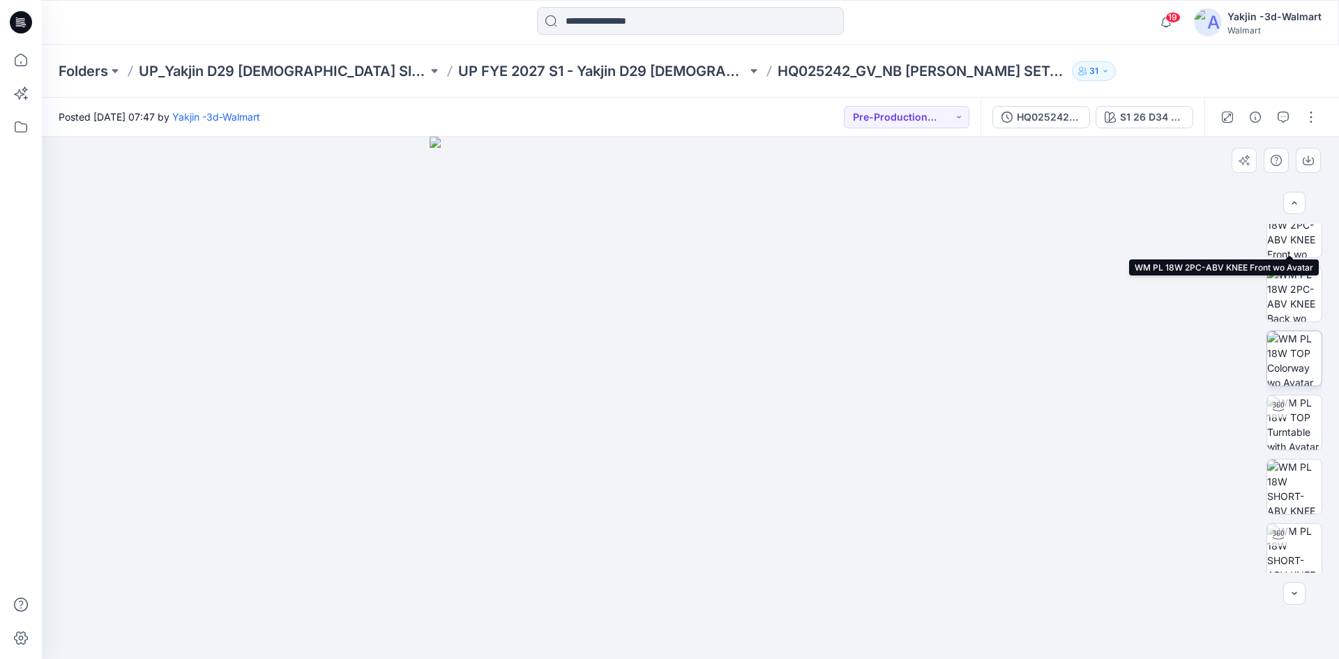
scroll to position [156, 0]
click at [1319, 120] on button "button" at bounding box center [1311, 117] width 22 height 22
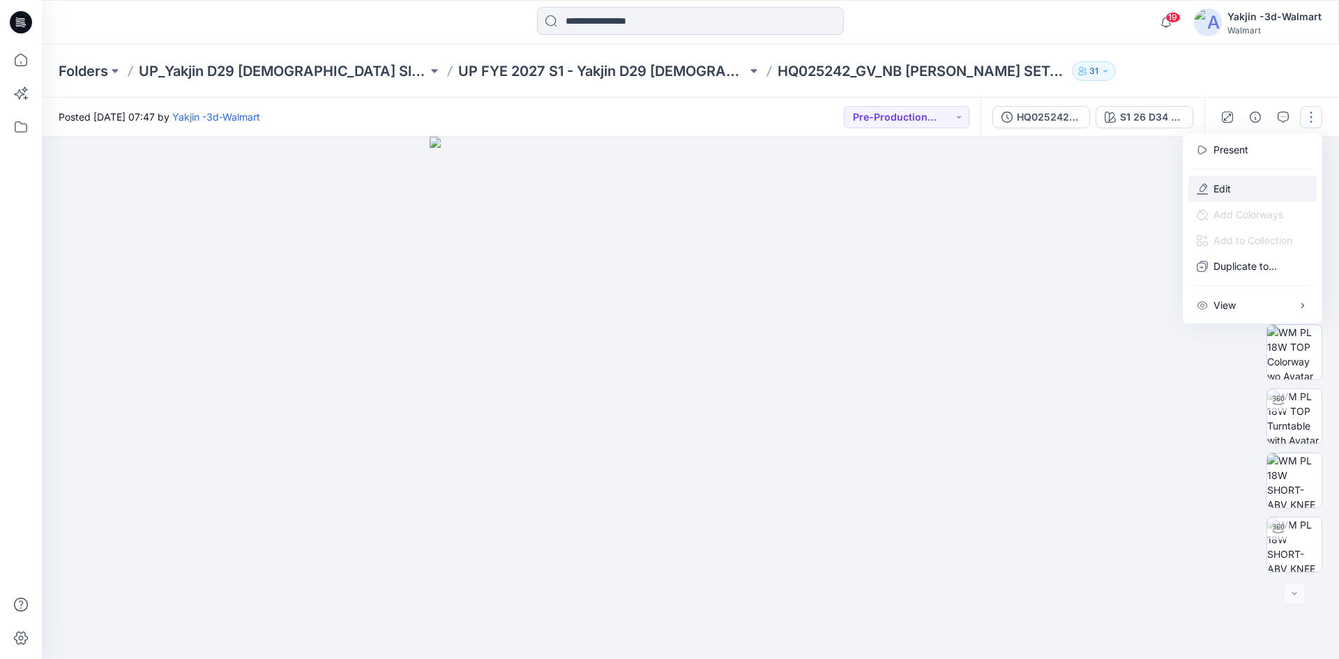
click at [1206, 195] on button "Edit" at bounding box center [1252, 189] width 128 height 26
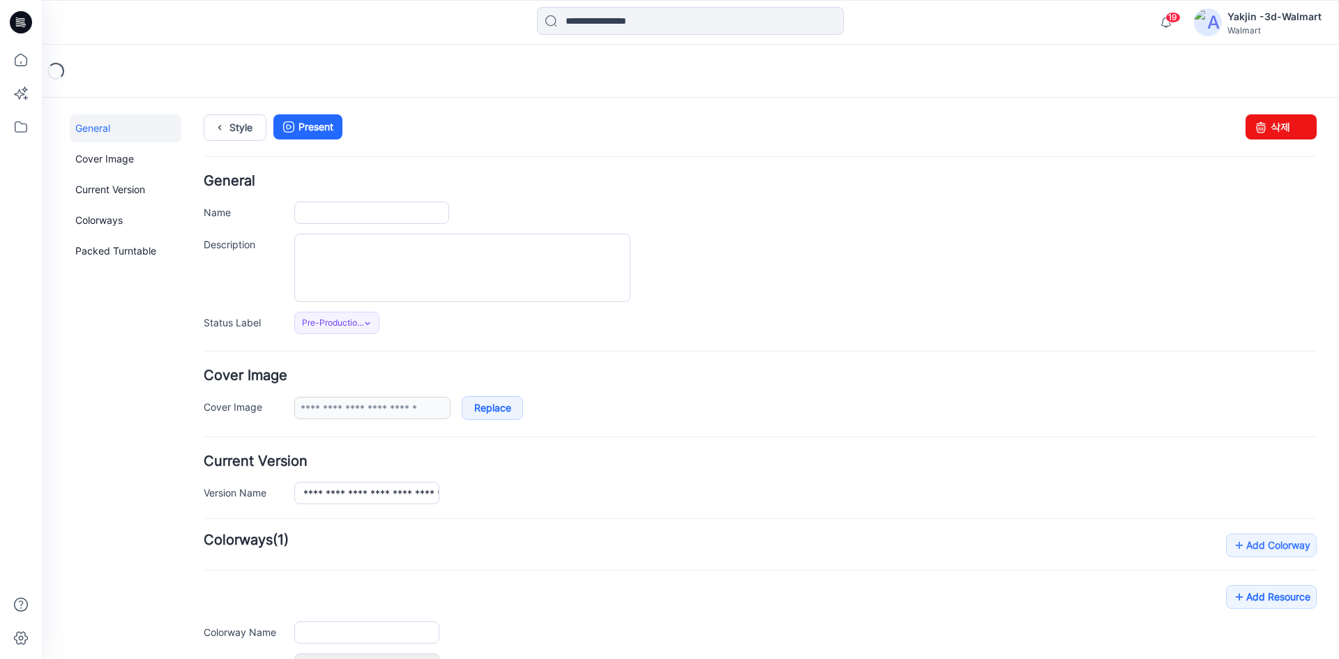
type input "**********"
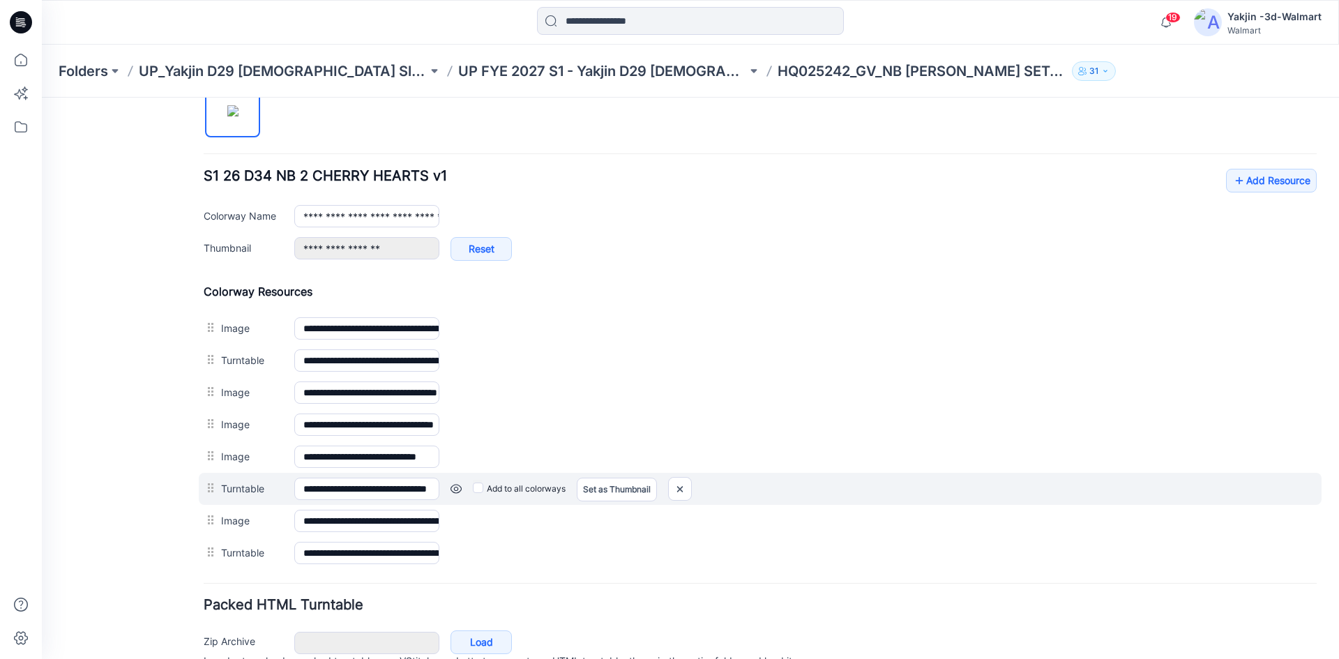
scroll to position [488, 0]
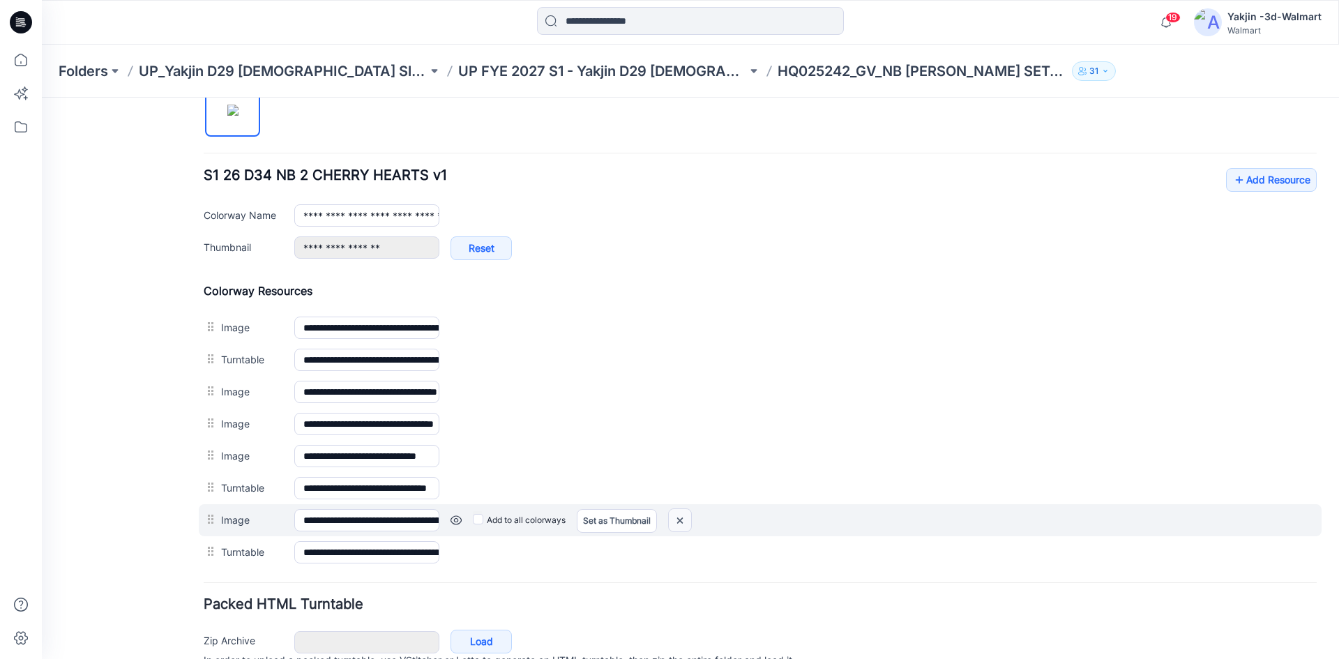
click at [680, 524] on img at bounding box center [680, 520] width 22 height 23
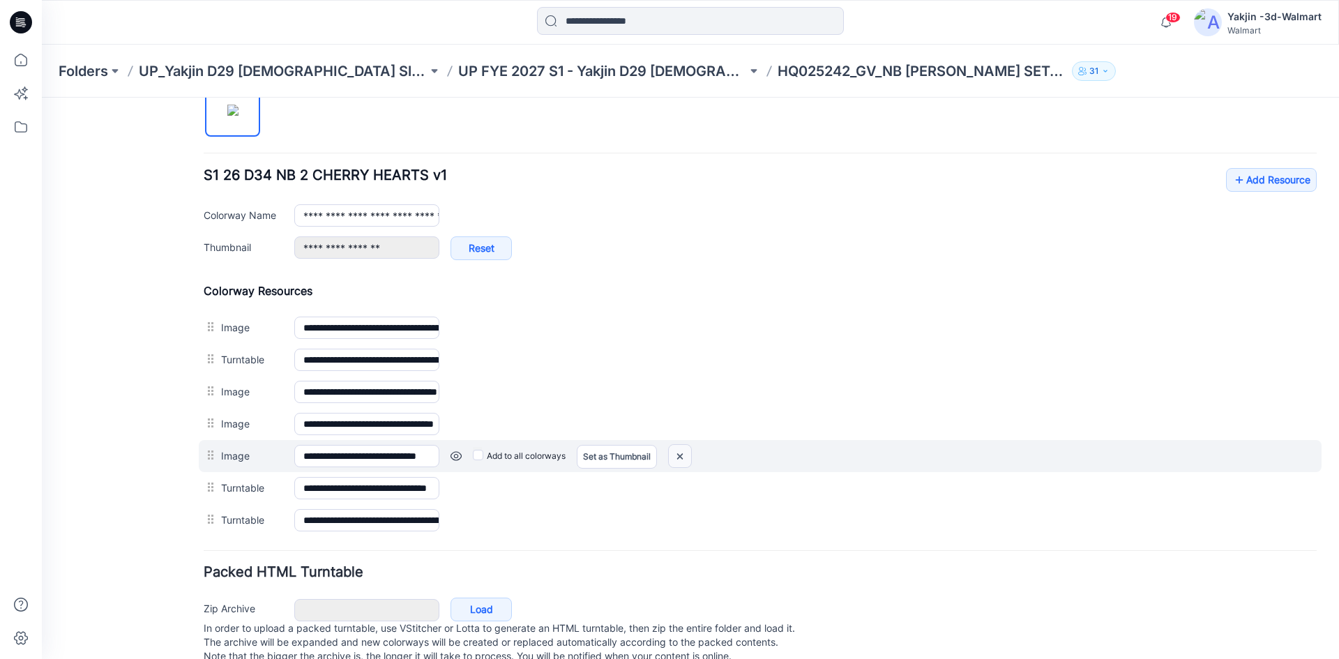
click at [674, 457] on img at bounding box center [680, 456] width 22 height 23
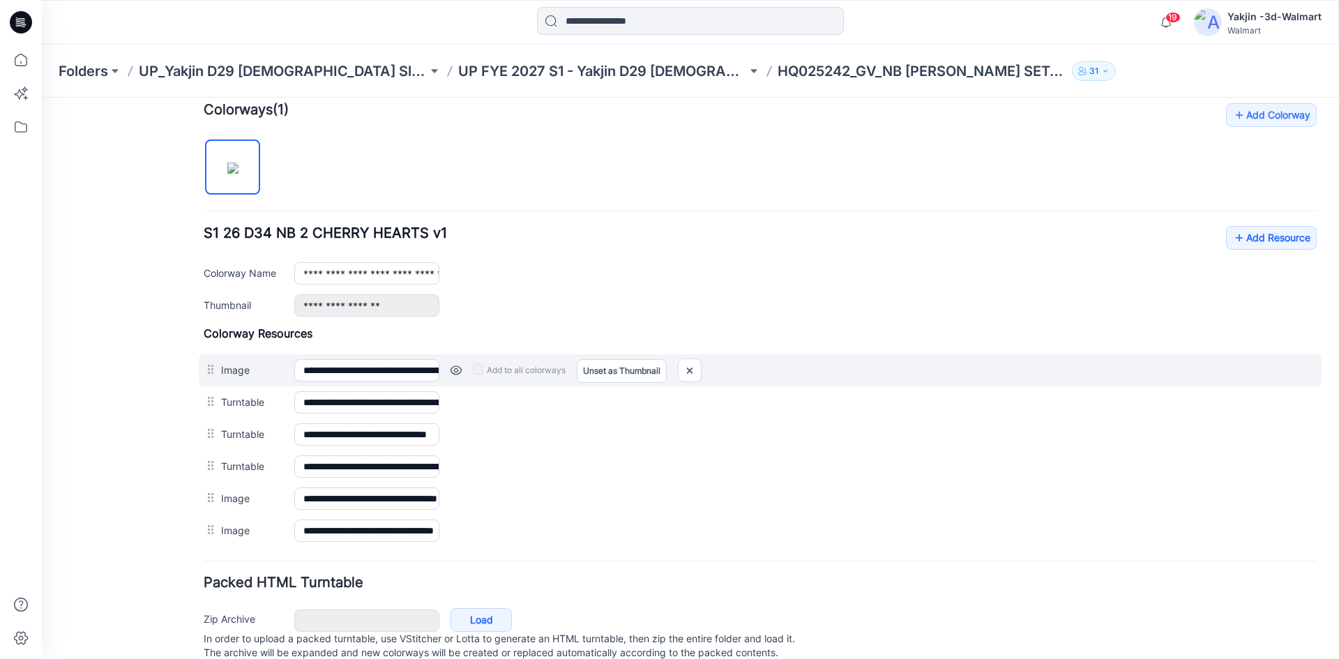
scroll to position [408, 0]
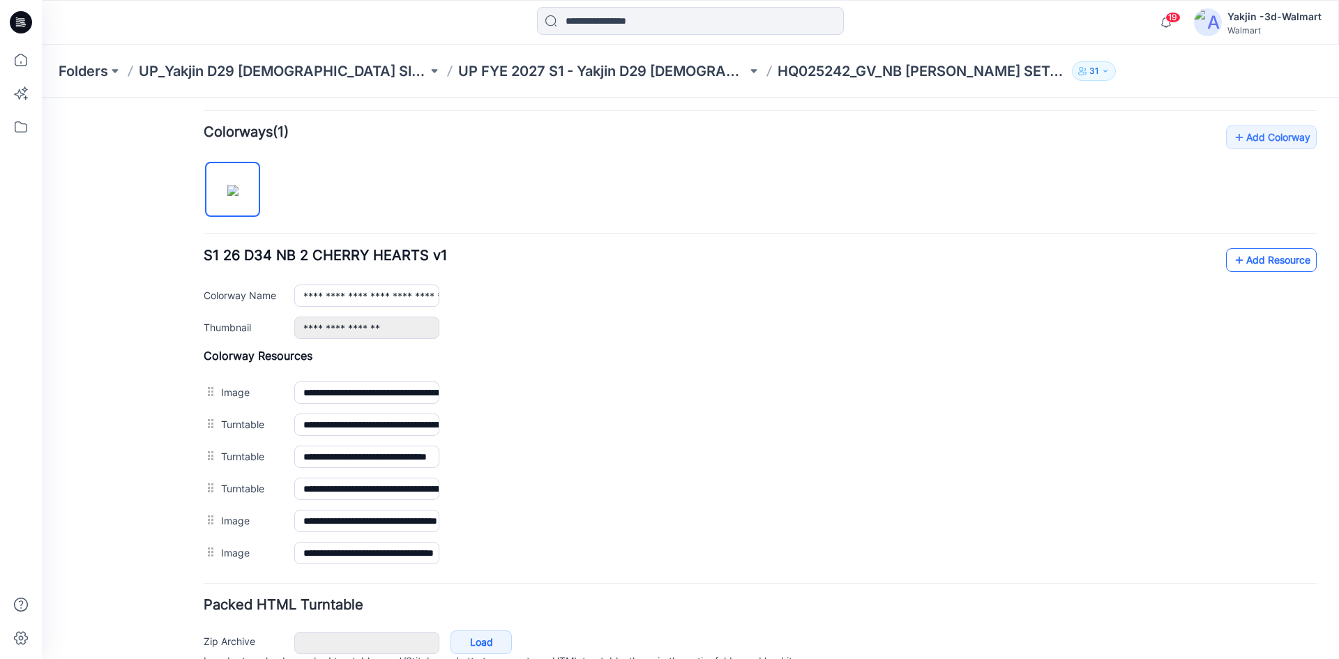
click at [1297, 260] on link "Add Resource" at bounding box center [1271, 260] width 91 height 24
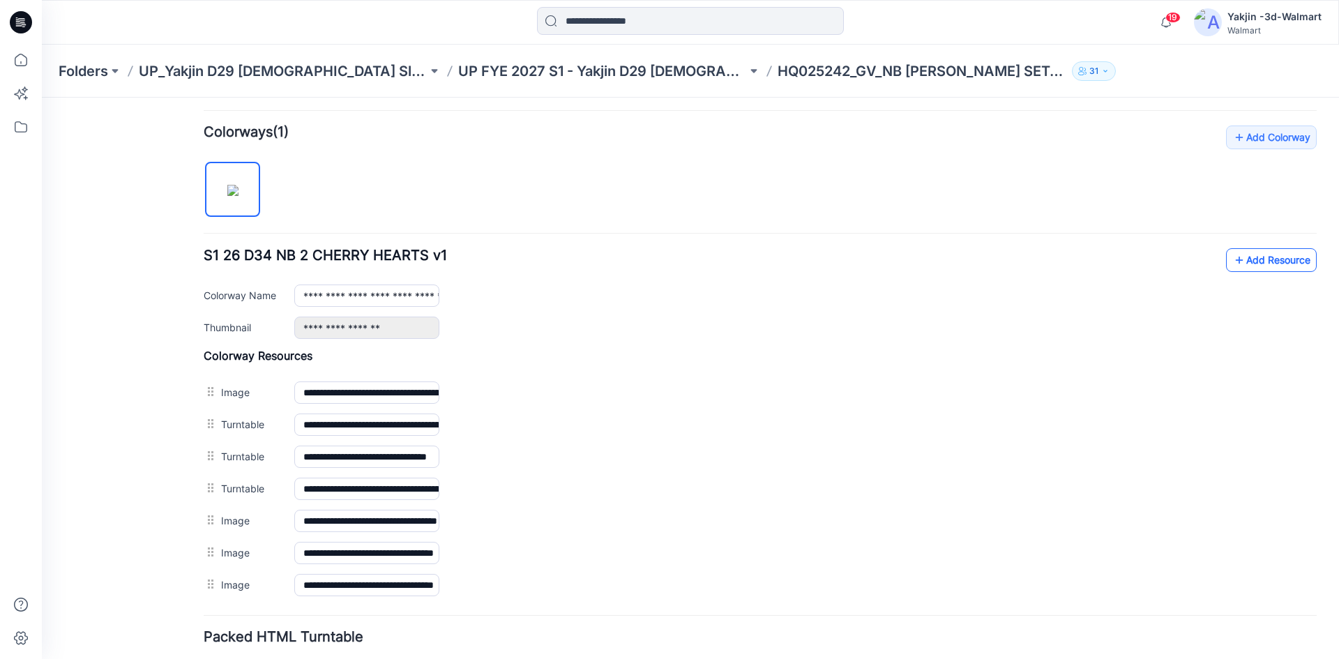
click at [1279, 253] on link "Add Resource" at bounding box center [1271, 260] width 91 height 24
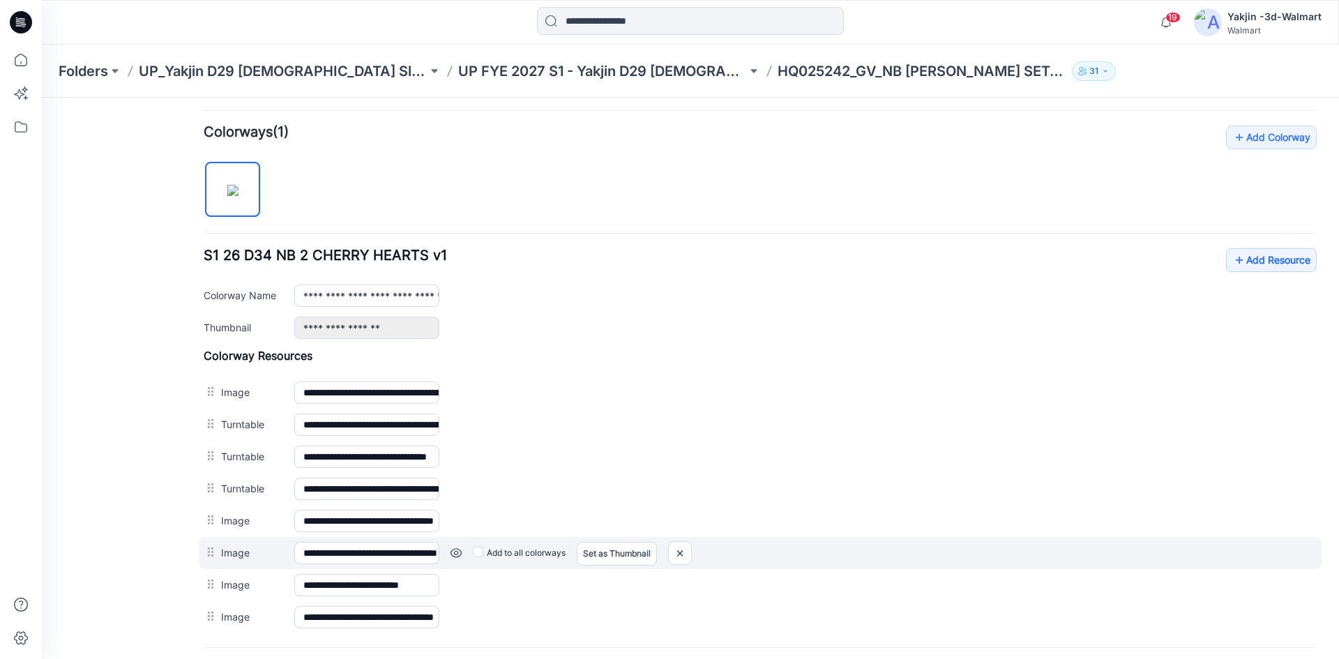
click at [451, 553] on link at bounding box center [456, 552] width 11 height 11
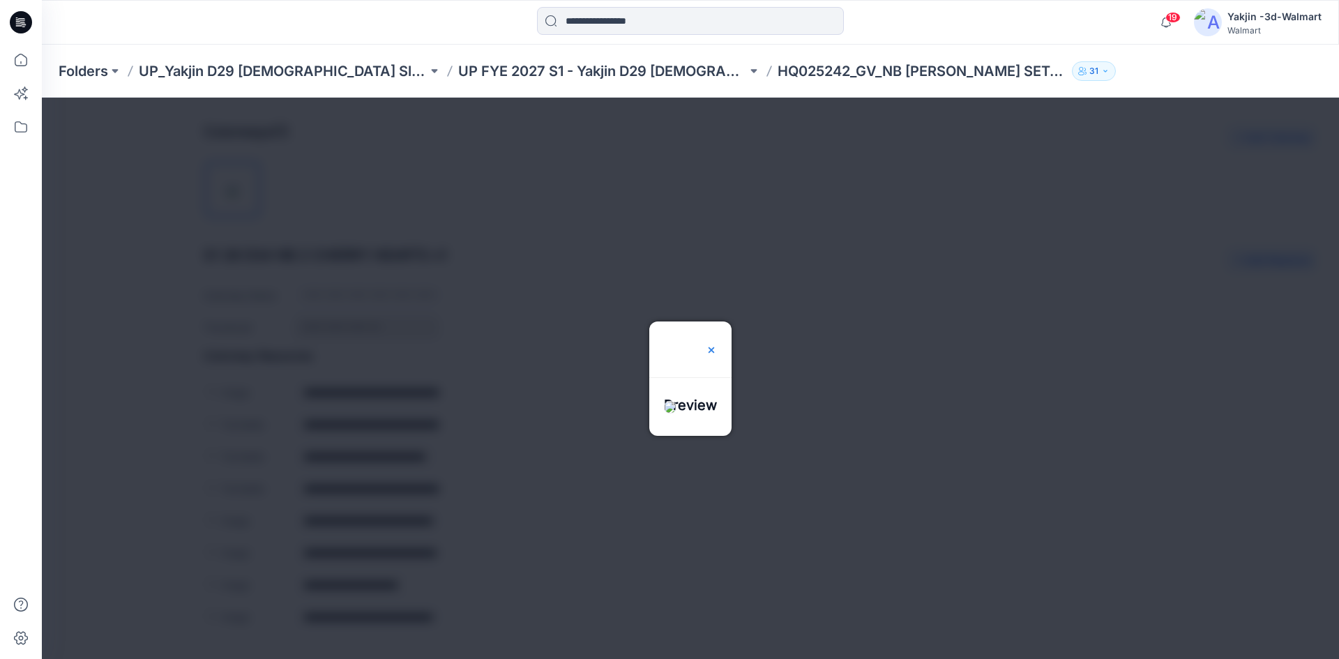
click at [717, 345] on img at bounding box center [711, 350] width 11 height 11
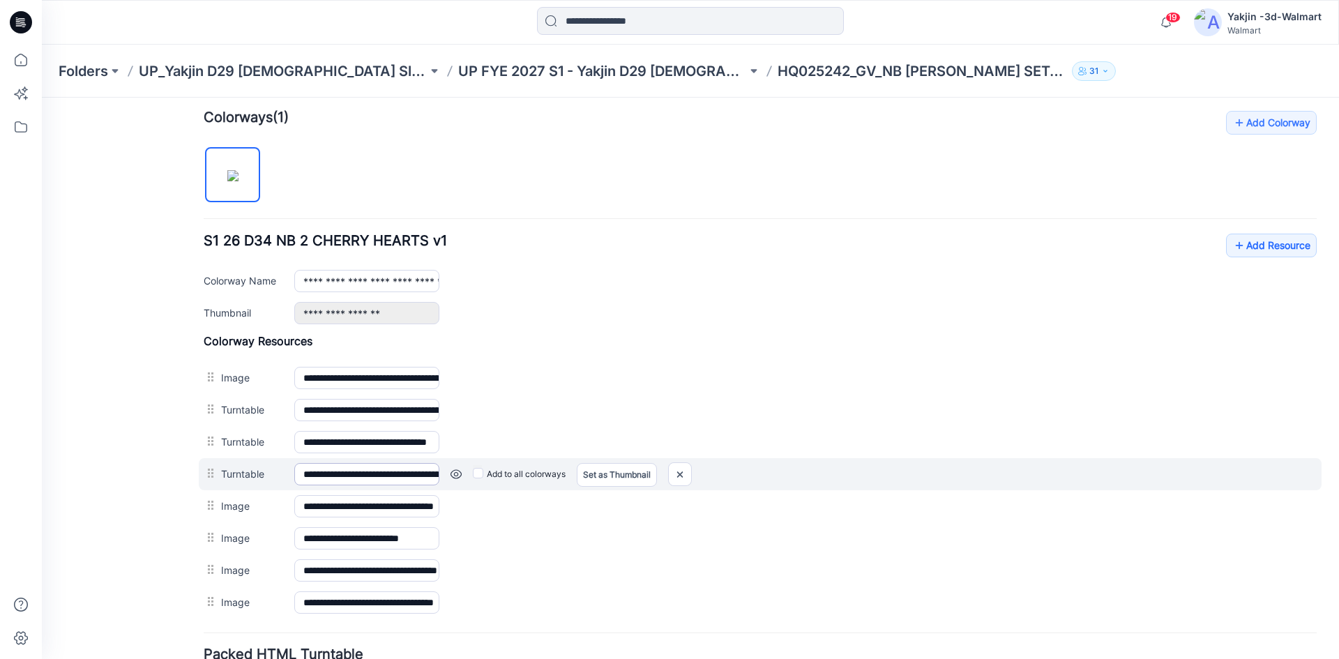
scroll to position [542, 0]
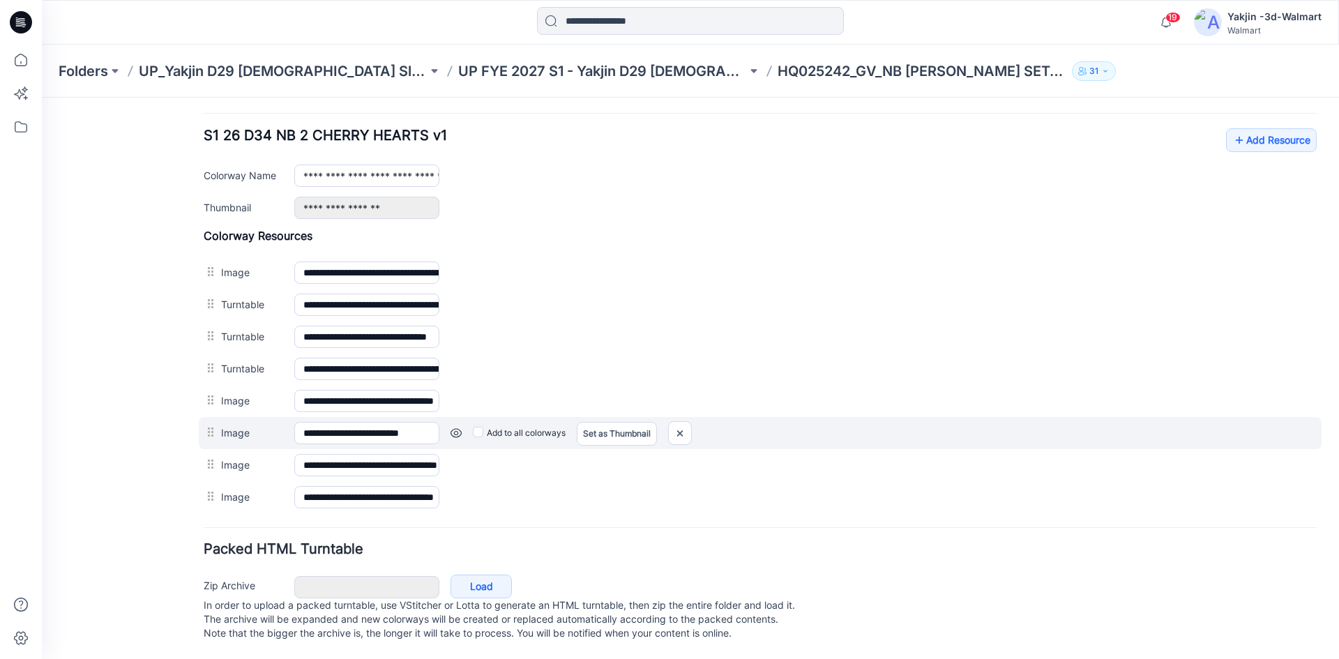
click at [458, 428] on link at bounding box center [456, 433] width 11 height 11
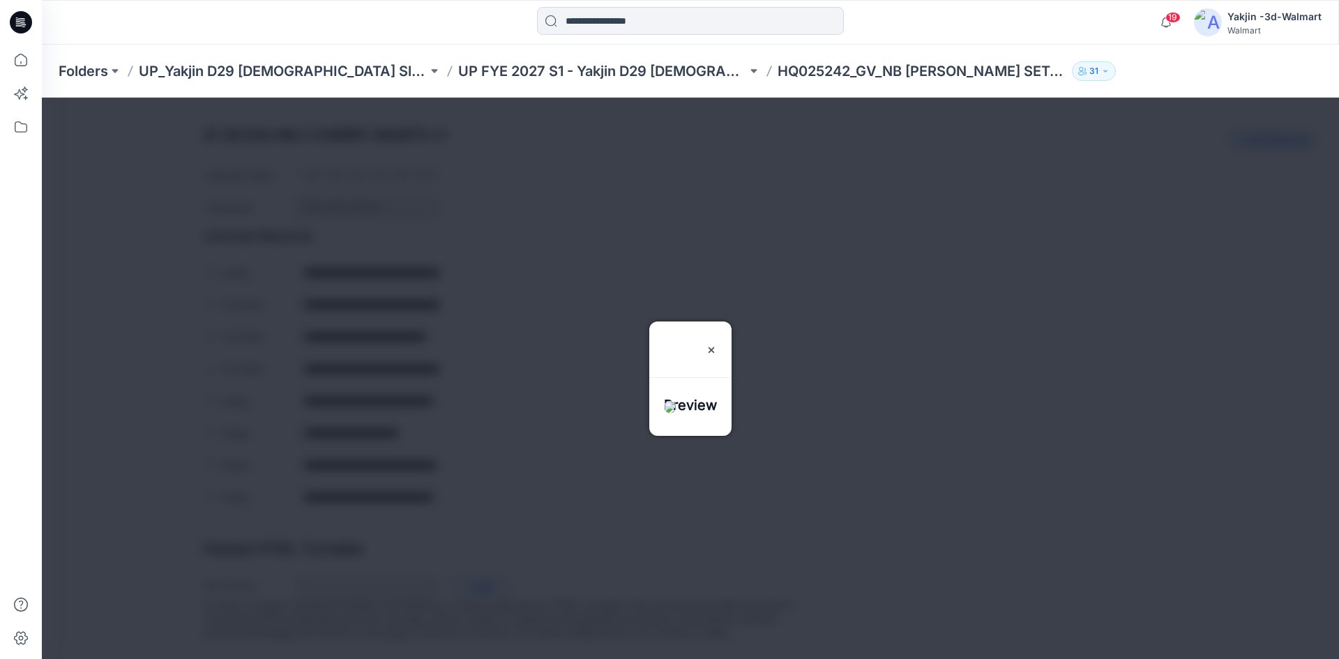
click at [732, 322] on div "Preview" at bounding box center [690, 341] width 82 height 39
click at [717, 345] on img at bounding box center [711, 350] width 11 height 11
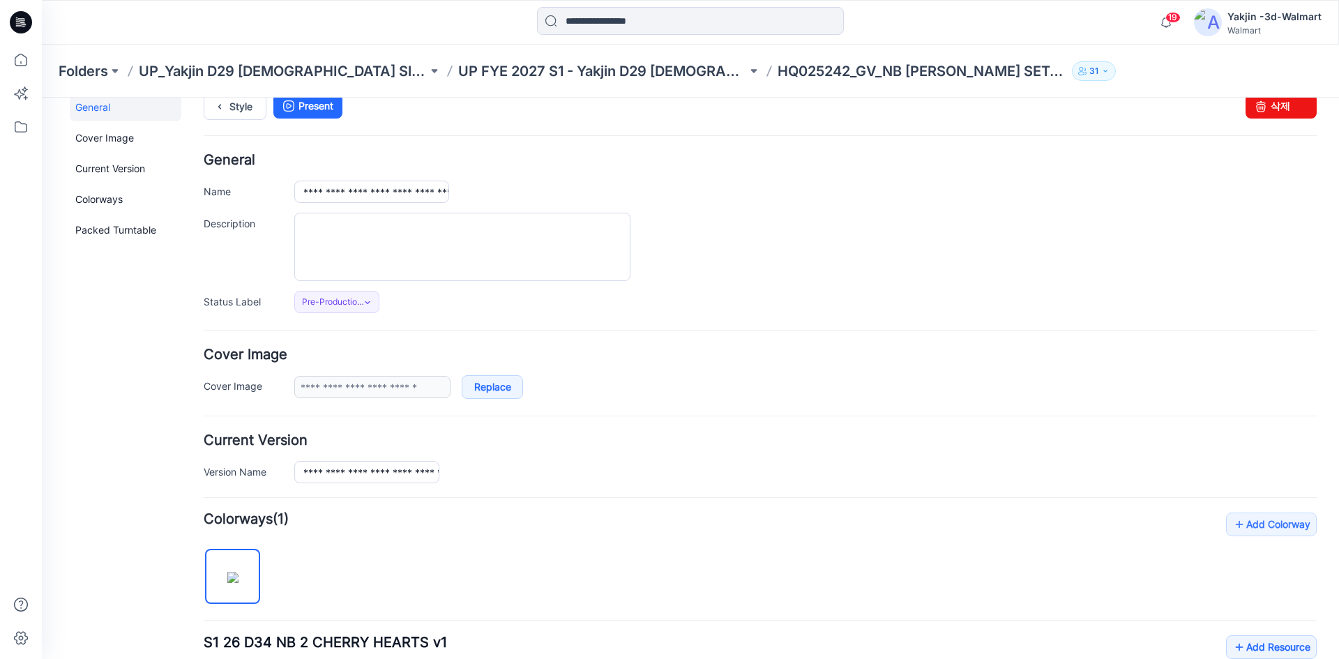
scroll to position [0, 0]
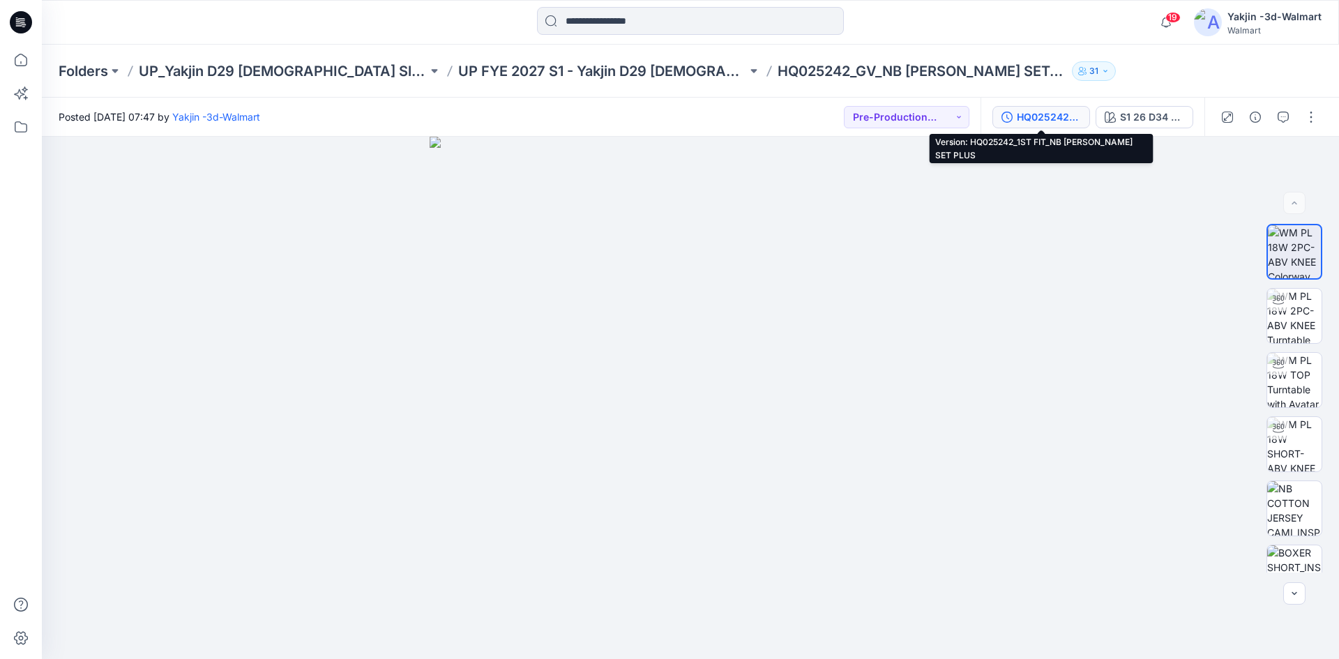
click at [1080, 118] on div "HQ025242_1ST FIT_NB [PERSON_NAME] SET PLUS" at bounding box center [1049, 116] width 64 height 15
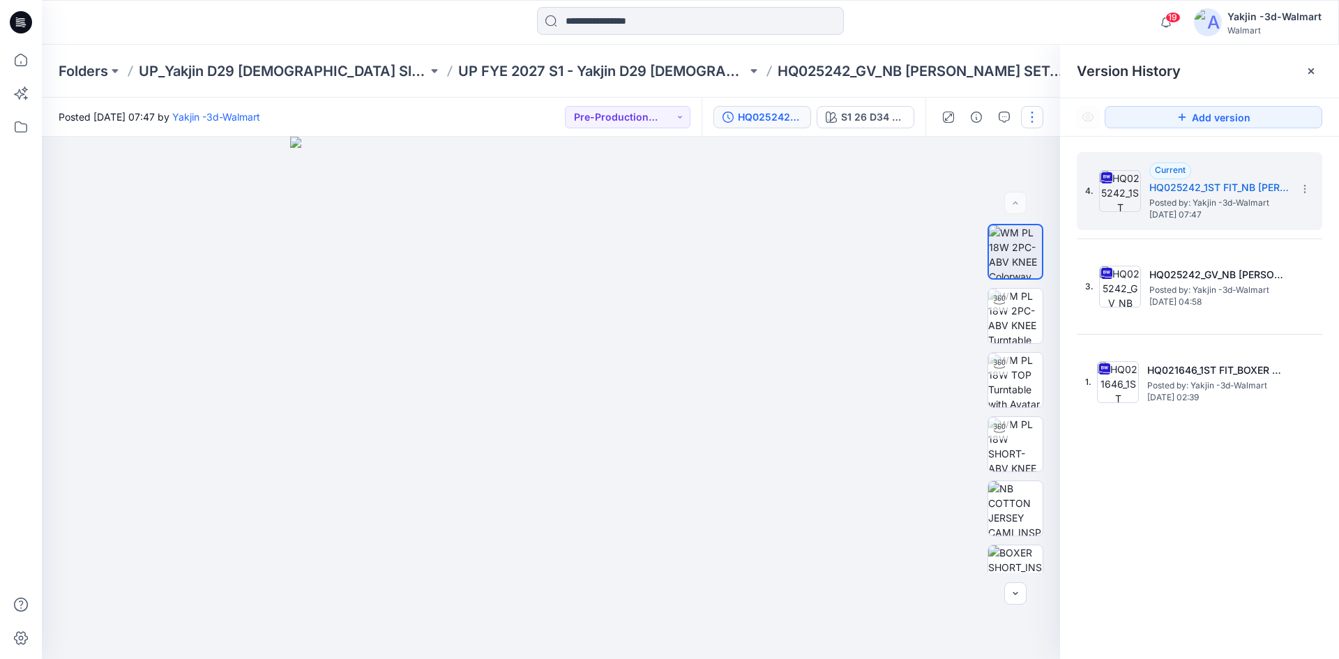
click at [1032, 115] on button "button" at bounding box center [1032, 117] width 22 height 22
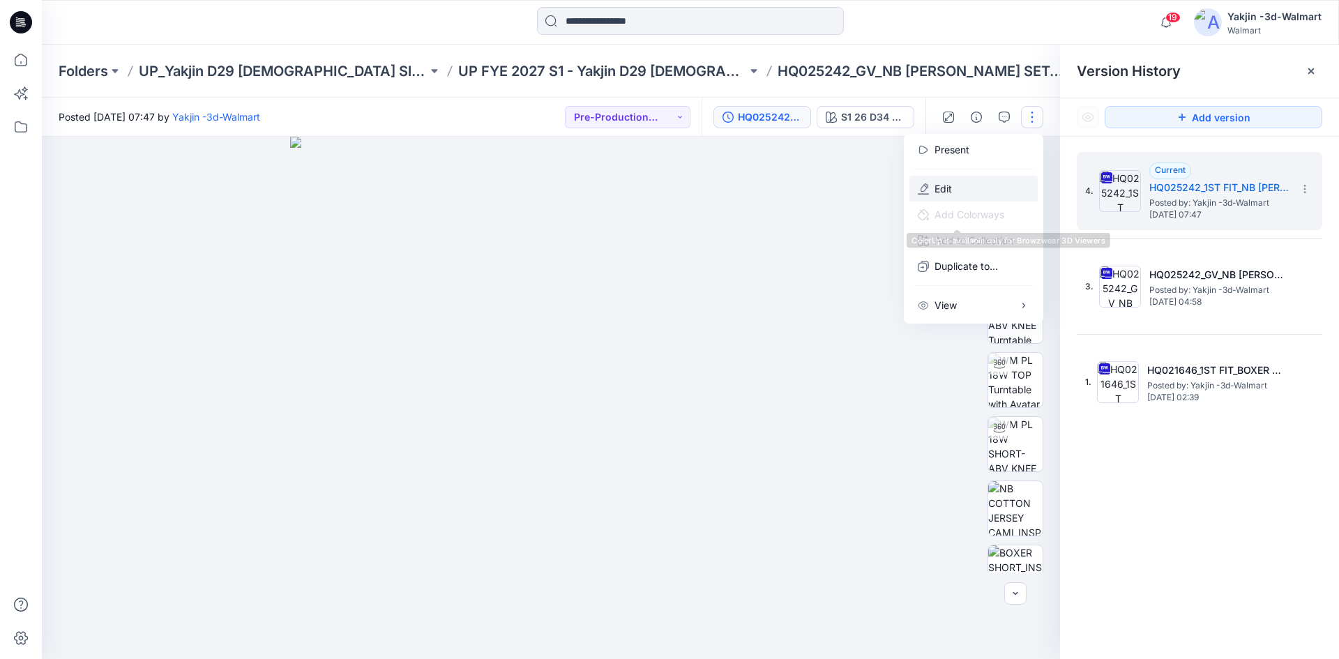
click at [982, 192] on button "Edit" at bounding box center [973, 189] width 128 height 26
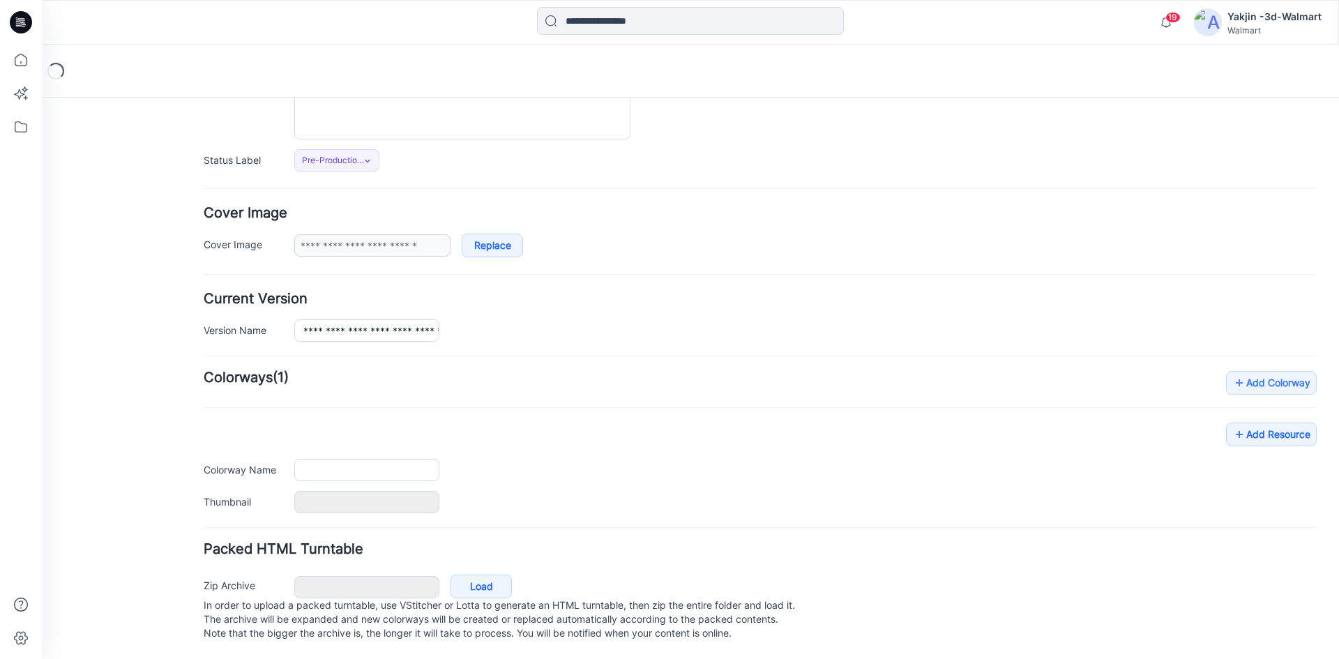
type input "**********"
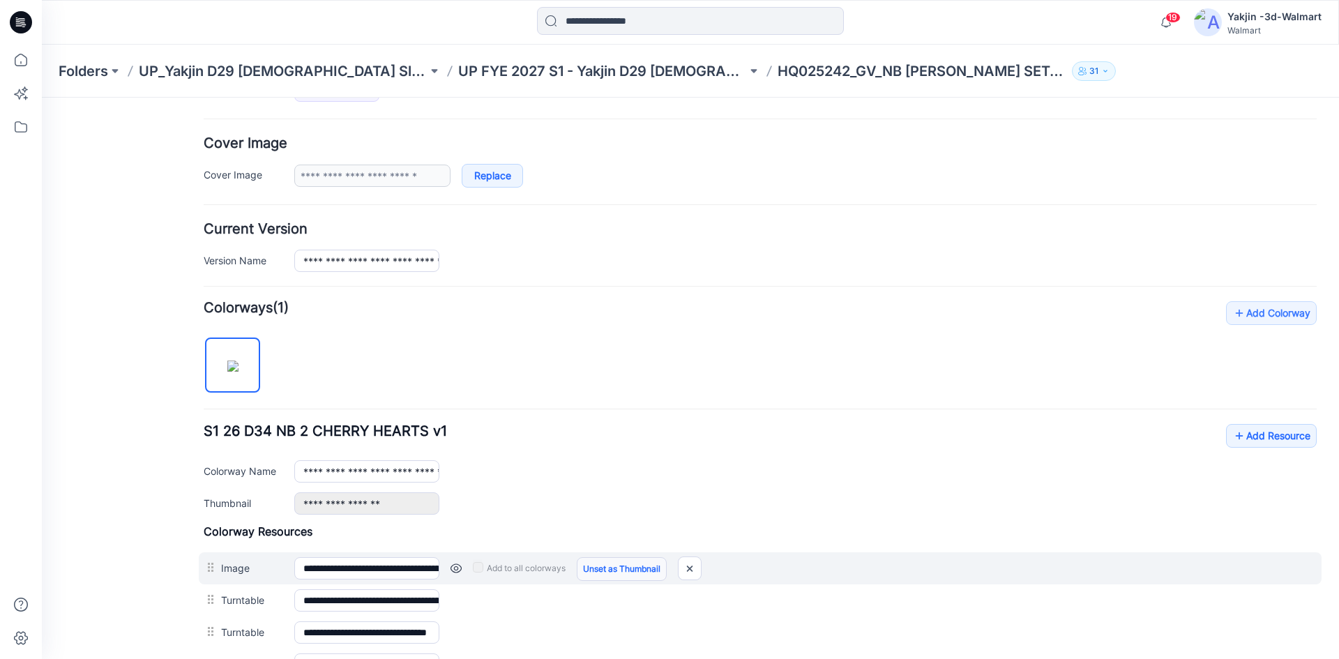
scroll to position [316, 0]
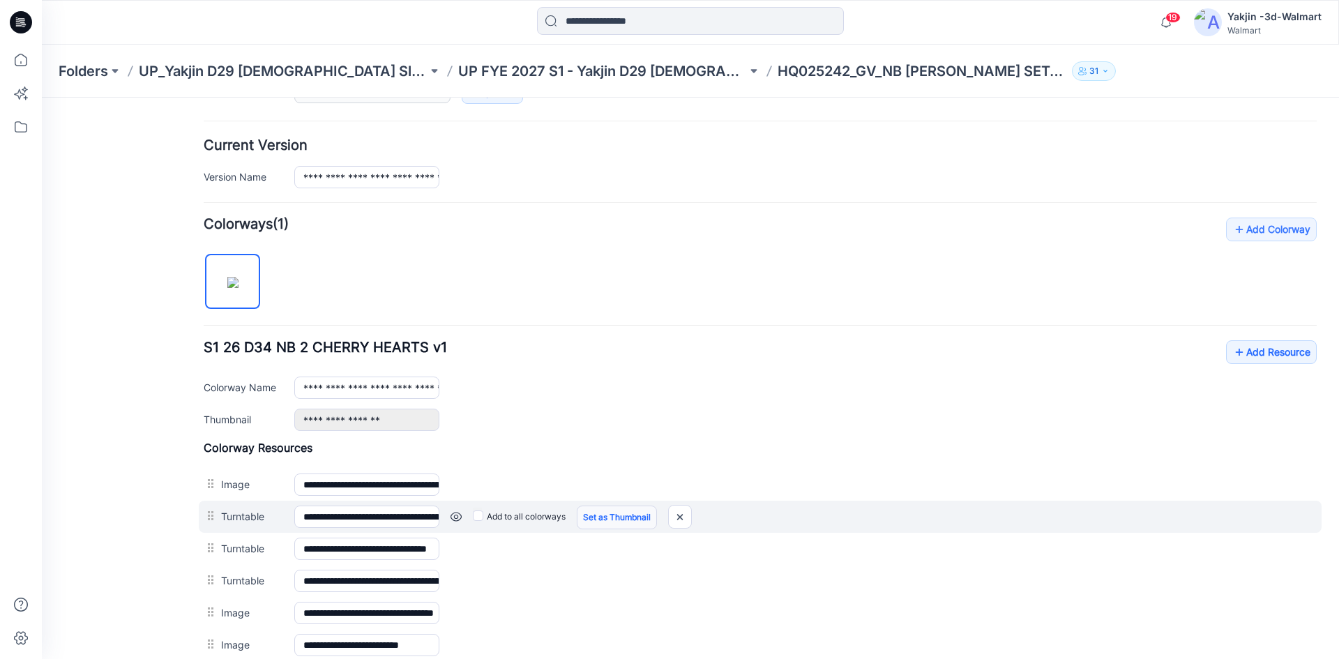
click at [626, 518] on link "Set as Thumbnail" at bounding box center [617, 518] width 80 height 24
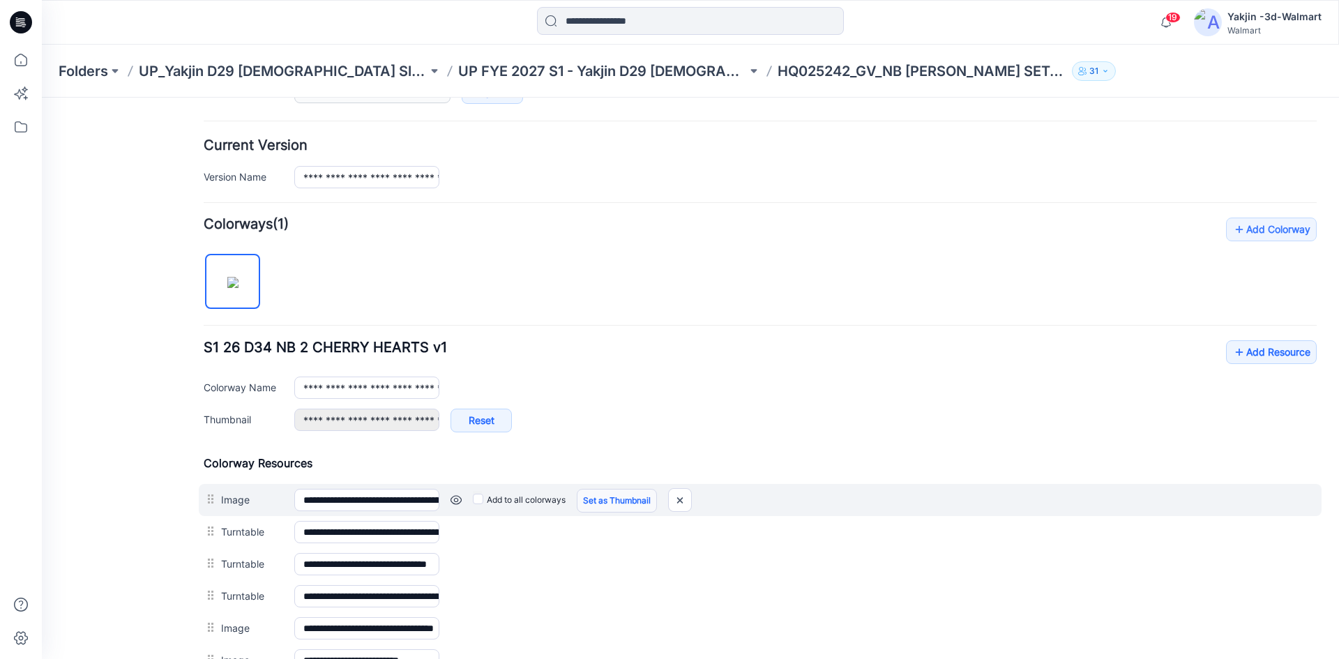
click at [618, 494] on link "Set as Thumbnail" at bounding box center [617, 501] width 80 height 24
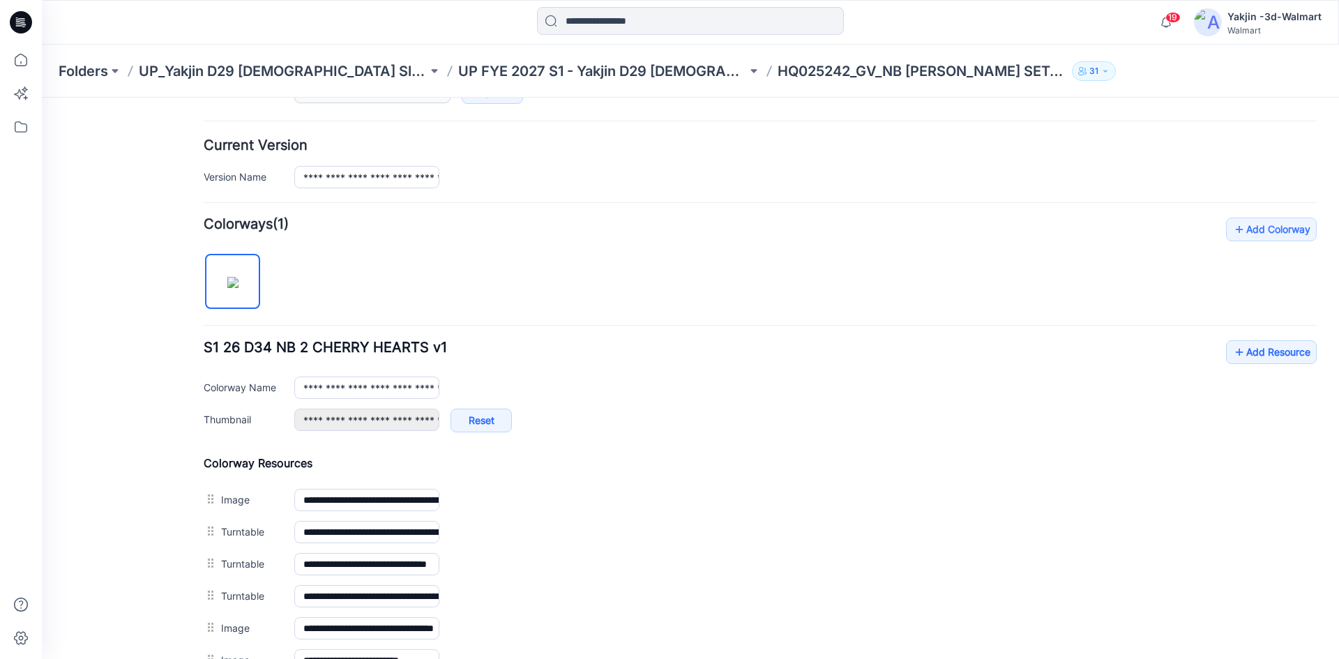
type input "**********"
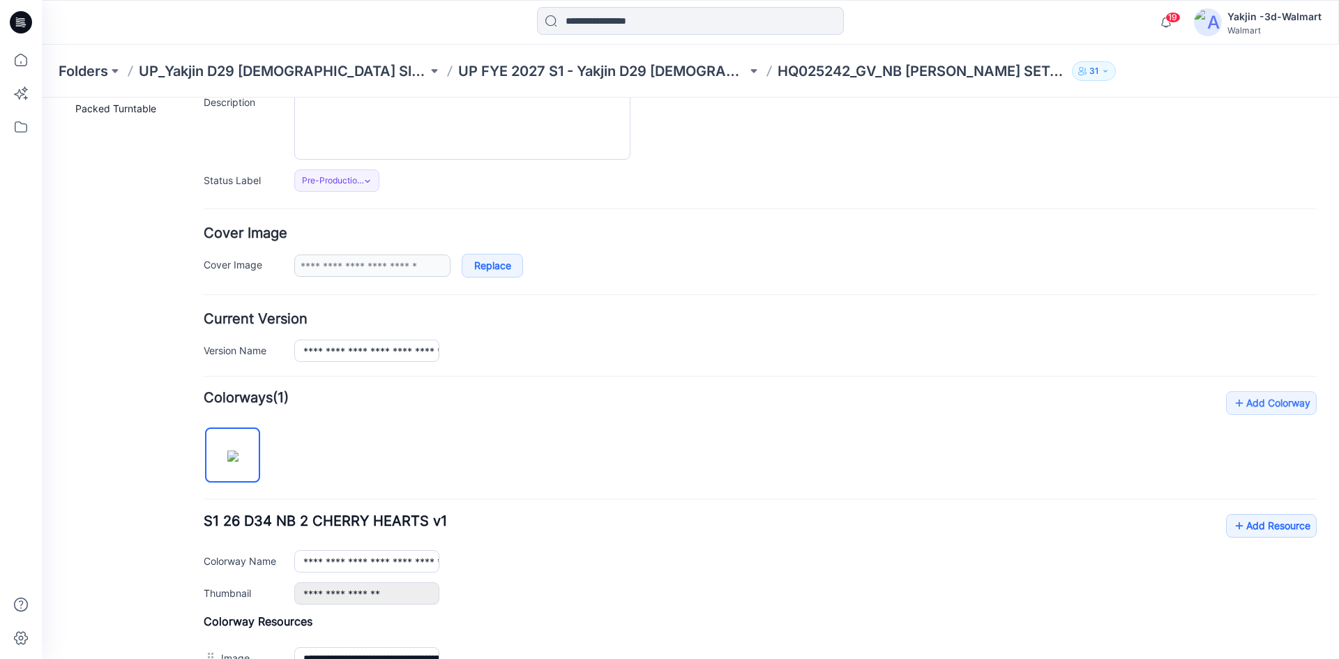
scroll to position [0, 0]
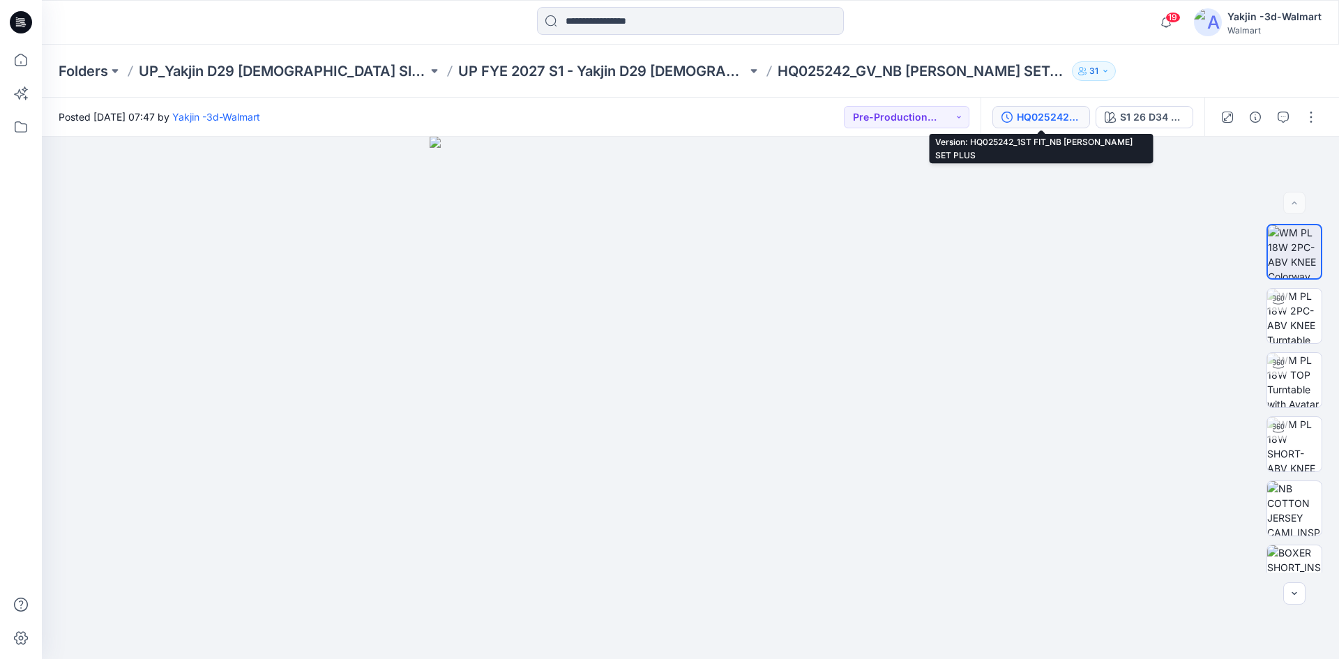
click at [1055, 118] on div "HQ025242_1ST FIT_NB [PERSON_NAME] SET PLUS" at bounding box center [1049, 116] width 64 height 15
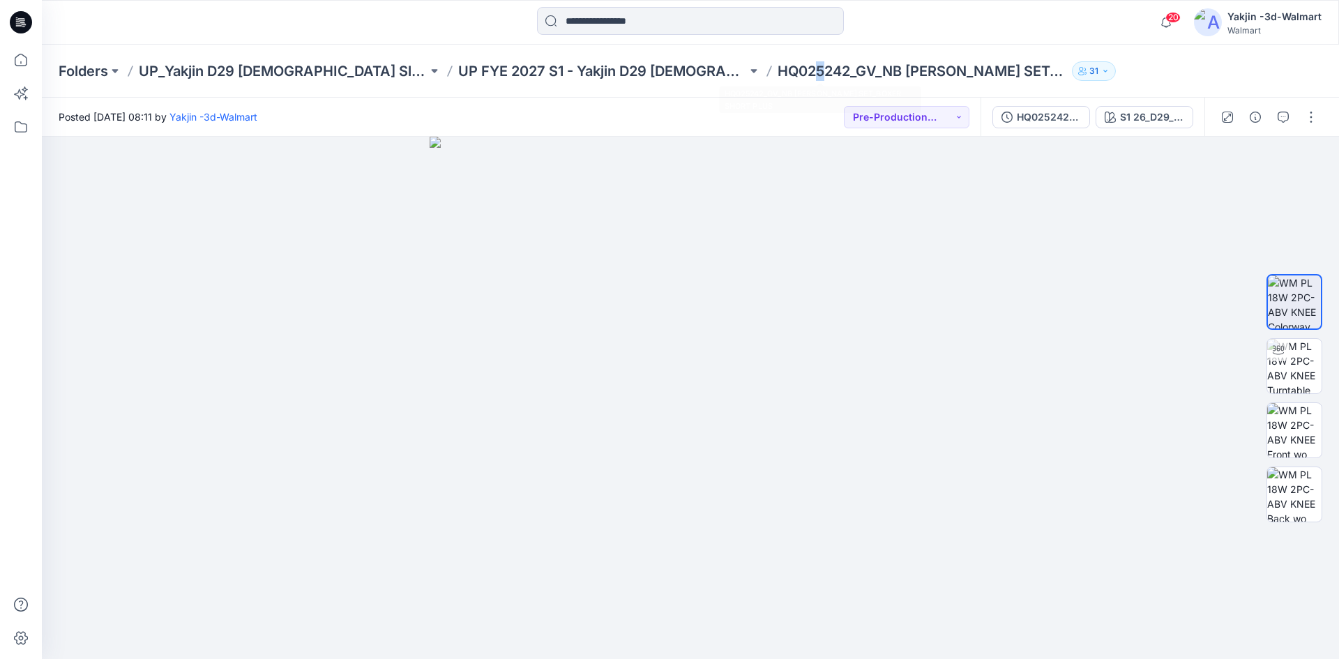
click at [778, 70] on p "HQ025242_GV_NB [PERSON_NAME] SET_BOXER SHORT PLUS" at bounding box center [922, 71] width 289 height 20
click at [783, 73] on p "HQ025242_GV_NB [PERSON_NAME] SET_BOXER SHORT PLUS" at bounding box center [922, 71] width 289 height 20
click at [547, 77] on p "UP FYE 2027 S1 - Yakjin D29 [DEMOGRAPHIC_DATA] Sleepwear" at bounding box center [602, 71] width 289 height 20
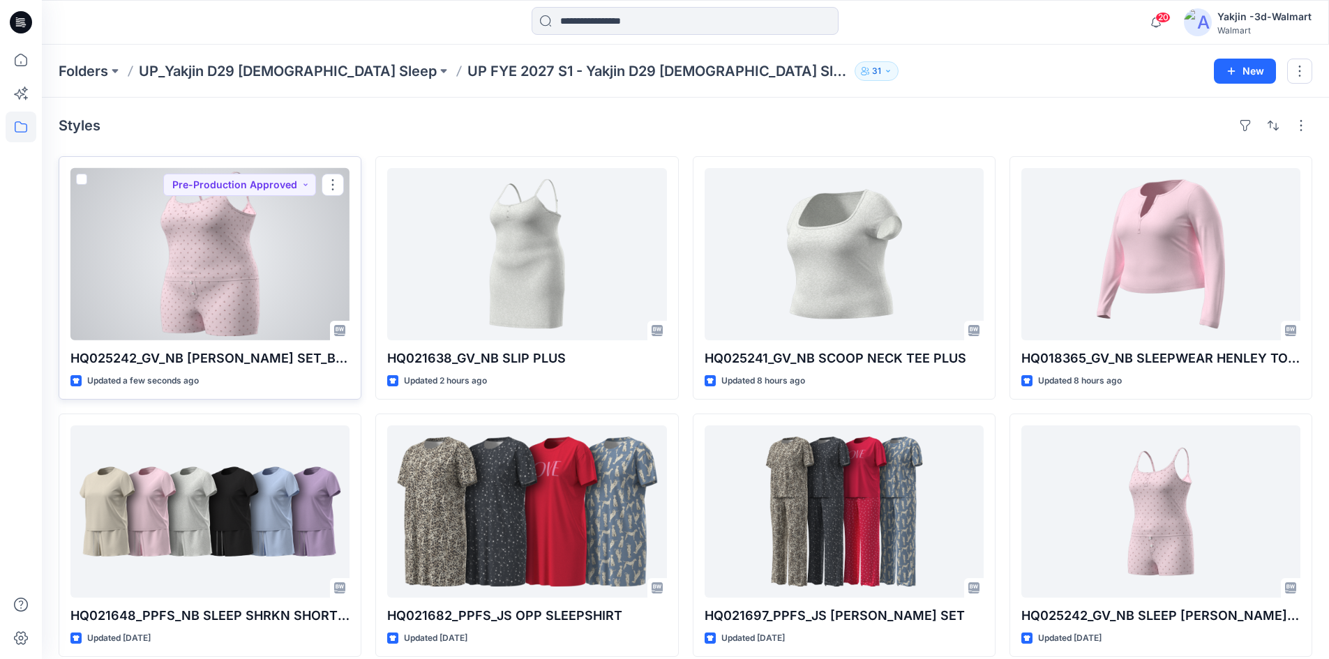
click at [270, 263] on div at bounding box center [209, 254] width 279 height 172
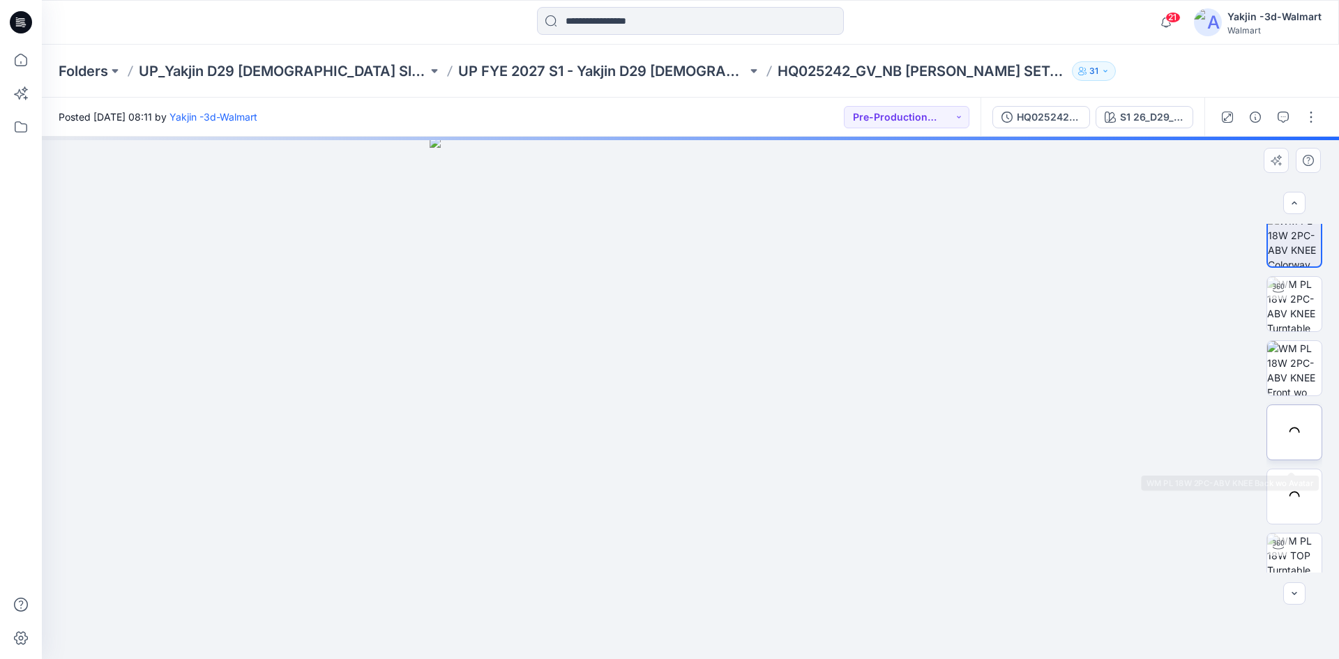
scroll to position [28, 0]
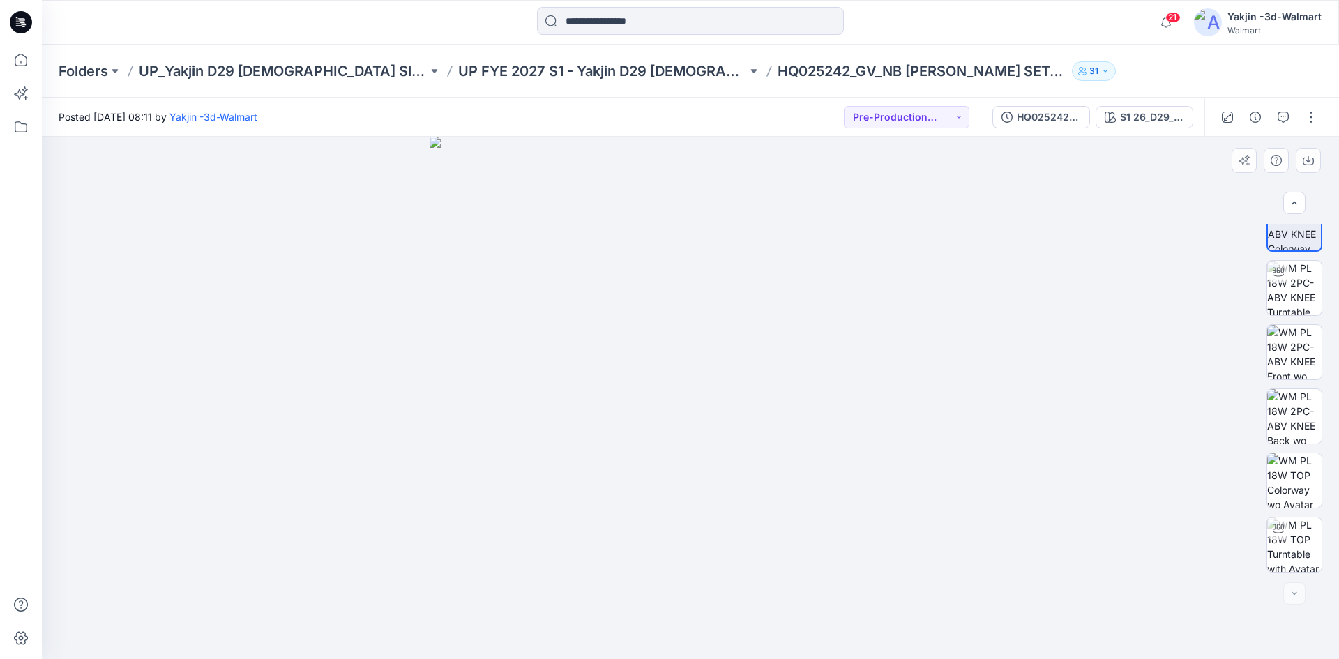
click at [437, 327] on img at bounding box center [691, 398] width 522 height 522
click at [499, 297] on img at bounding box center [691, 398] width 522 height 522
click at [1313, 119] on button "button" at bounding box center [1311, 117] width 22 height 22
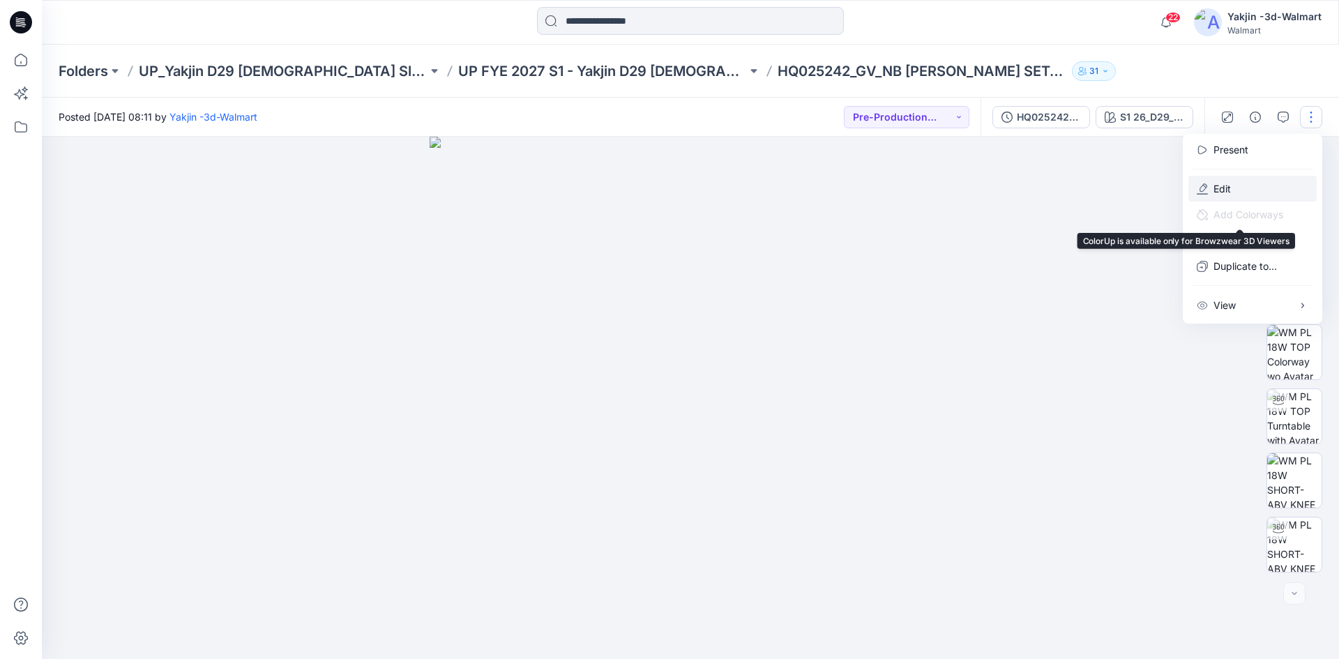
click at [1223, 195] on p "Edit" at bounding box center [1222, 188] width 17 height 15
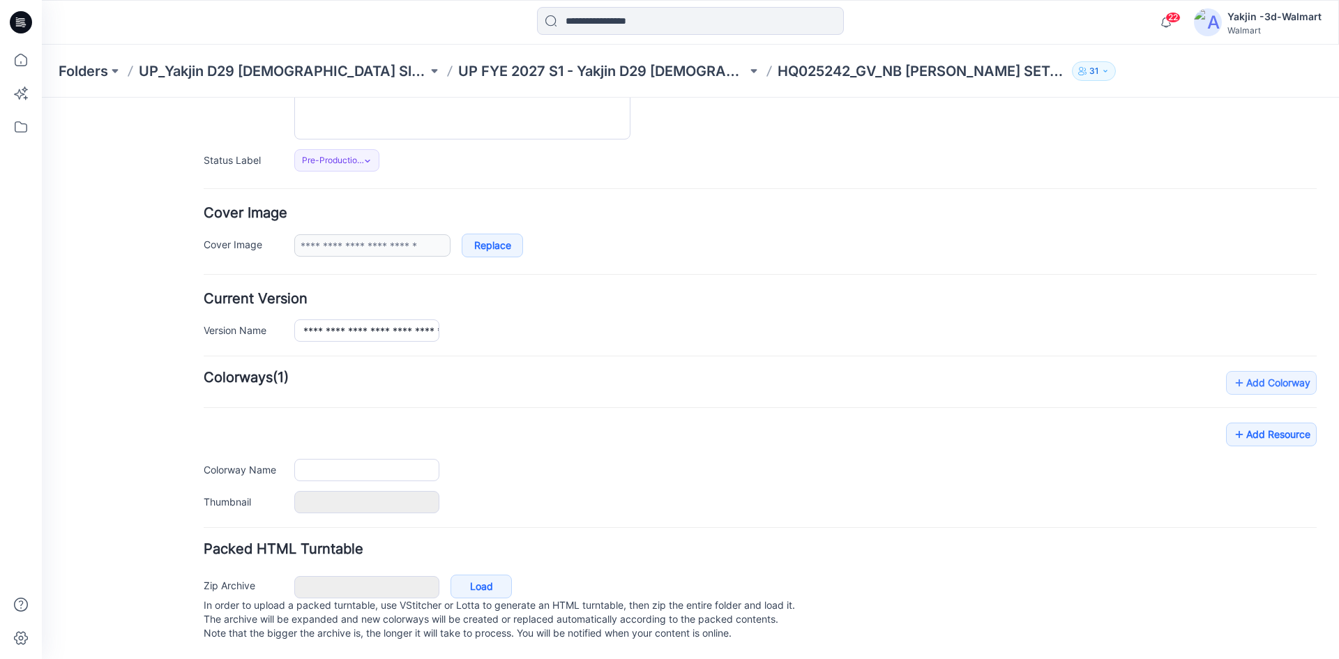
type input "**********"
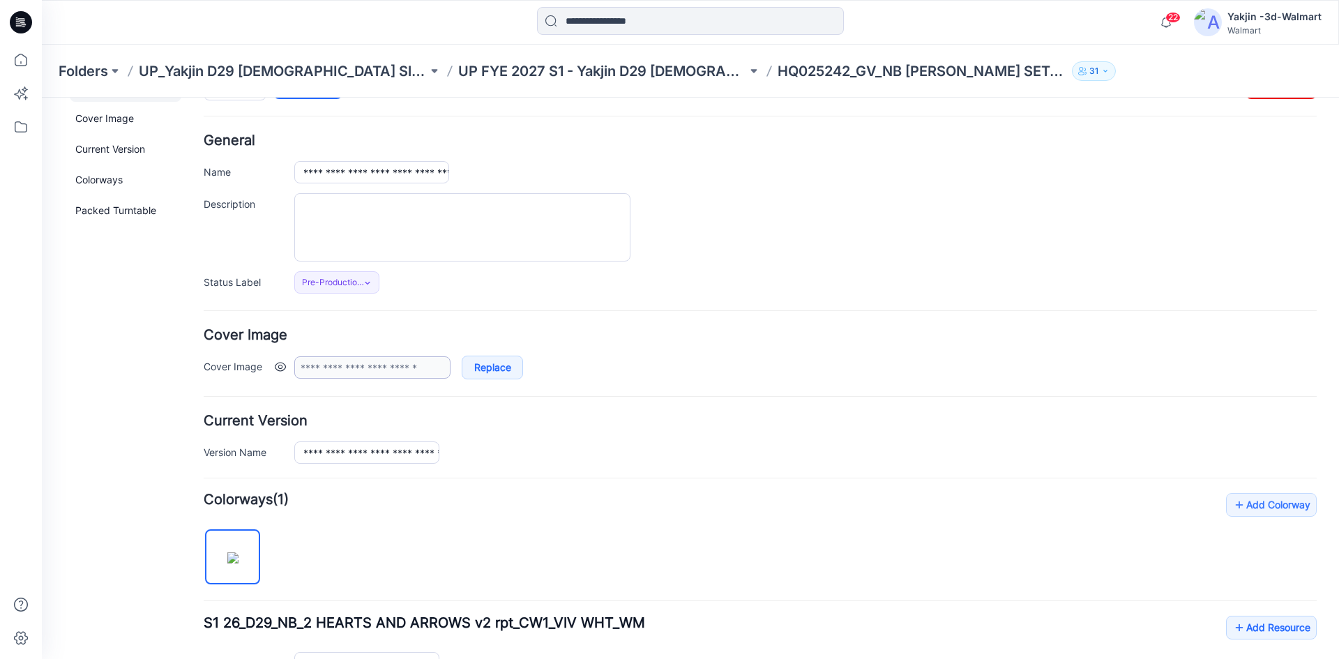
scroll to position [37, 0]
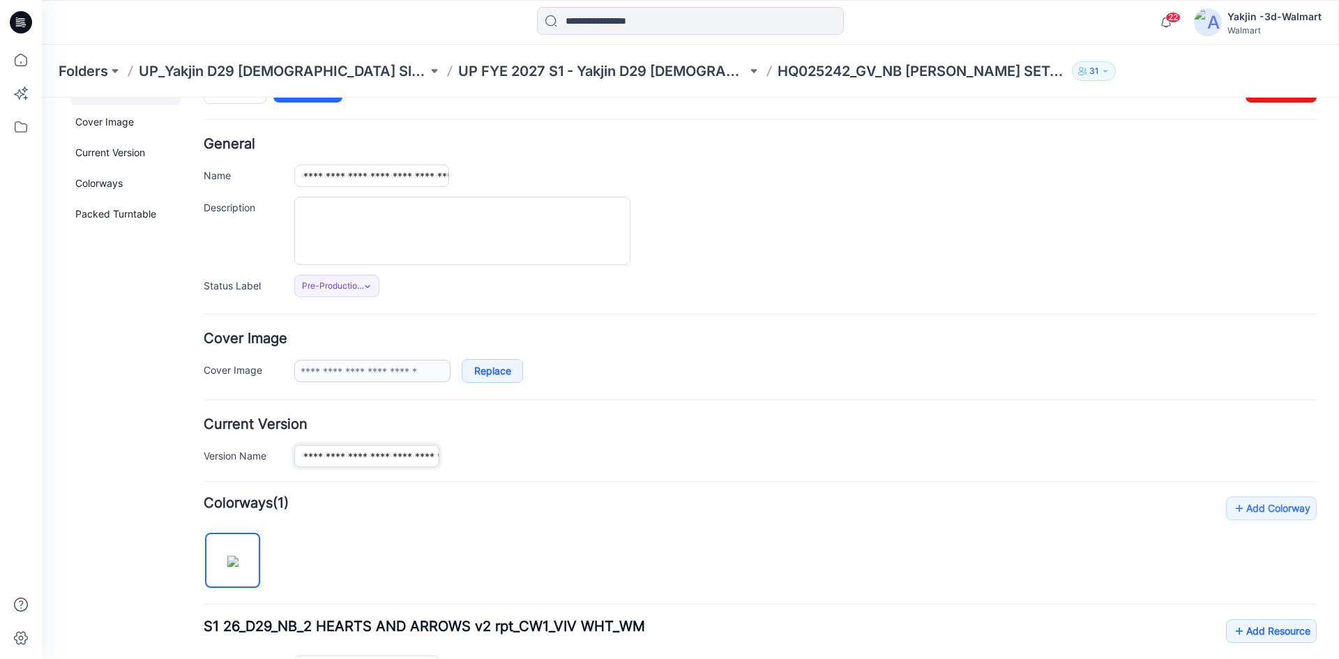
click at [395, 452] on input "**********" at bounding box center [366, 456] width 145 height 22
click at [349, 177] on input "**********" at bounding box center [371, 176] width 155 height 22
paste input "text"
type input "**********"
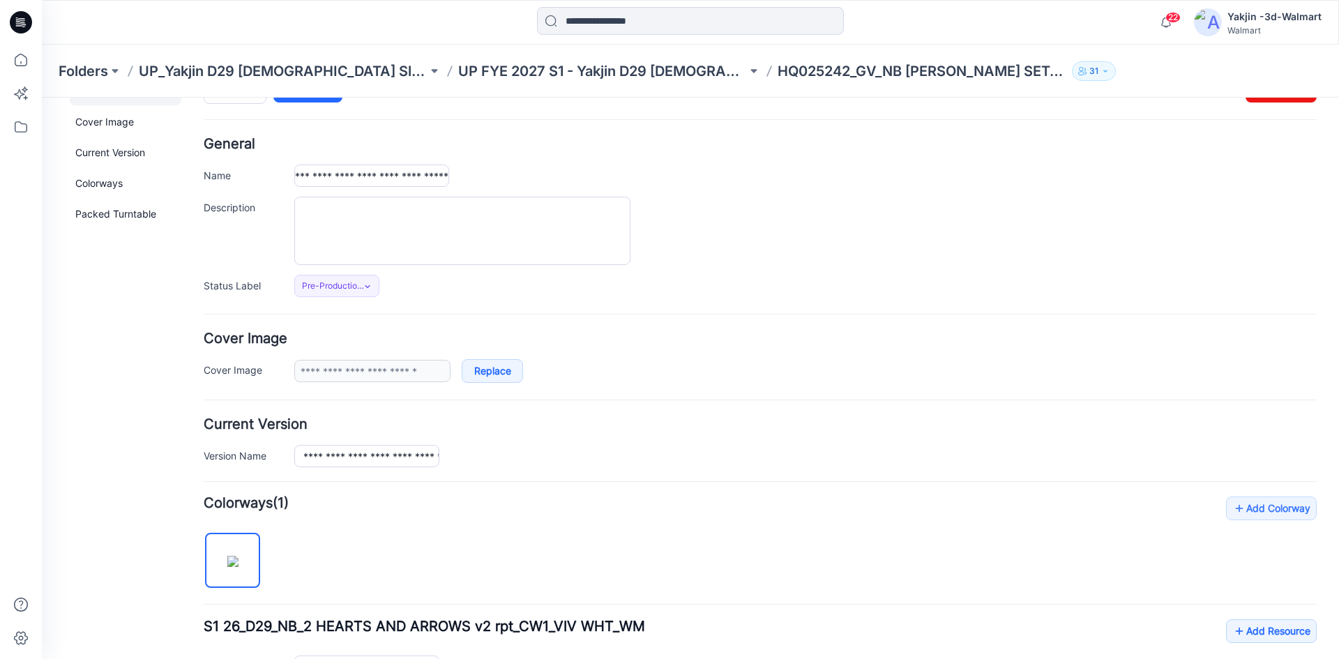
click at [531, 162] on div "**********" at bounding box center [760, 217] width 1113 height 160
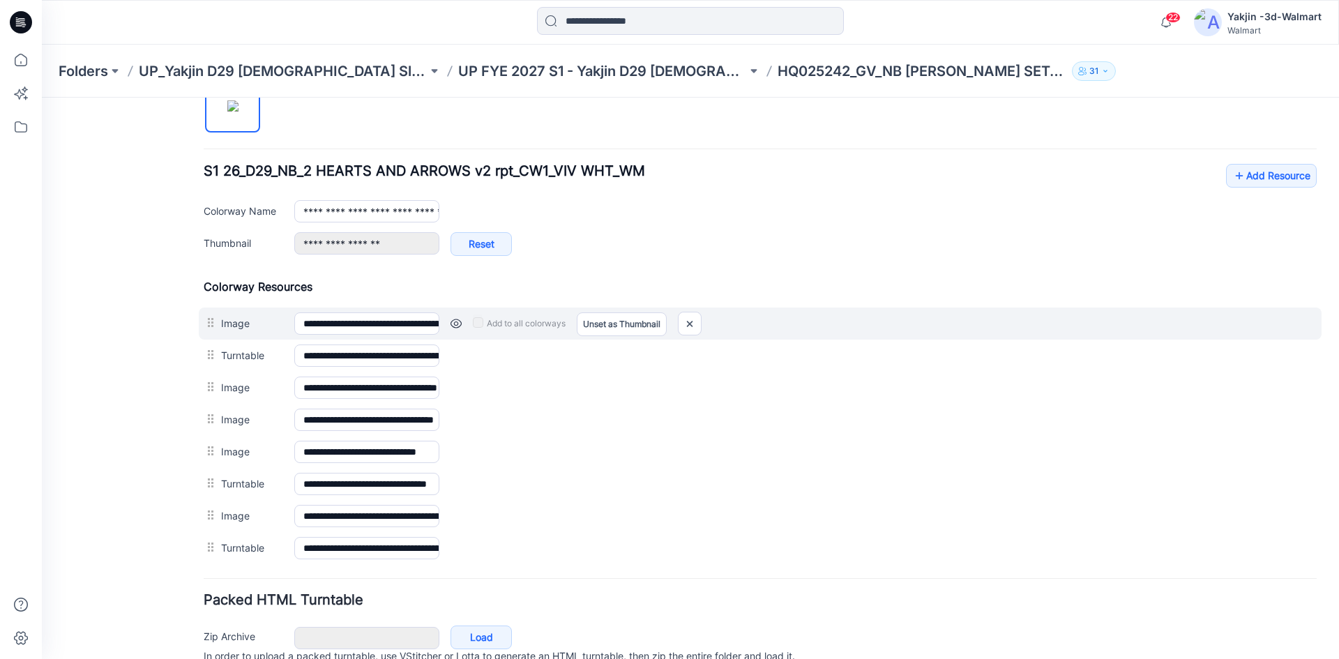
scroll to position [557, 0]
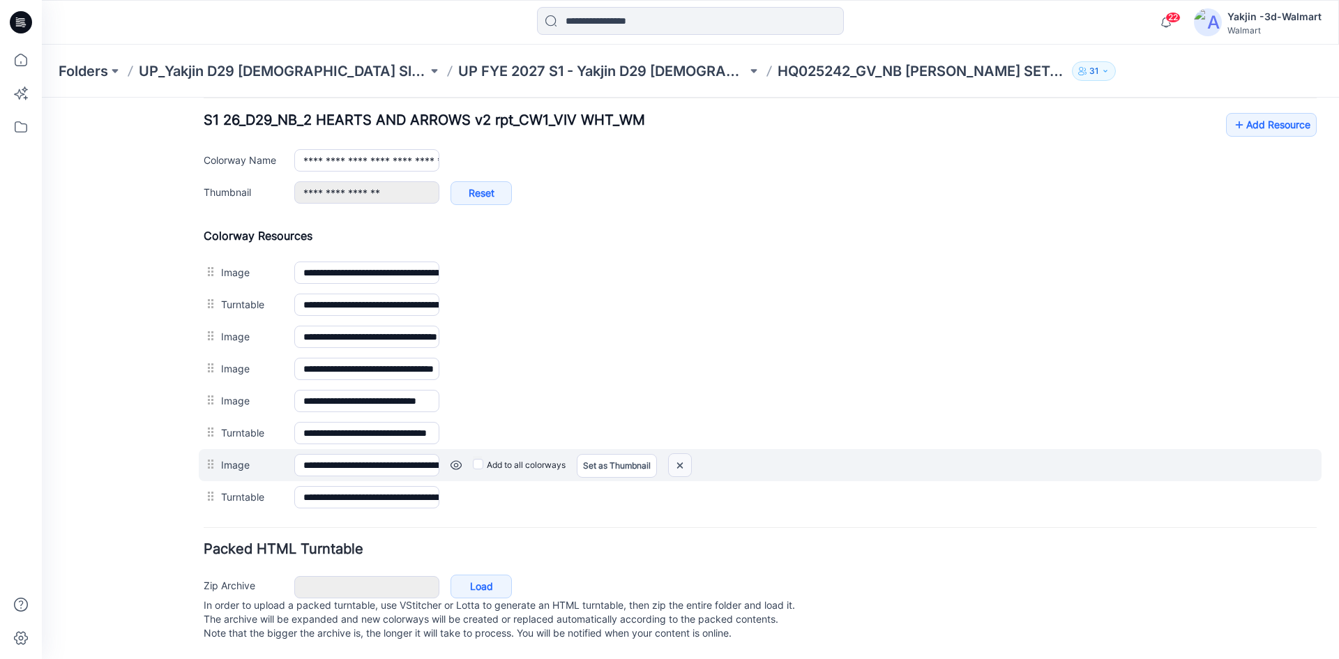
click at [688, 454] on img at bounding box center [680, 465] width 22 height 23
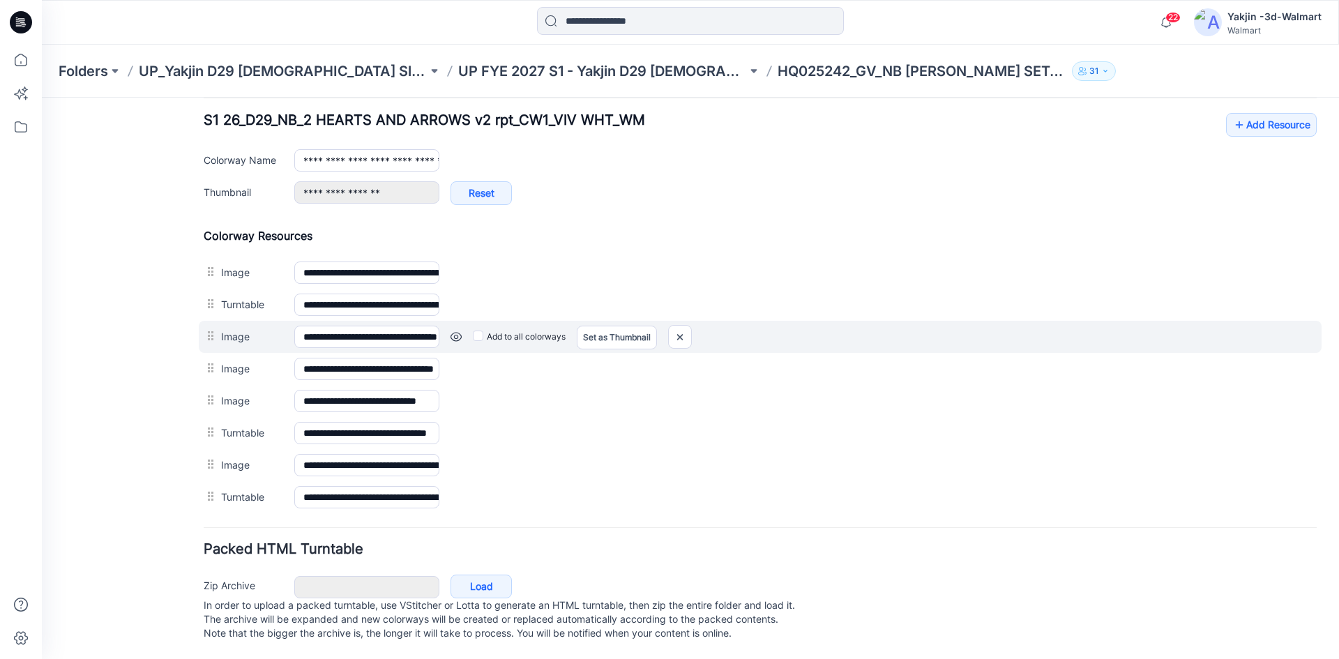
scroll to position [525, 0]
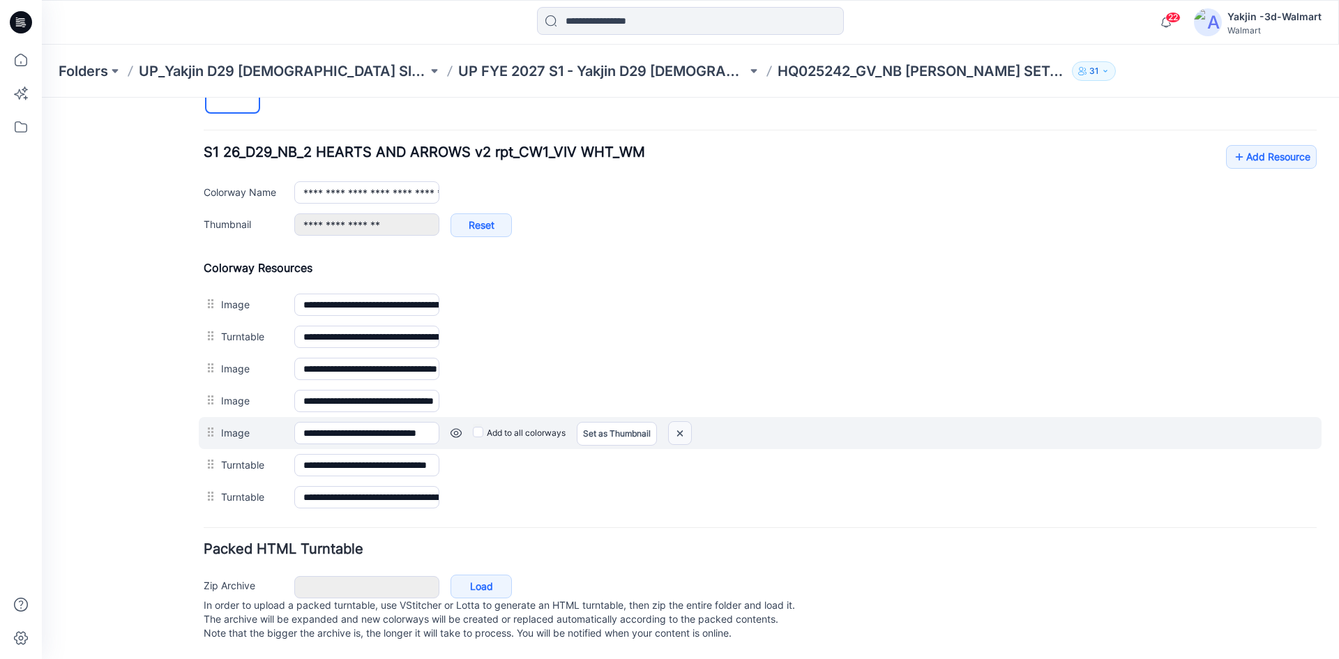
drag, startPoint x: 785, startPoint y: 184, endPoint x: 677, endPoint y: 421, distance: 260.6
click at [677, 422] on img at bounding box center [680, 433] width 22 height 23
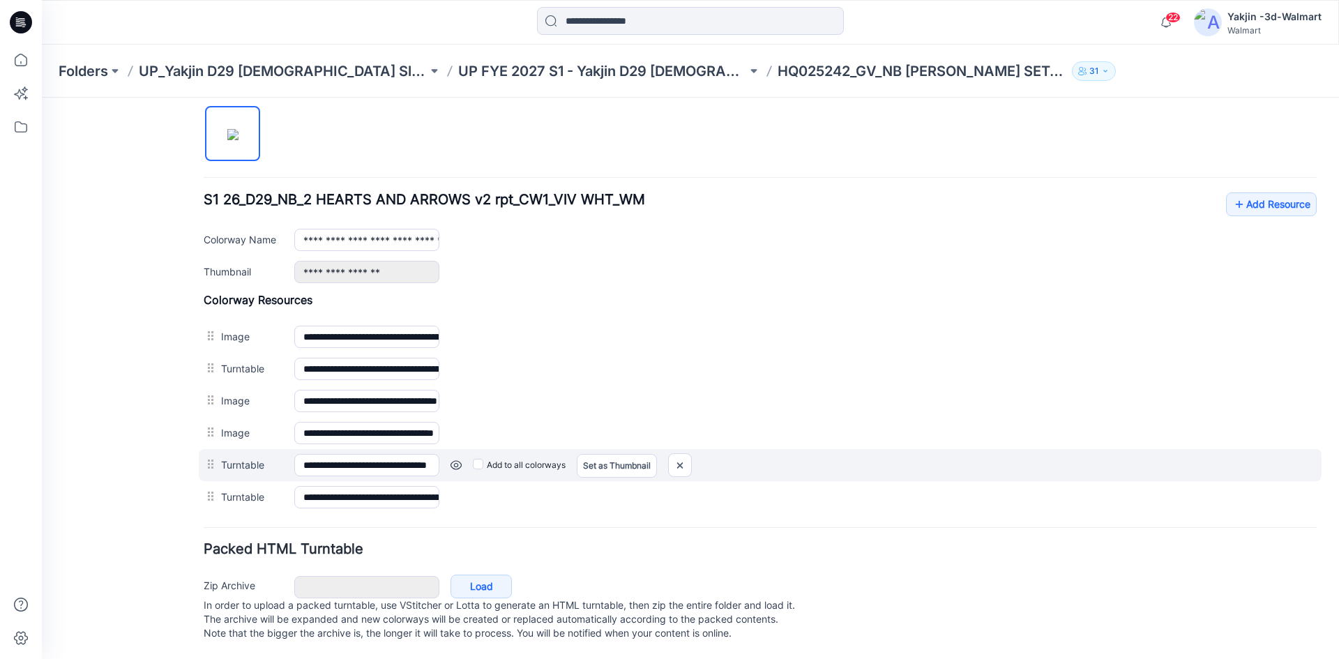
scroll to position [478, 0]
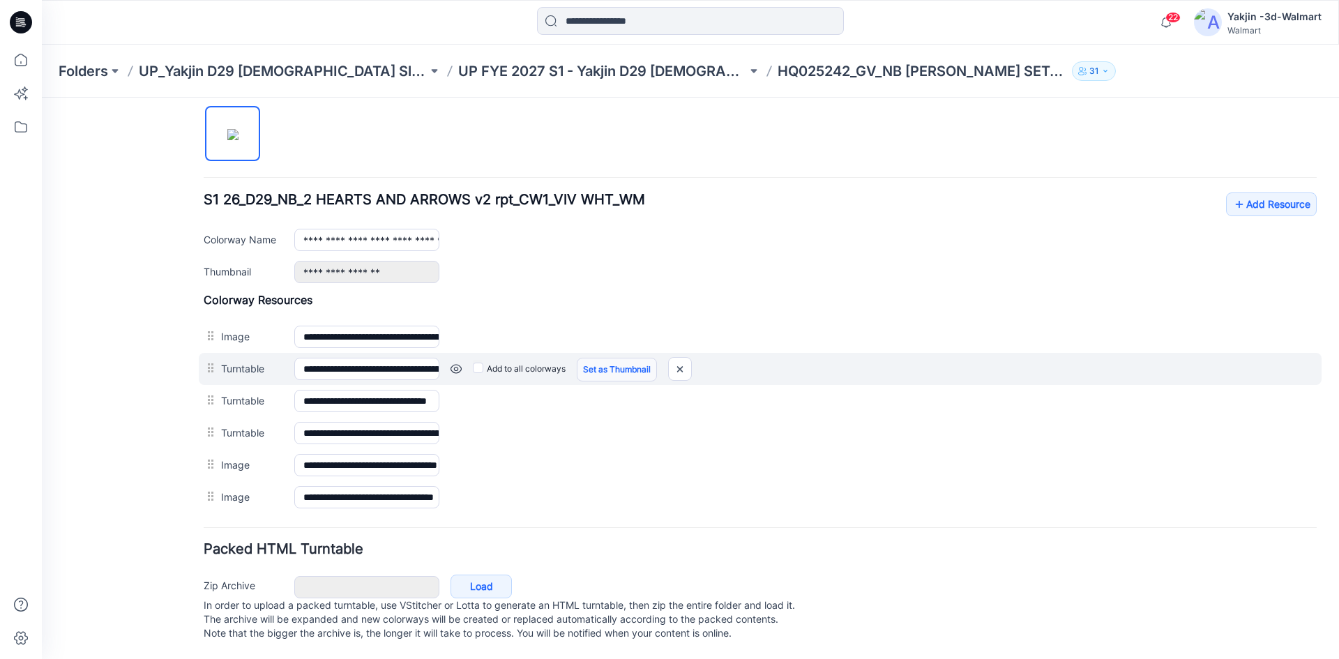
click at [589, 358] on link "Set as Thumbnail" at bounding box center [617, 370] width 80 height 24
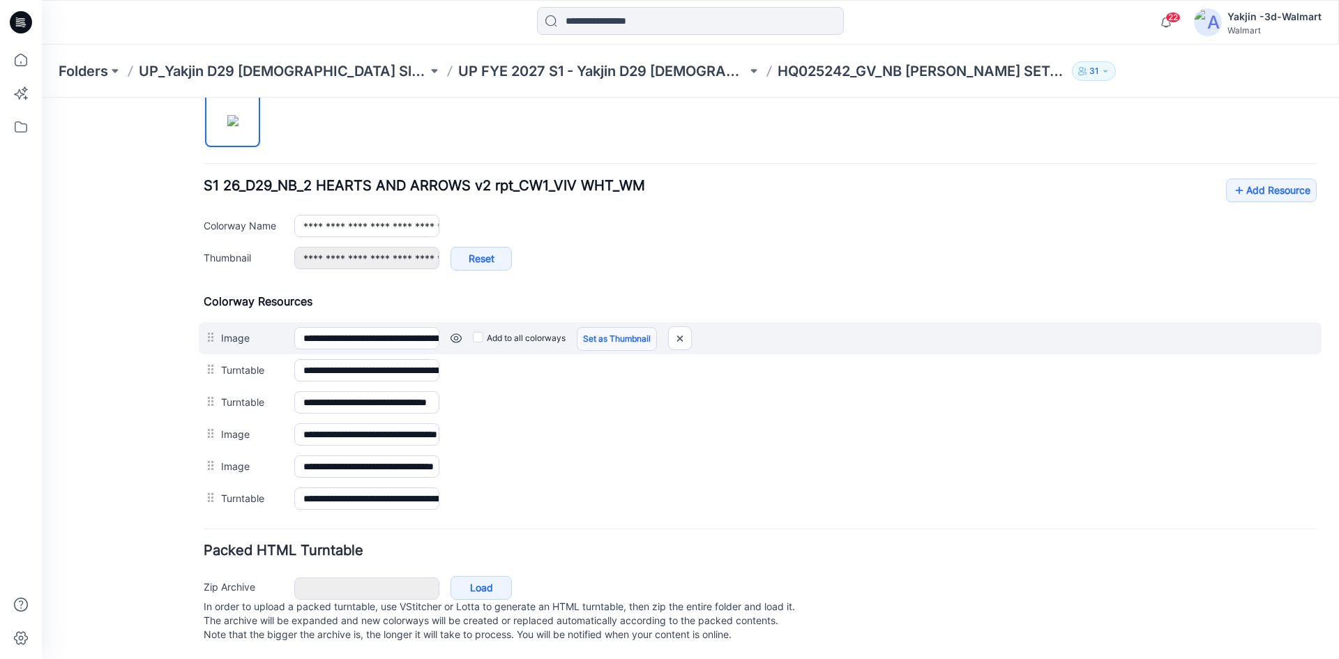
click at [591, 335] on link "Set as Thumbnail" at bounding box center [617, 339] width 80 height 24
type input "**********"
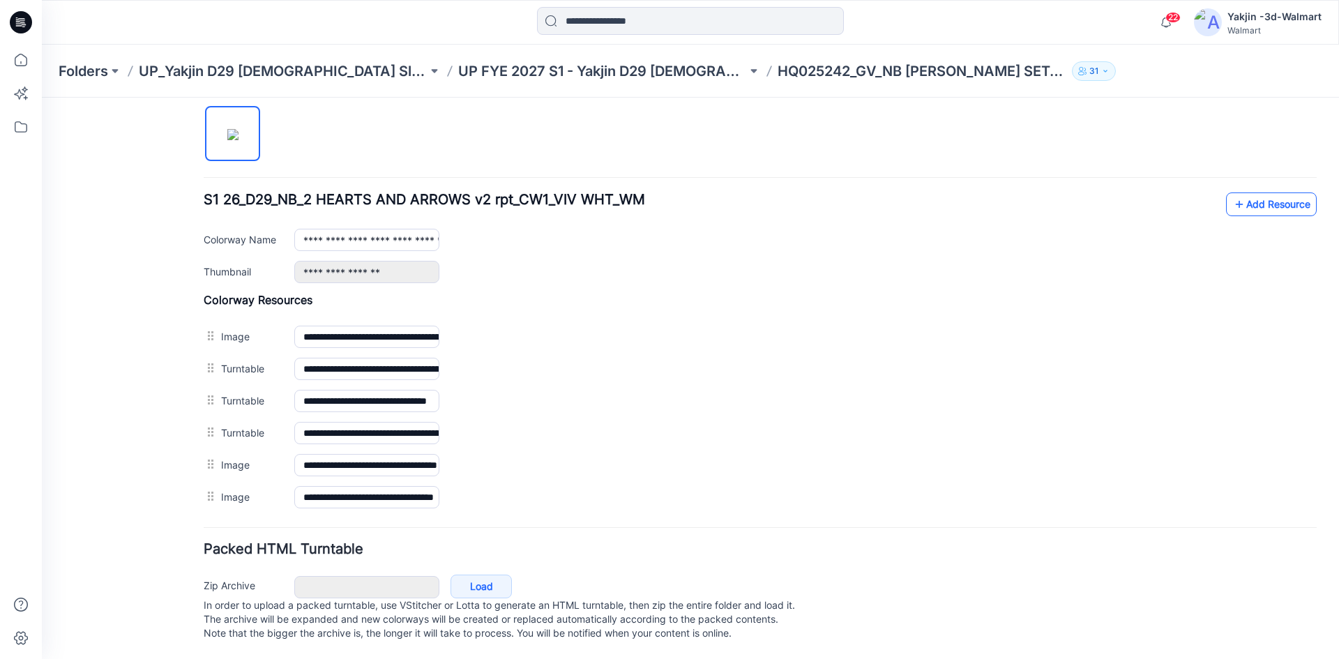
click at [1251, 192] on link "Add Resource" at bounding box center [1271, 204] width 91 height 24
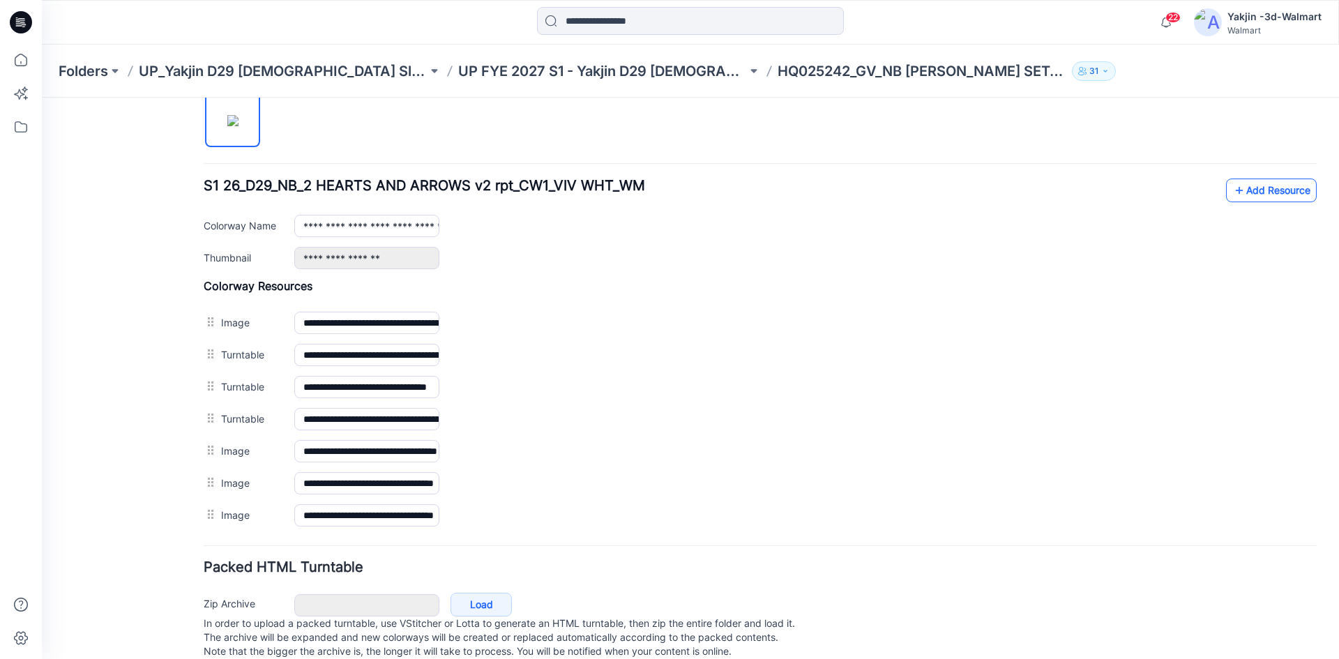
click at [1296, 190] on link "Add Resource" at bounding box center [1271, 191] width 91 height 24
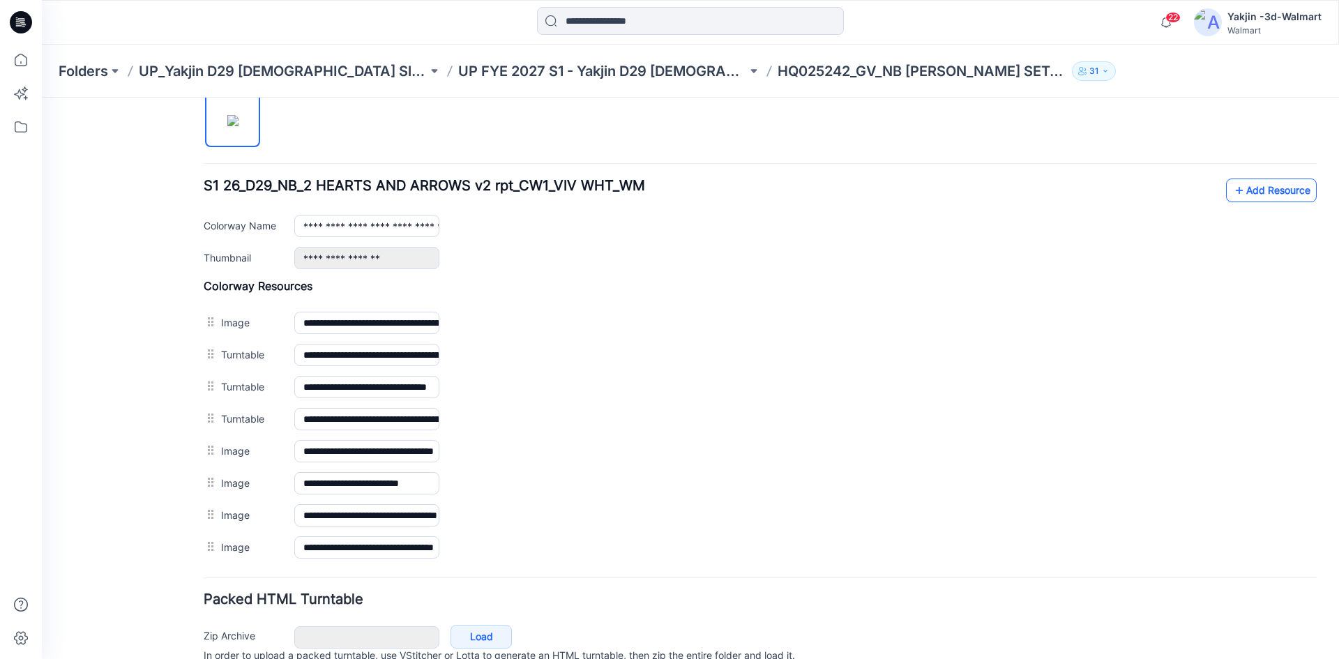
click at [1248, 187] on link "Add Resource" at bounding box center [1271, 191] width 91 height 24
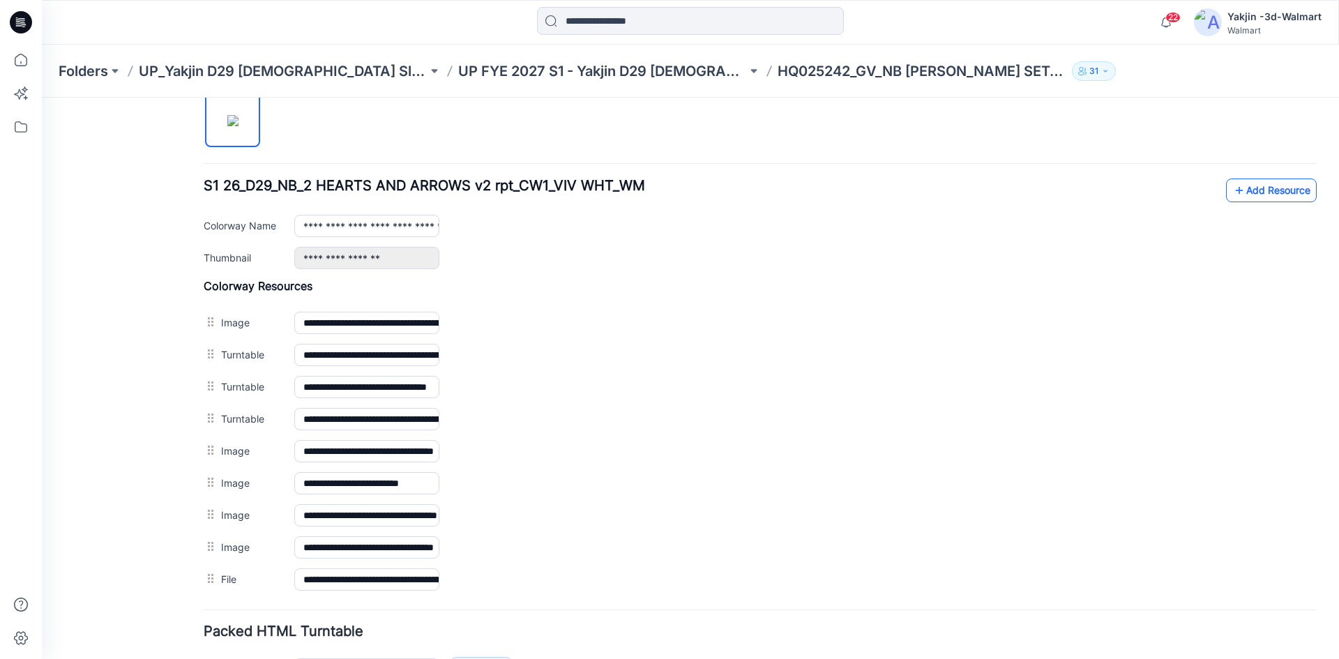
click at [1283, 190] on link "Add Resource" at bounding box center [1271, 191] width 91 height 24
click at [1246, 186] on link "Add Resource" at bounding box center [1271, 191] width 91 height 24
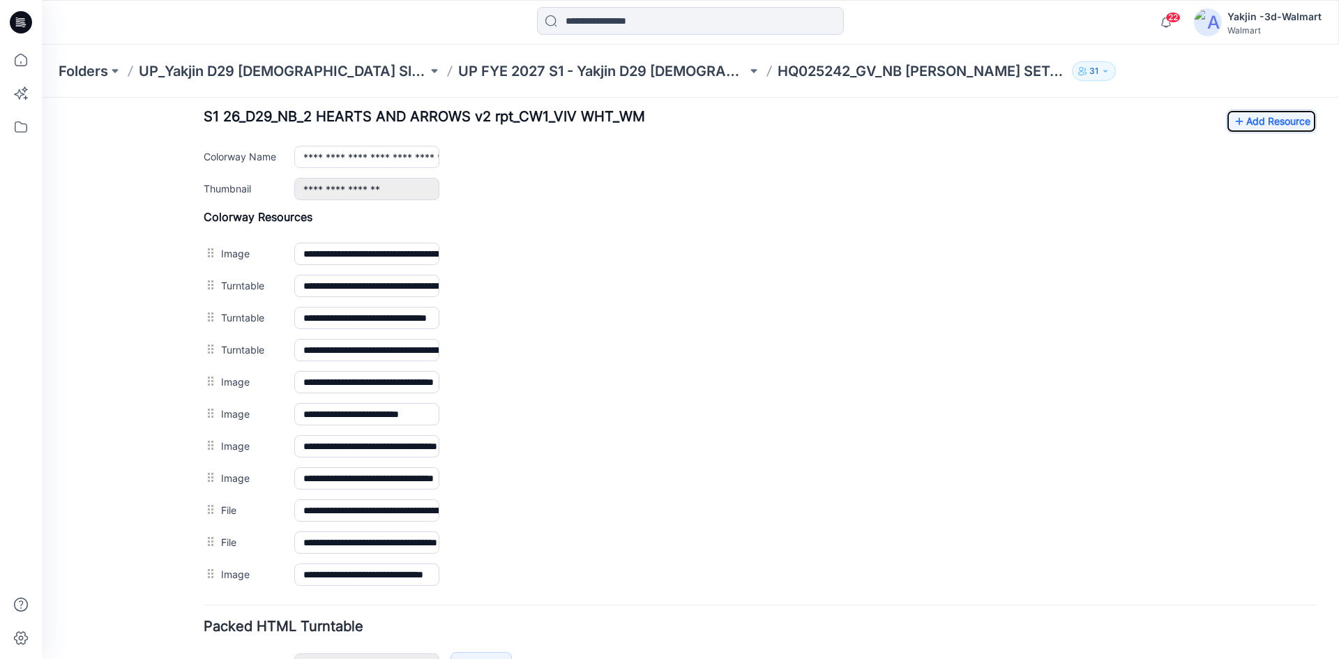
scroll to position [547, 0]
click at [1274, 115] on link "Add Resource" at bounding box center [1271, 121] width 91 height 24
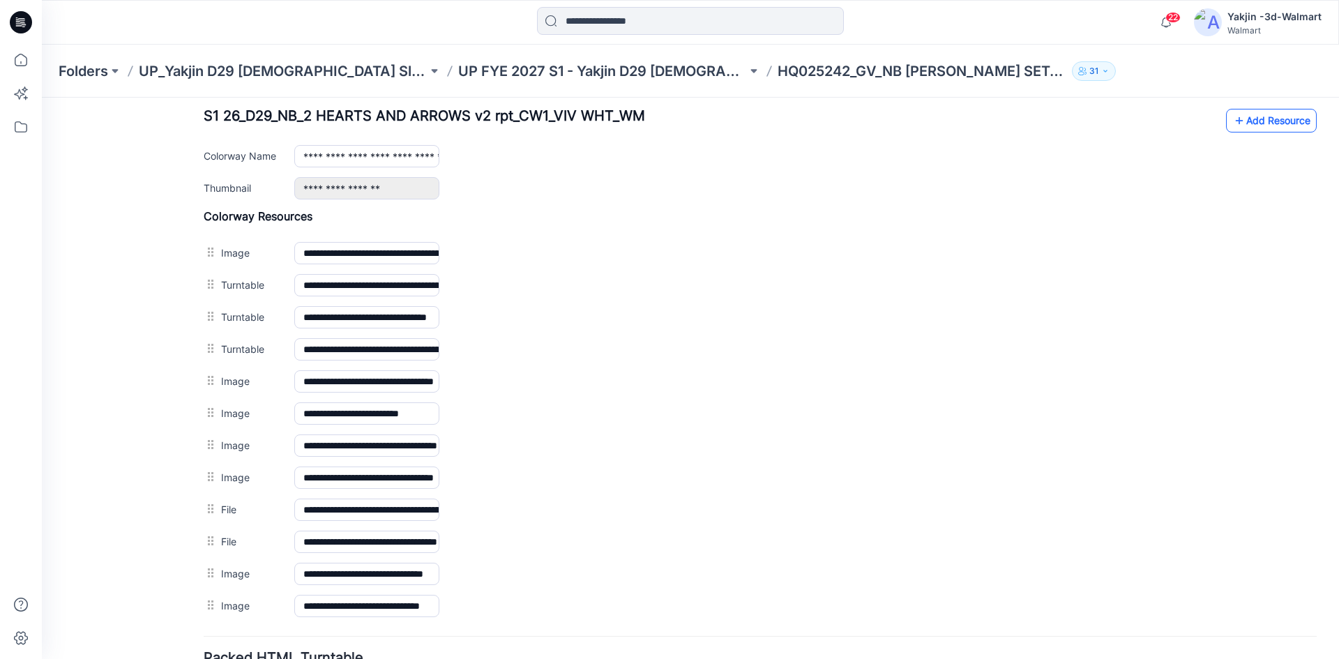
click at [1245, 115] on link "Add Resource" at bounding box center [1271, 121] width 91 height 24
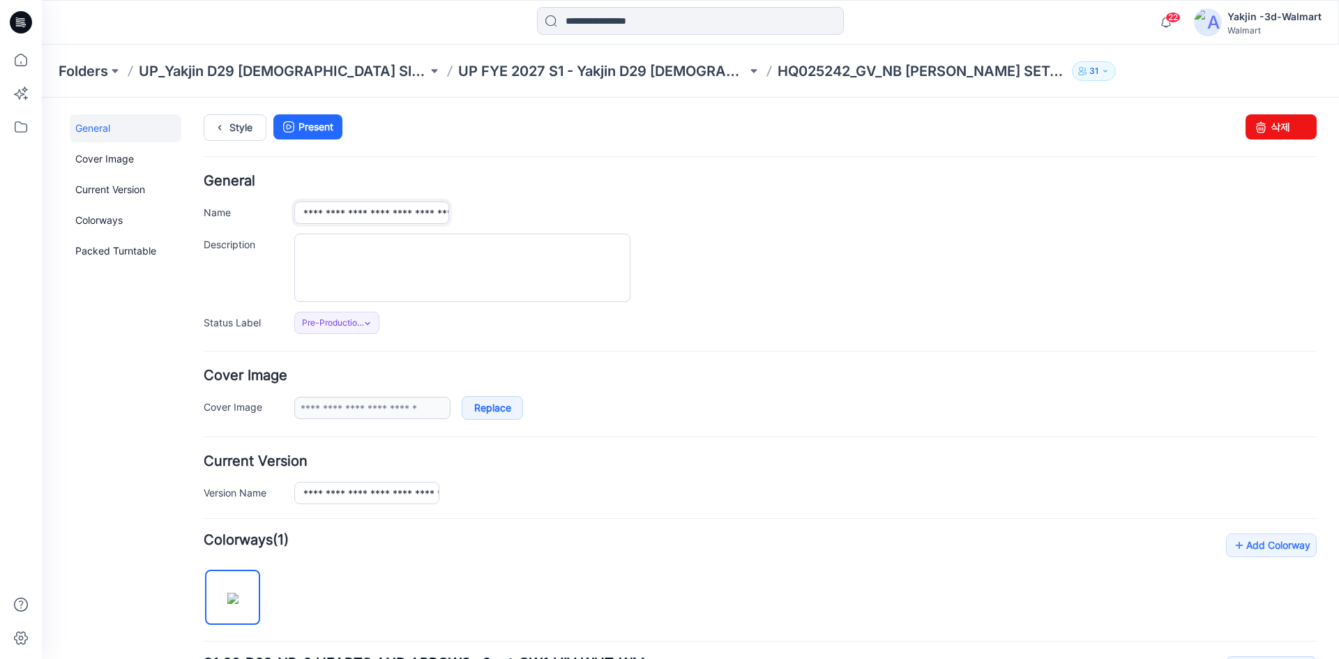
scroll to position [0, 84]
drag, startPoint x: 361, startPoint y: 213, endPoint x: 564, endPoint y: 213, distance: 203.7
click at [564, 213] on div "**********" at bounding box center [805, 213] width 1022 height 22
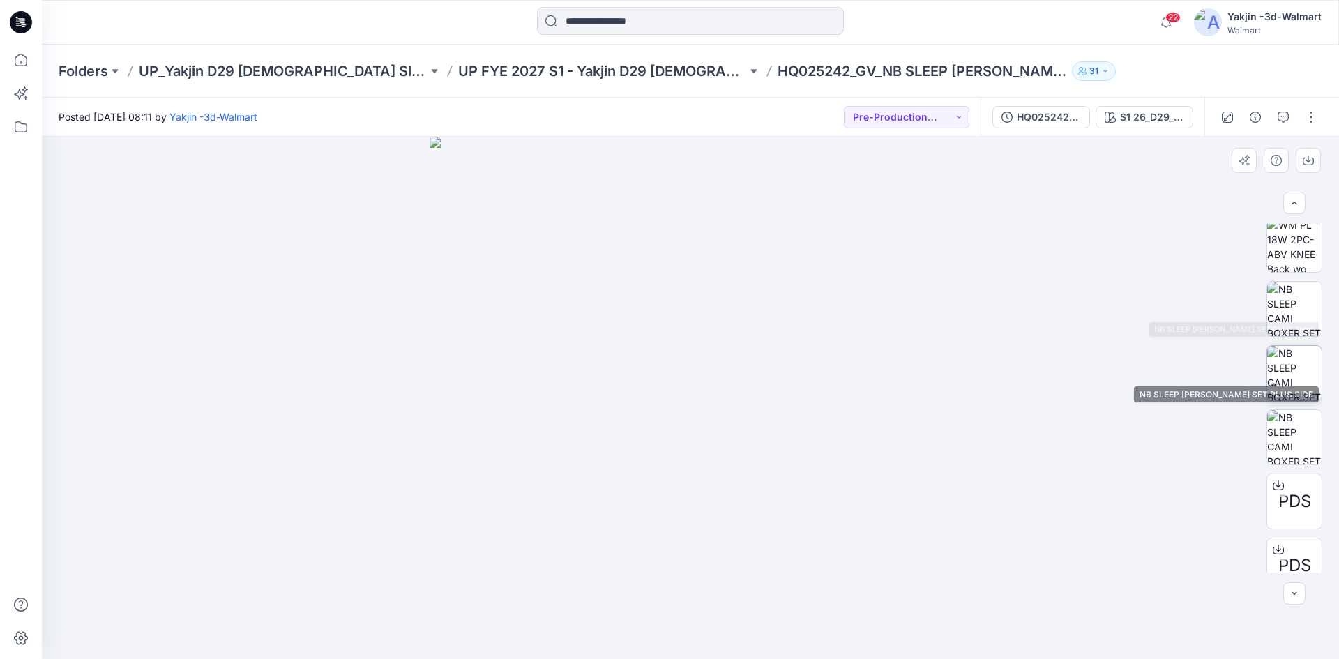
scroll to position [477, 0]
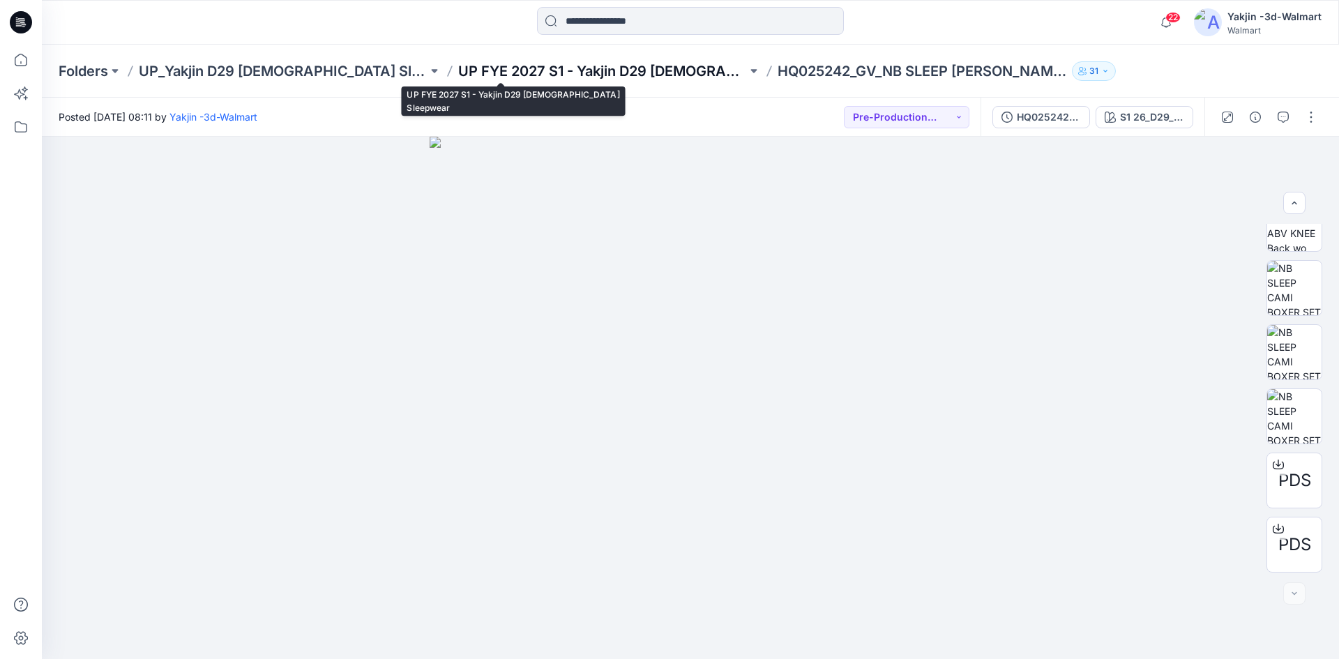
click at [482, 68] on p "UP FYE 2027 S1 - Yakjin D29 [DEMOGRAPHIC_DATA] Sleepwear" at bounding box center [602, 71] width 289 height 20
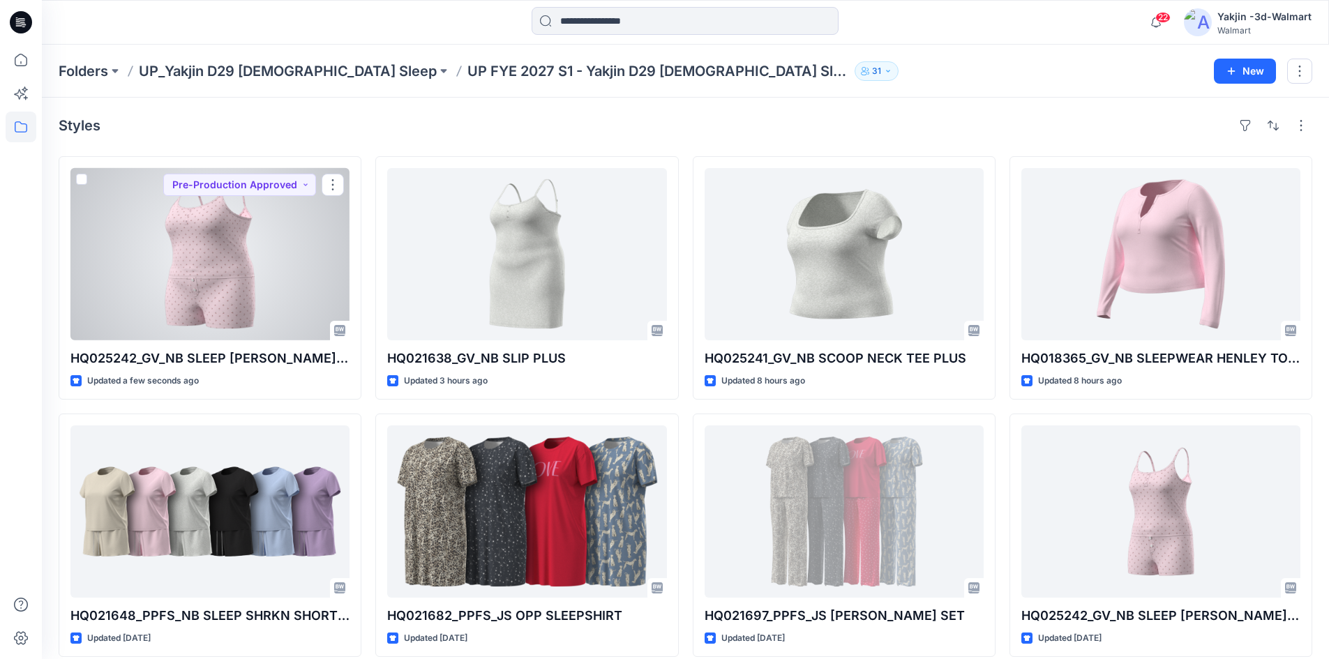
click at [275, 248] on div at bounding box center [209, 254] width 279 height 172
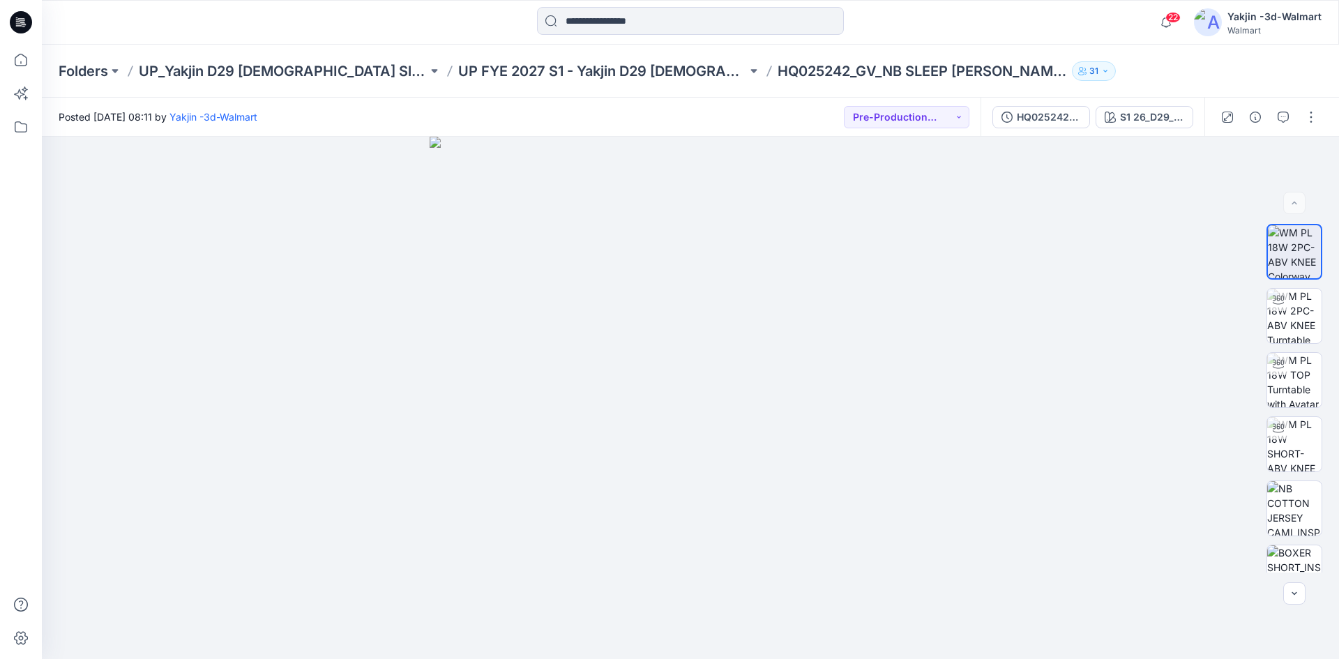
click at [429, 25] on div at bounding box center [690, 22] width 649 height 31
click at [1310, 112] on button "button" at bounding box center [1311, 117] width 22 height 22
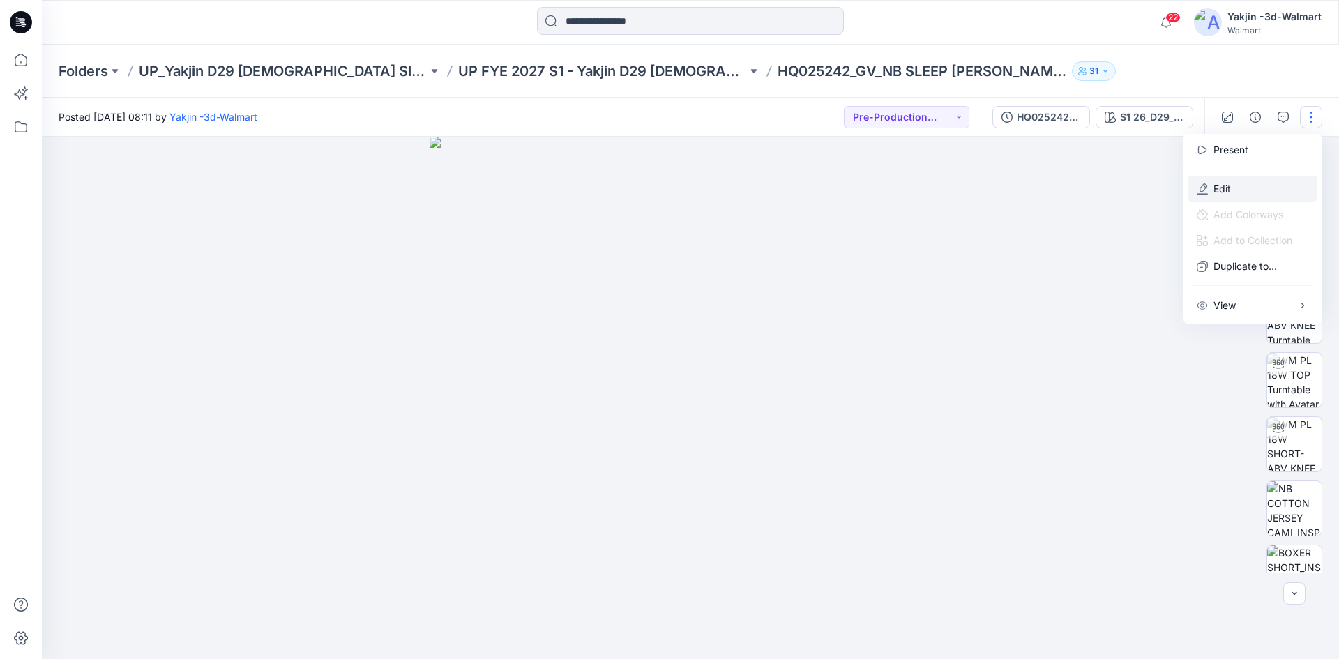
click at [1244, 194] on button "Edit" at bounding box center [1252, 189] width 128 height 26
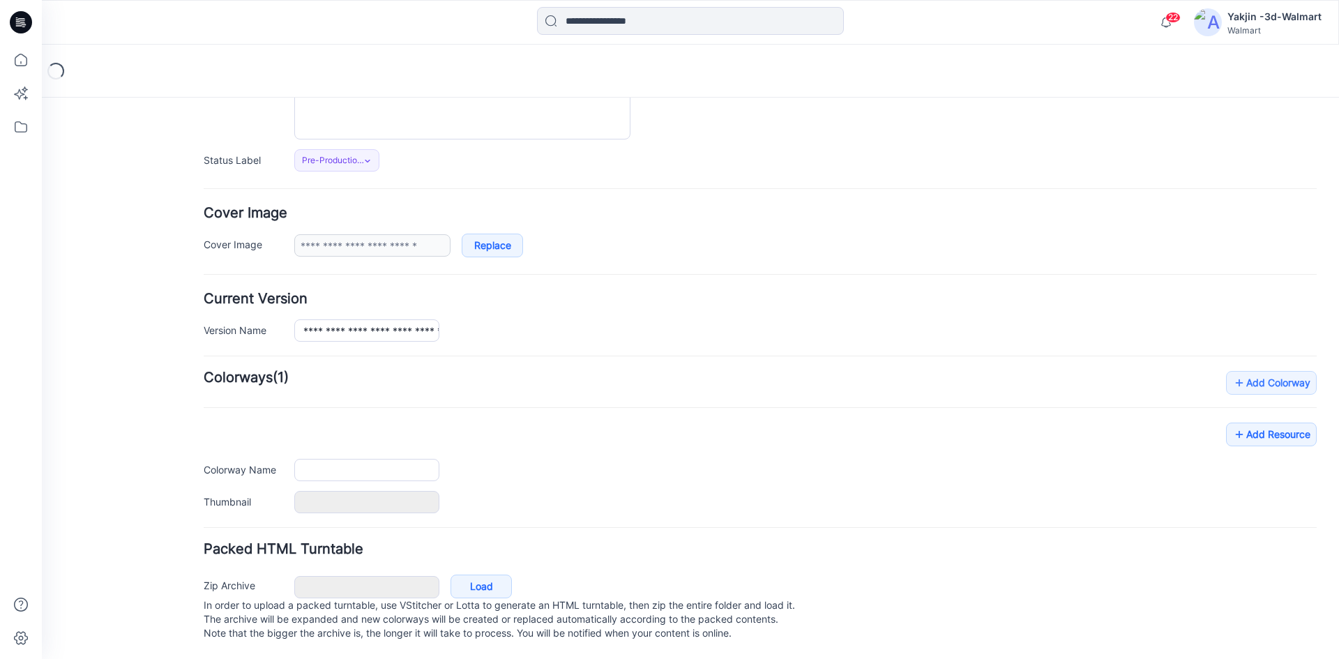
type input "**********"
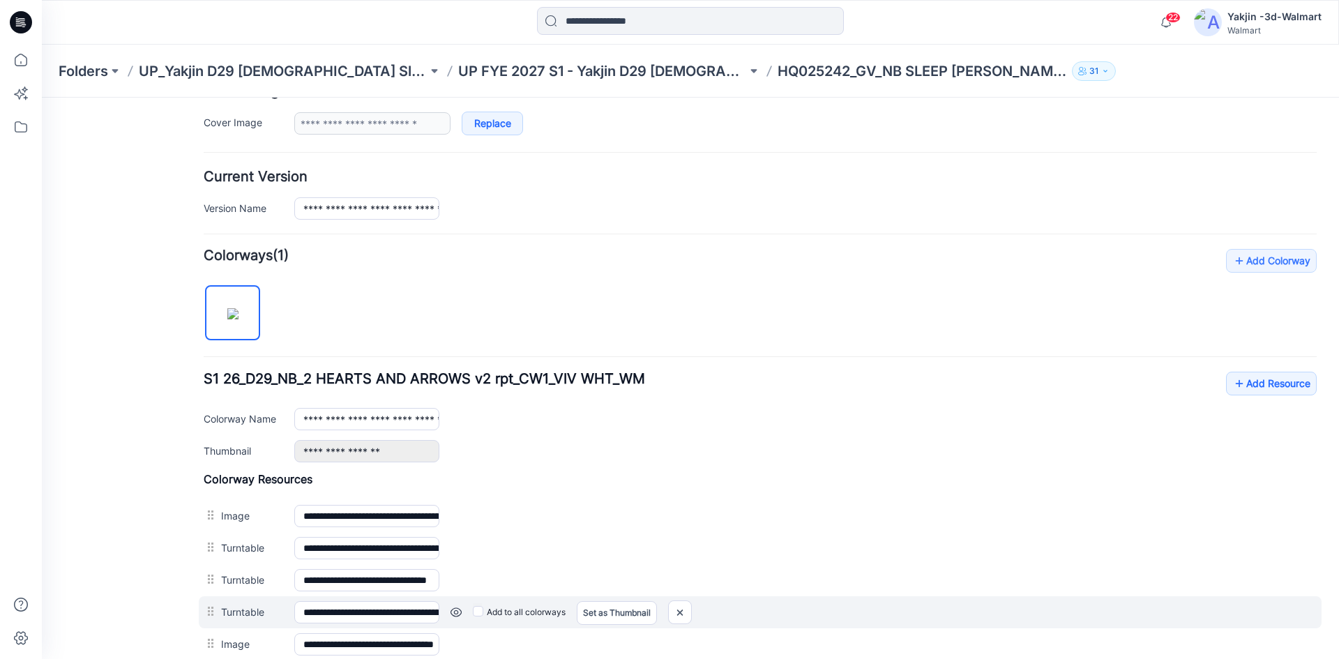
scroll to position [386, 0]
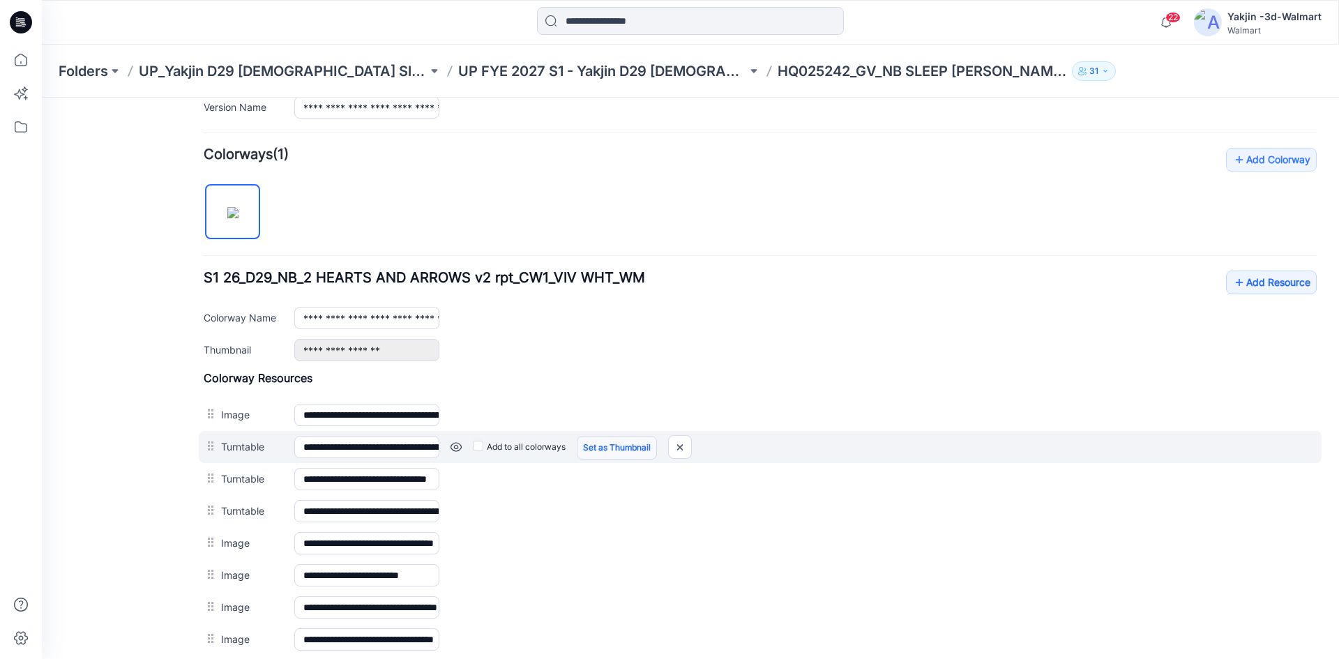
click at [611, 448] on link "Set as Thumbnail" at bounding box center [617, 448] width 80 height 24
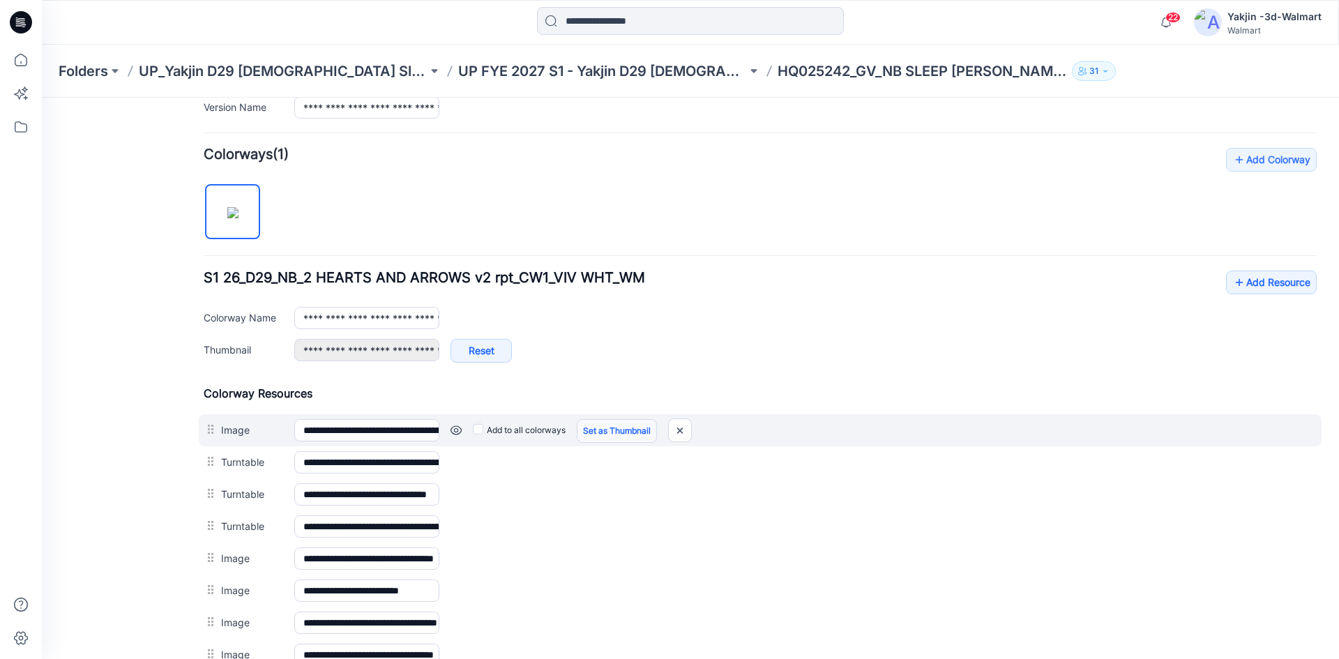
click at [617, 422] on link "Set as Thumbnail" at bounding box center [617, 431] width 80 height 24
type input "**********"
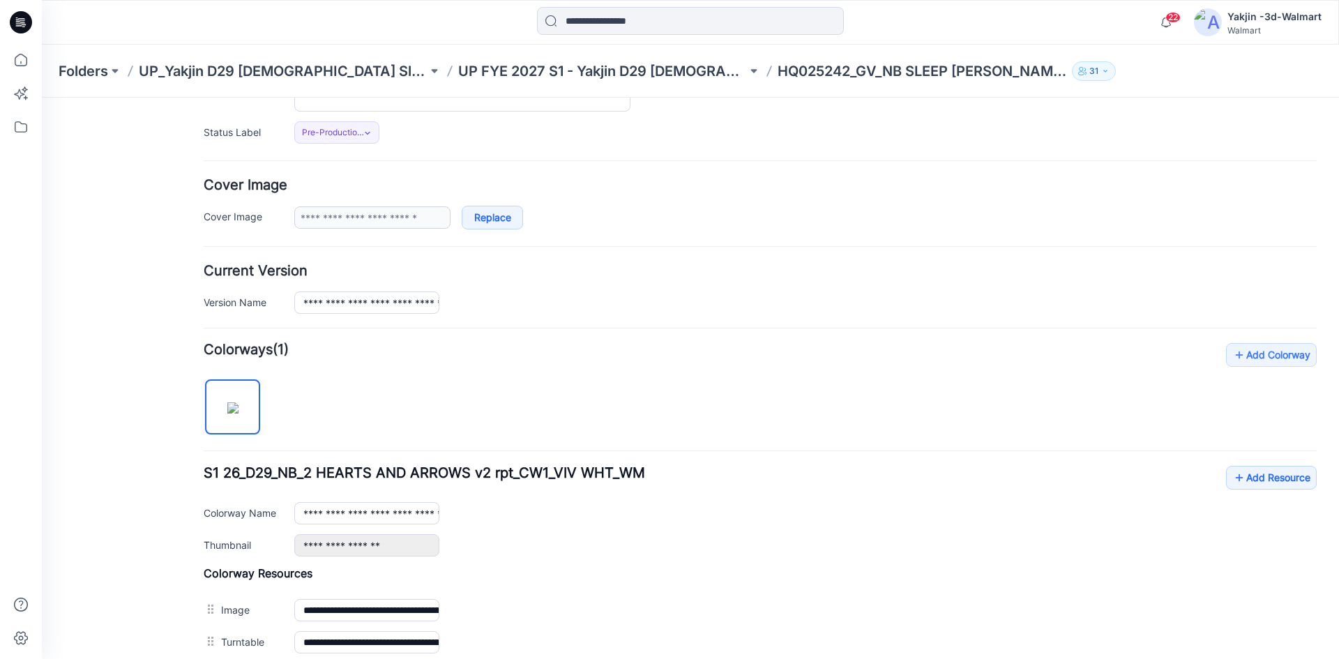
scroll to position [0, 0]
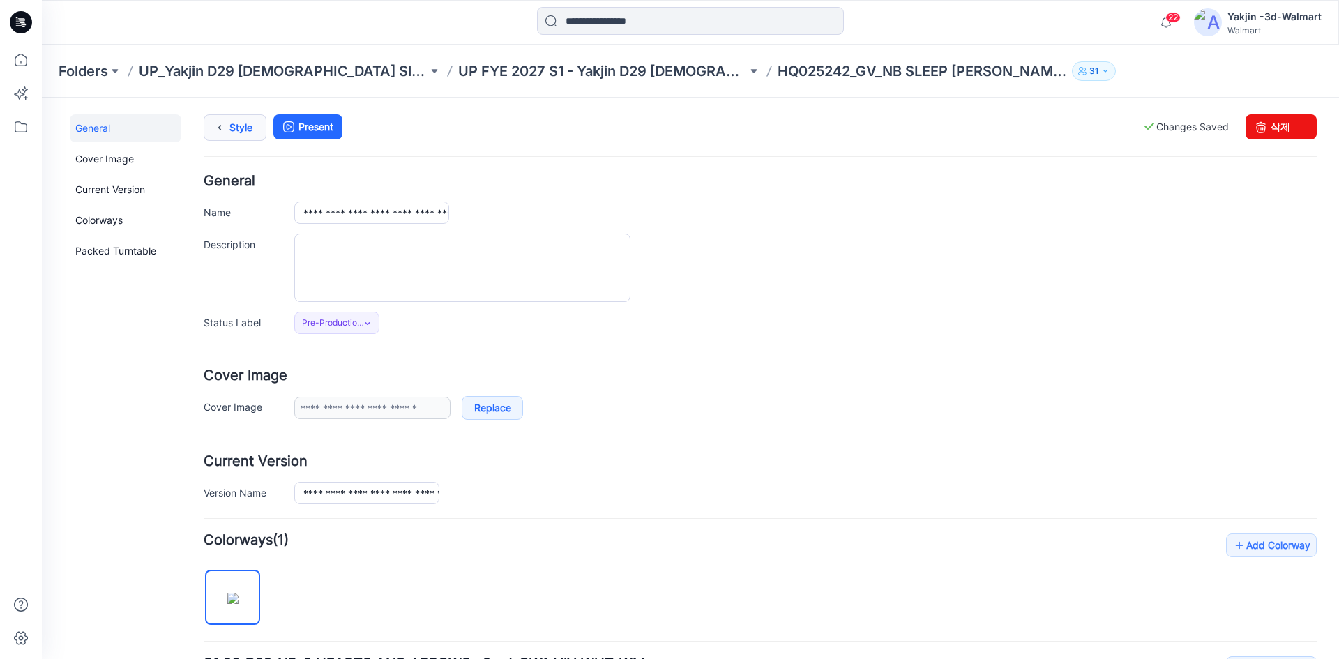
click at [245, 132] on link "Style" at bounding box center [235, 127] width 63 height 27
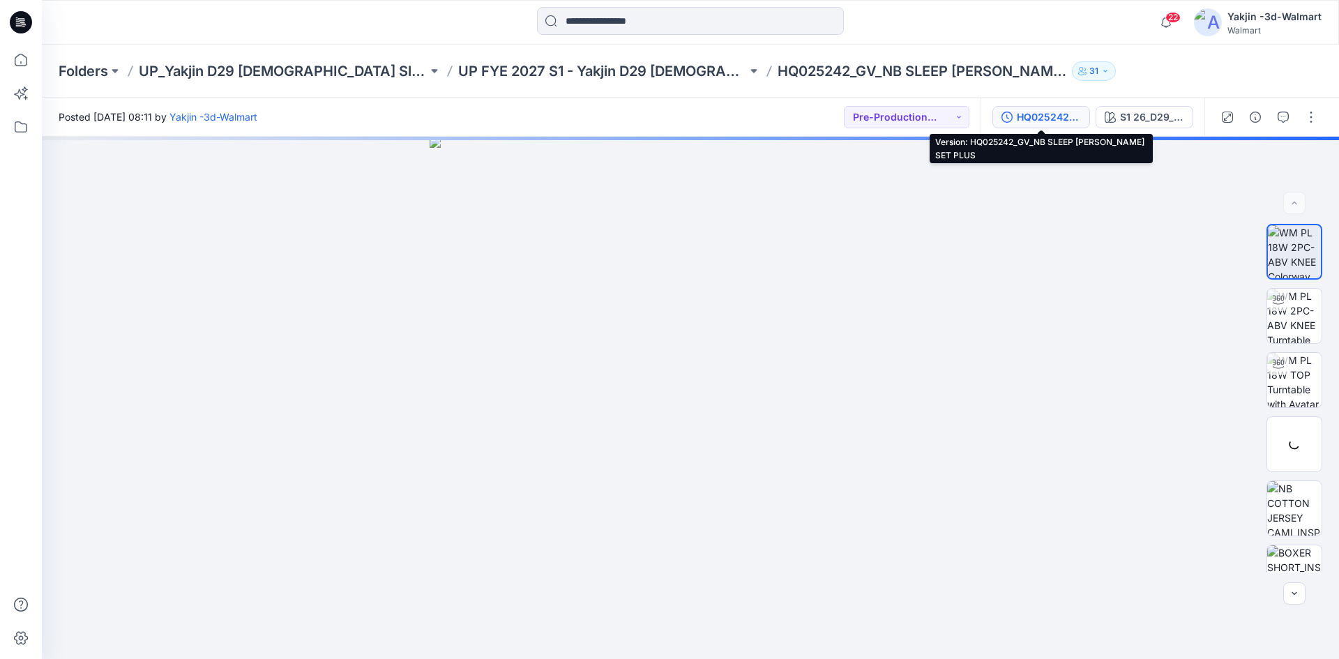
click at [1035, 119] on div "HQ025242_GV_NB SLEEP [PERSON_NAME] SET PLUS" at bounding box center [1049, 116] width 64 height 15
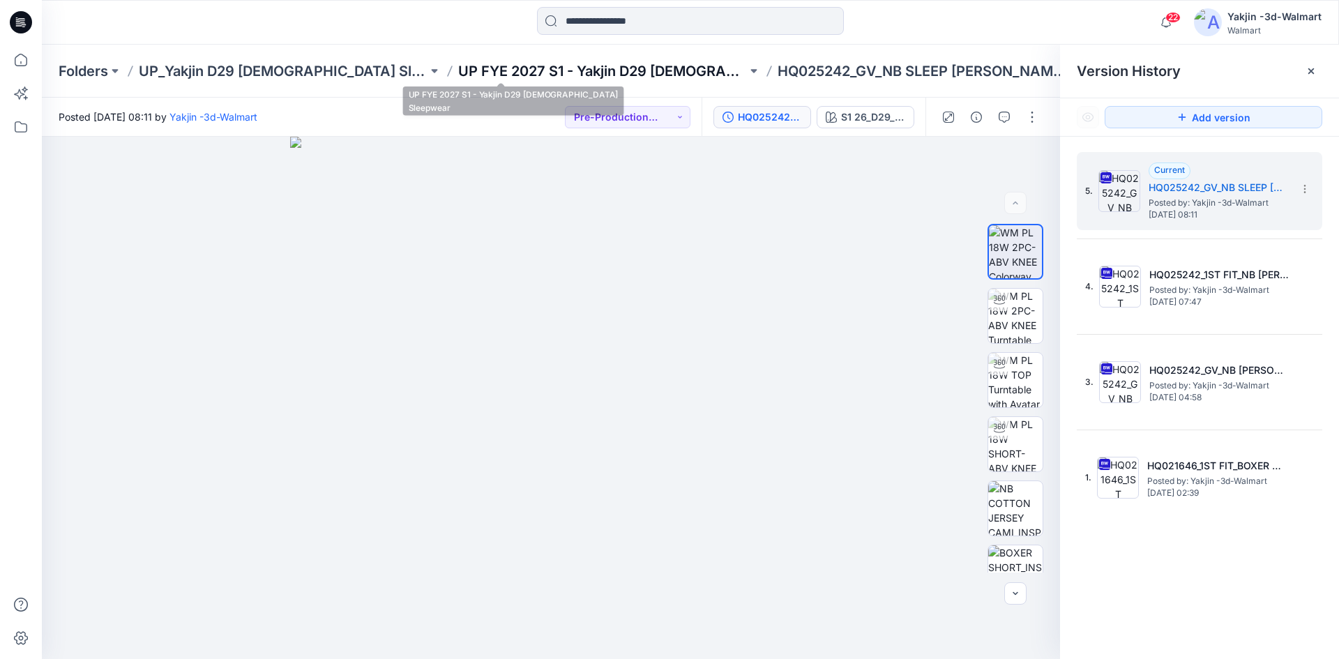
click at [600, 68] on p "UP FYE 2027 S1 - Yakjin D29 [DEMOGRAPHIC_DATA] Sleepwear" at bounding box center [602, 71] width 289 height 20
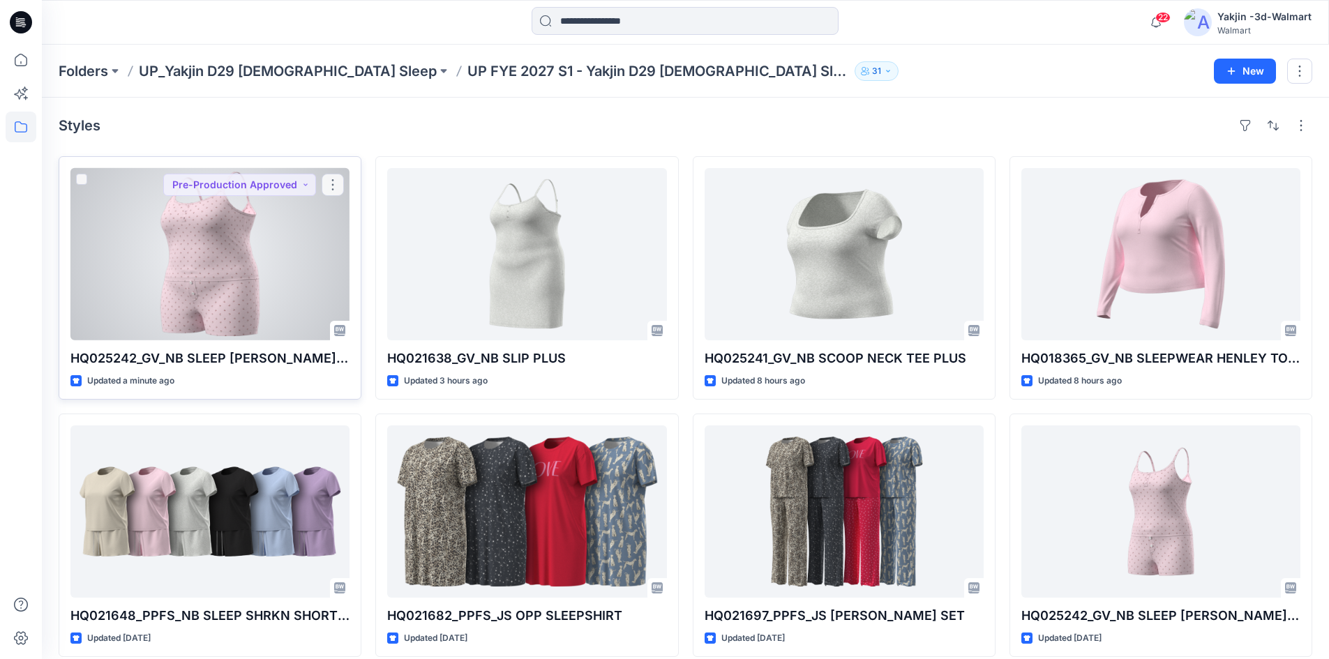
click at [293, 305] on div at bounding box center [209, 254] width 279 height 172
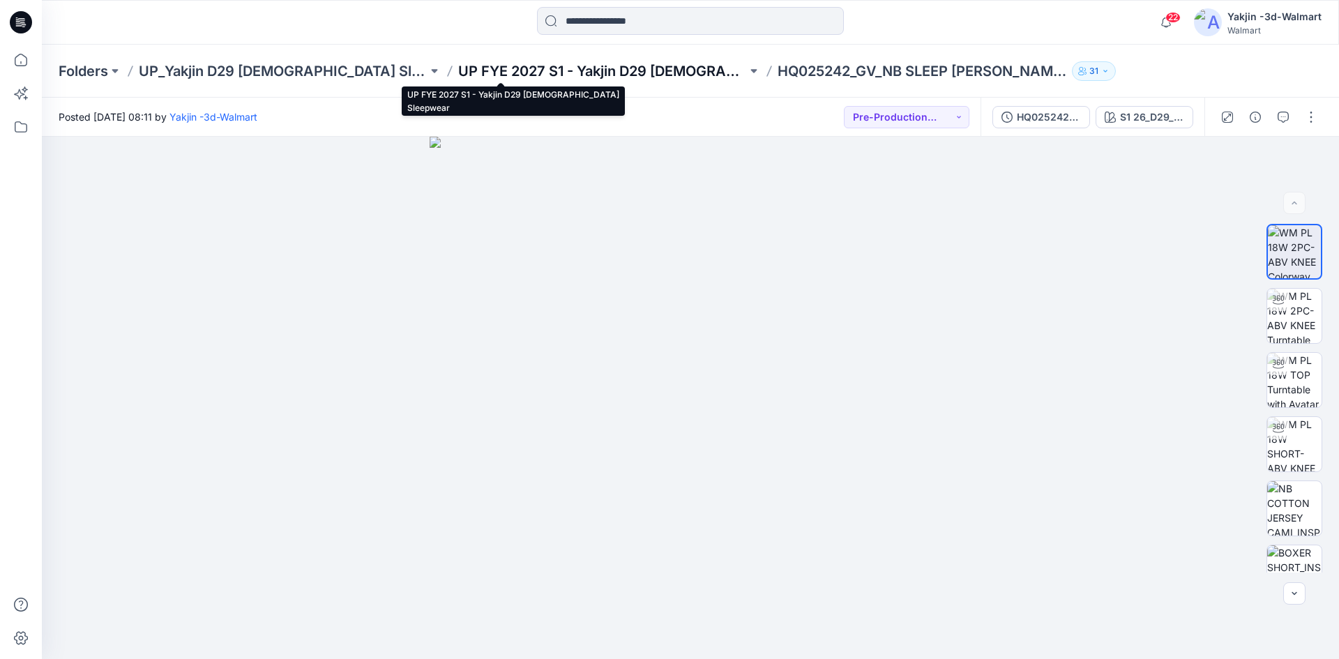
click at [574, 73] on p "UP FYE 2027 S1 - Yakjin D29 [DEMOGRAPHIC_DATA] Sleepwear" at bounding box center [602, 71] width 289 height 20
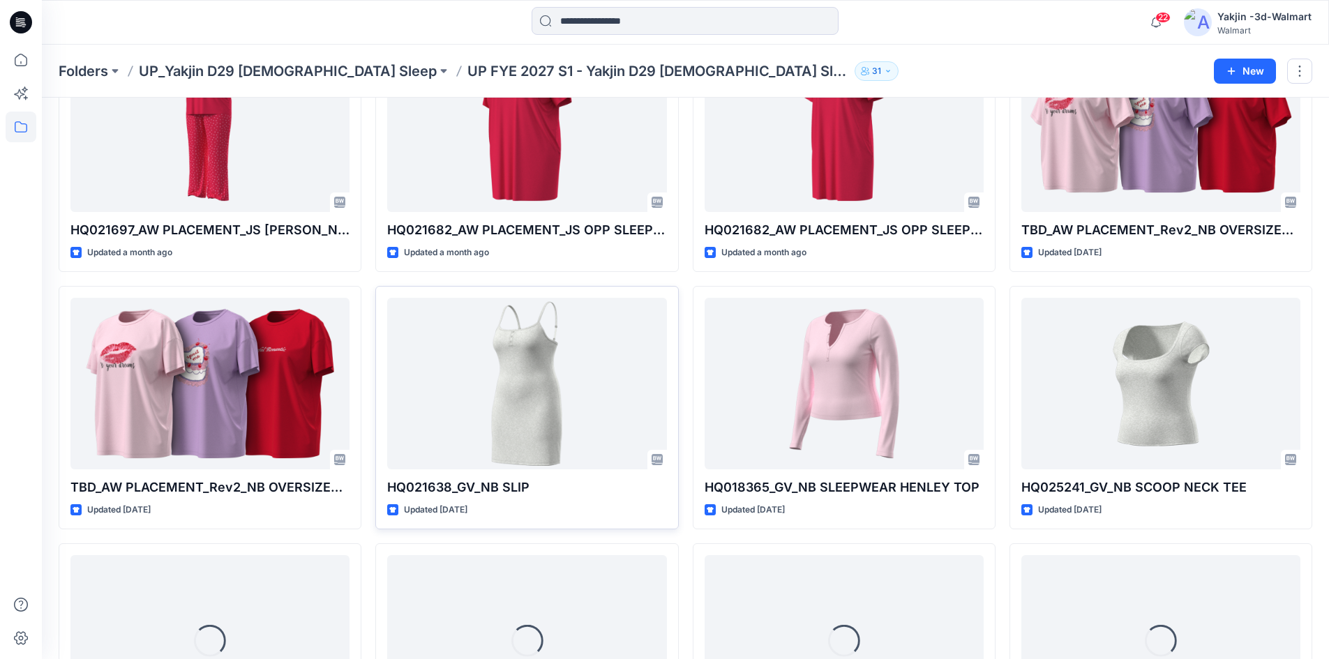
scroll to position [2007, 0]
